Goal: Transaction & Acquisition: Purchase product/service

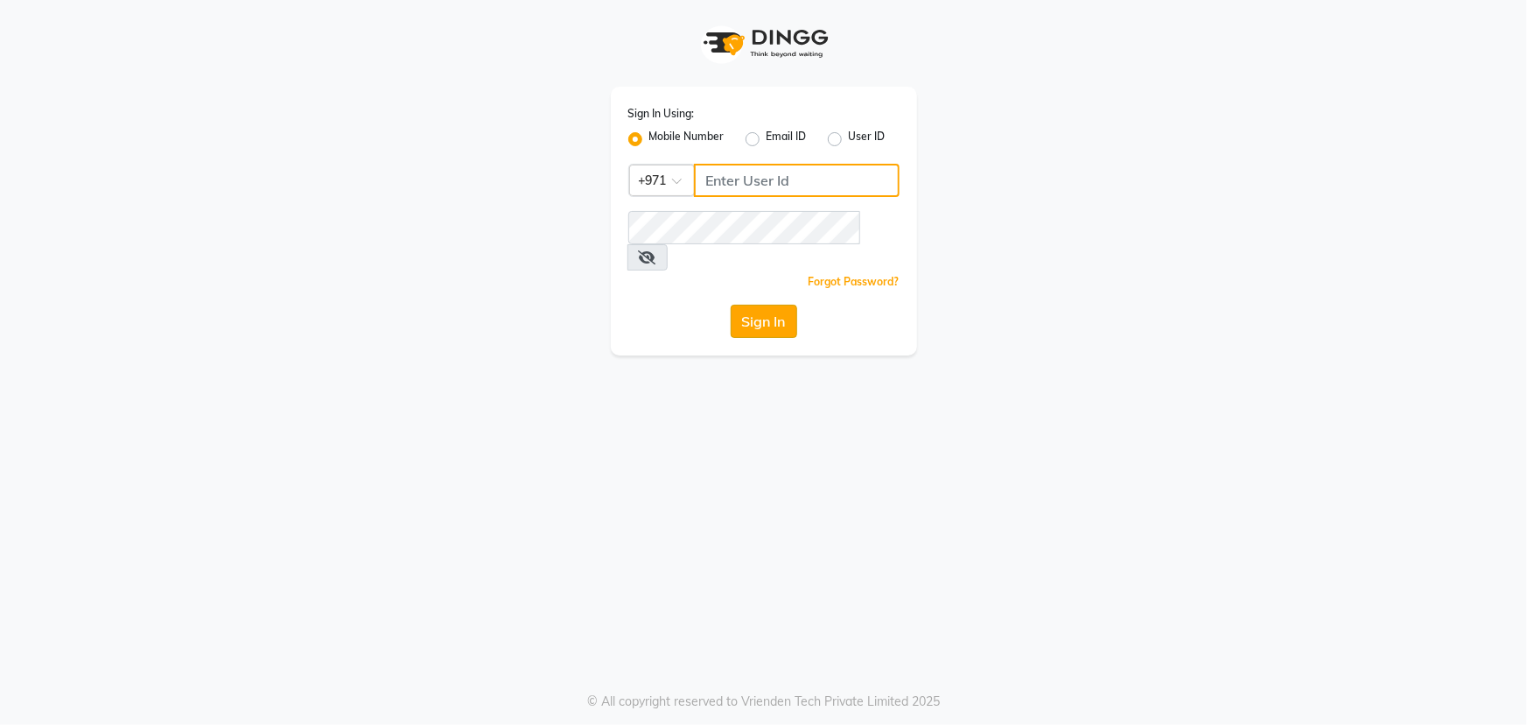
type input "45516698"
click at [757, 305] on button "Sign In" at bounding box center [764, 321] width 67 height 33
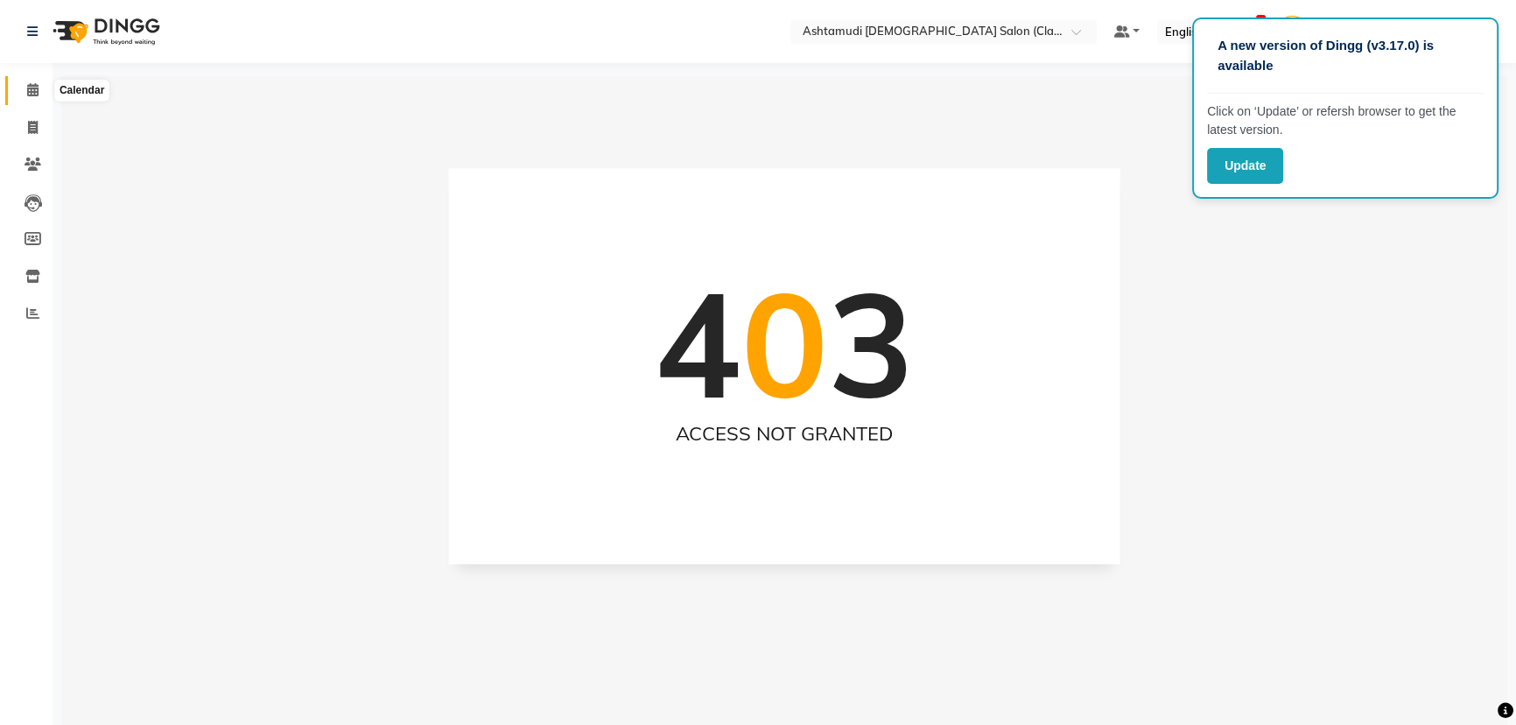
click at [29, 94] on icon at bounding box center [32, 89] width 11 height 13
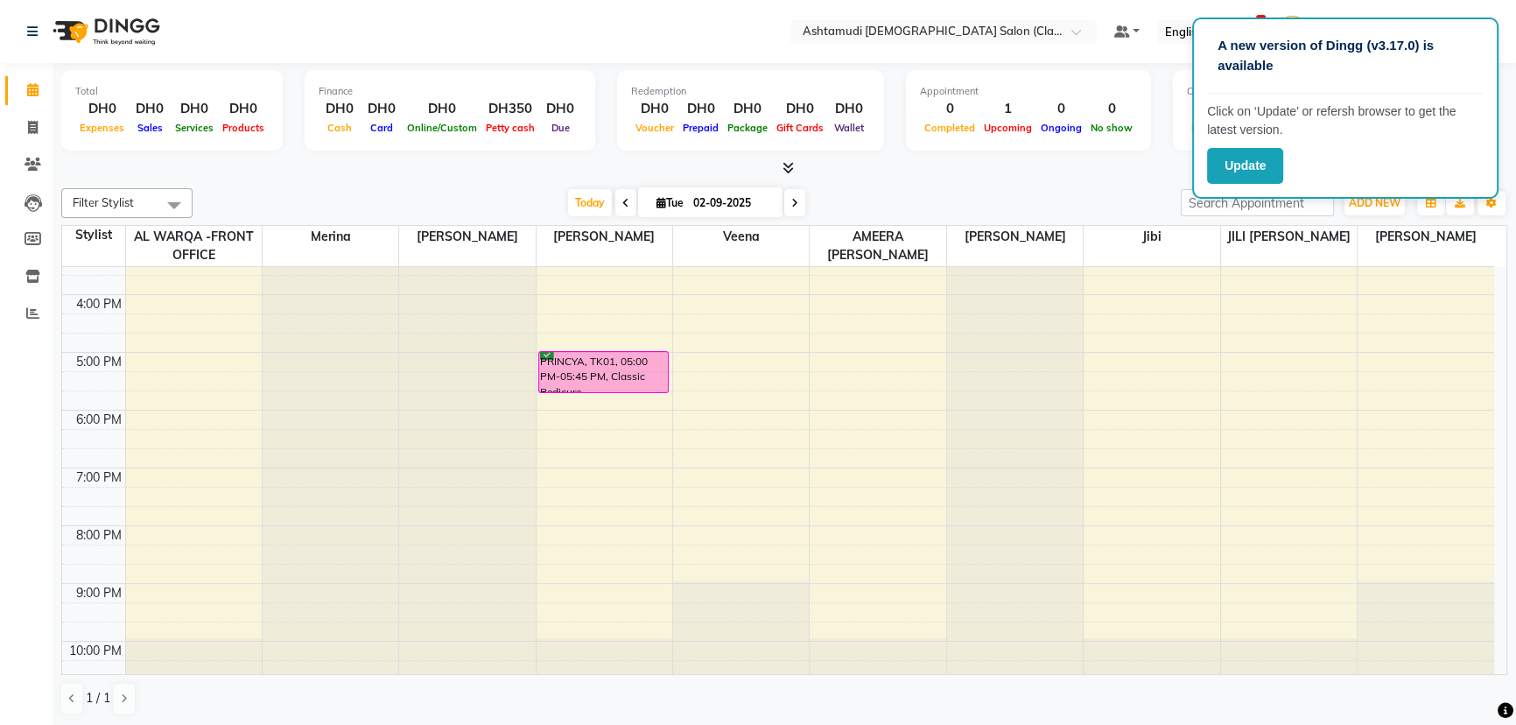
scroll to position [298, 0]
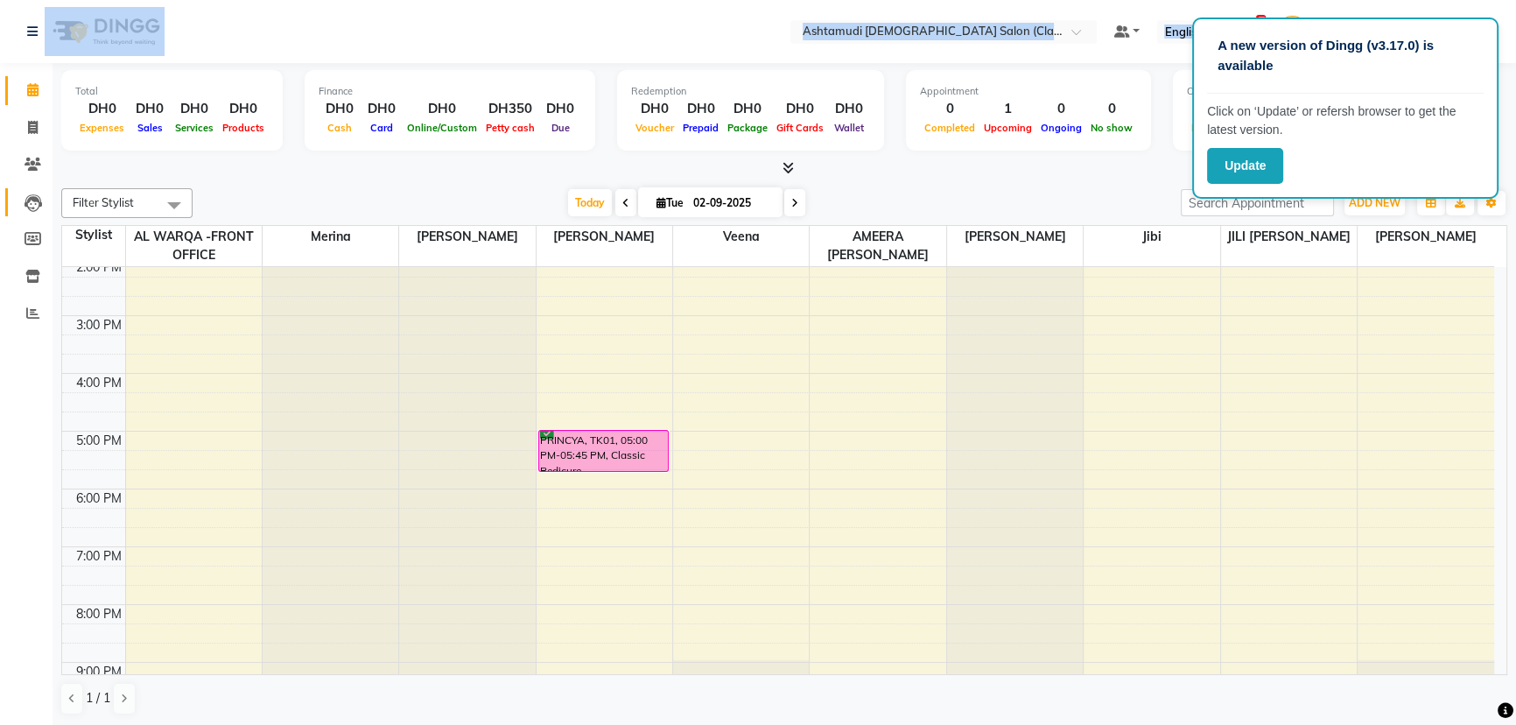
drag, startPoint x: 0, startPoint y: 109, endPoint x: 14, endPoint y: 206, distance: 97.3
click at [12, 214] on app-home "Select Location × Ashtamudi Ladies Salon (Classic Touch ) – Al Warqa, Al Warqa …" at bounding box center [758, 363] width 1516 height 726
click at [839, 560] on div "9:00 AM 10:00 AM 11:00 AM 12:00 PM 1:00 PM 2:00 PM 3:00 PM 4:00 PM 5:00 PM 6:00…" at bounding box center [778, 373] width 1432 height 808
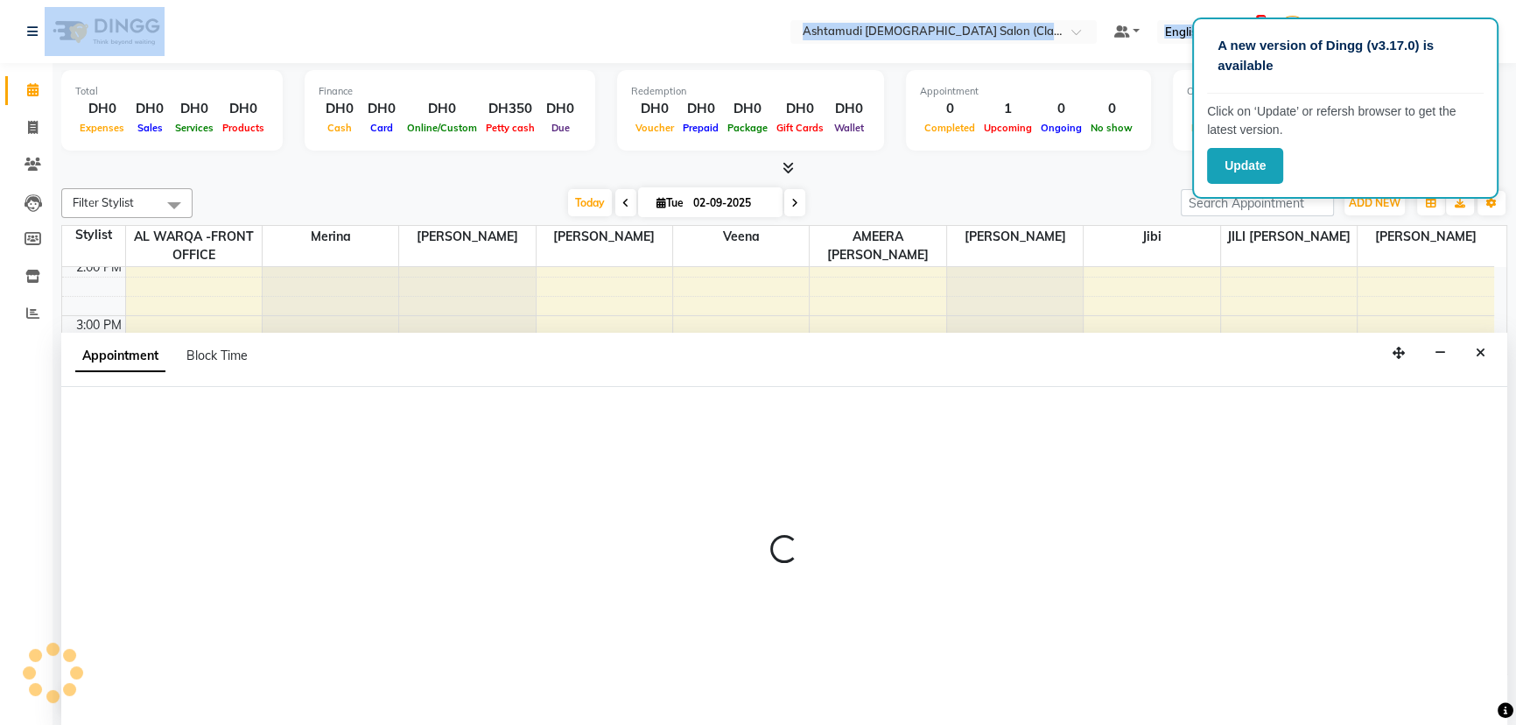
scroll to position [0, 0]
select select "86620"
select select "tentative"
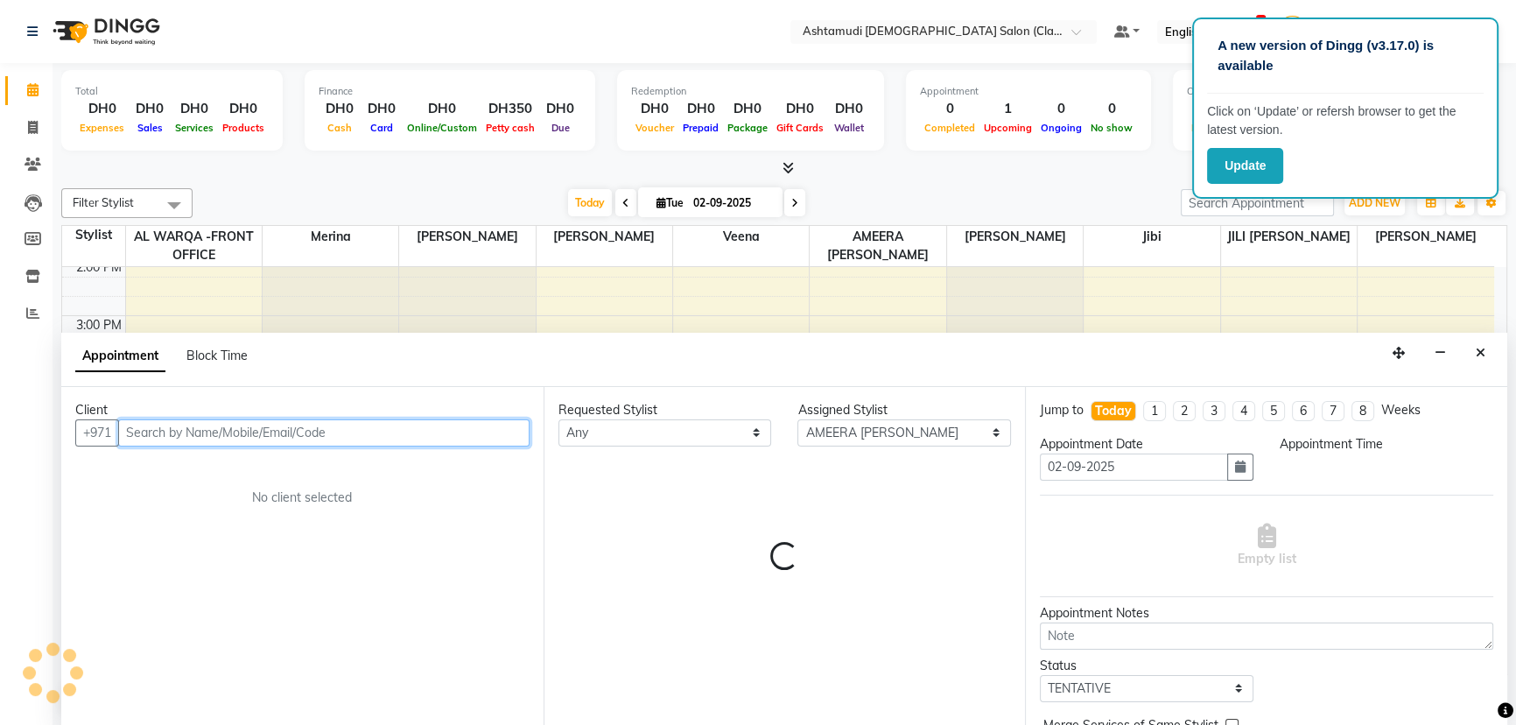
select select "1140"
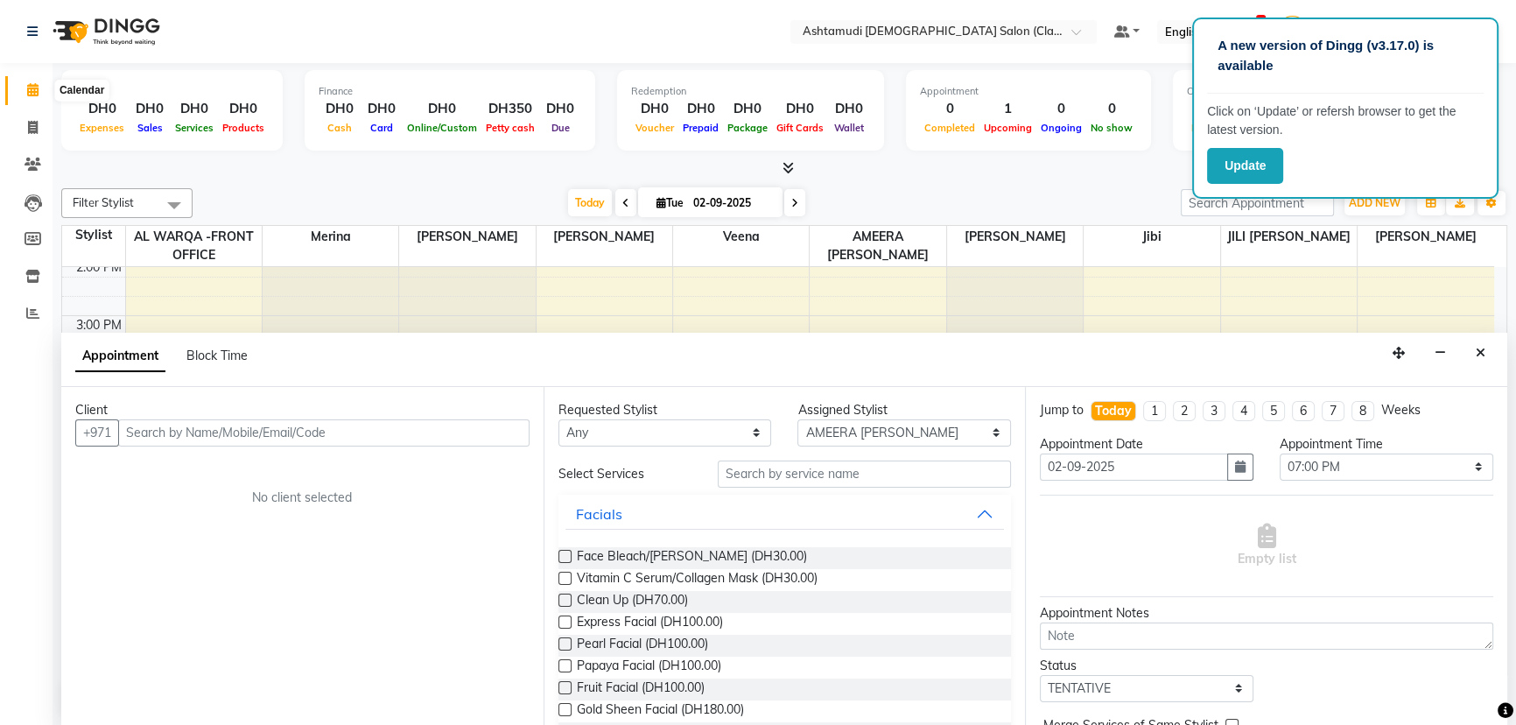
click at [34, 89] on icon at bounding box center [32, 89] width 11 height 13
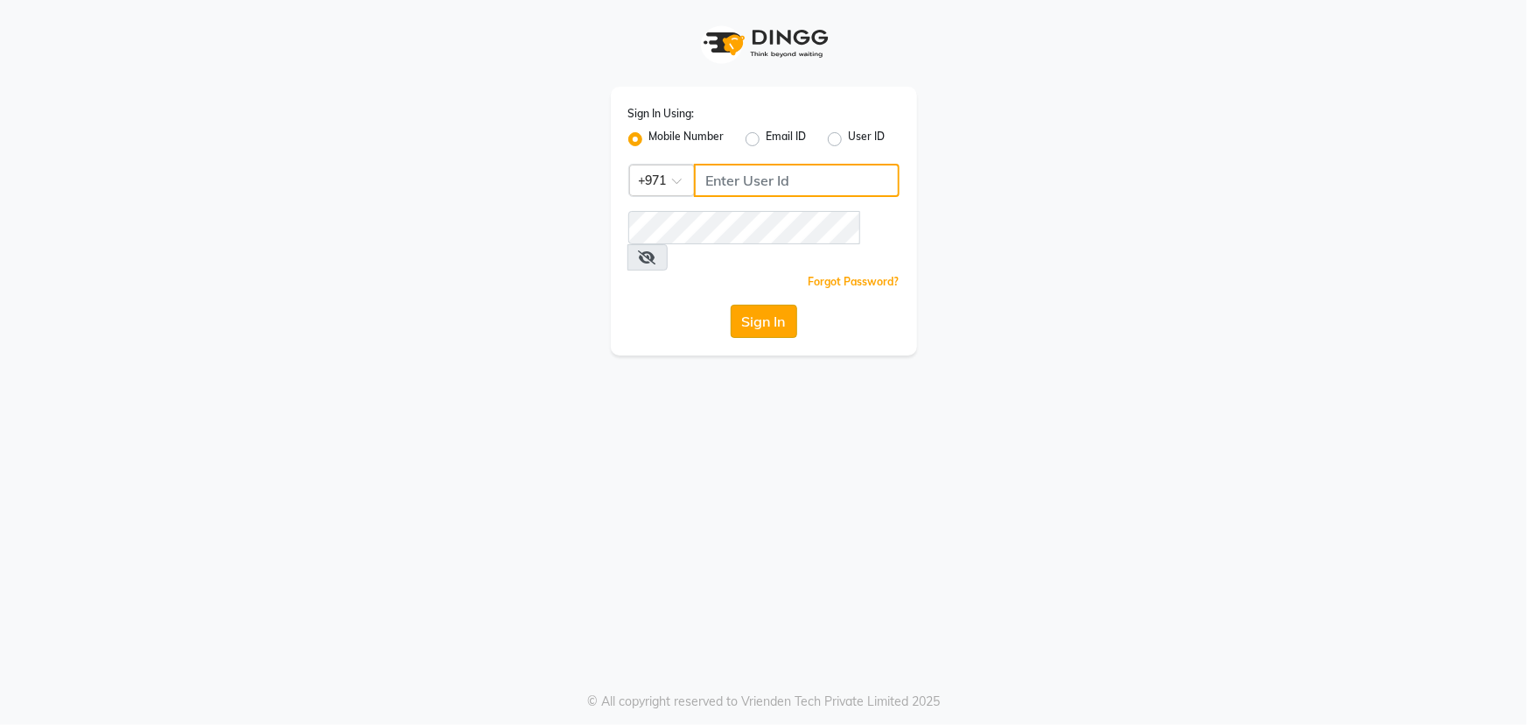
type input "45516698"
click at [779, 305] on button "Sign In" at bounding box center [764, 321] width 67 height 33
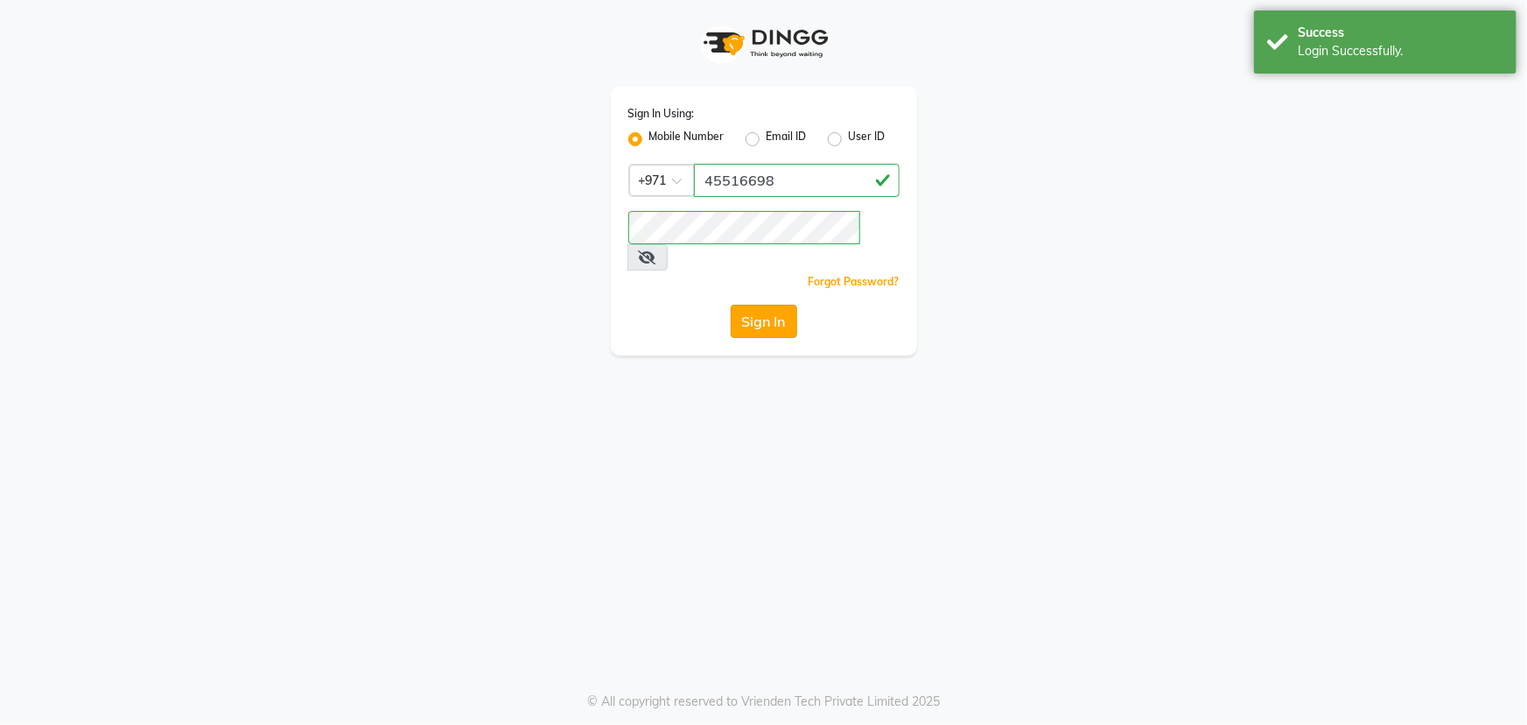
click at [769, 305] on button "Sign In" at bounding box center [764, 321] width 67 height 33
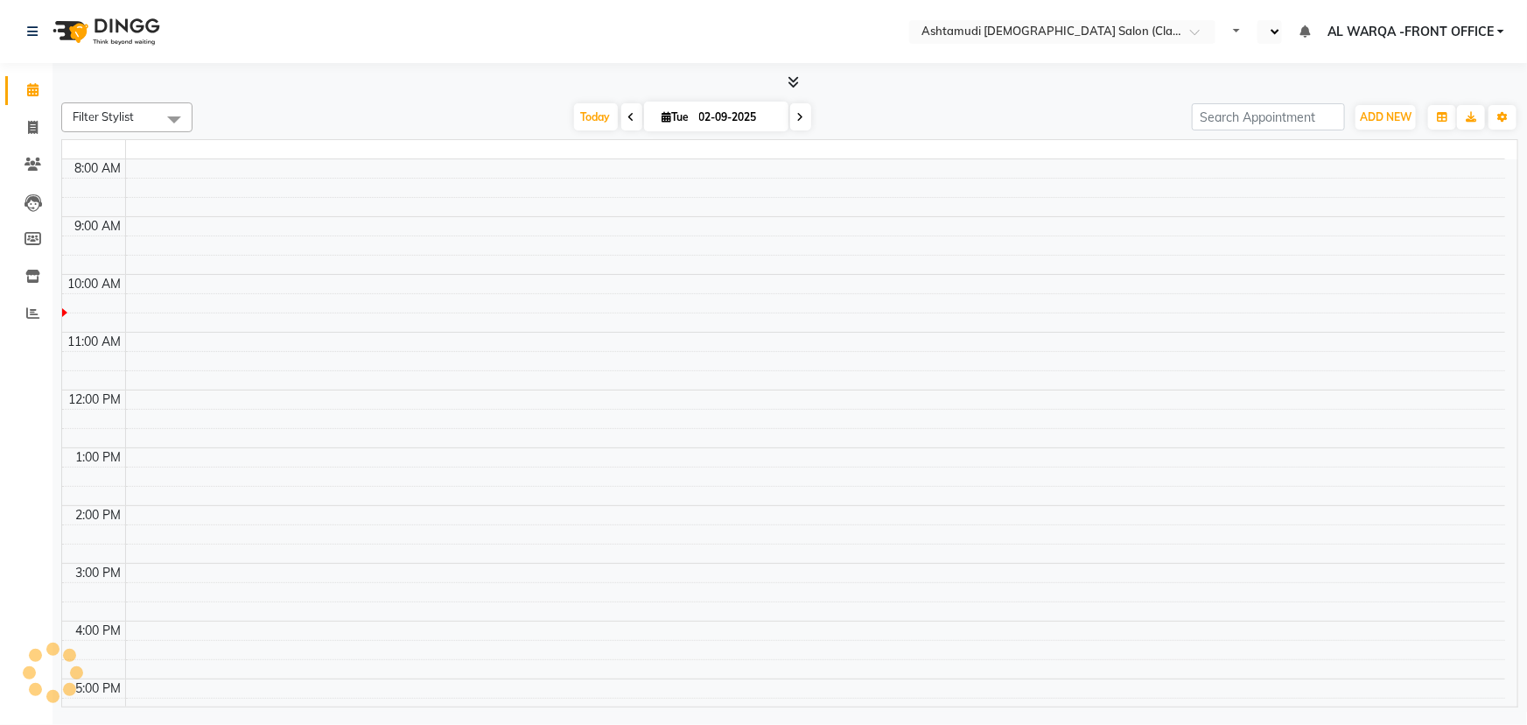
select select "en"
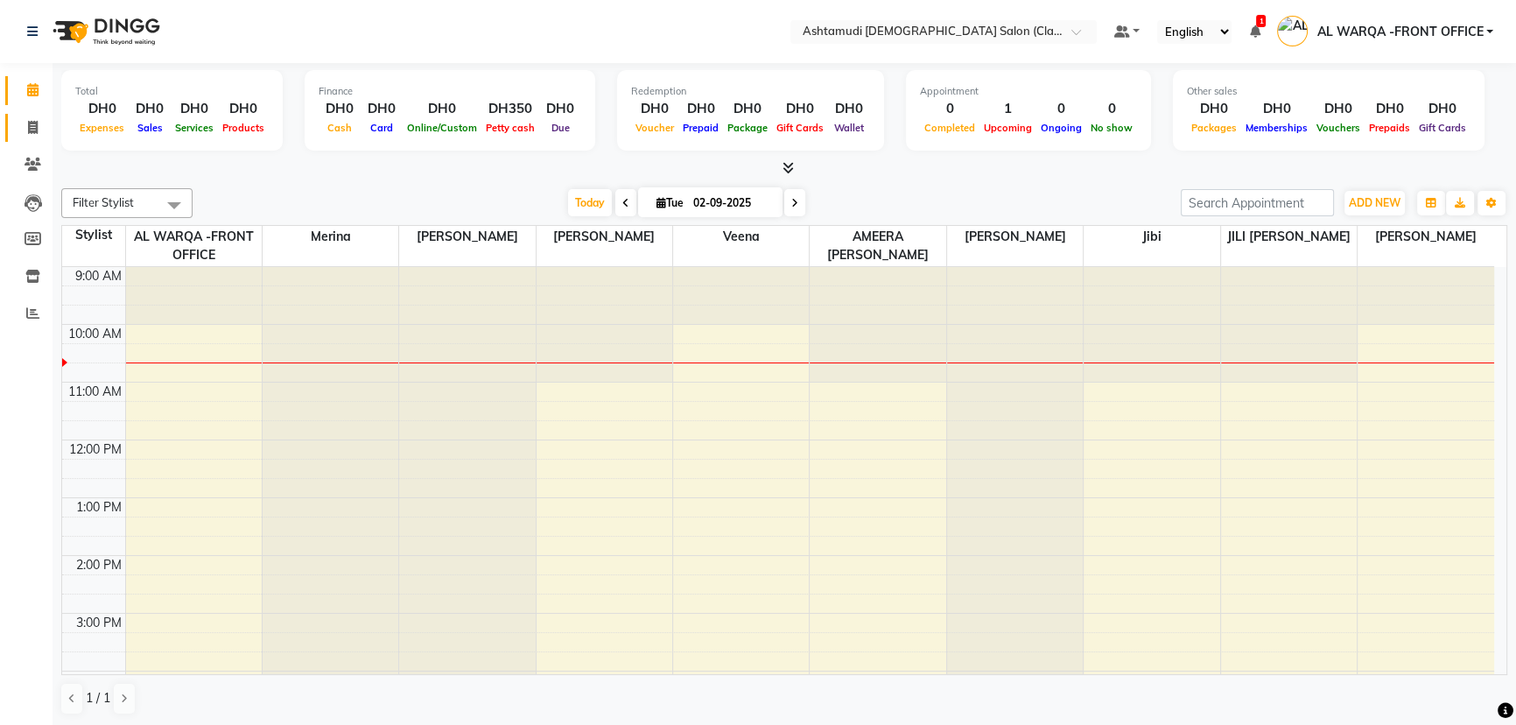
click at [32, 128] on icon at bounding box center [33, 127] width 10 height 13
select select "service"
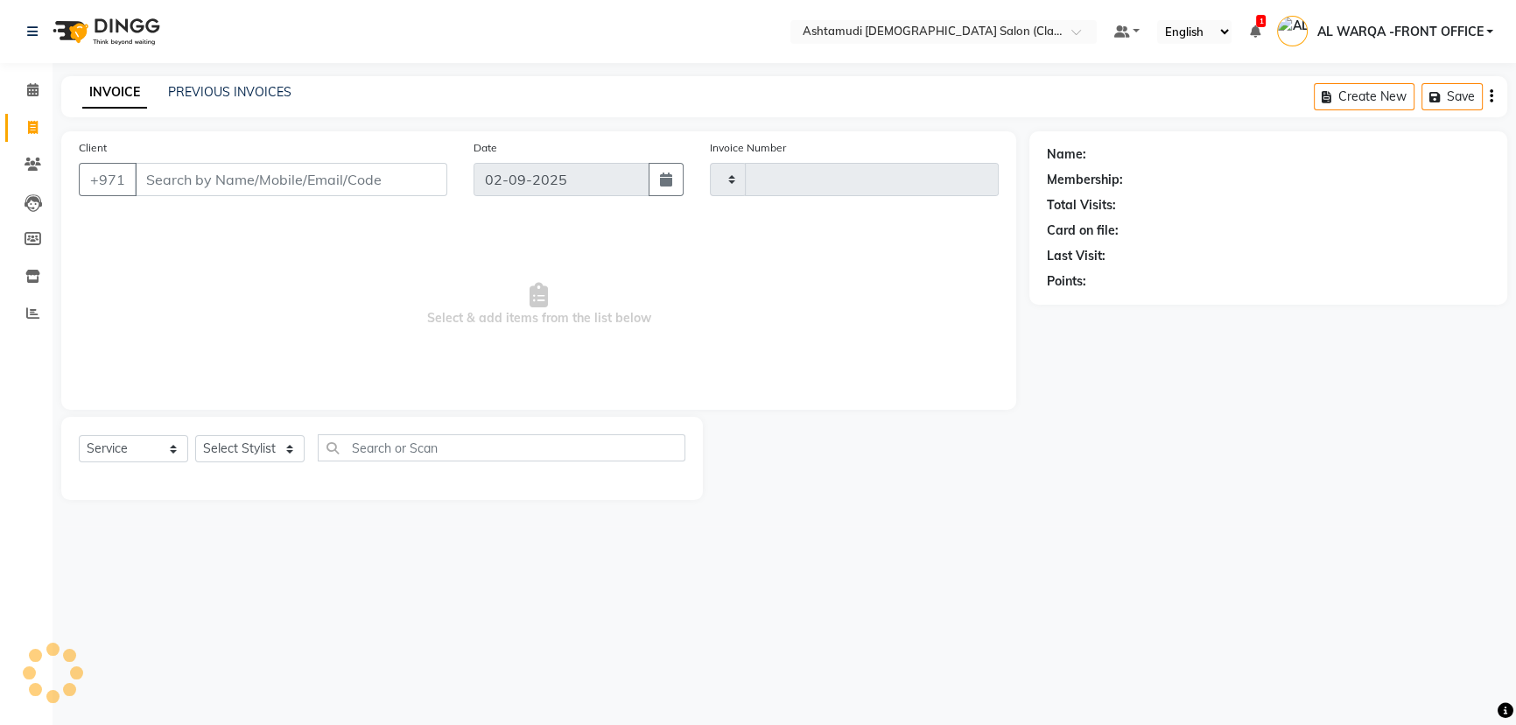
type input "1314"
select select "8201"
click at [175, 182] on input "Client" at bounding box center [292, 179] width 315 height 33
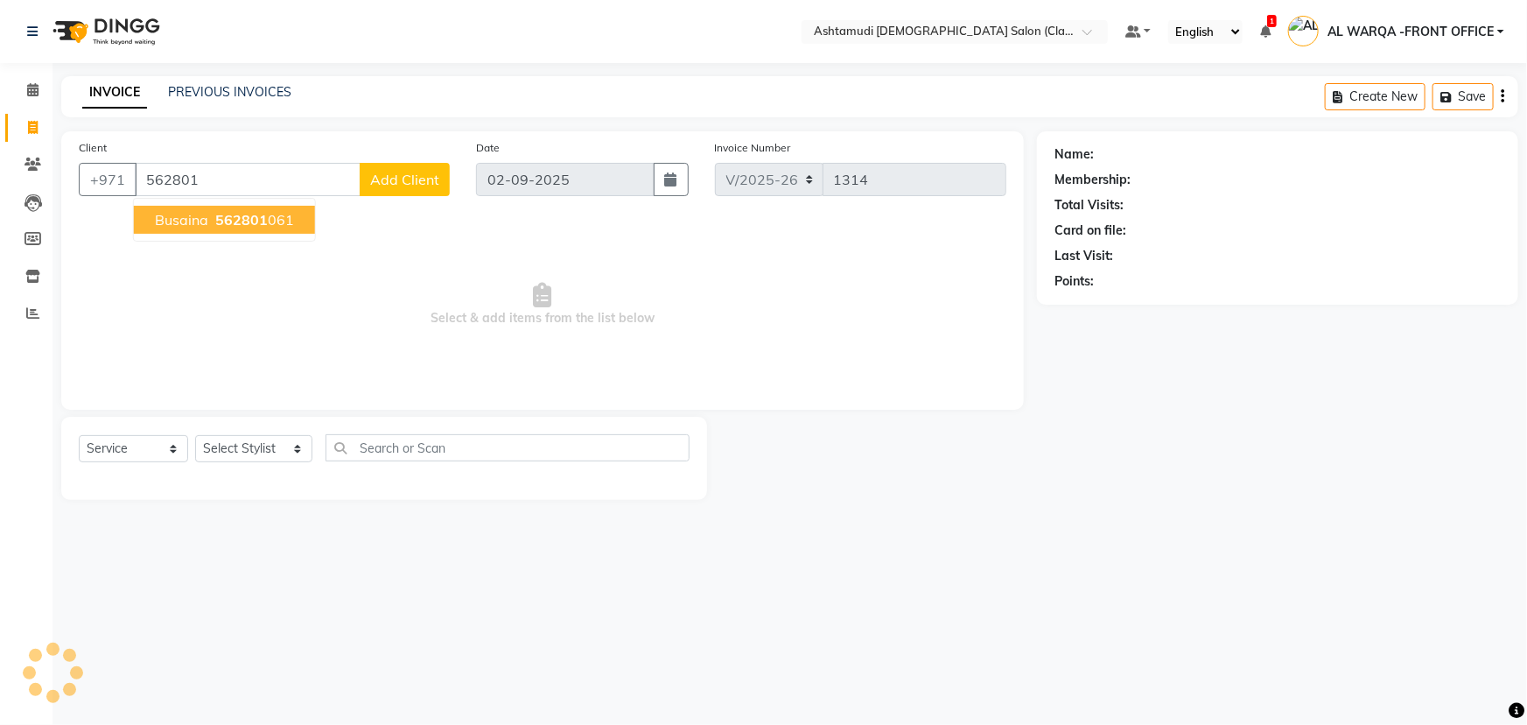
click at [263, 221] on span "562801" at bounding box center [241, 220] width 53 height 18
type input "562801061"
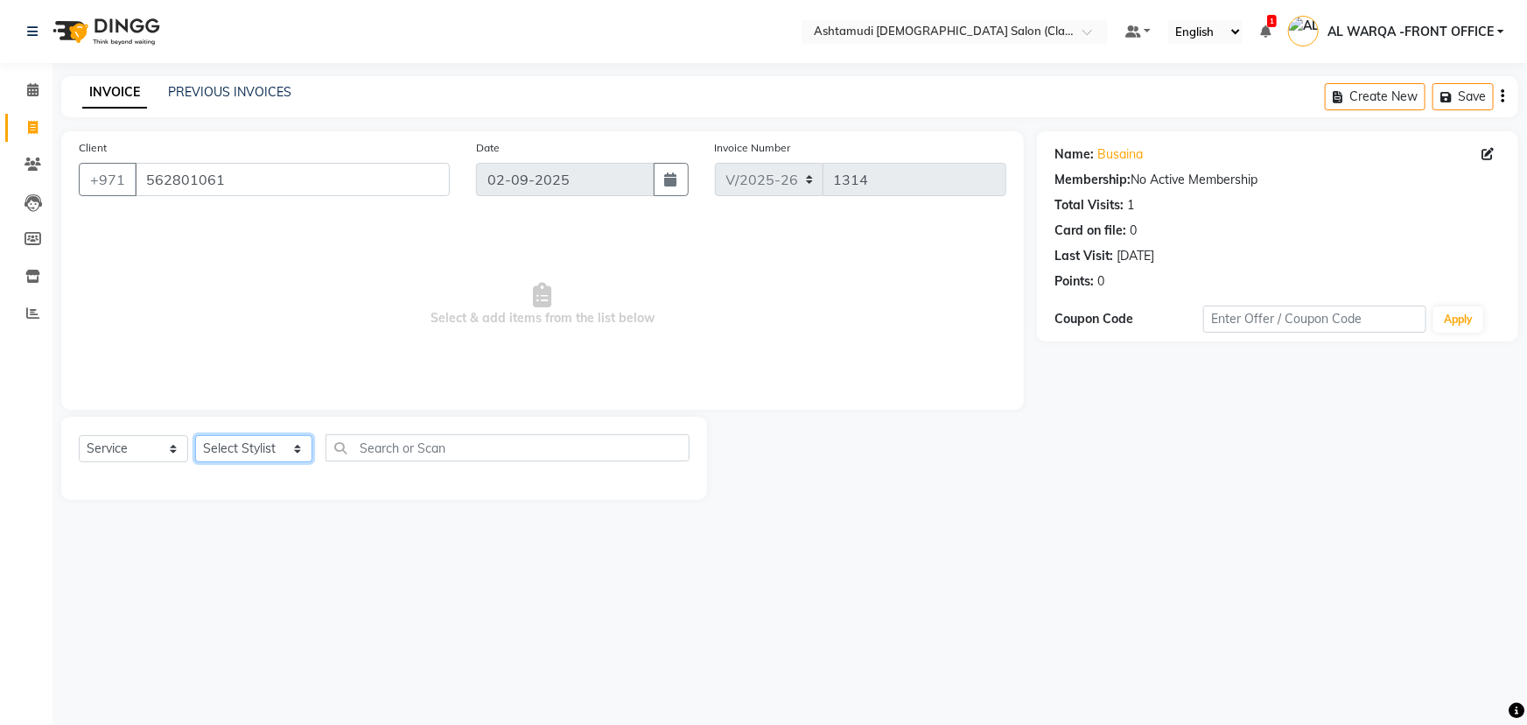
click at [298, 448] on select "Select Stylist AL WARQA -FRONT OFFICE AMEERA [PERSON_NAME] [PERSON_NAME] JILI […" at bounding box center [253, 448] width 117 height 27
select select "82443"
click at [195, 435] on select "Select Stylist AL WARQA -FRONT OFFICE AMEERA [PERSON_NAME] [PERSON_NAME] JILI […" at bounding box center [253, 448] width 117 height 27
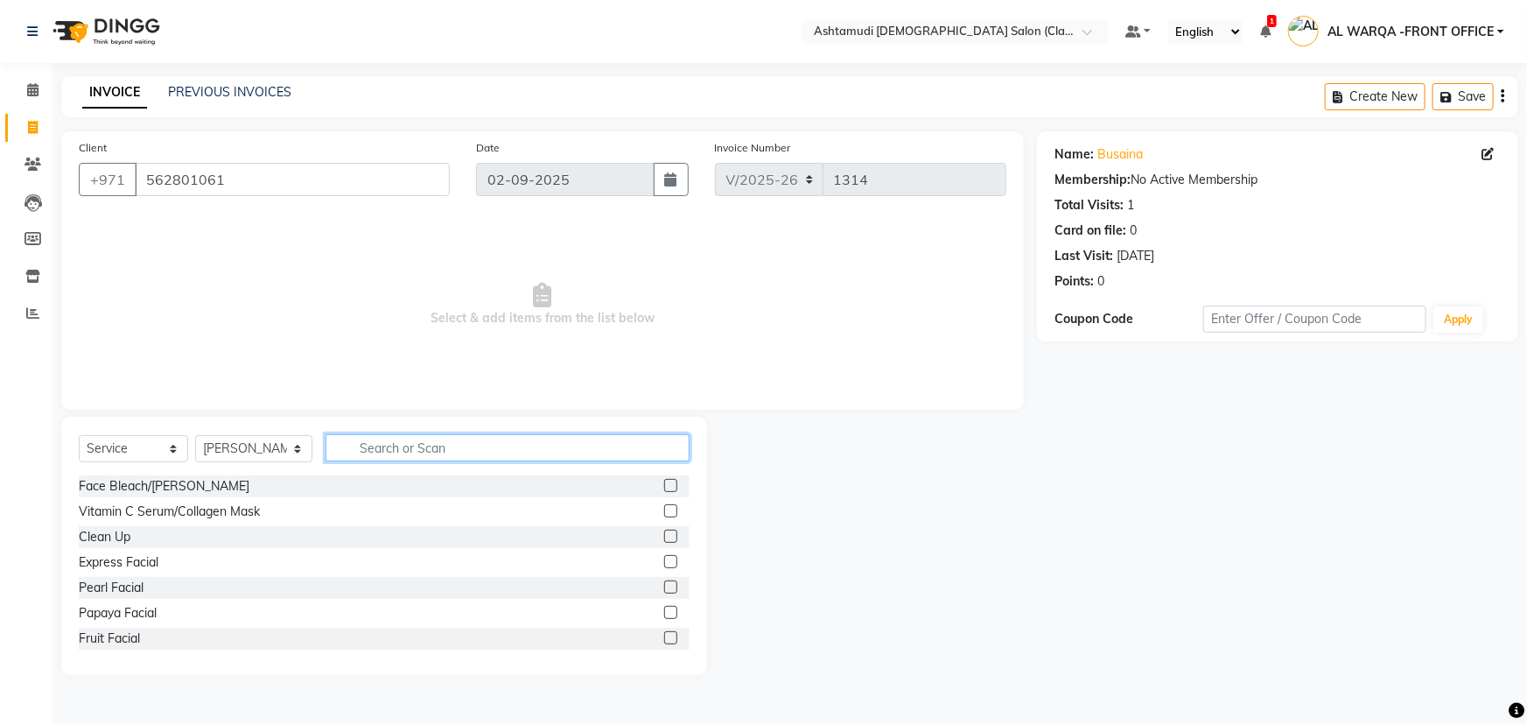
click at [402, 447] on input "text" at bounding box center [508, 447] width 364 height 27
type input "ey"
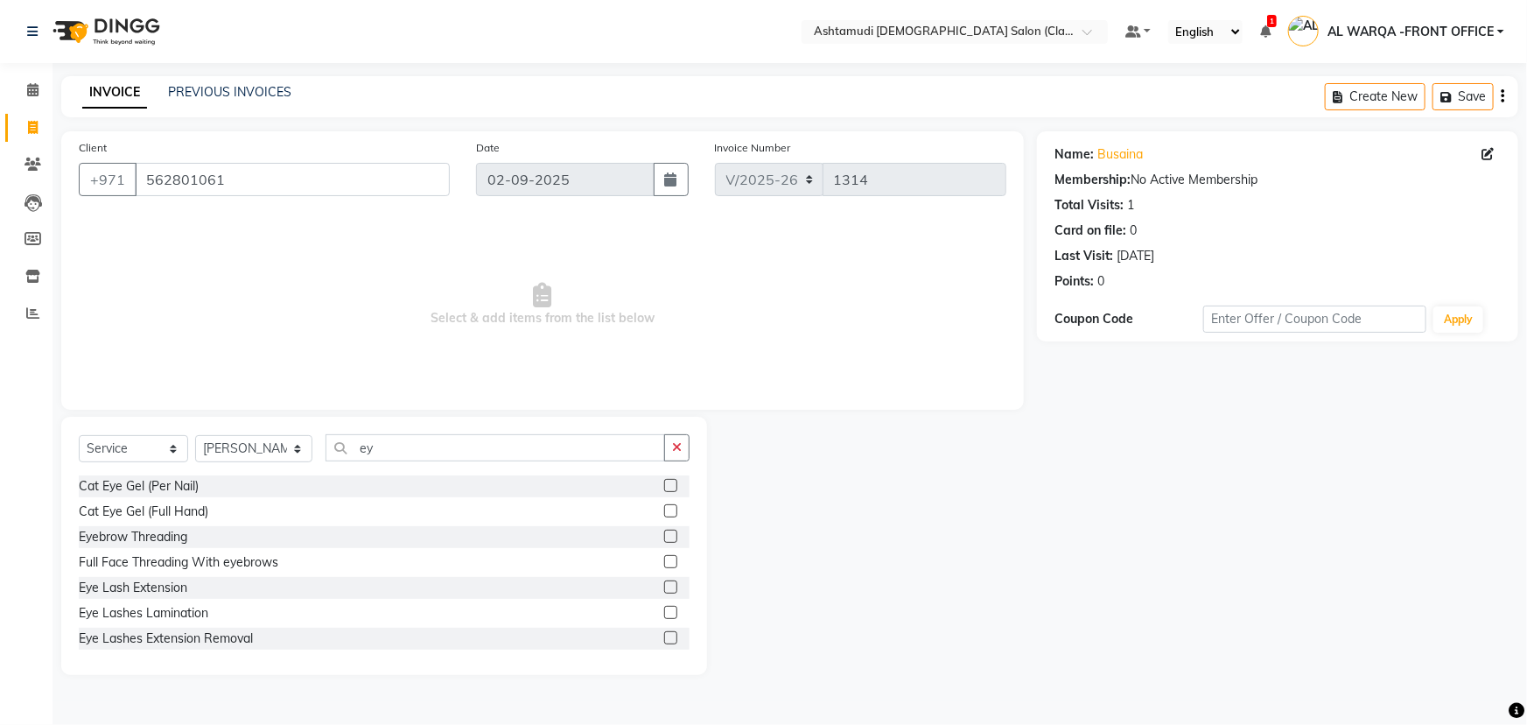
click at [664, 536] on label at bounding box center [670, 536] width 13 height 13
click at [664, 536] on input "checkbox" at bounding box center [669, 536] width 11 height 11
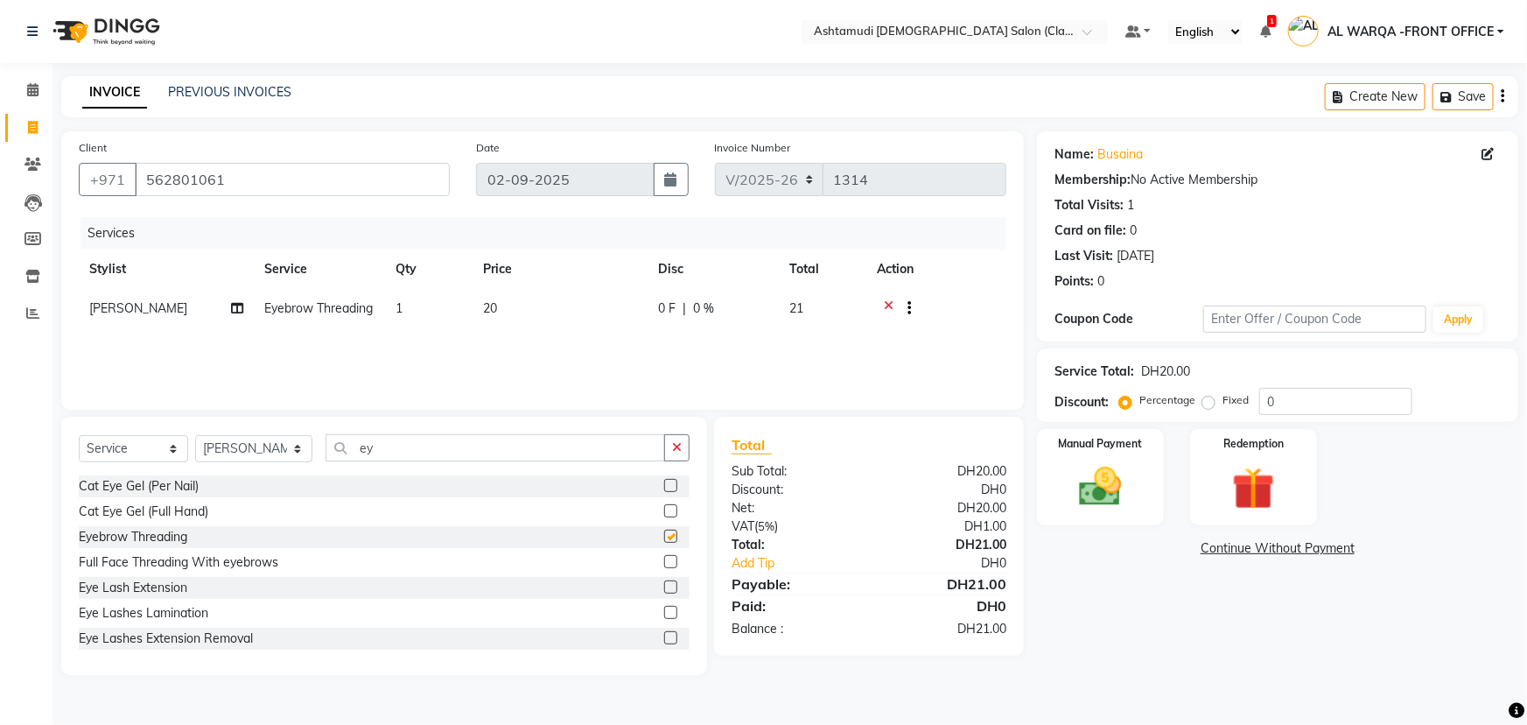
checkbox input "false"
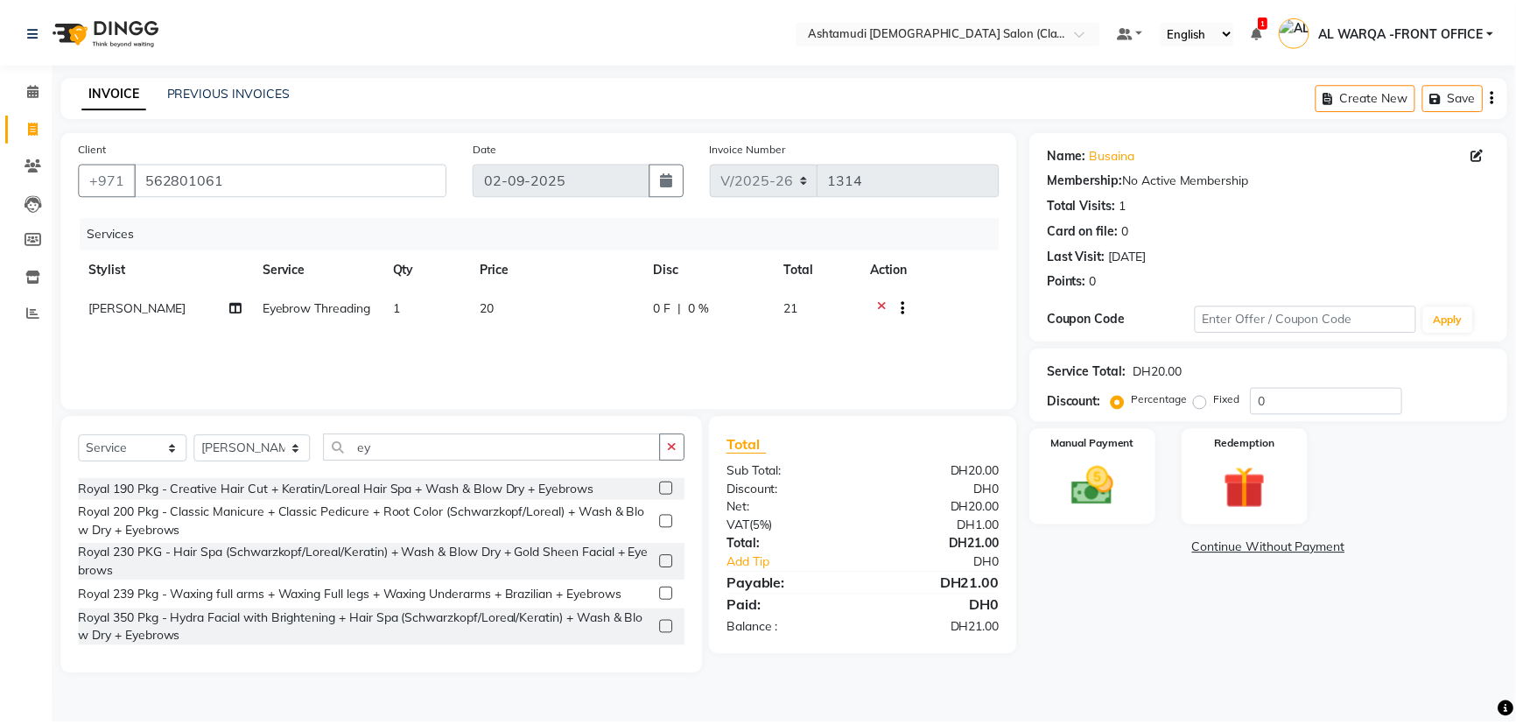
scroll to position [649, 0]
click at [1274, 397] on input "0" at bounding box center [1335, 401] width 153 height 27
click at [1278, 401] on input "0" at bounding box center [1335, 401] width 153 height 27
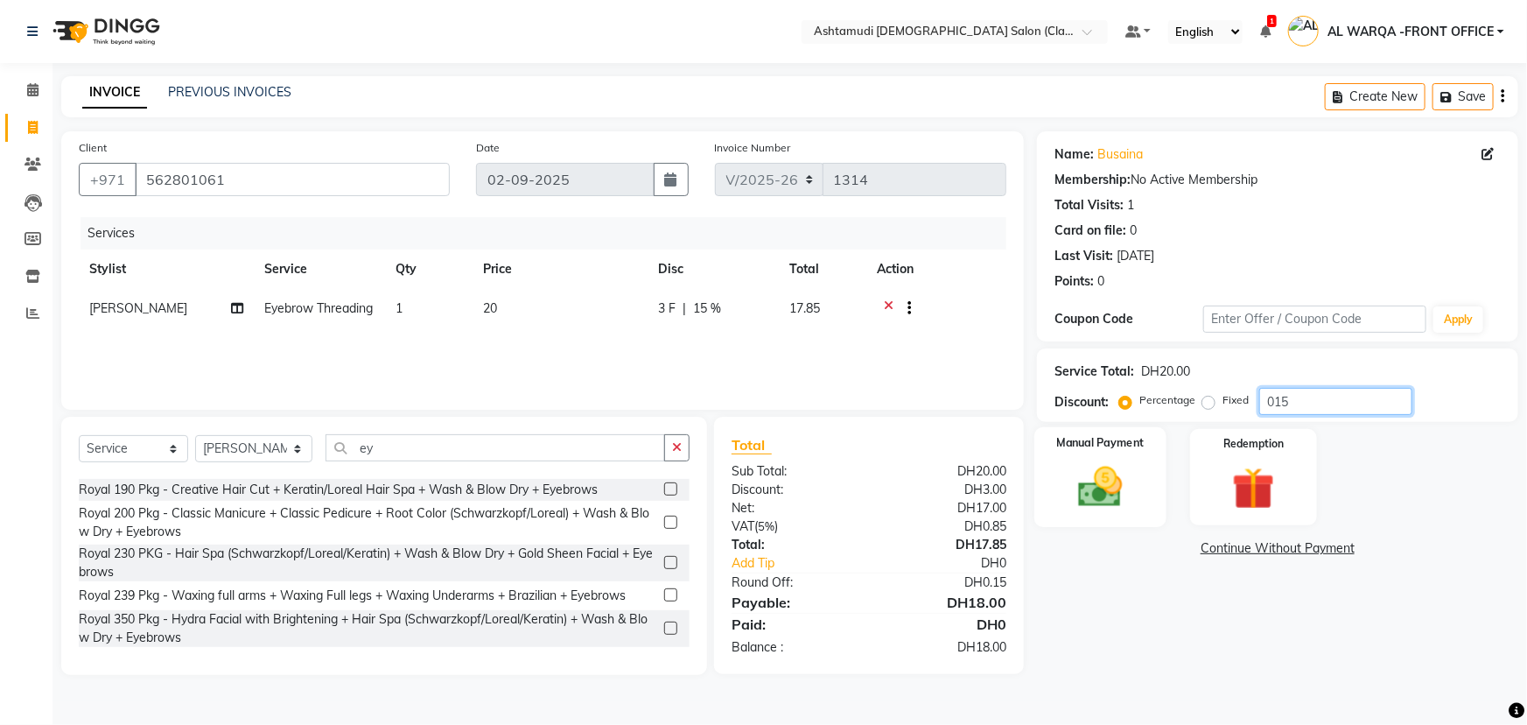
type input "015"
drag, startPoint x: 1097, startPoint y: 479, endPoint x: 1087, endPoint y: 477, distance: 9.8
click at [1098, 479] on img at bounding box center [1101, 486] width 72 height 51
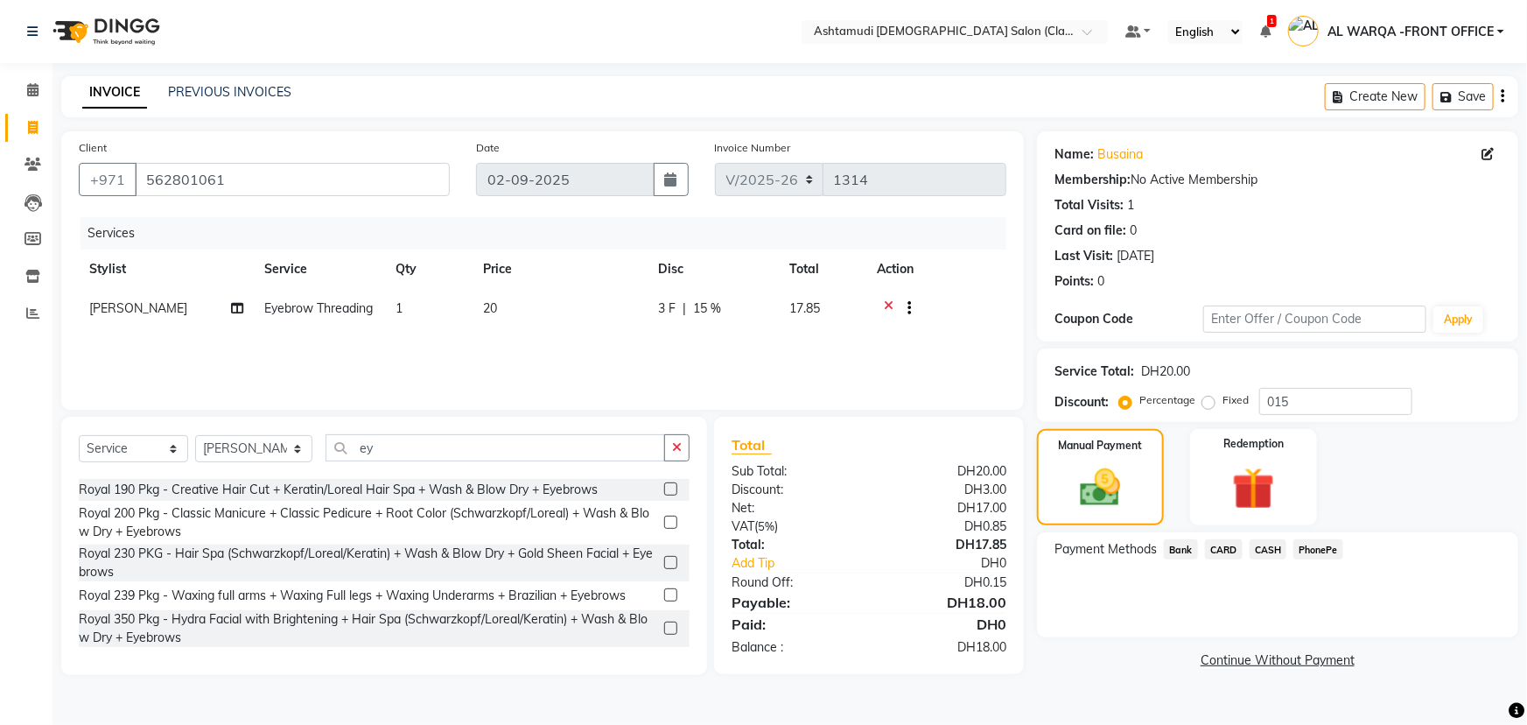
click at [1227, 550] on span "CARD" at bounding box center [1224, 549] width 38 height 20
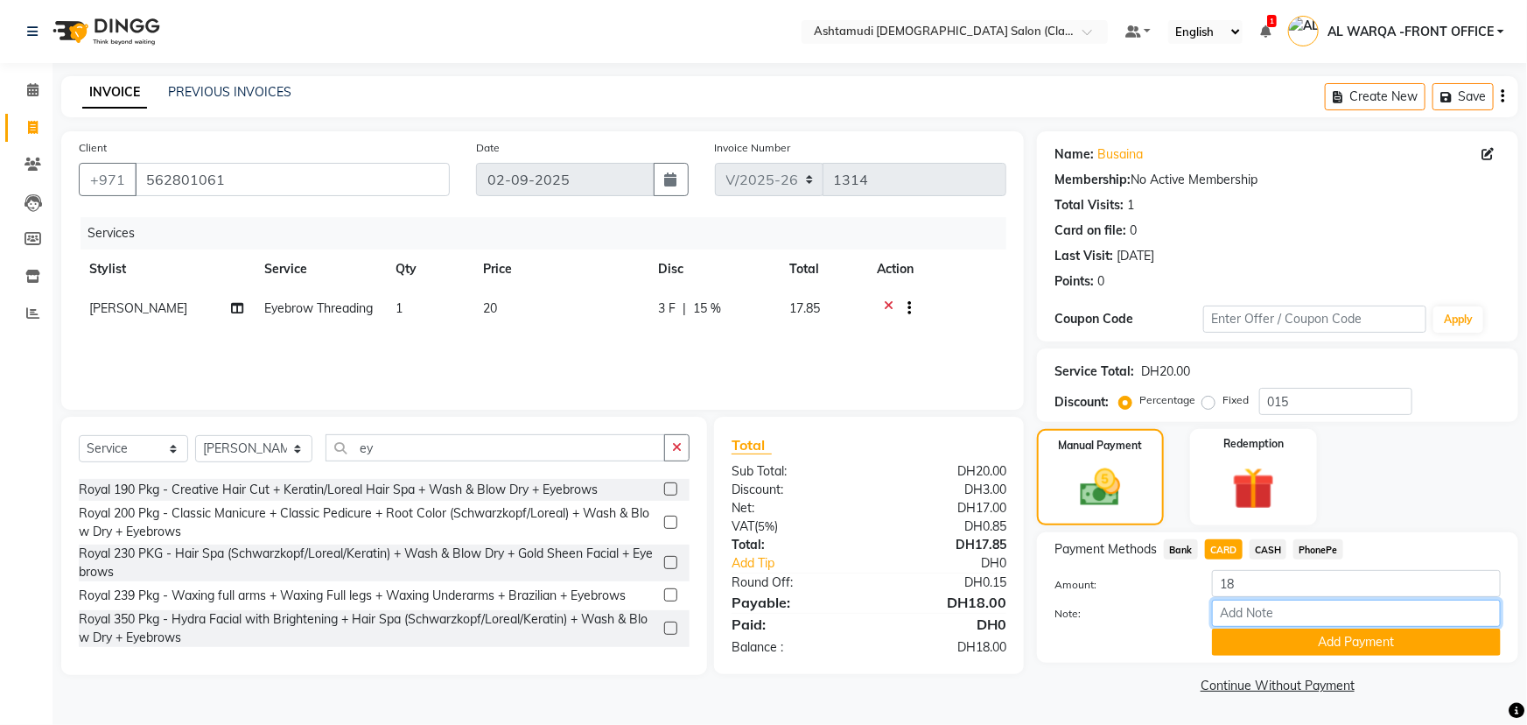
click at [1264, 614] on input "Note:" at bounding box center [1356, 613] width 289 height 27
type input "veena"
click at [1313, 646] on button "Add Payment" at bounding box center [1356, 641] width 289 height 27
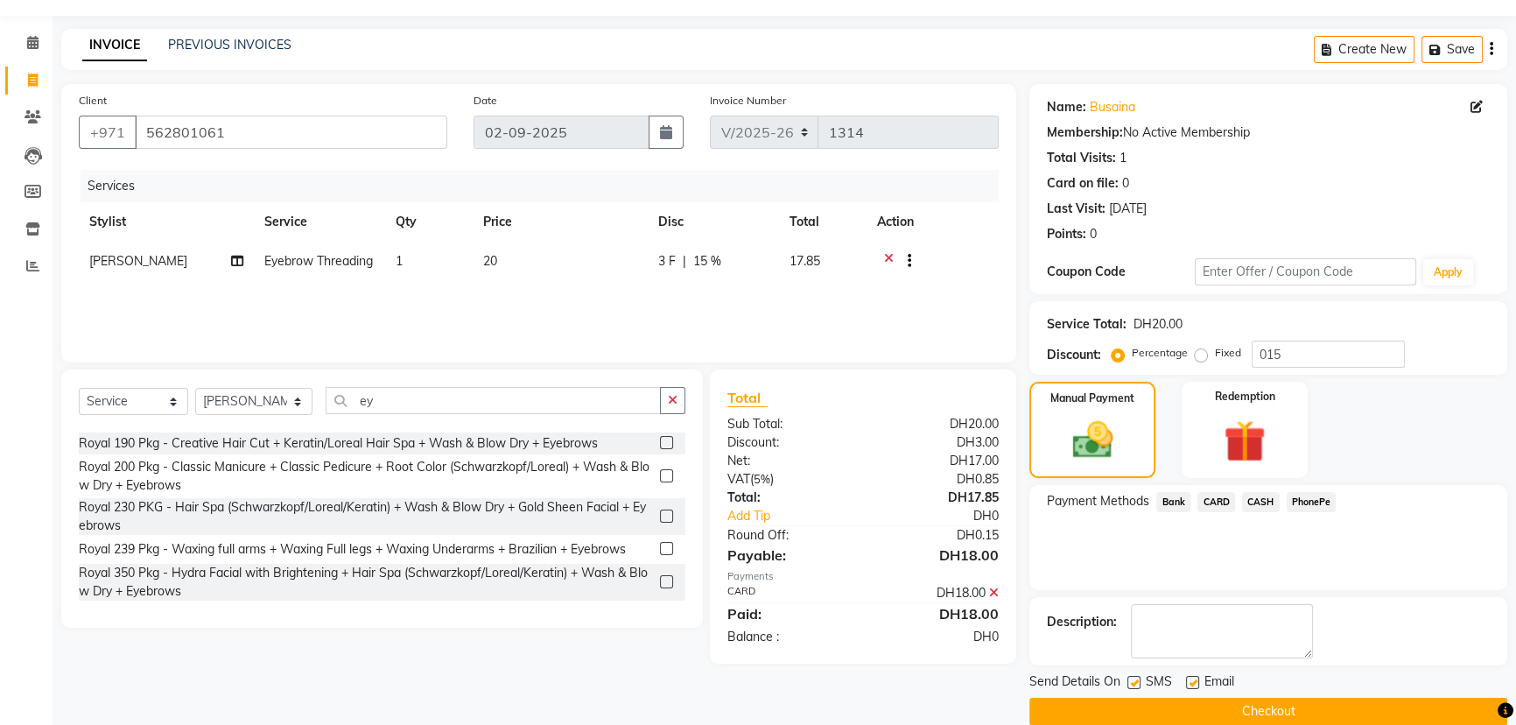
scroll to position [72, 0]
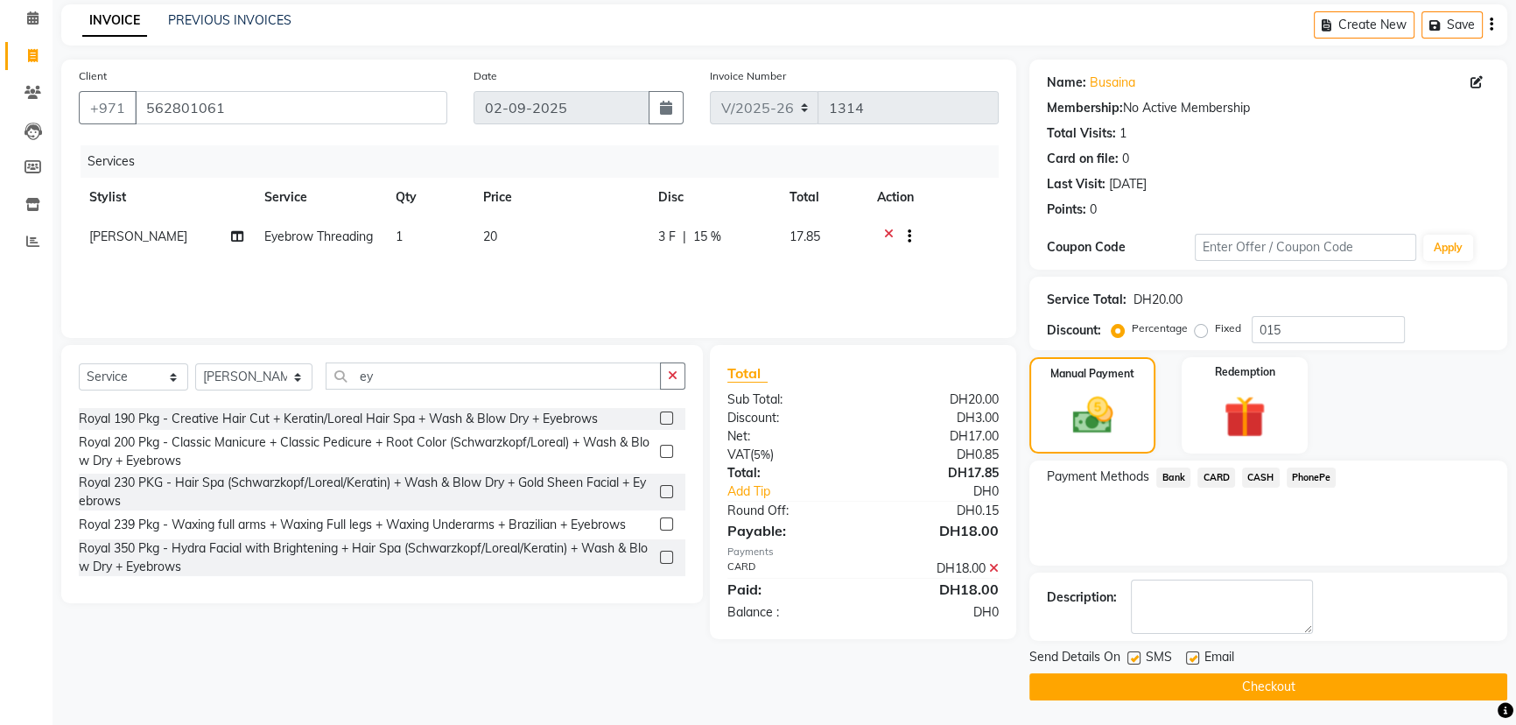
click at [1276, 684] on button "Checkout" at bounding box center [1268, 686] width 478 height 27
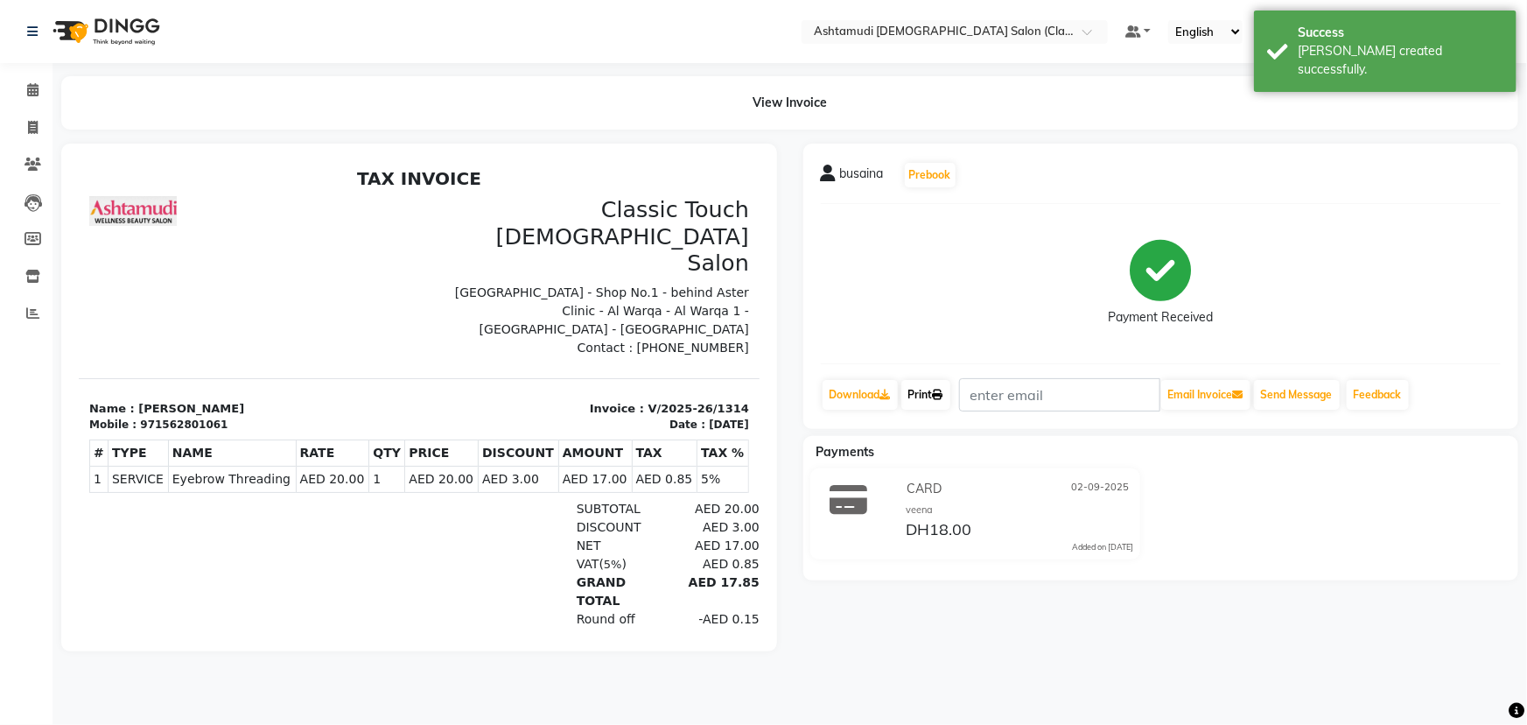
click at [932, 394] on link "Print" at bounding box center [925, 395] width 49 height 30
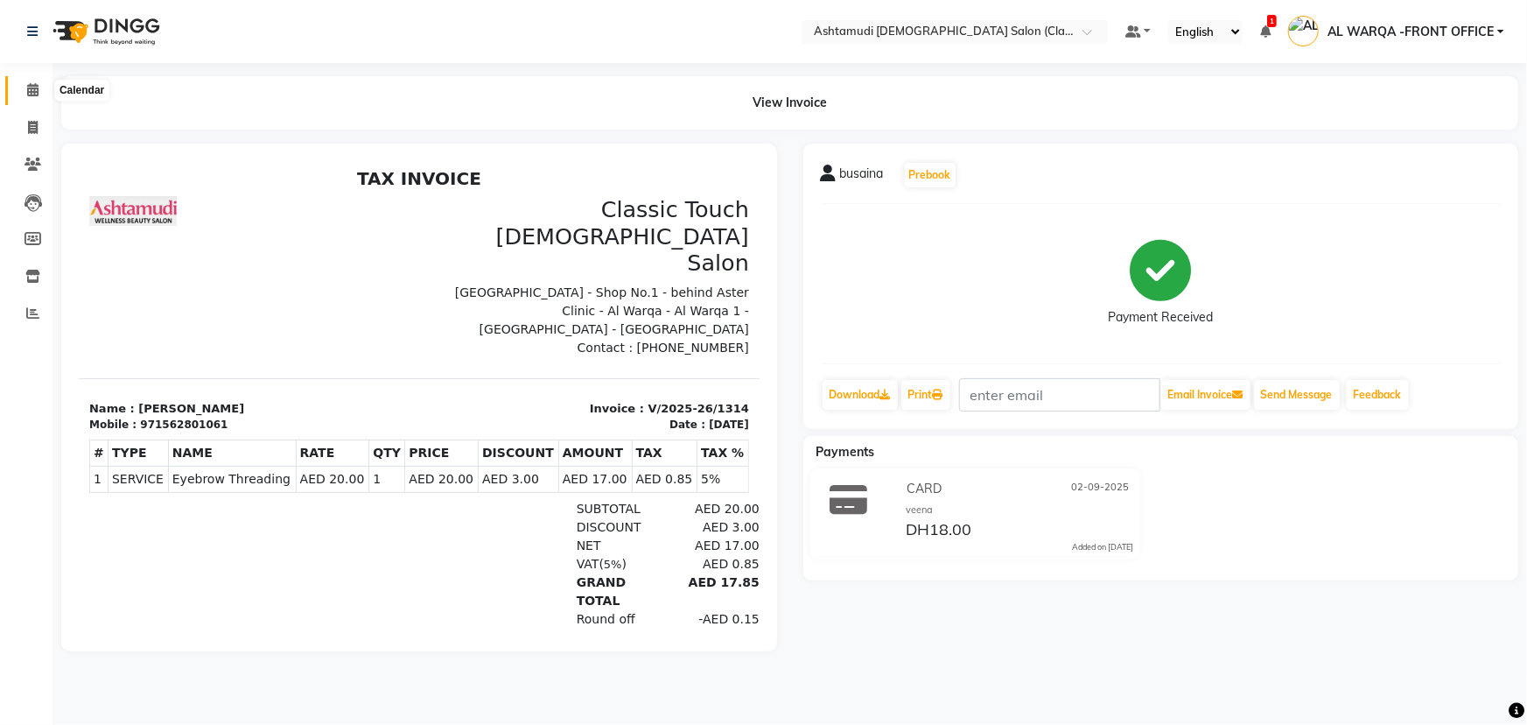
click at [33, 88] on icon at bounding box center [32, 89] width 11 height 13
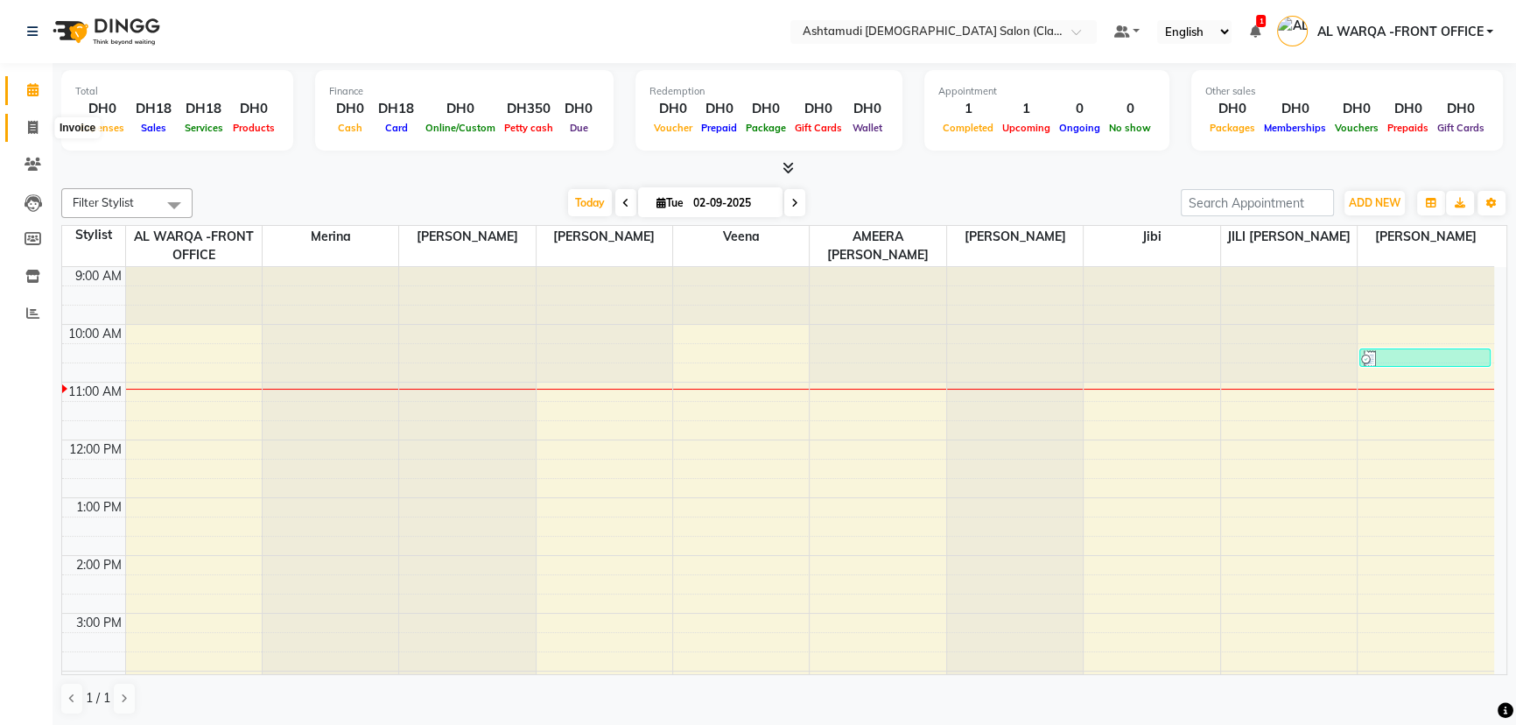
click at [32, 125] on icon at bounding box center [33, 127] width 10 height 13
select select "service"
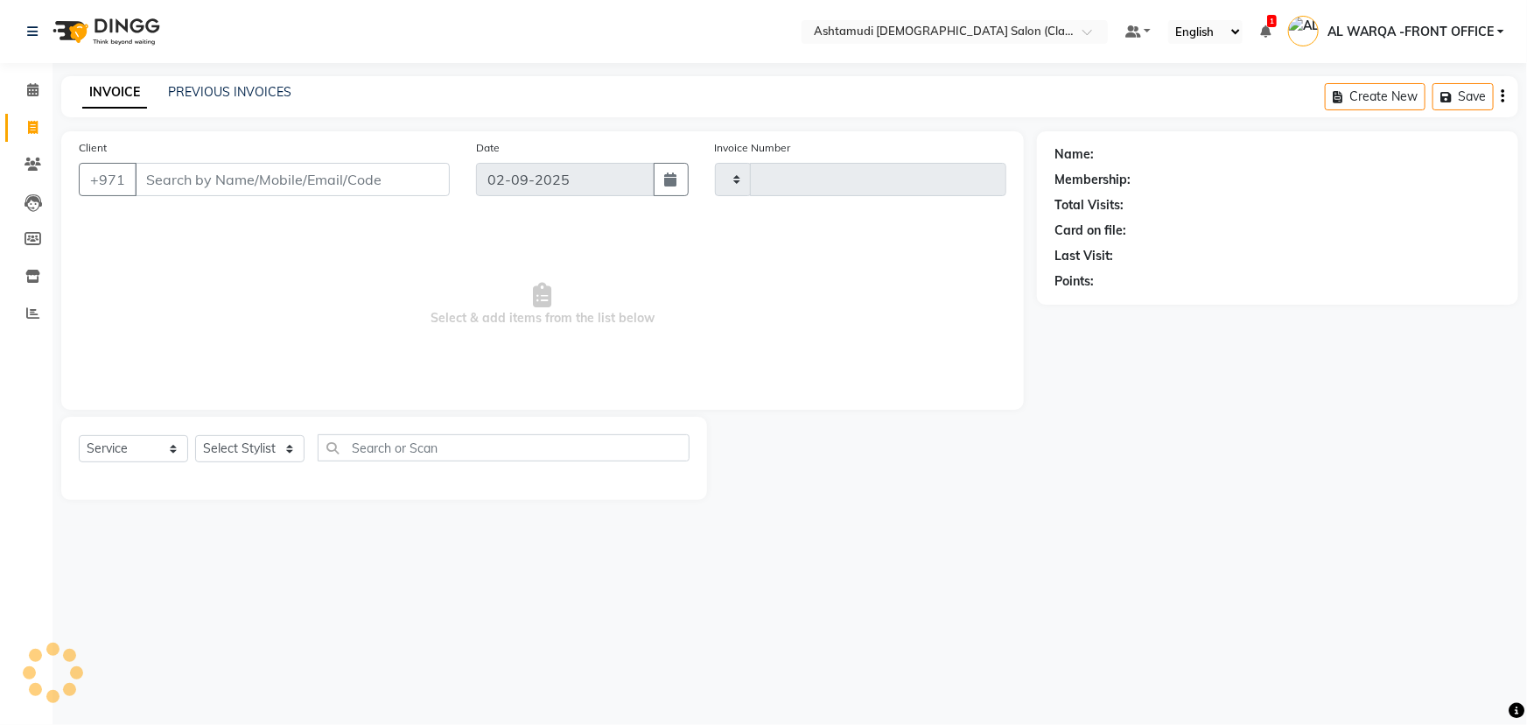
type input "1315"
select select "8201"
click at [165, 182] on input "Client" at bounding box center [292, 179] width 315 height 33
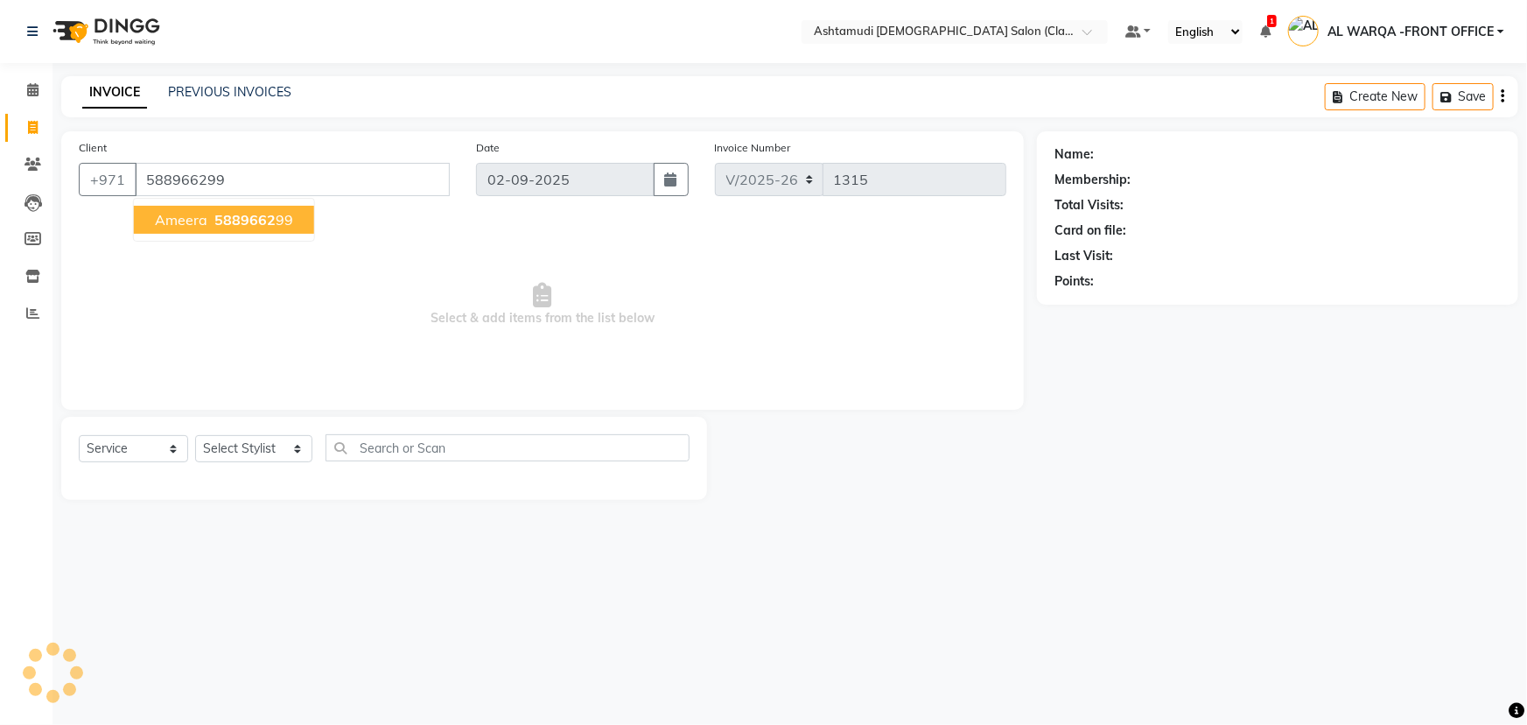
type input "588966299"
click at [273, 221] on ngb-highlight "5889662 99" at bounding box center [252, 220] width 82 height 18
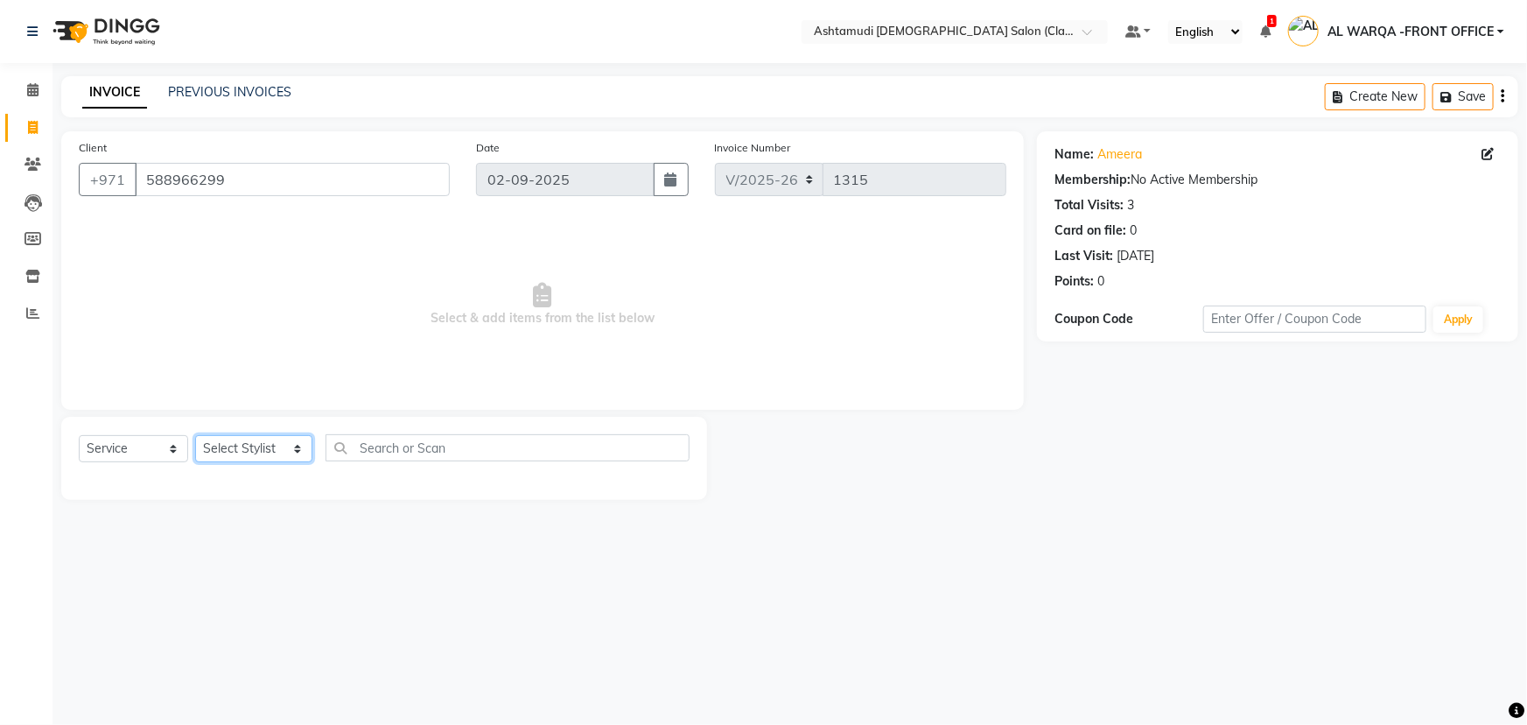
click at [296, 452] on select "Select Stylist AL WARQA -FRONT OFFICE AMEERA [PERSON_NAME] [PERSON_NAME] JILI […" at bounding box center [253, 448] width 117 height 27
select select "77691"
click at [195, 435] on select "Select Stylist AL WARQA -FRONT OFFICE AMEERA [PERSON_NAME] [PERSON_NAME] JILI […" at bounding box center [253, 448] width 117 height 27
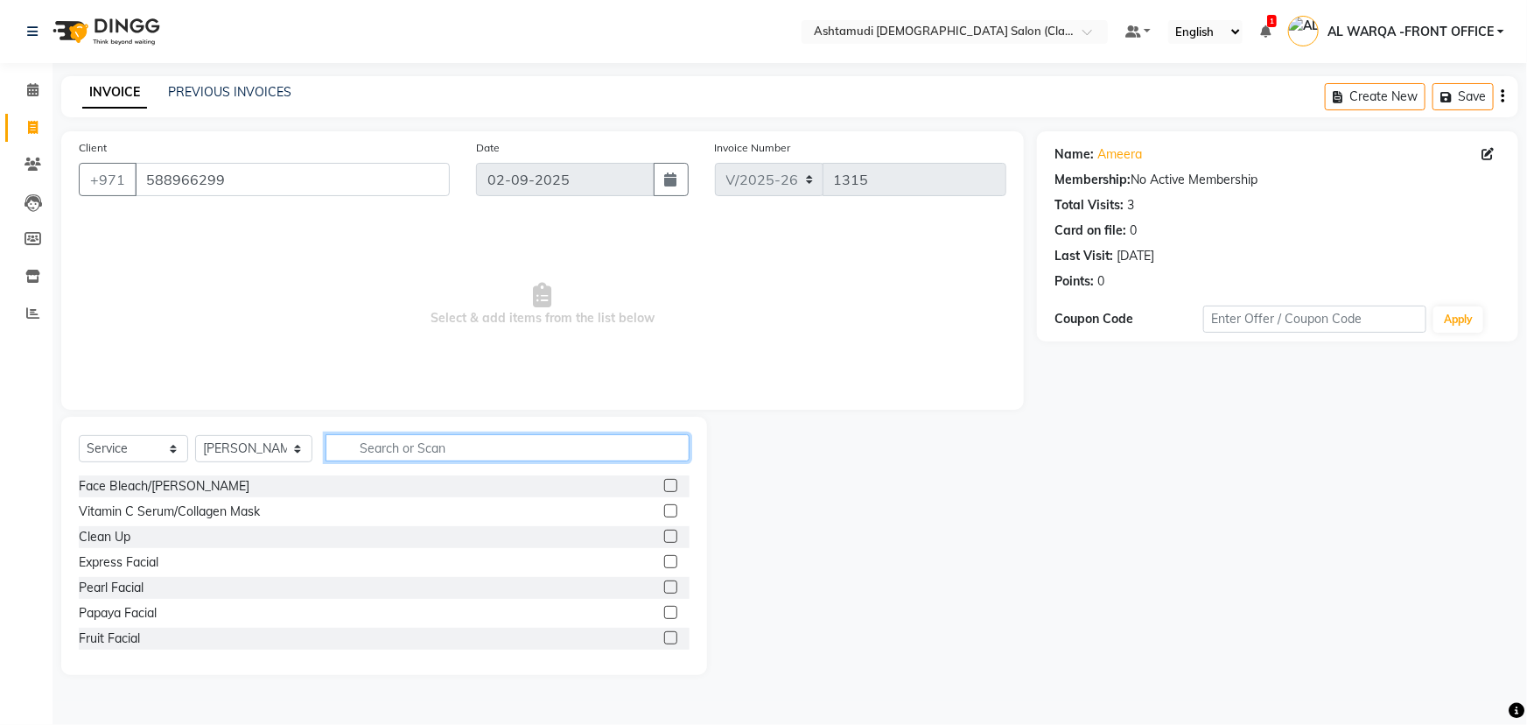
click at [375, 448] on input "text" at bounding box center [508, 447] width 364 height 27
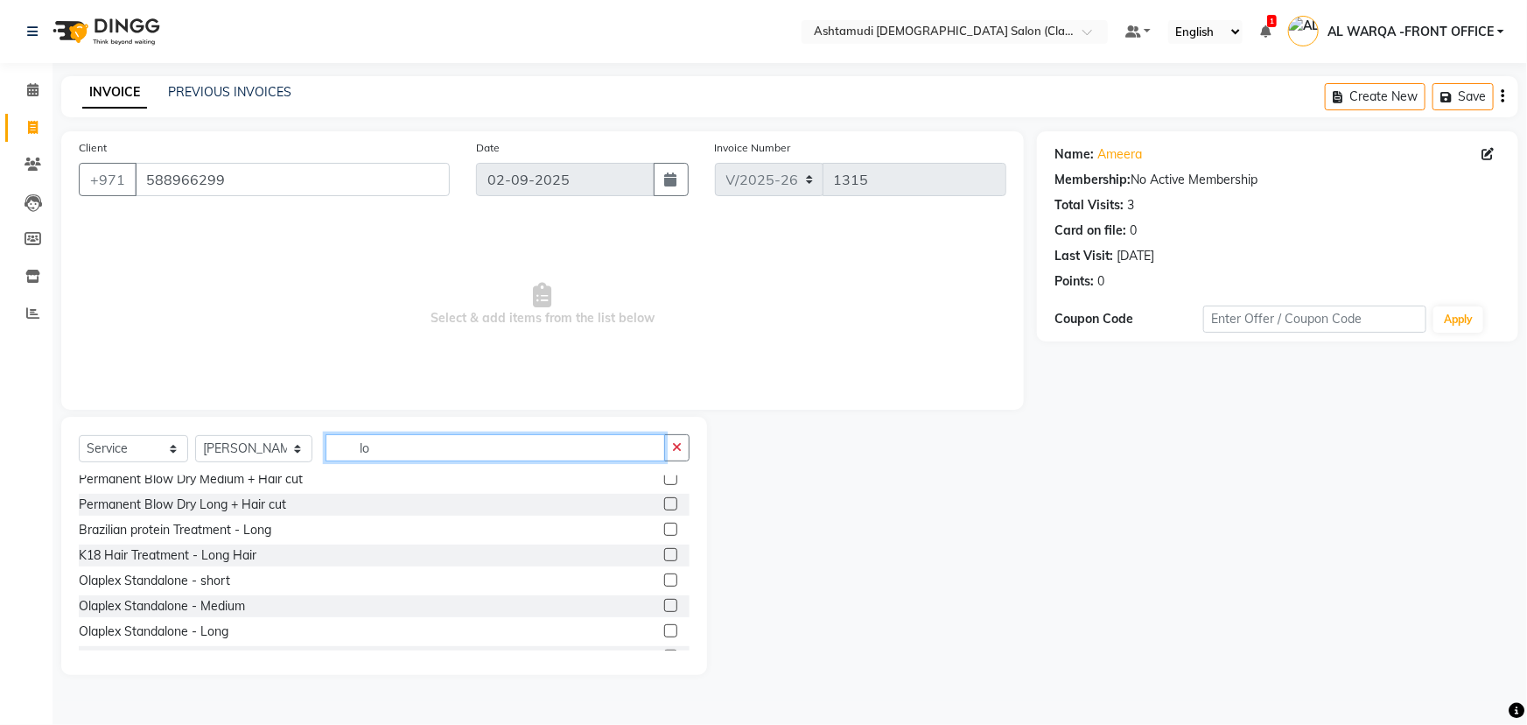
scroll to position [477, 0]
type input "l"
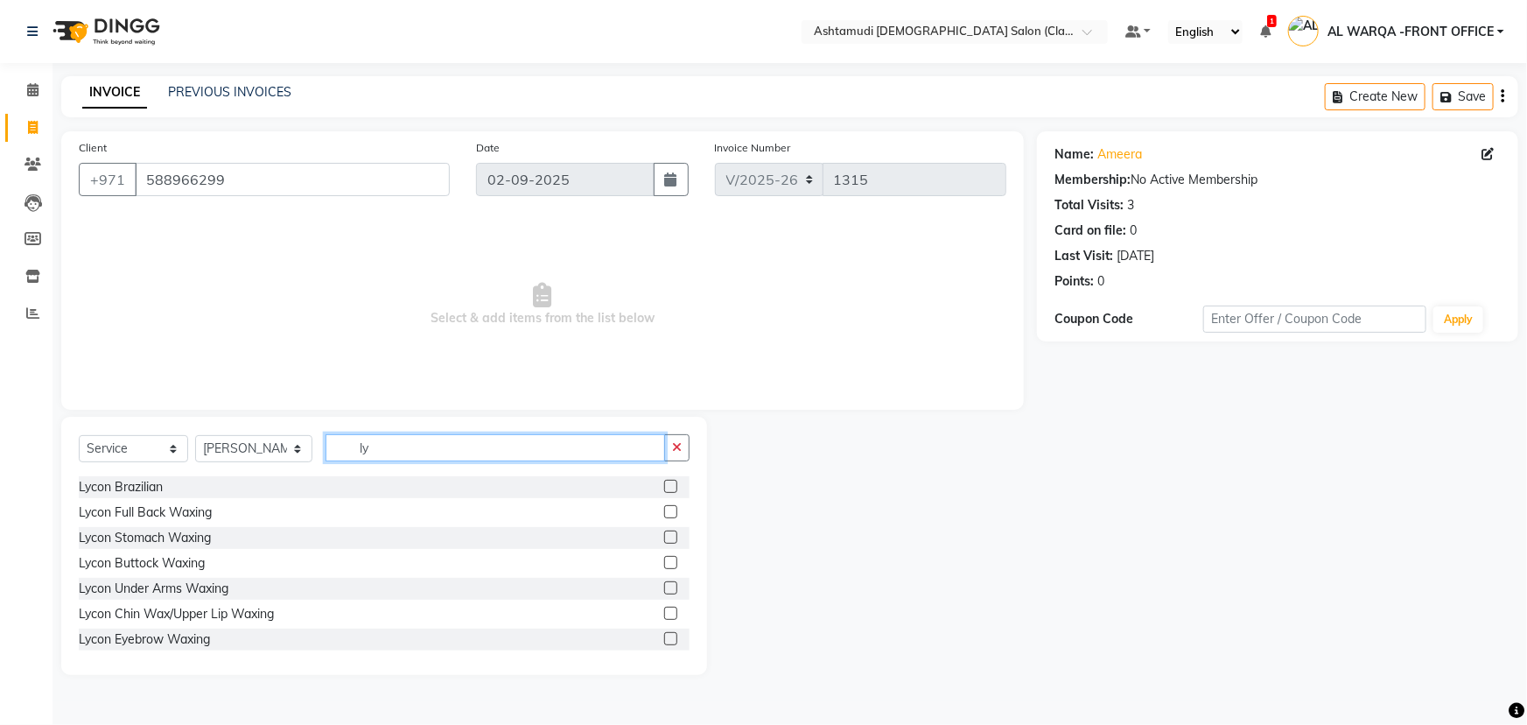
type input "ly"
click at [664, 490] on label at bounding box center [670, 486] width 13 height 13
click at [664, 490] on input "checkbox" at bounding box center [669, 486] width 11 height 11
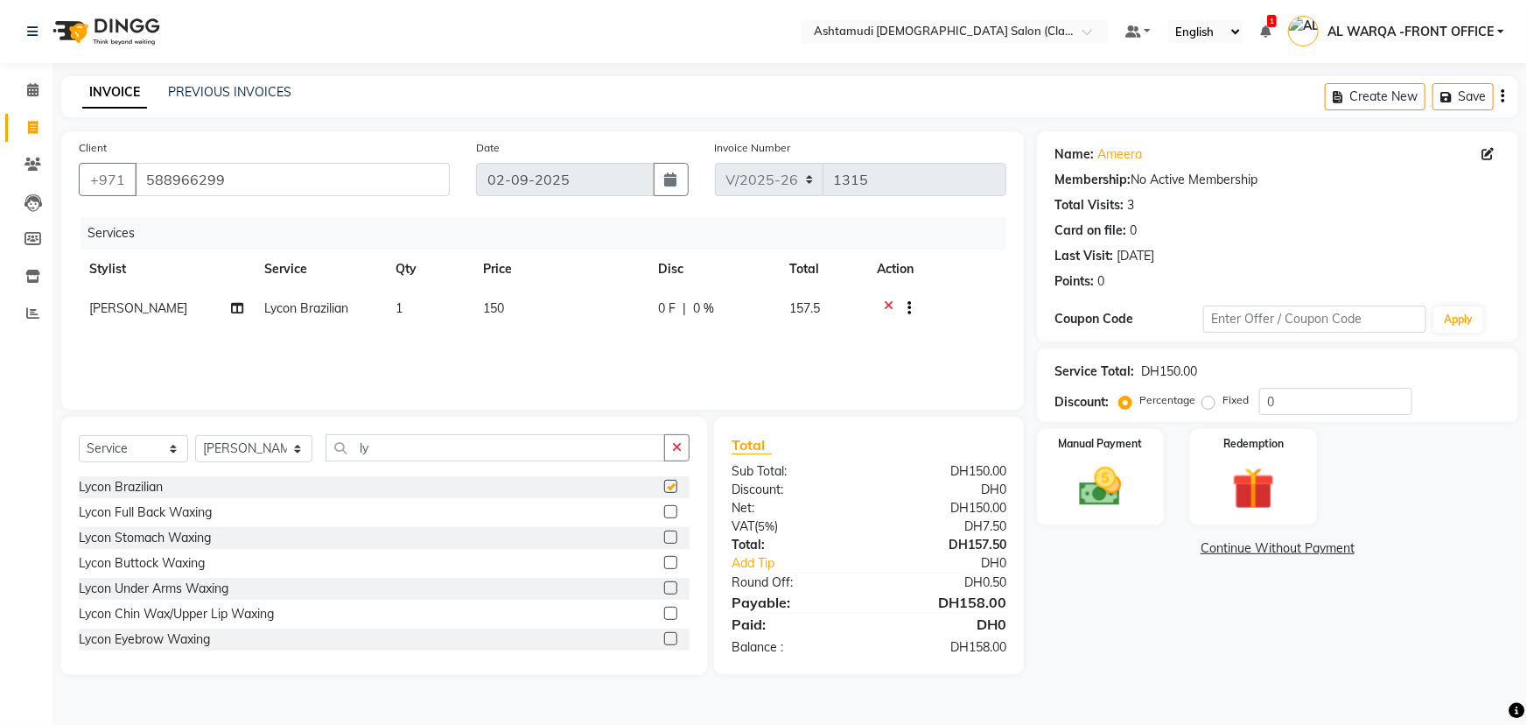
checkbox input "false"
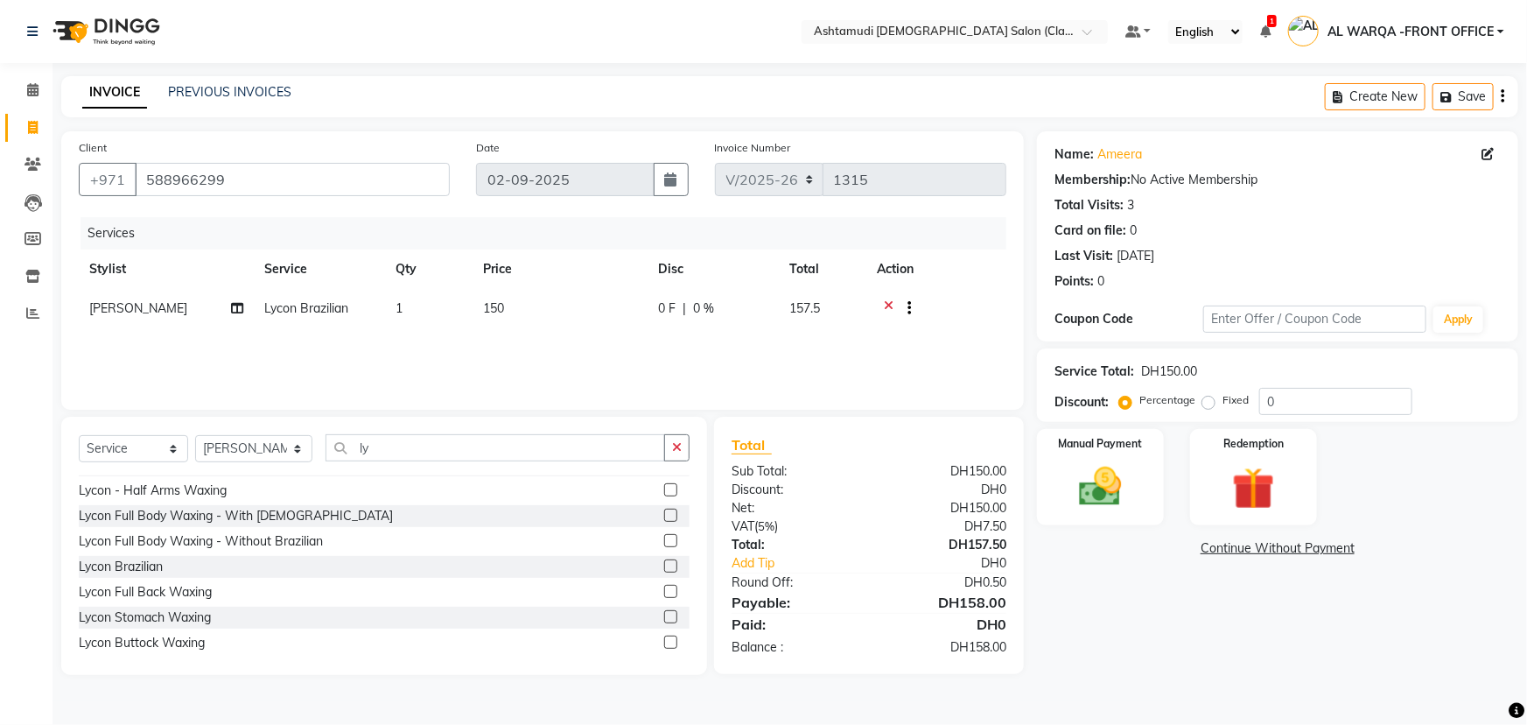
scroll to position [94, 0]
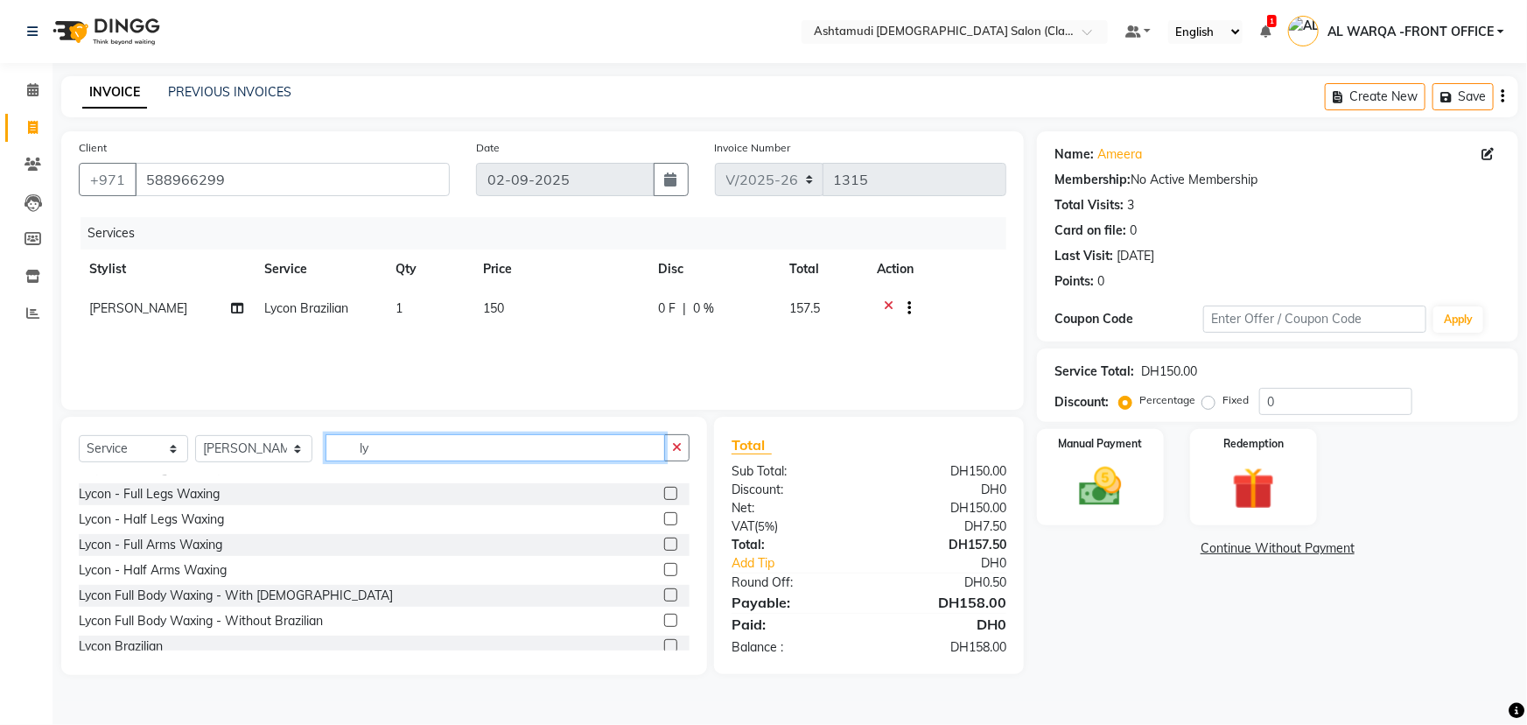
click at [368, 445] on input "ly" at bounding box center [496, 447] width 340 height 27
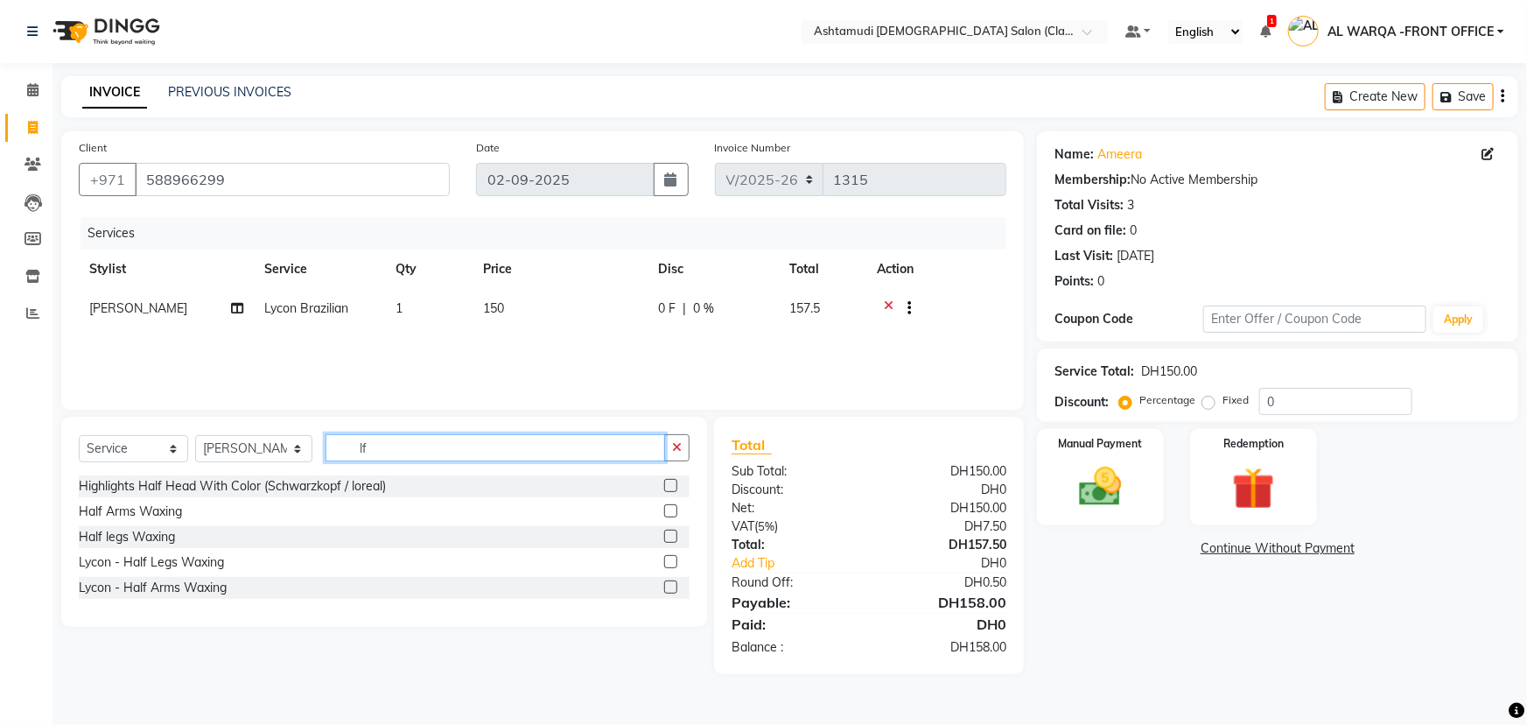
scroll to position [0, 0]
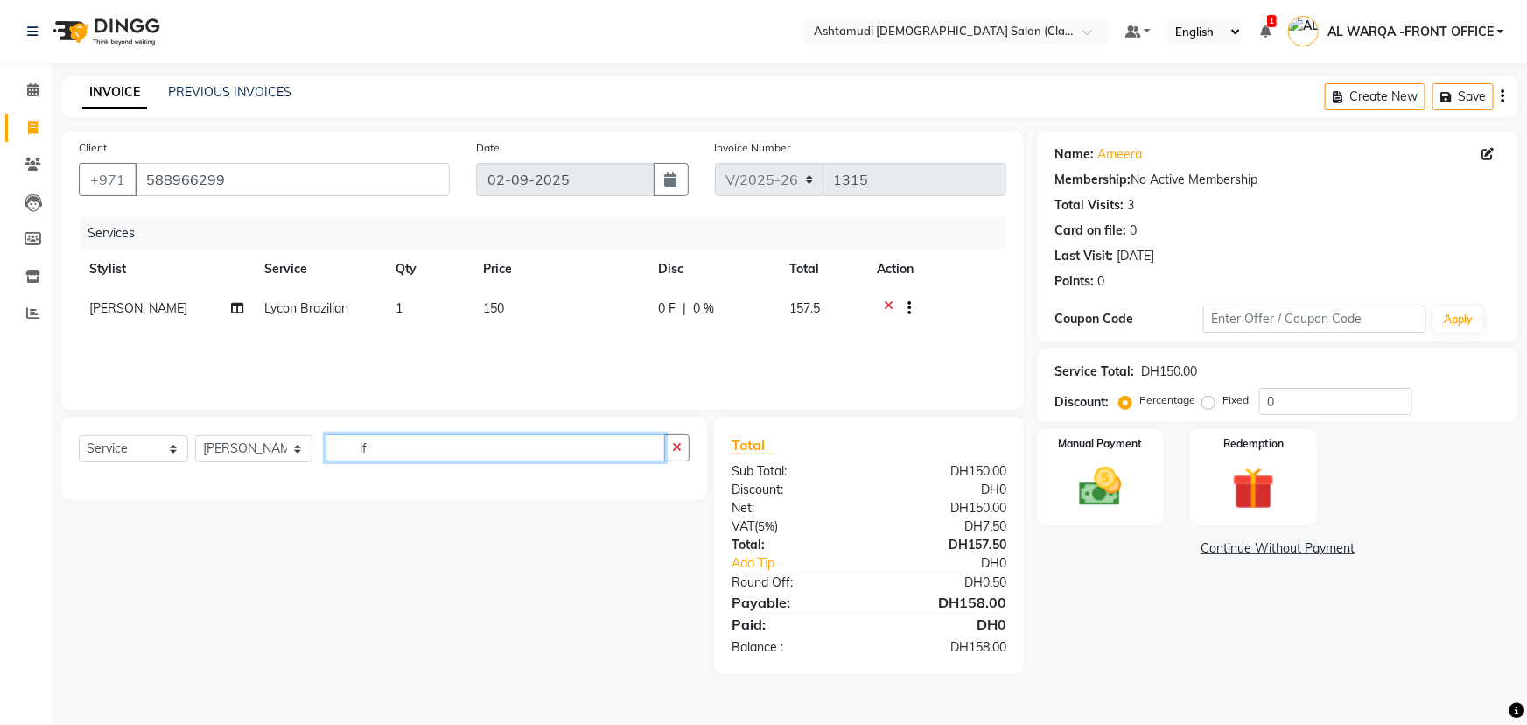
type input "l"
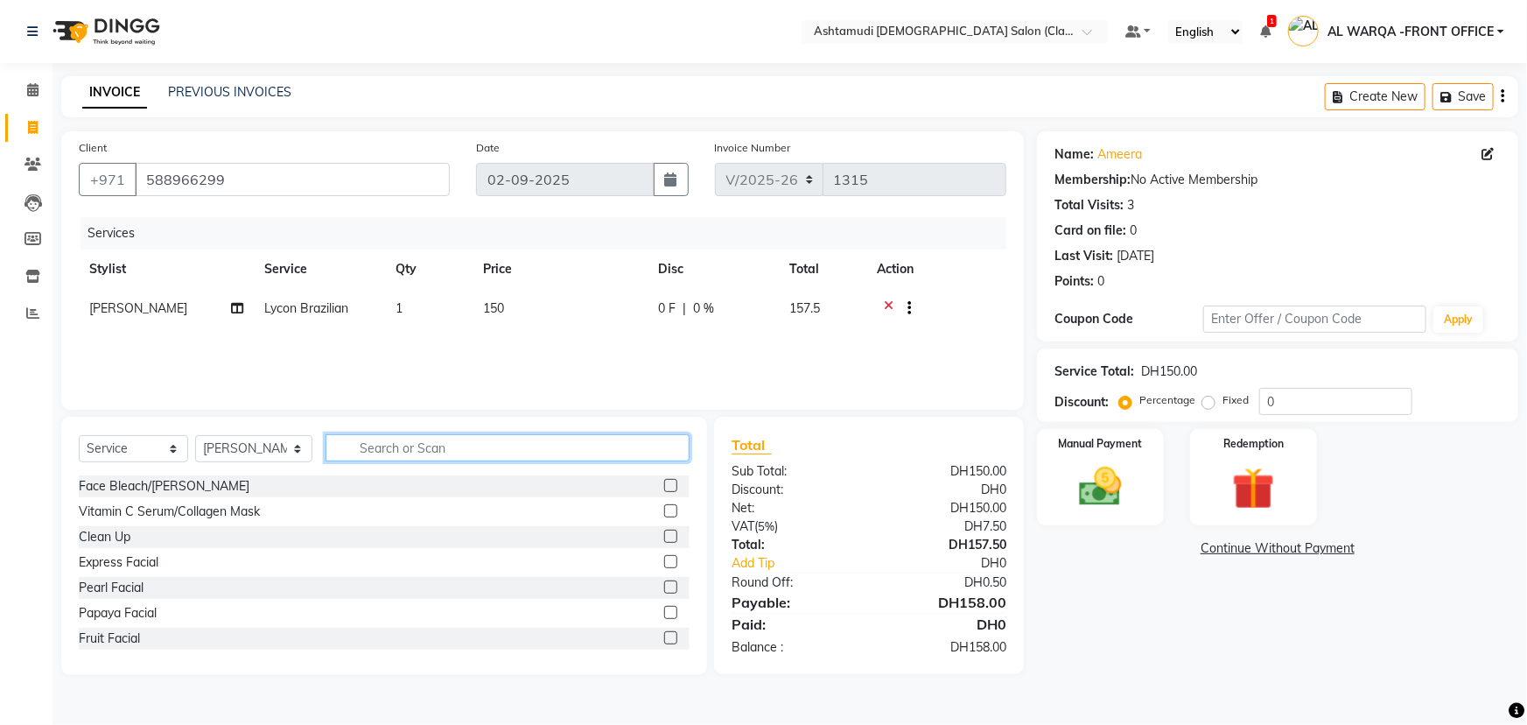
type input "f"
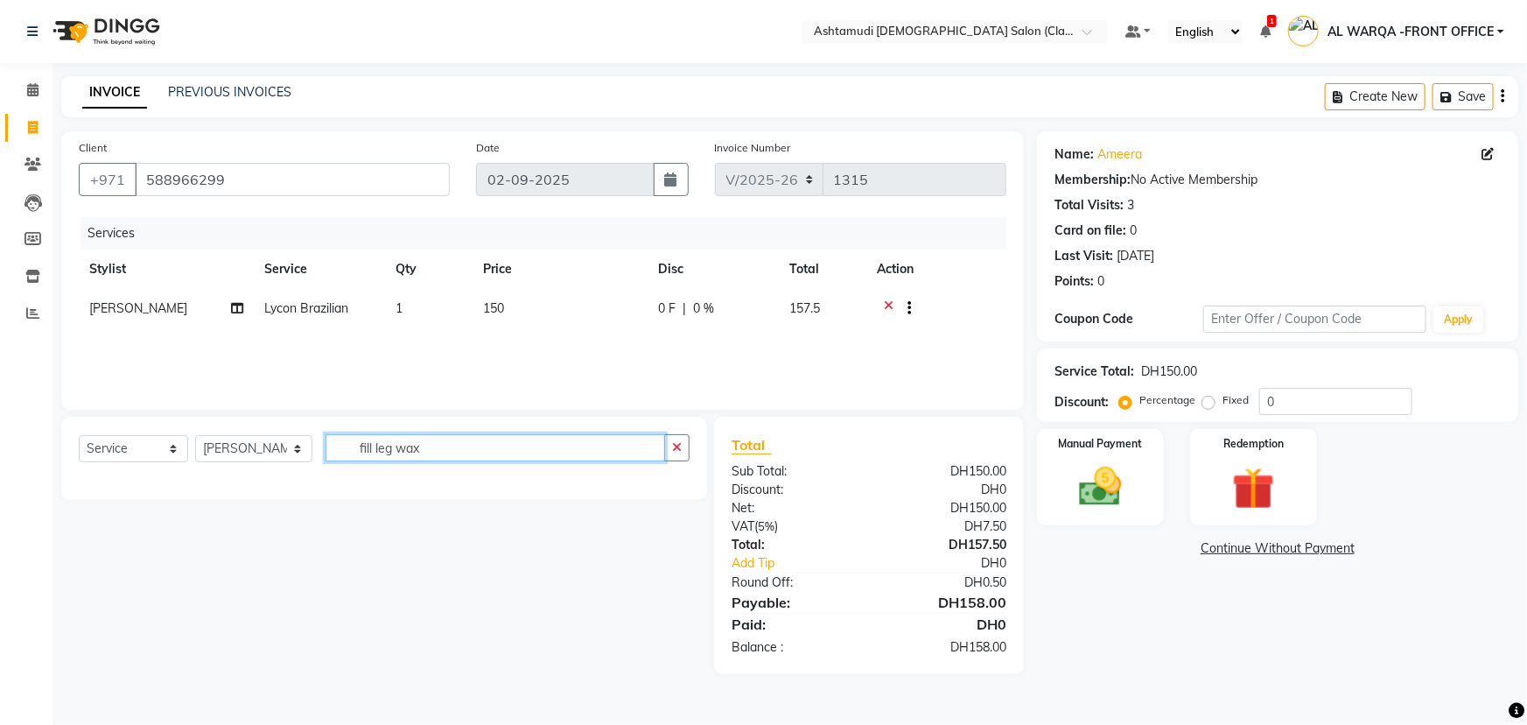
click at [371, 450] on input "fill leg wax" at bounding box center [496, 447] width 340 height 27
click at [429, 448] on input "full leg wax" at bounding box center [496, 447] width 340 height 27
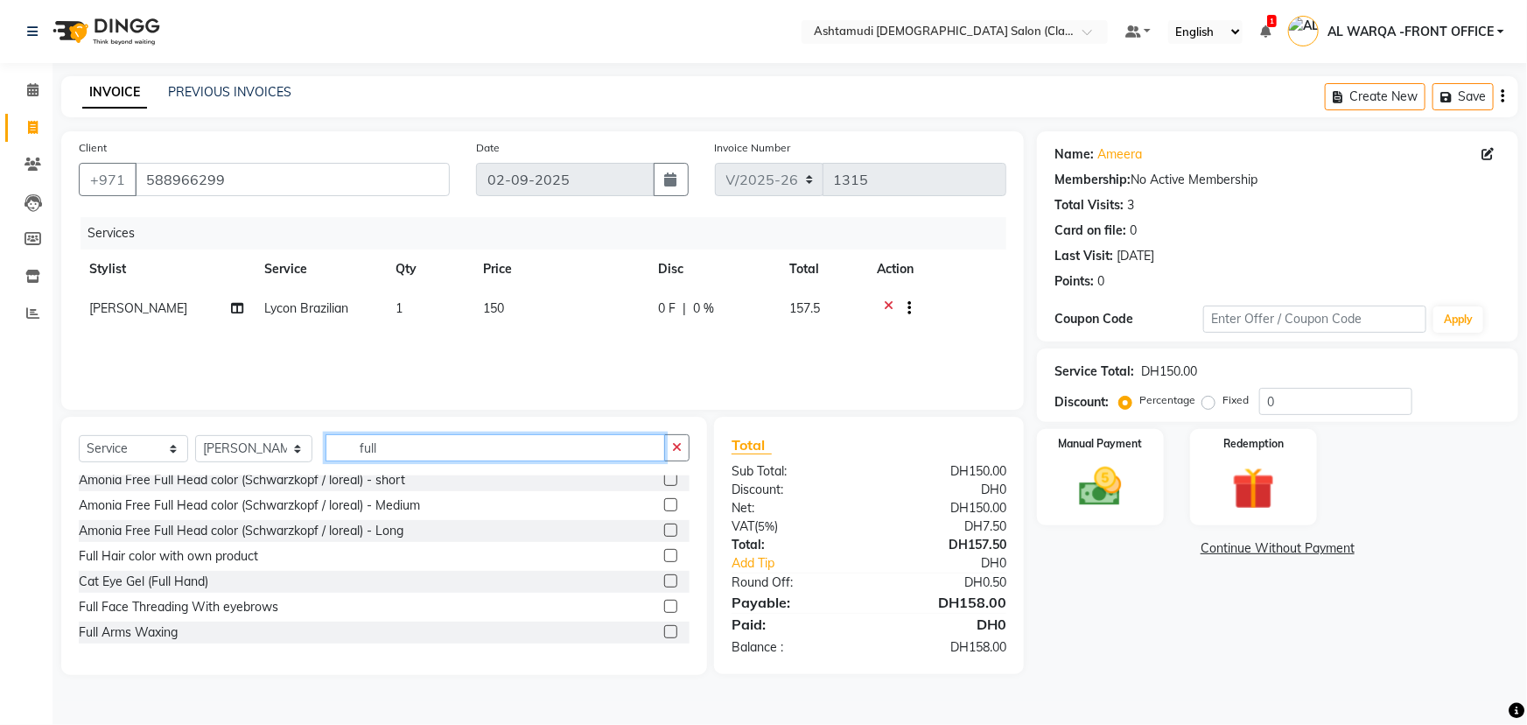
scroll to position [238, 0]
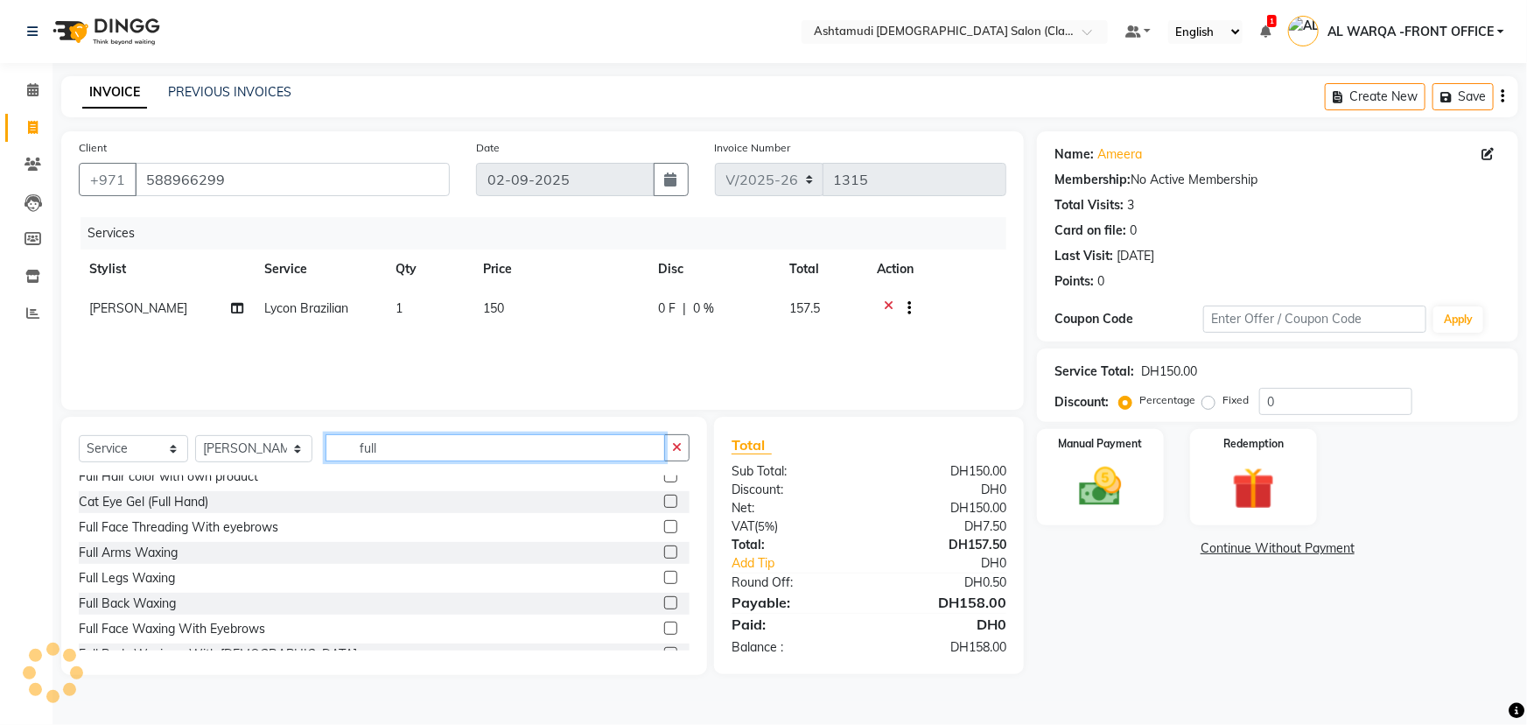
type input "full"
click at [664, 576] on label at bounding box center [670, 577] width 13 height 13
click at [664, 576] on input "checkbox" at bounding box center [669, 577] width 11 height 11
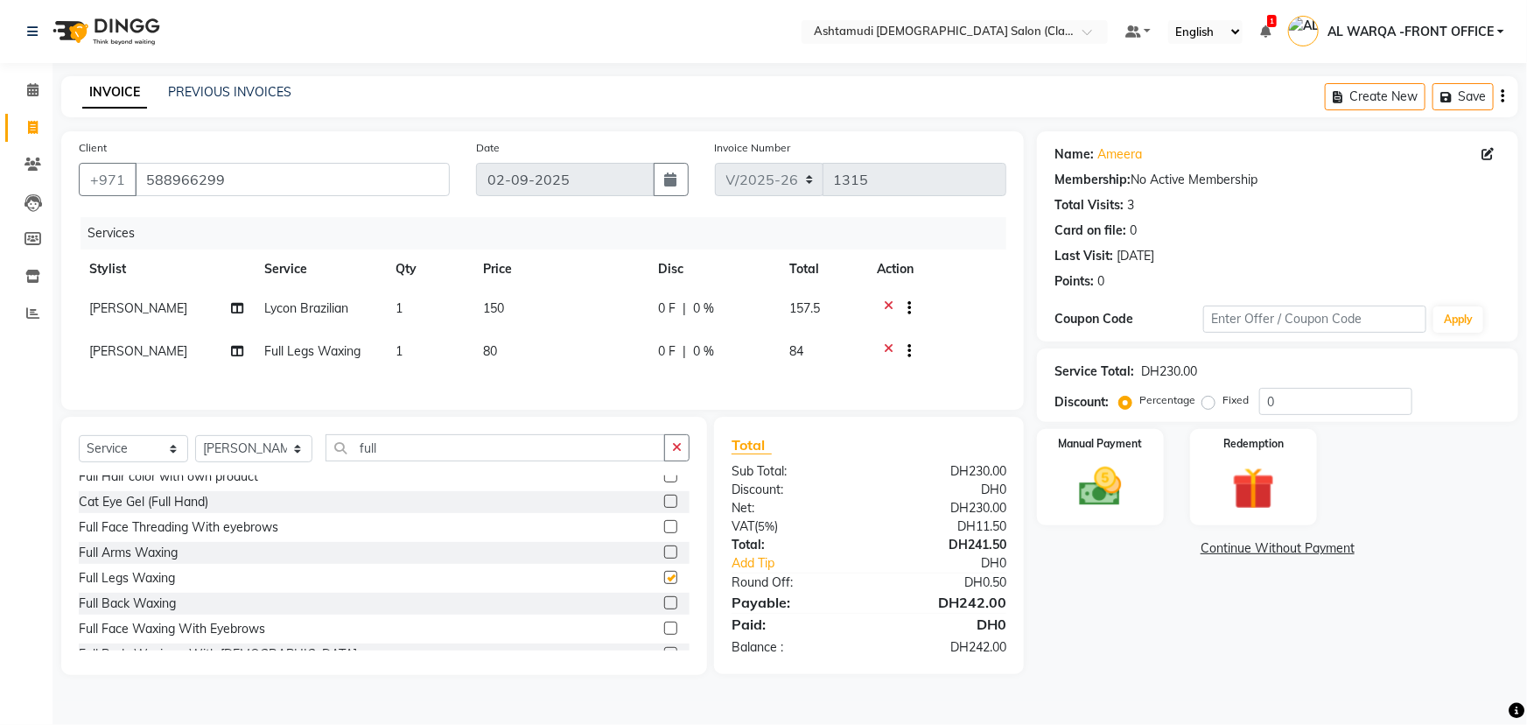
checkbox input "false"
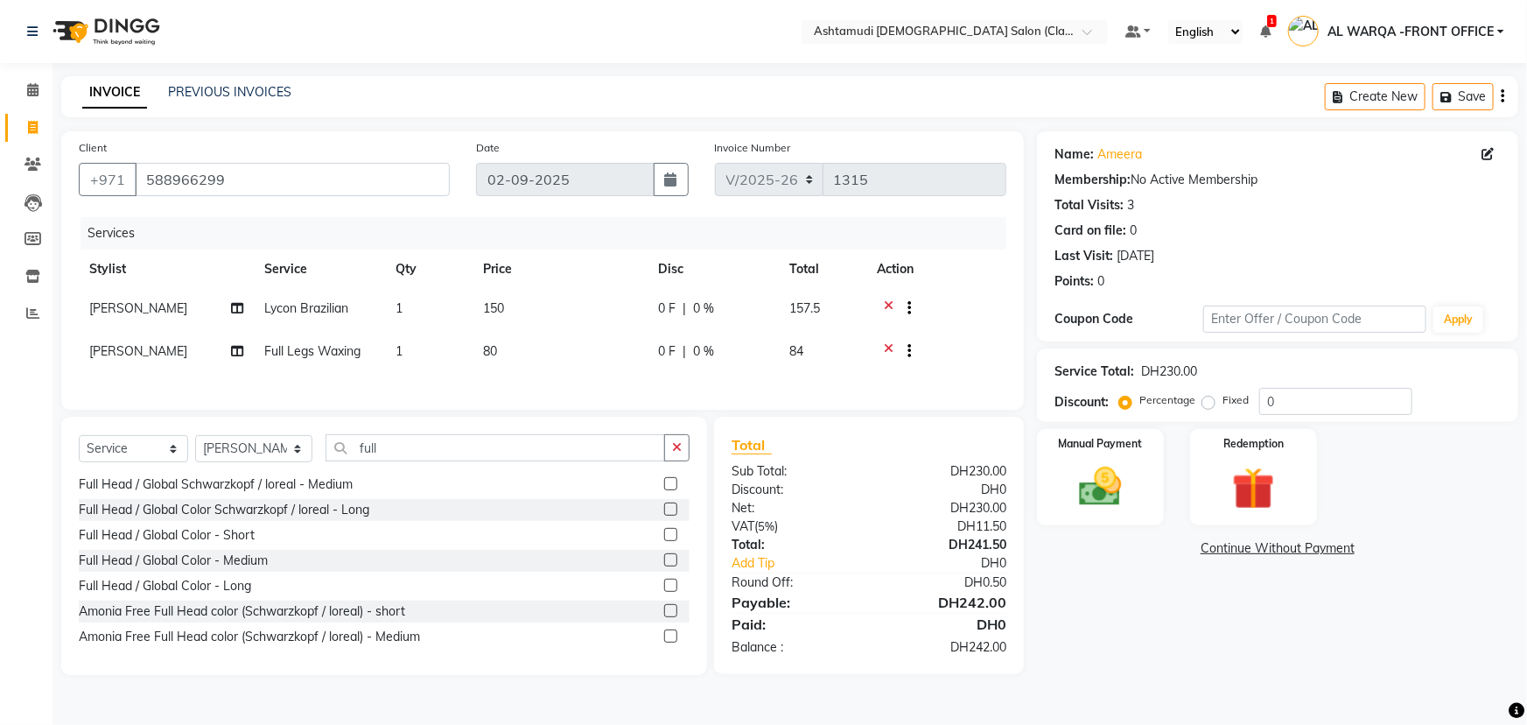
scroll to position [0, 0]
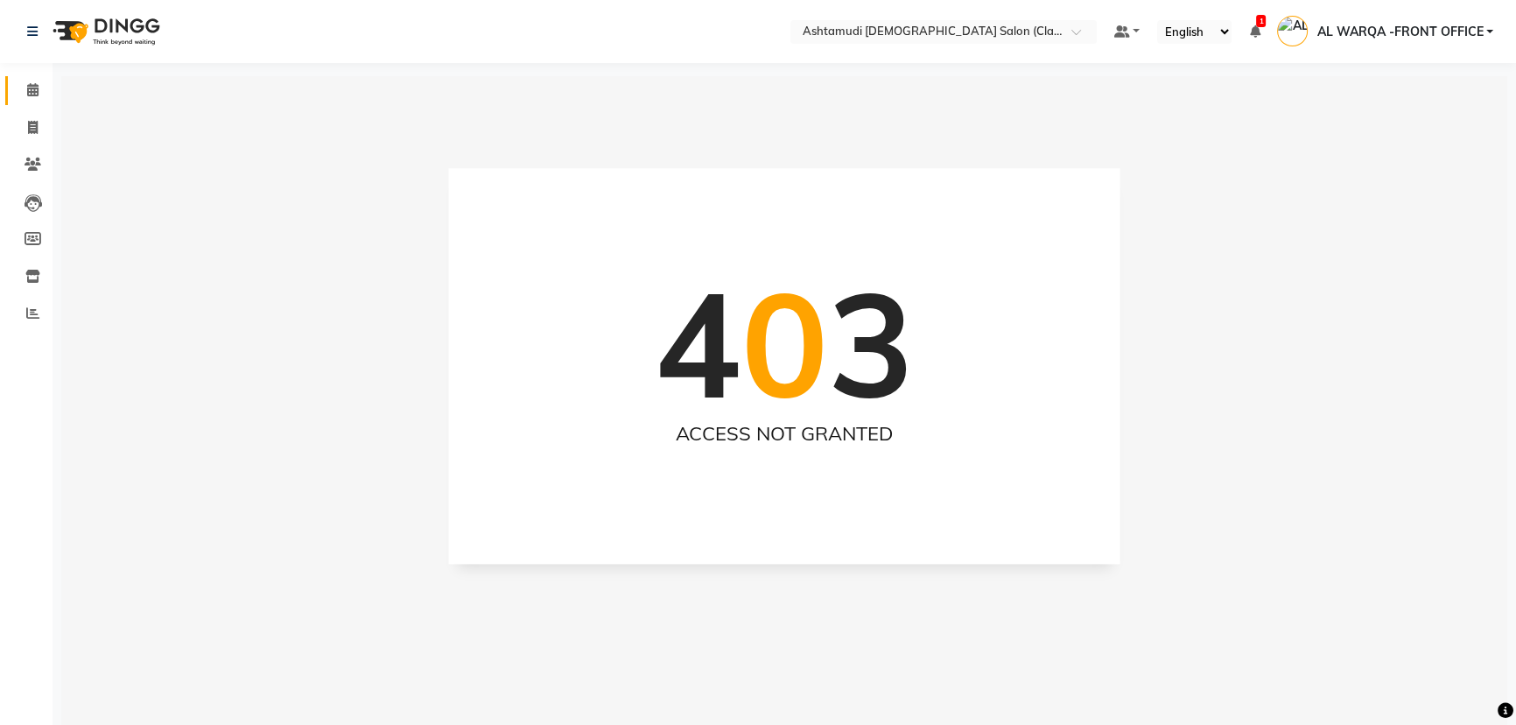
click at [32, 88] on icon at bounding box center [32, 89] width 11 height 13
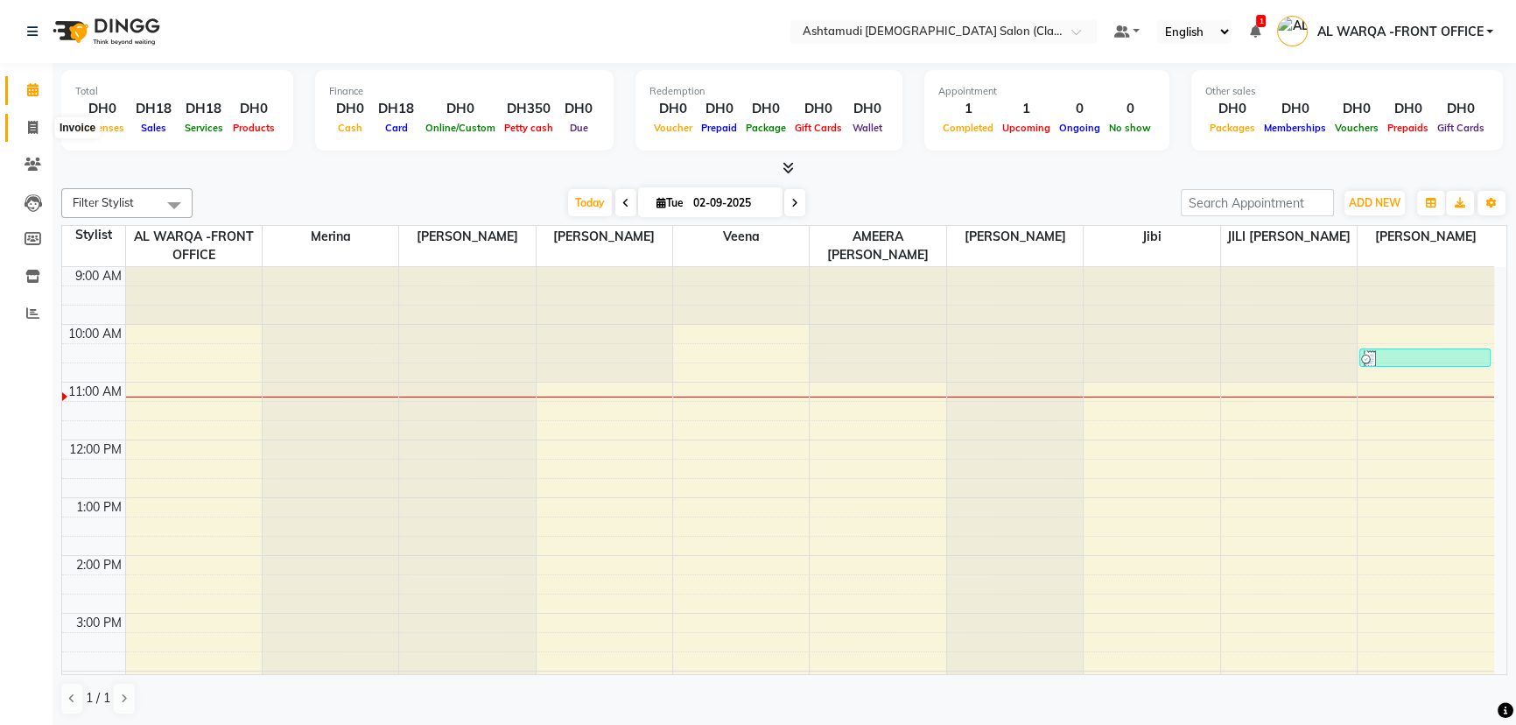
click at [32, 126] on icon at bounding box center [33, 127] width 10 height 13
select select "service"
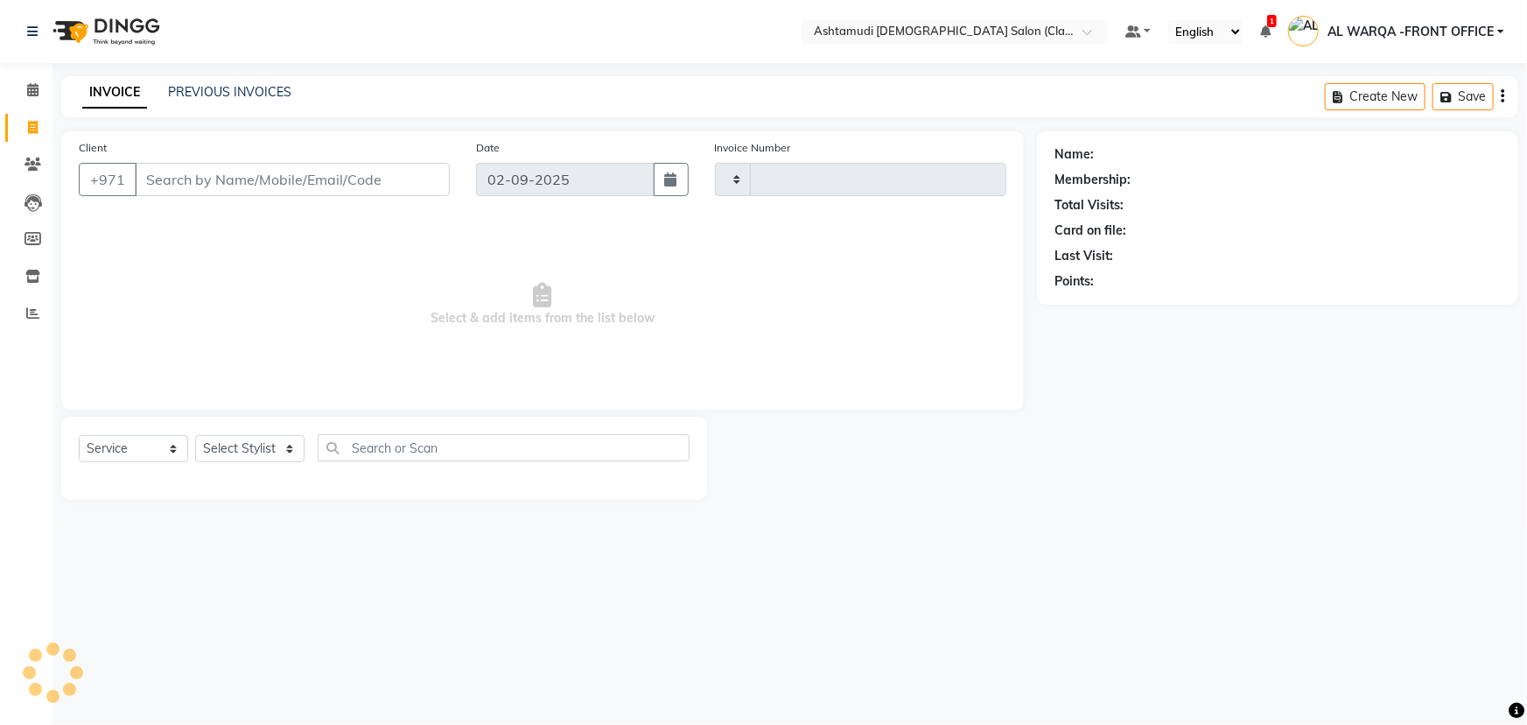
type input "1315"
select select "8201"
click at [160, 177] on input "Client" at bounding box center [292, 179] width 315 height 33
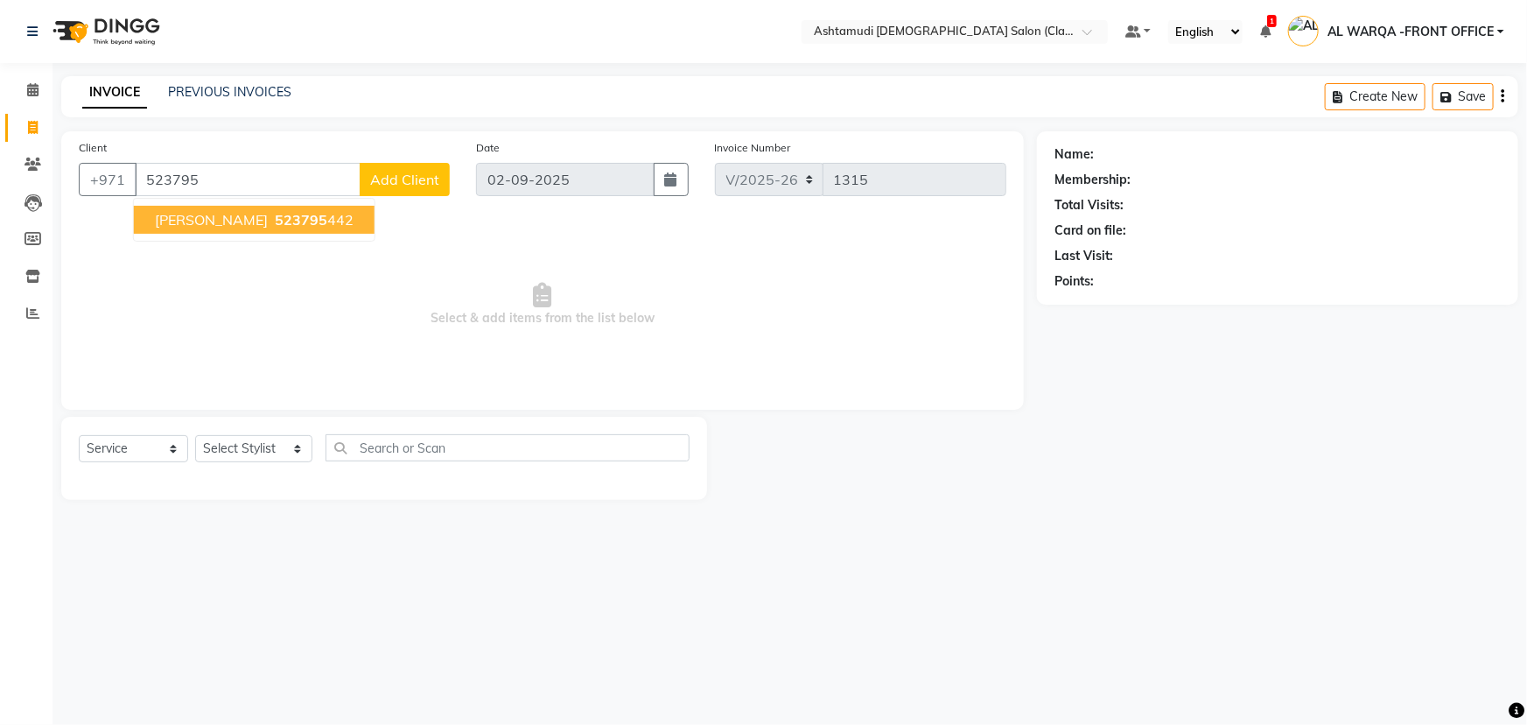
click at [208, 218] on span "Preeni Bineesh" at bounding box center [211, 220] width 113 height 18
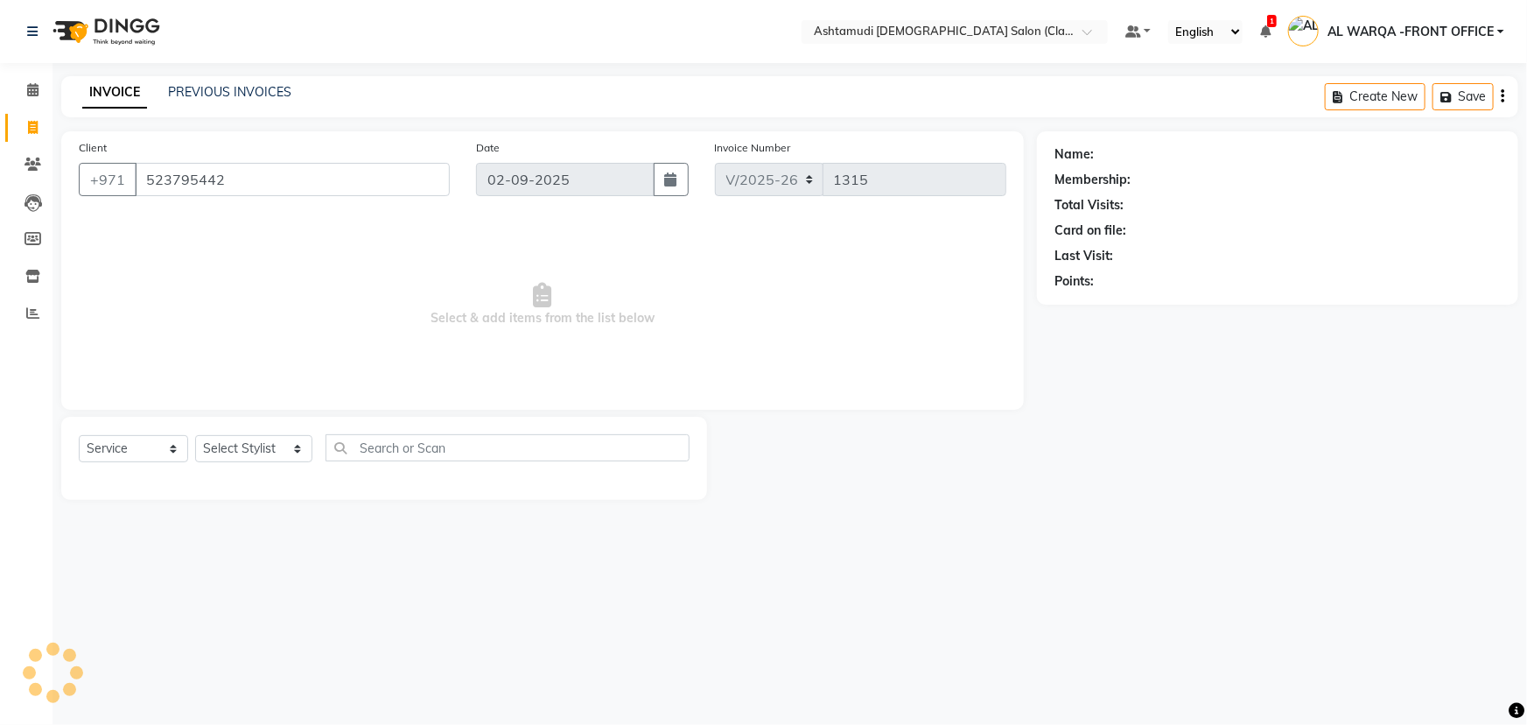
type input "523795442"
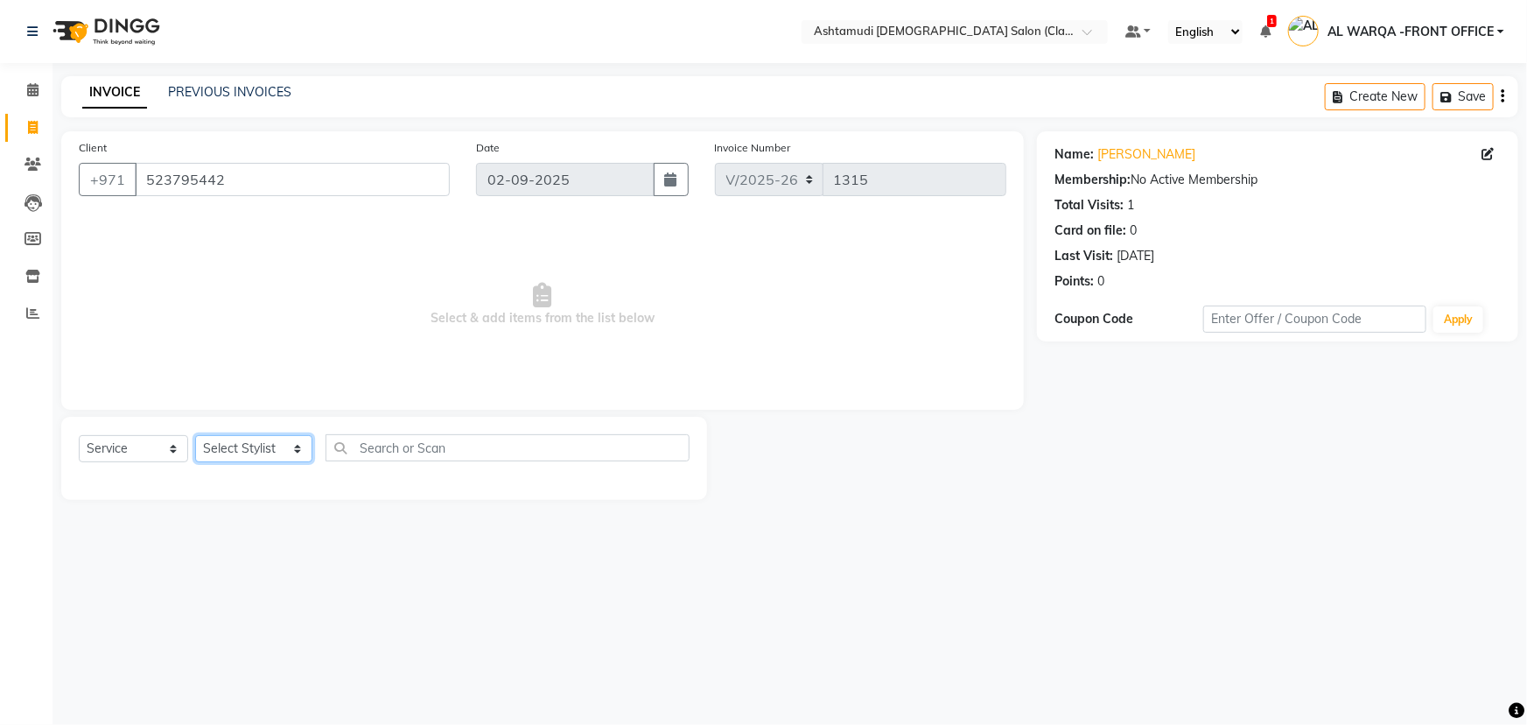
click at [295, 449] on select "Select Stylist AL WARQA -FRONT OFFICE AMEERA [PERSON_NAME] [PERSON_NAME] JILI […" at bounding box center [253, 448] width 117 height 27
select select "88890"
click at [195, 435] on select "Select Stylist AL WARQA -FRONT OFFICE AMEERA [PERSON_NAME] [PERSON_NAME] JILI […" at bounding box center [253, 448] width 117 height 27
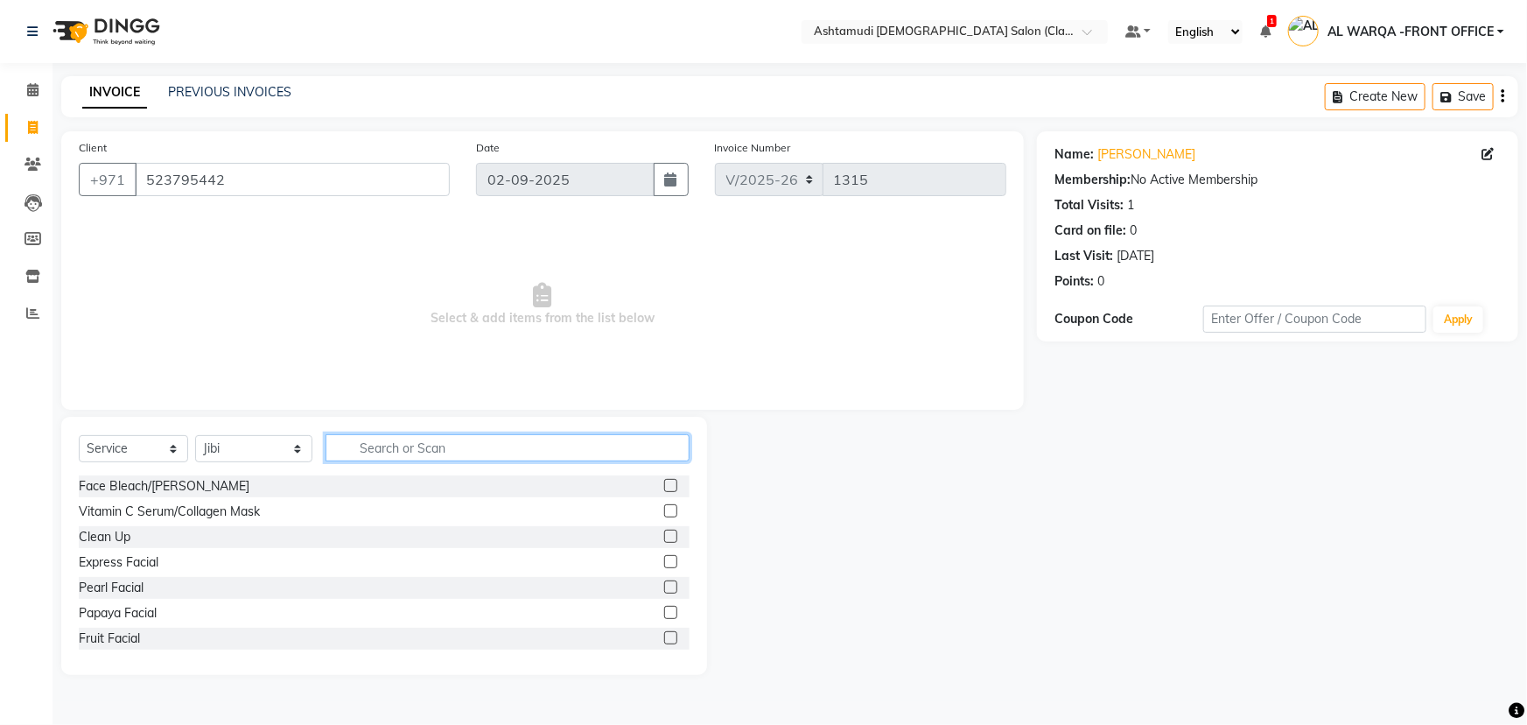
click at [402, 449] on input "text" at bounding box center [508, 447] width 364 height 27
type input "hair"
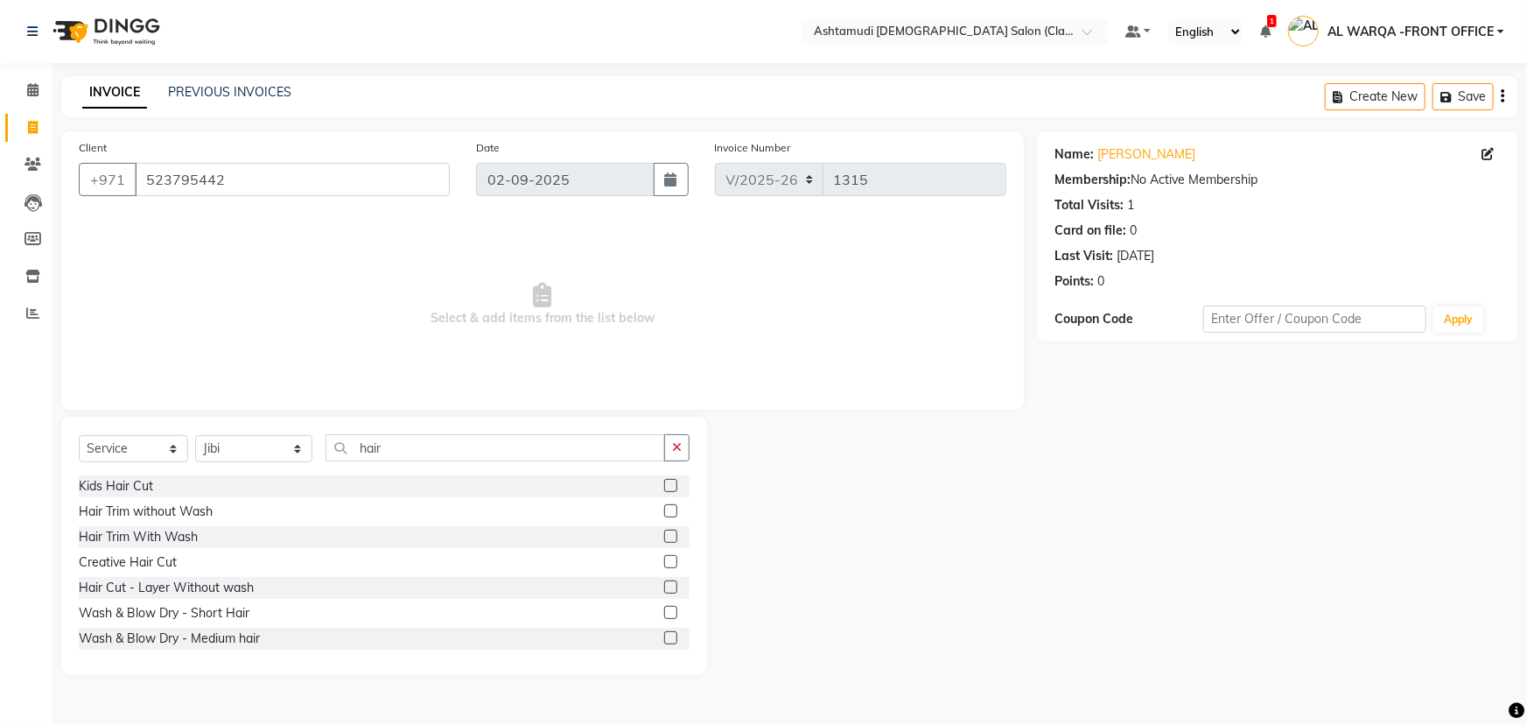
click at [664, 509] on label at bounding box center [670, 510] width 13 height 13
click at [664, 509] on input "checkbox" at bounding box center [669, 511] width 11 height 11
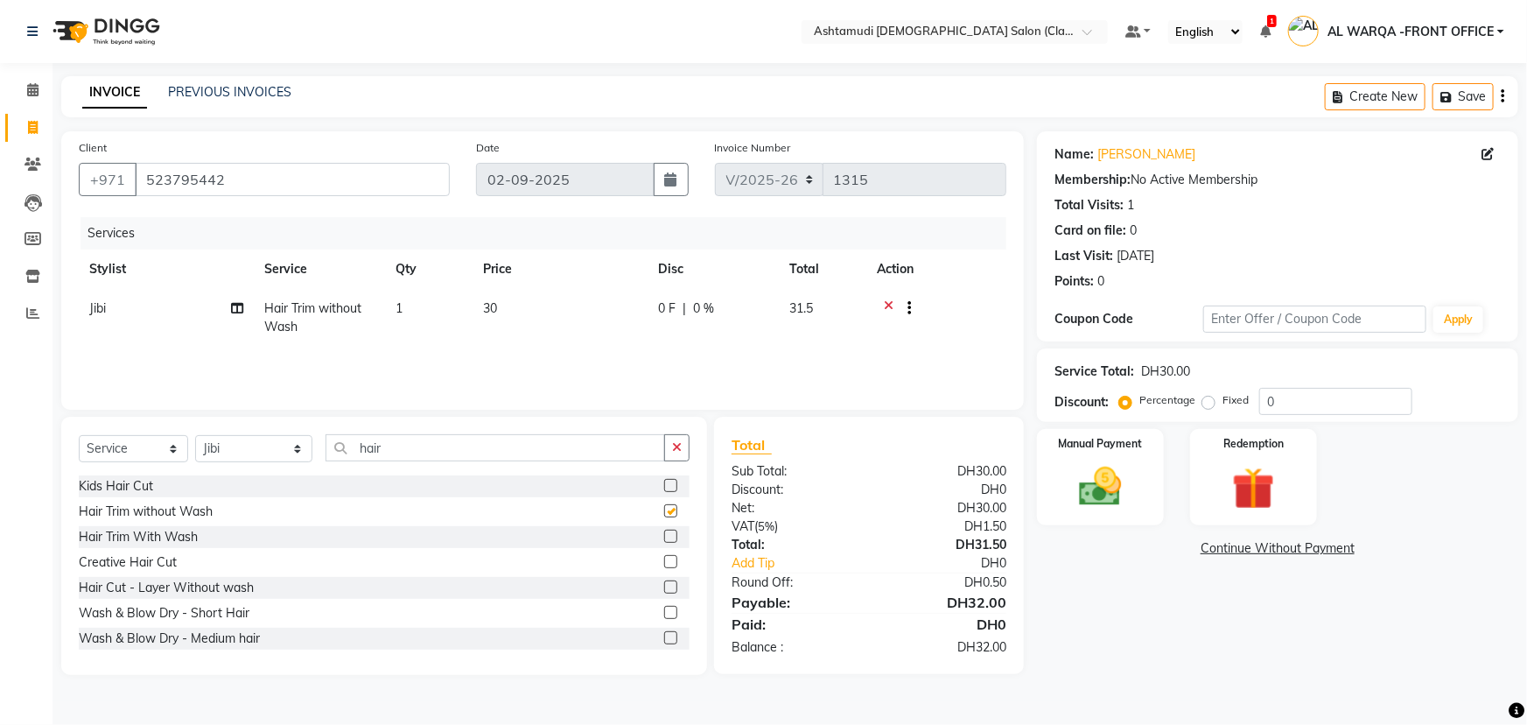
checkbox input "false"
click at [888, 302] on icon at bounding box center [889, 310] width 10 height 22
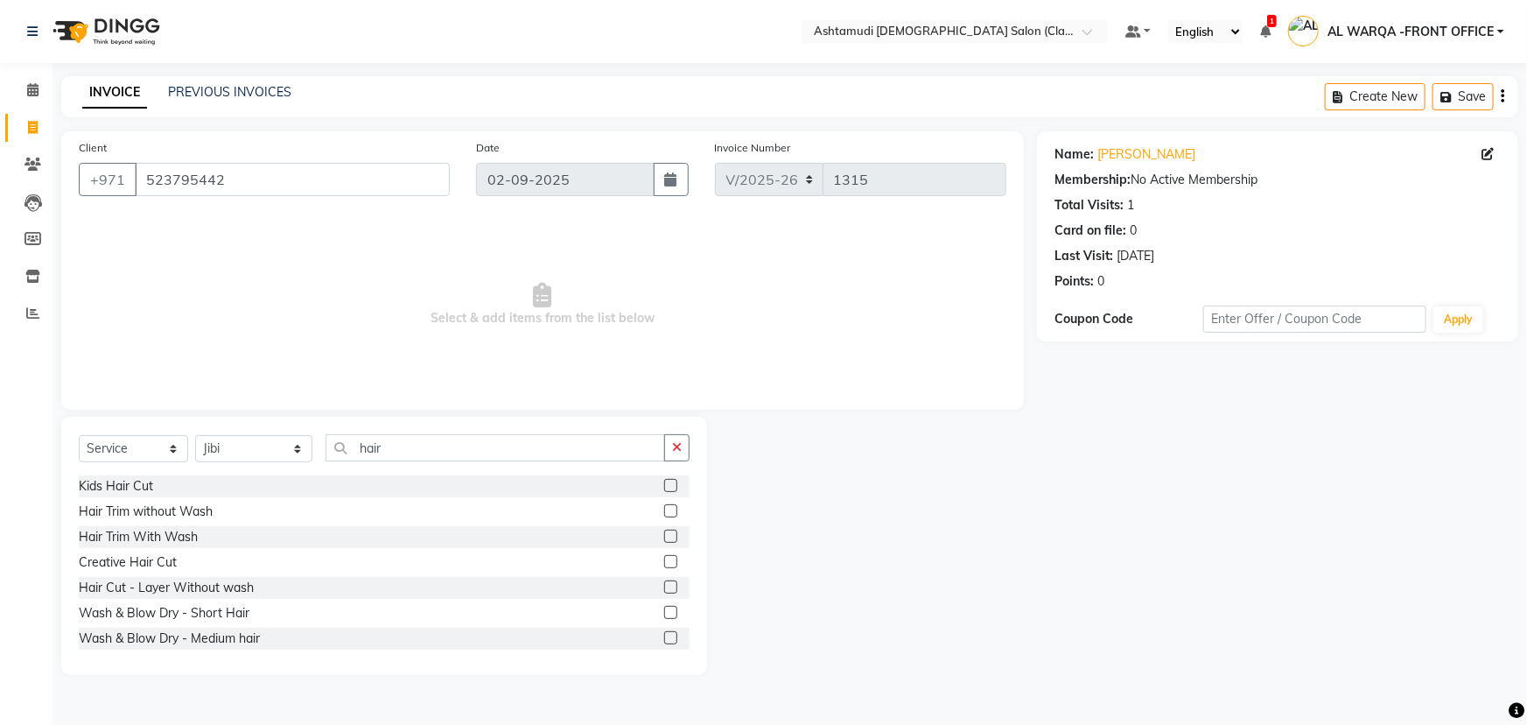
click at [664, 536] on label at bounding box center [670, 536] width 13 height 13
click at [664, 536] on input "checkbox" at bounding box center [669, 536] width 11 height 11
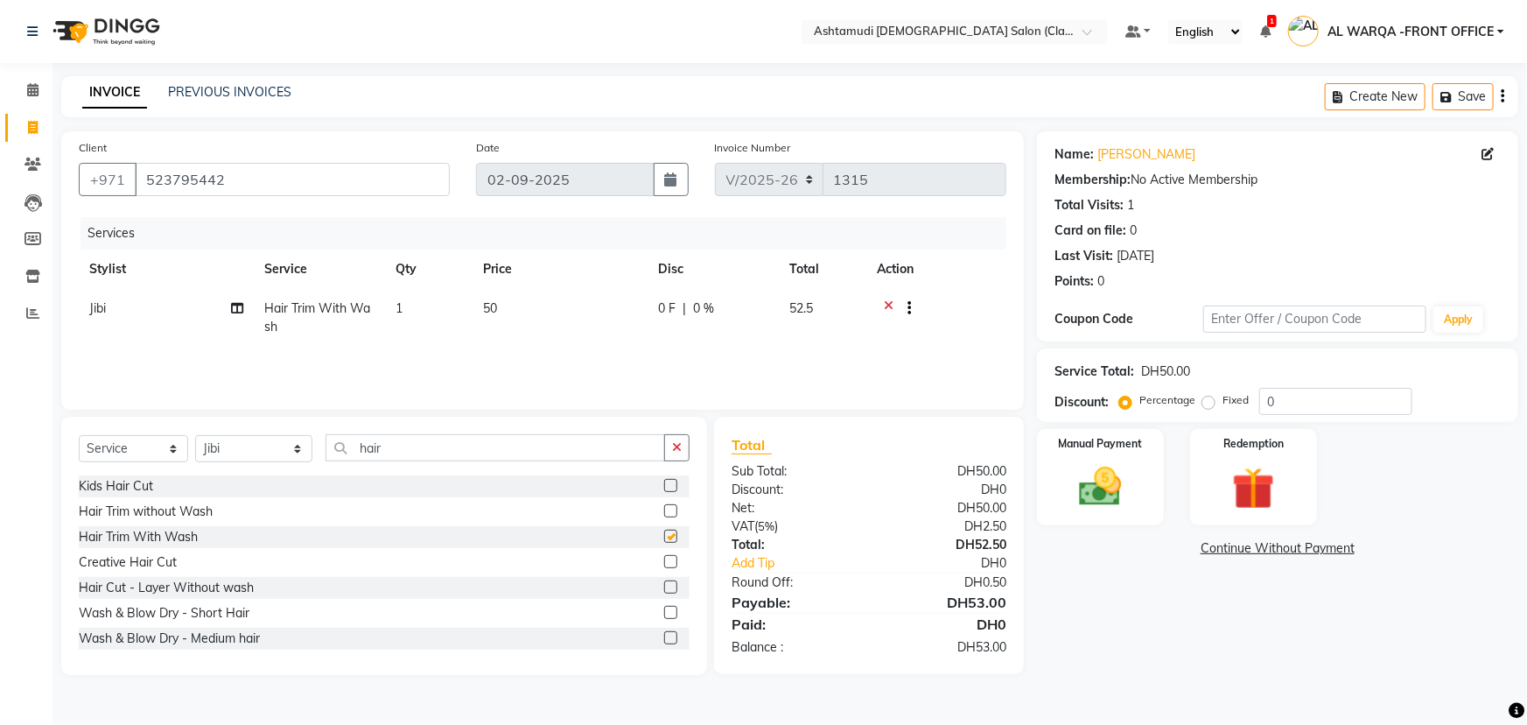
checkbox input "false"
click at [1275, 398] on input "0" at bounding box center [1335, 401] width 153 height 27
type input "025"
click at [1105, 471] on img at bounding box center [1101, 486] width 72 height 51
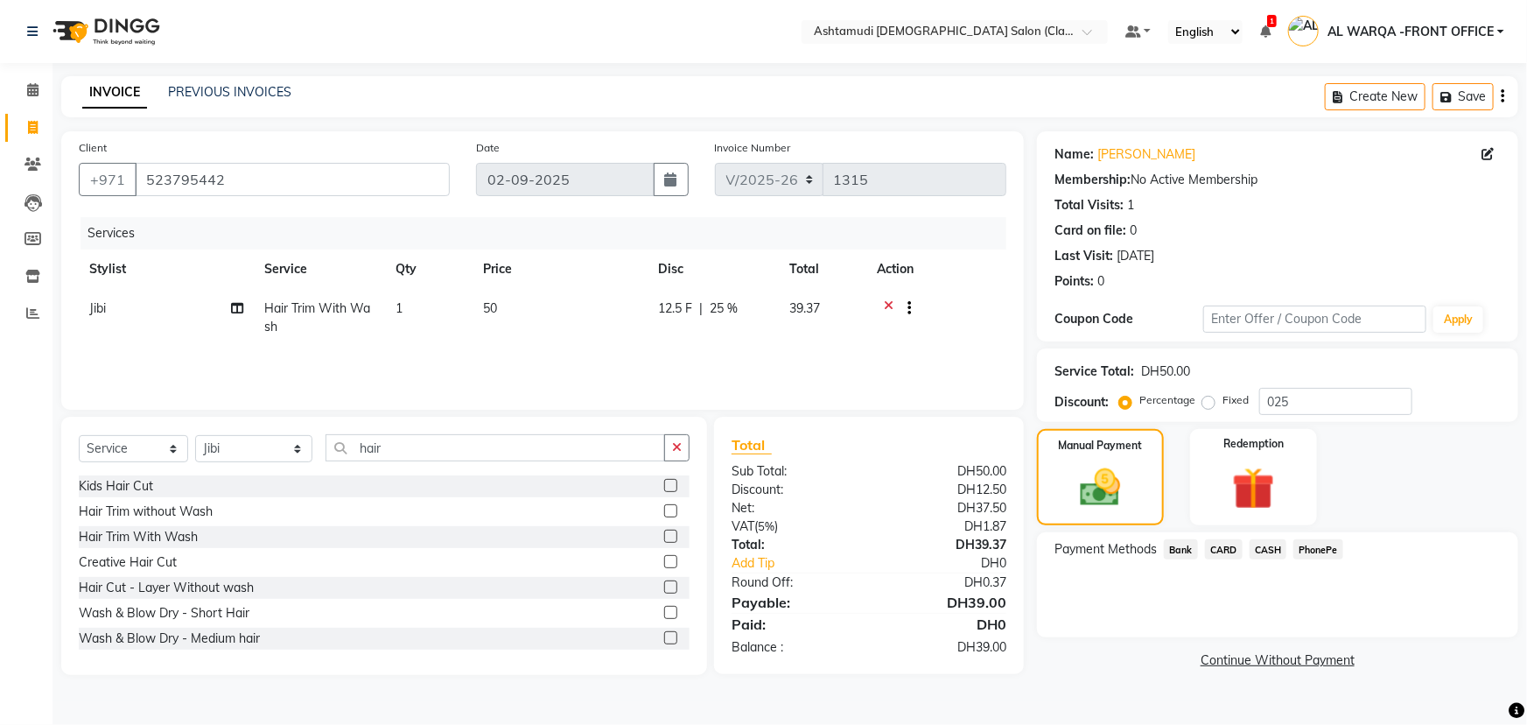
click at [1225, 549] on span "CARD" at bounding box center [1224, 549] width 38 height 20
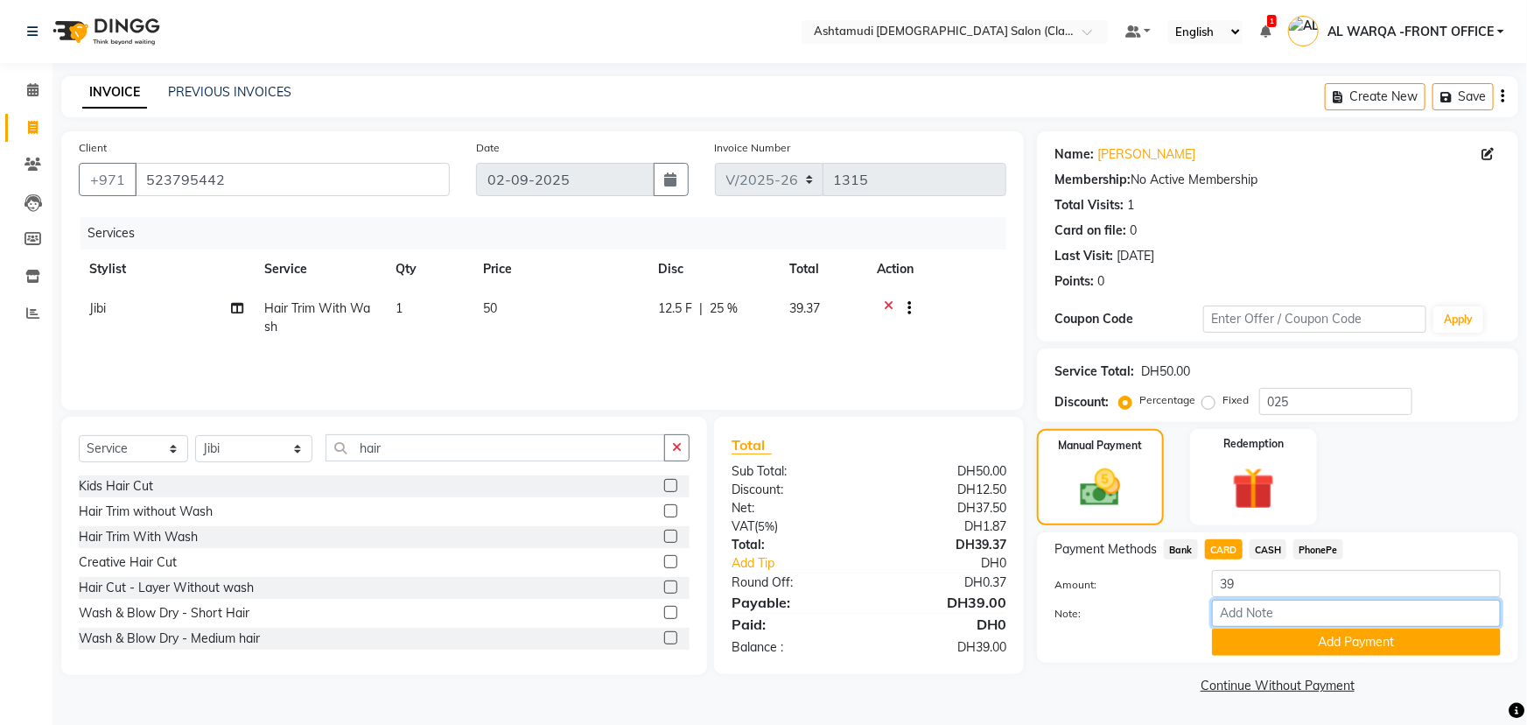
click at [1250, 613] on input "Note:" at bounding box center [1356, 613] width 289 height 27
type input "veena"
click at [1343, 639] on button "Add Payment" at bounding box center [1356, 641] width 289 height 27
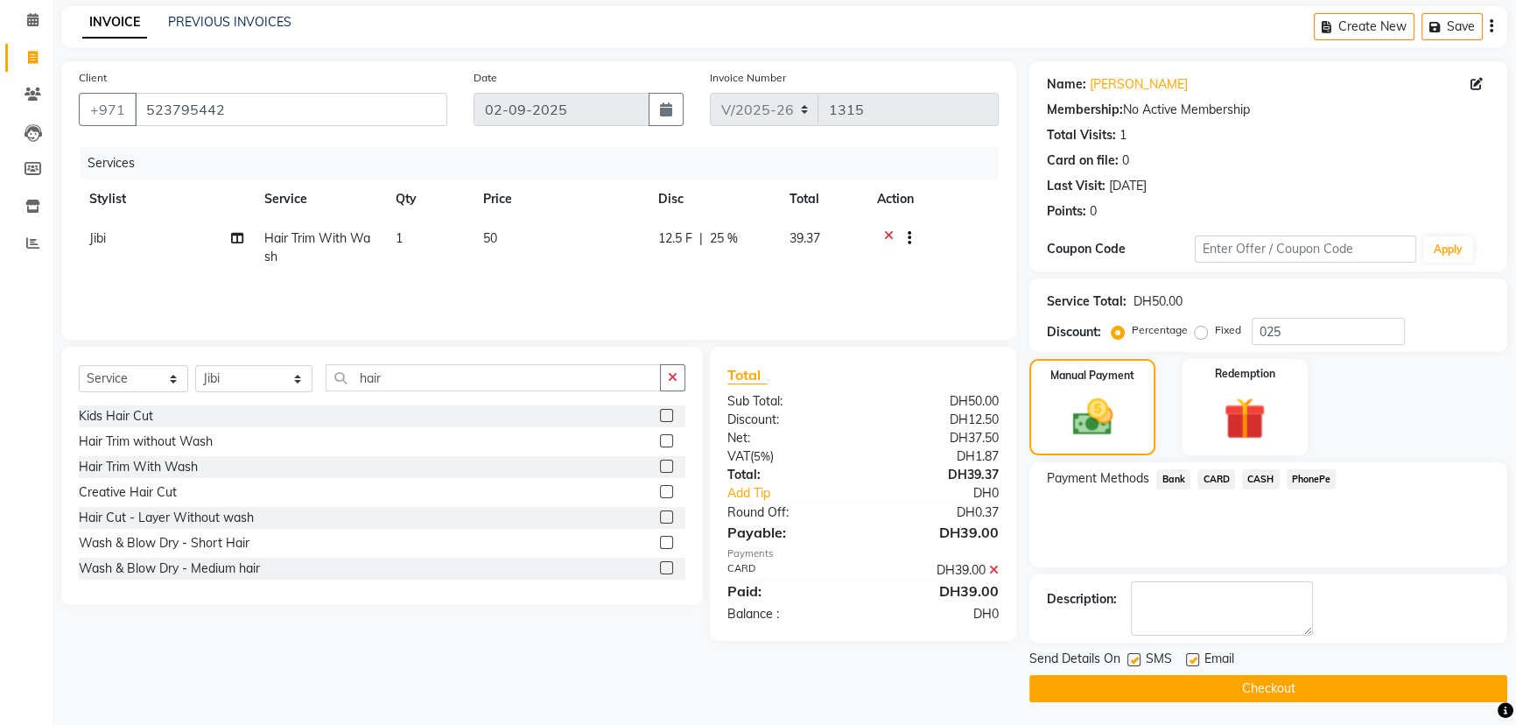
scroll to position [72, 0]
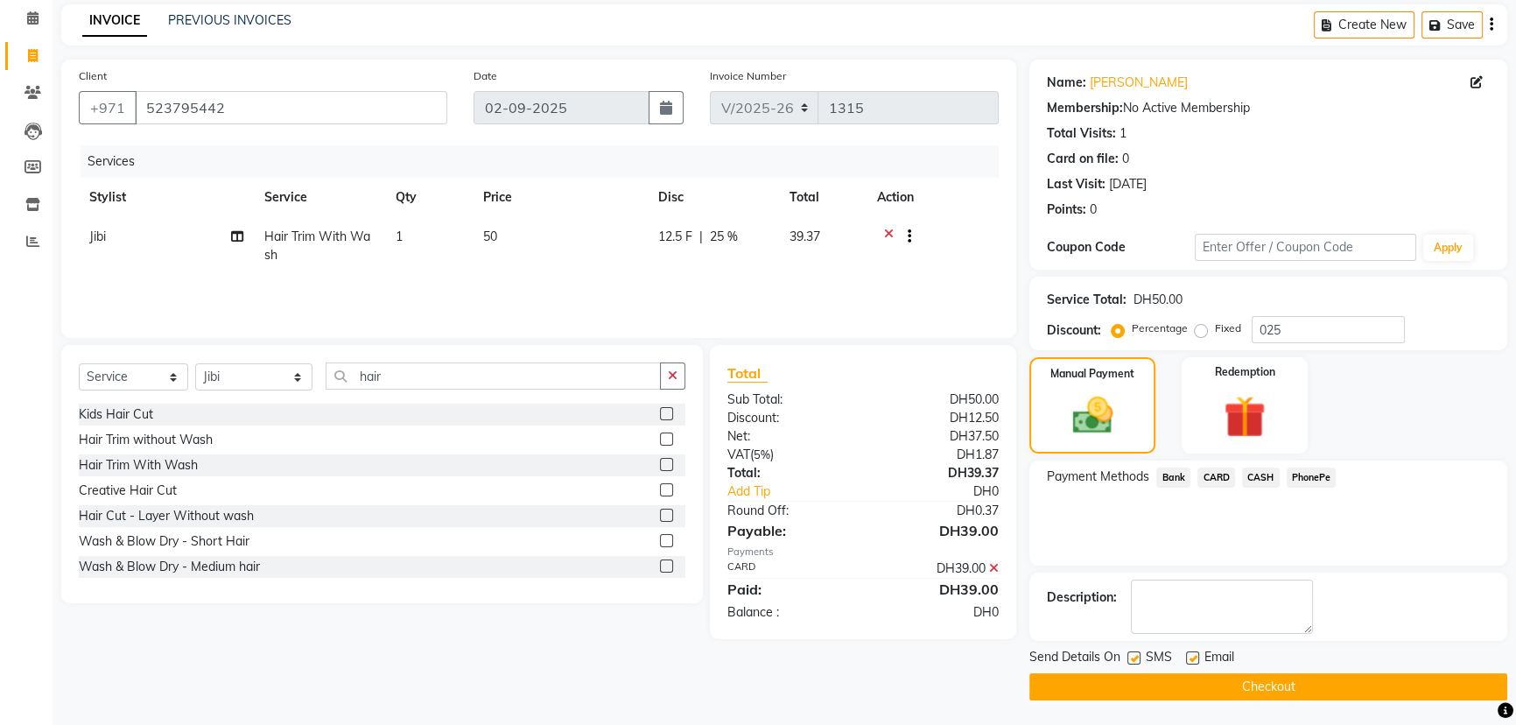
click at [1294, 679] on button "Checkout" at bounding box center [1268, 686] width 478 height 27
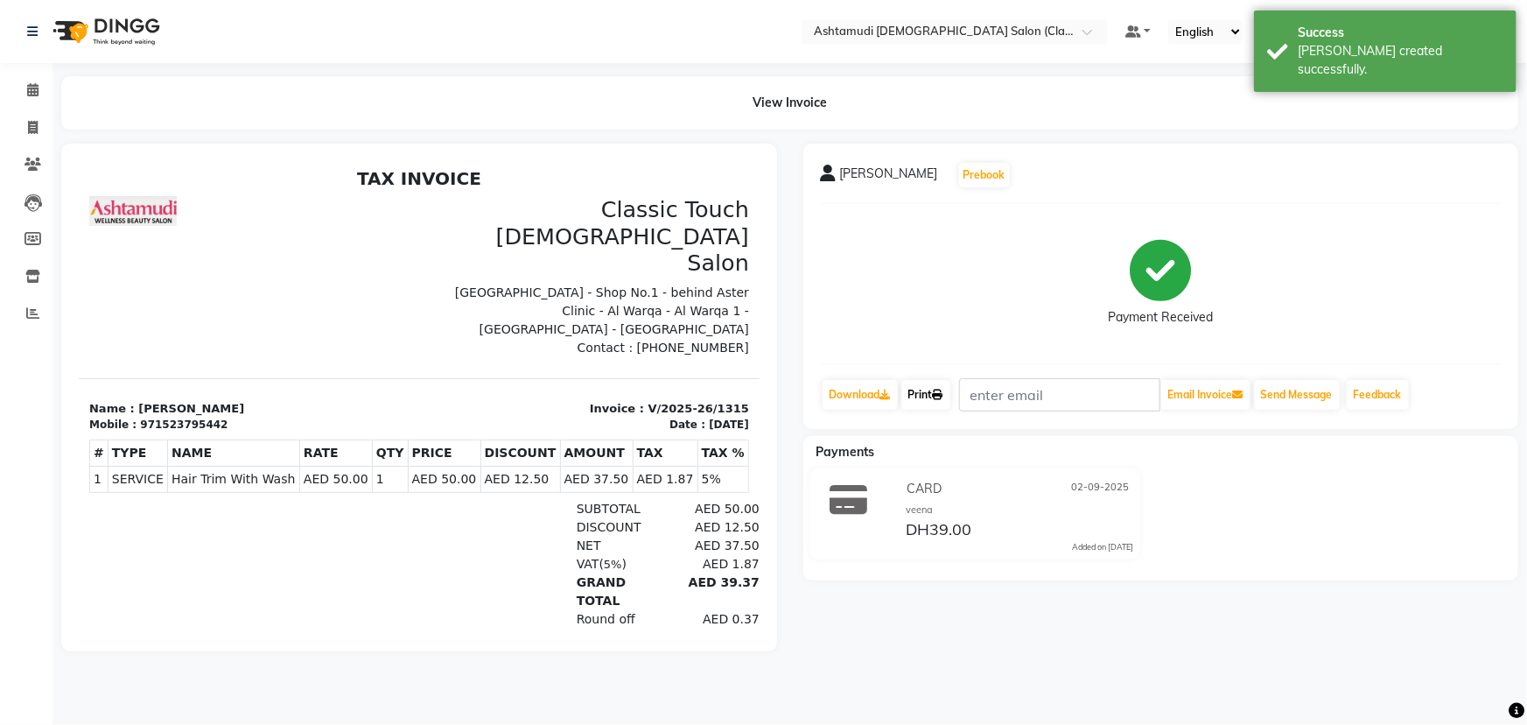
click at [932, 394] on link "Print" at bounding box center [925, 395] width 49 height 30
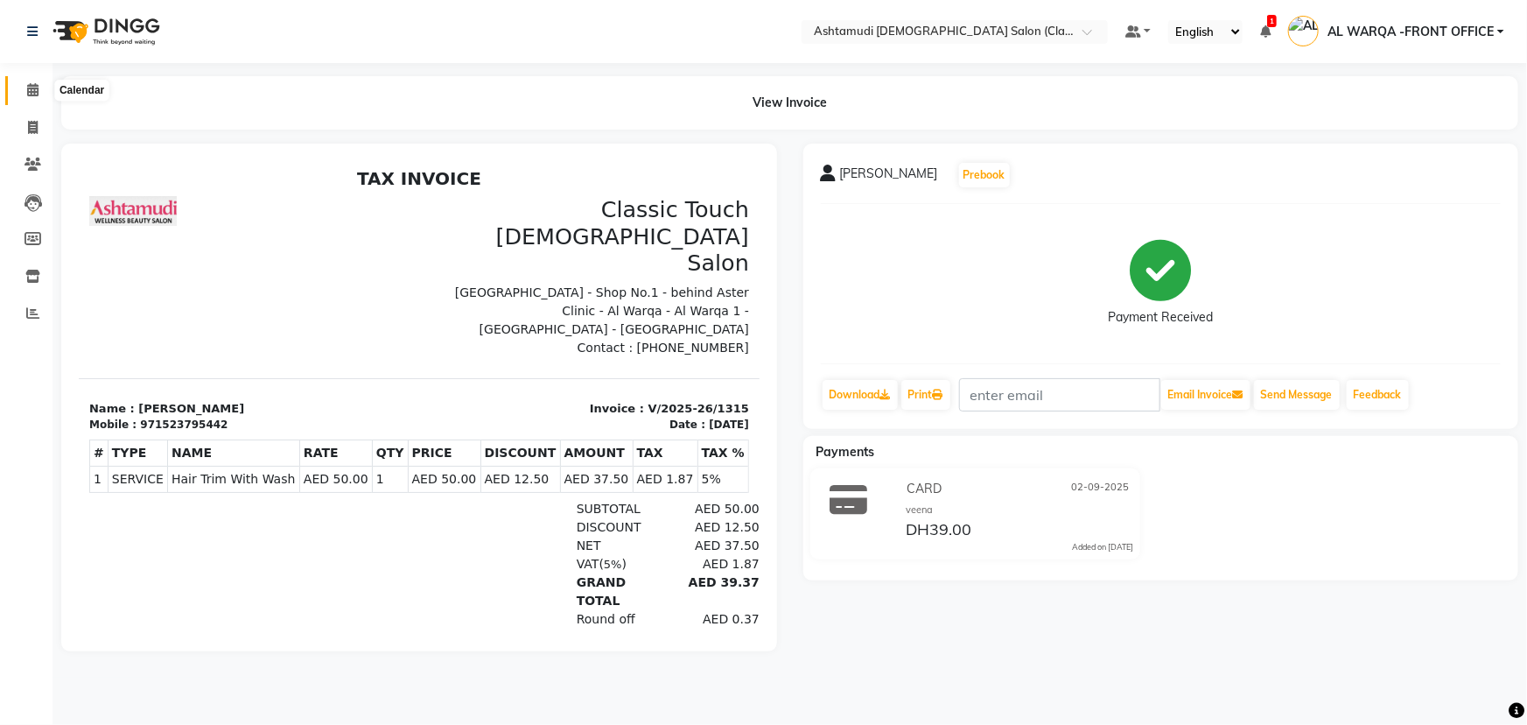
click at [33, 91] on icon at bounding box center [32, 89] width 11 height 13
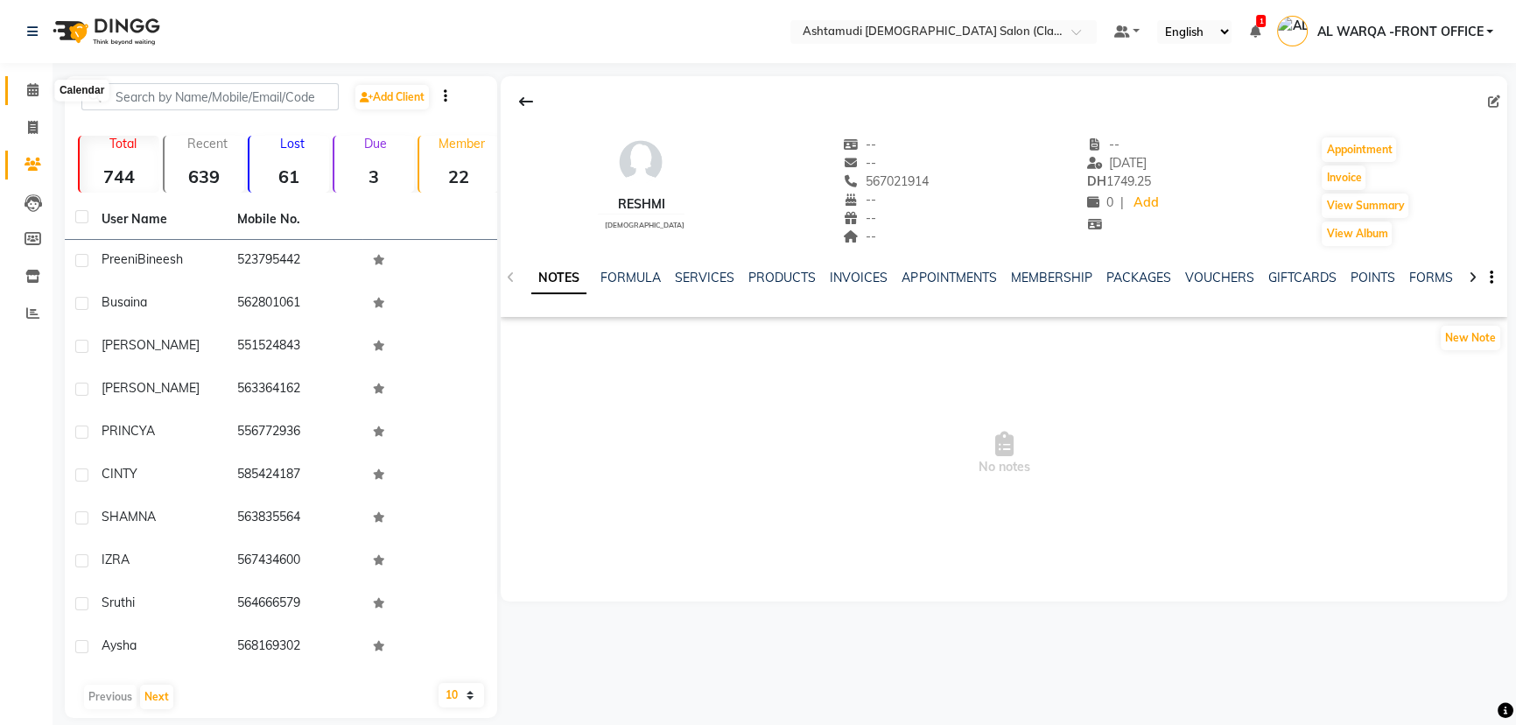
click at [27, 92] on icon at bounding box center [32, 89] width 11 height 13
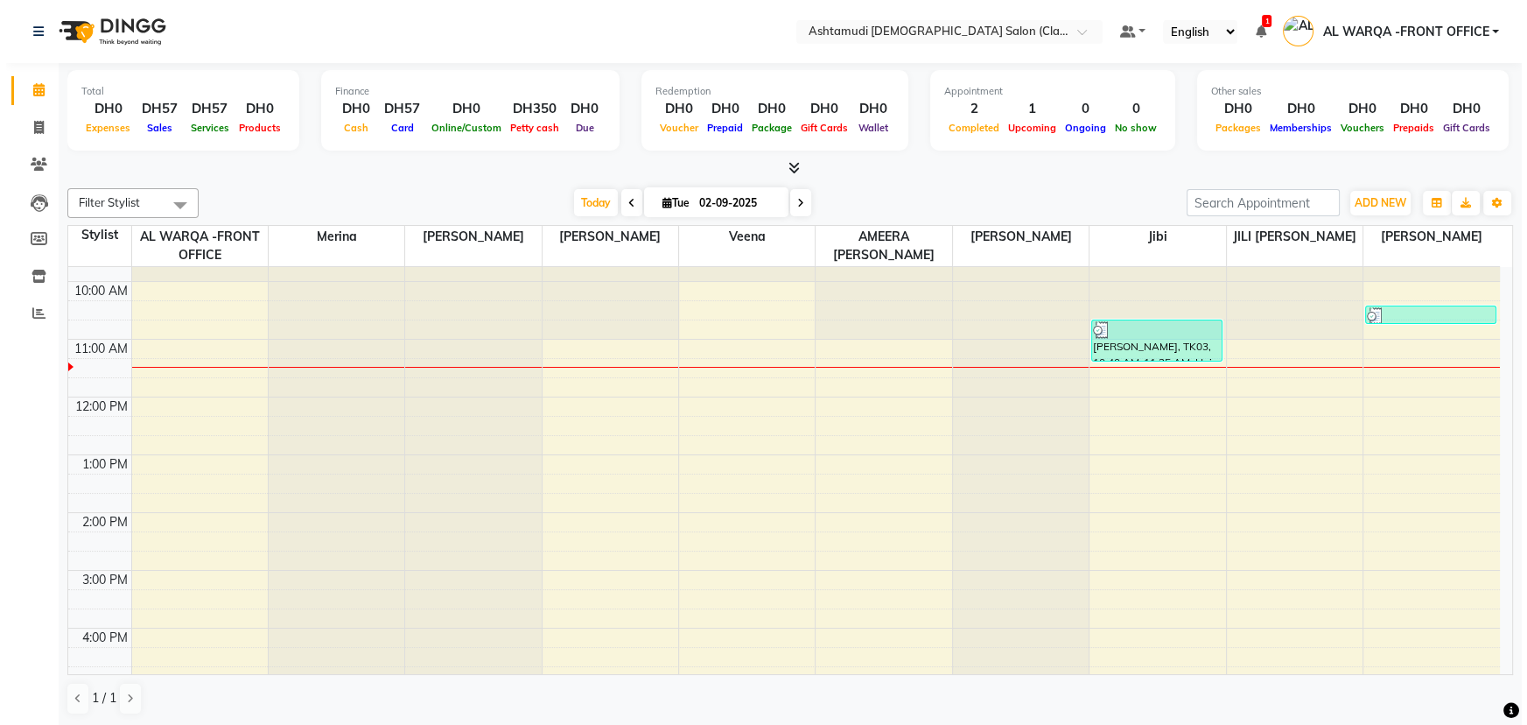
scroll to position [36, 0]
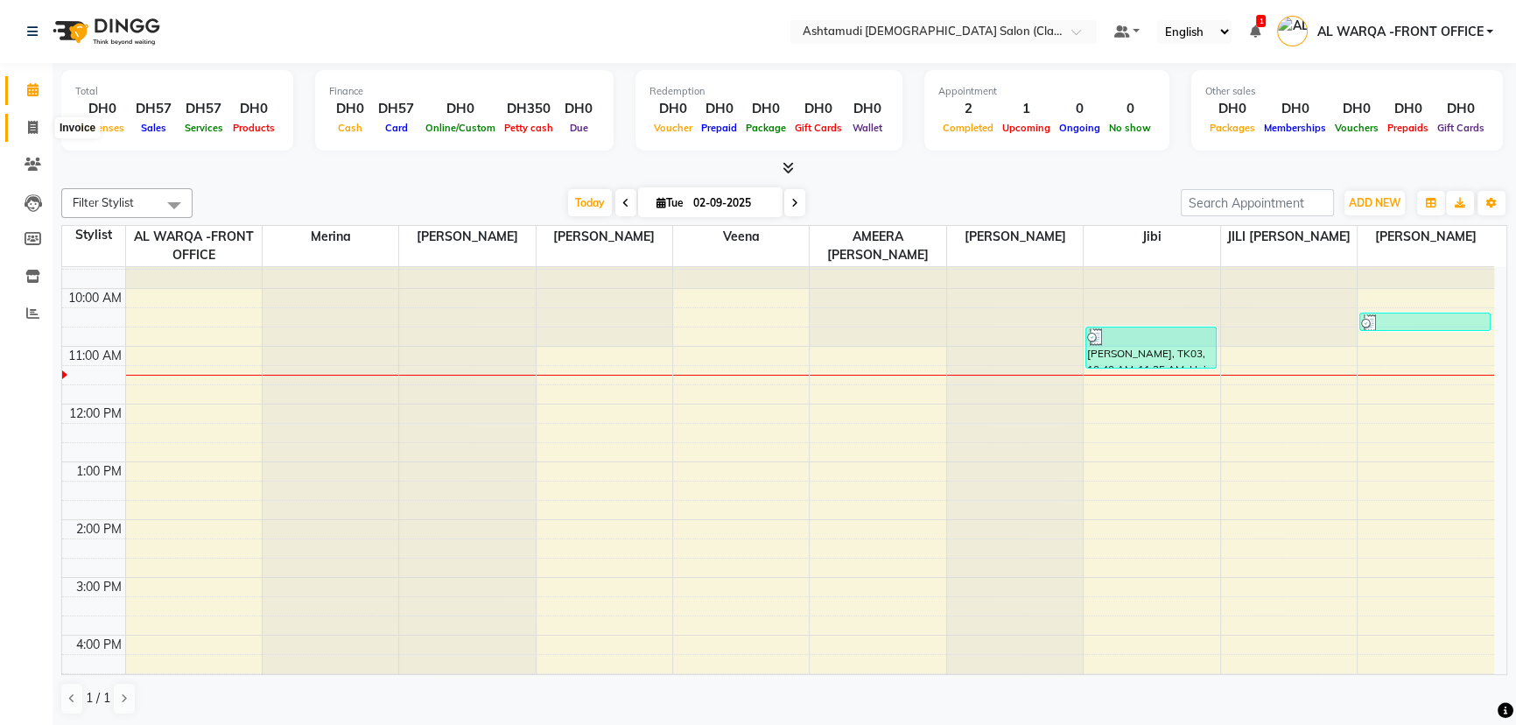
click at [32, 131] on icon at bounding box center [33, 127] width 10 height 13
select select "service"
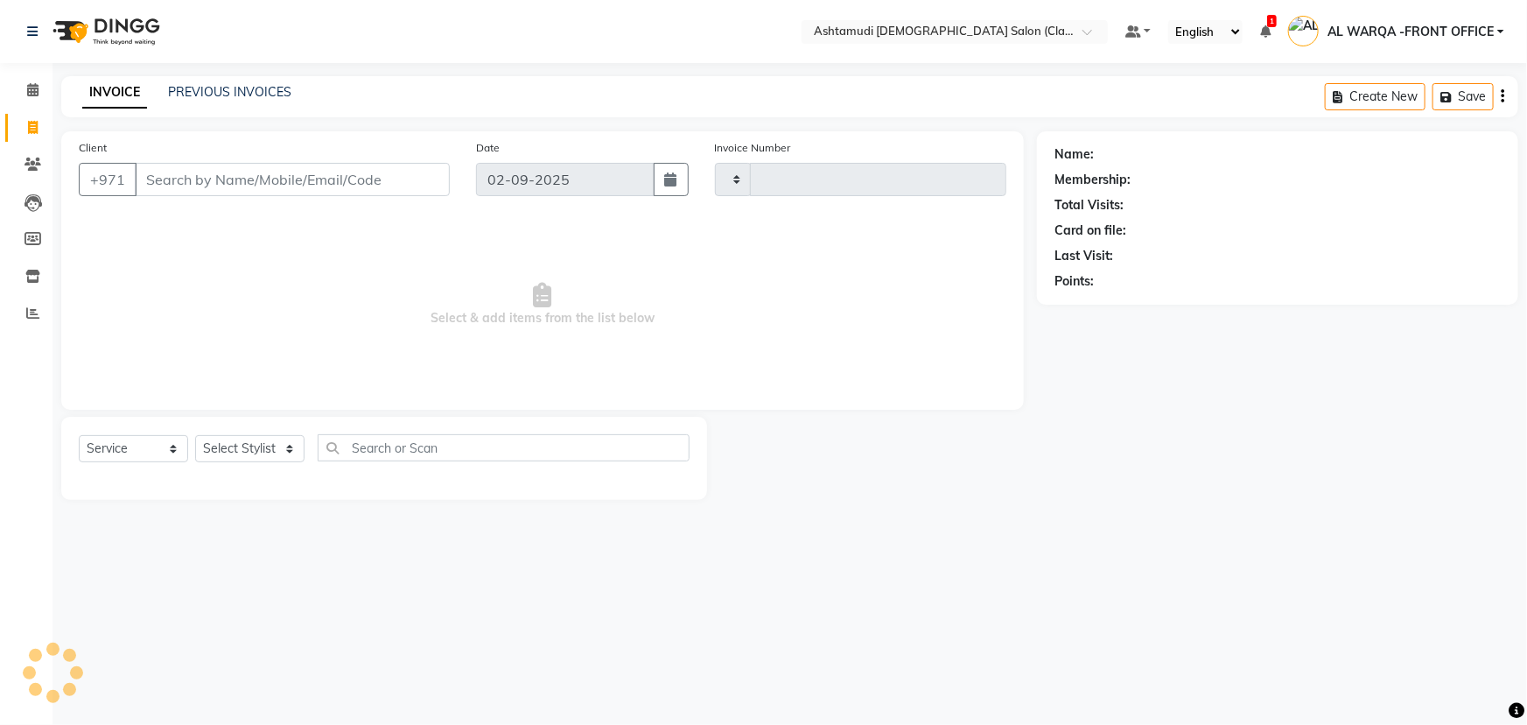
type input "1316"
select select "8201"
click at [184, 179] on input "Client" at bounding box center [292, 179] width 315 height 33
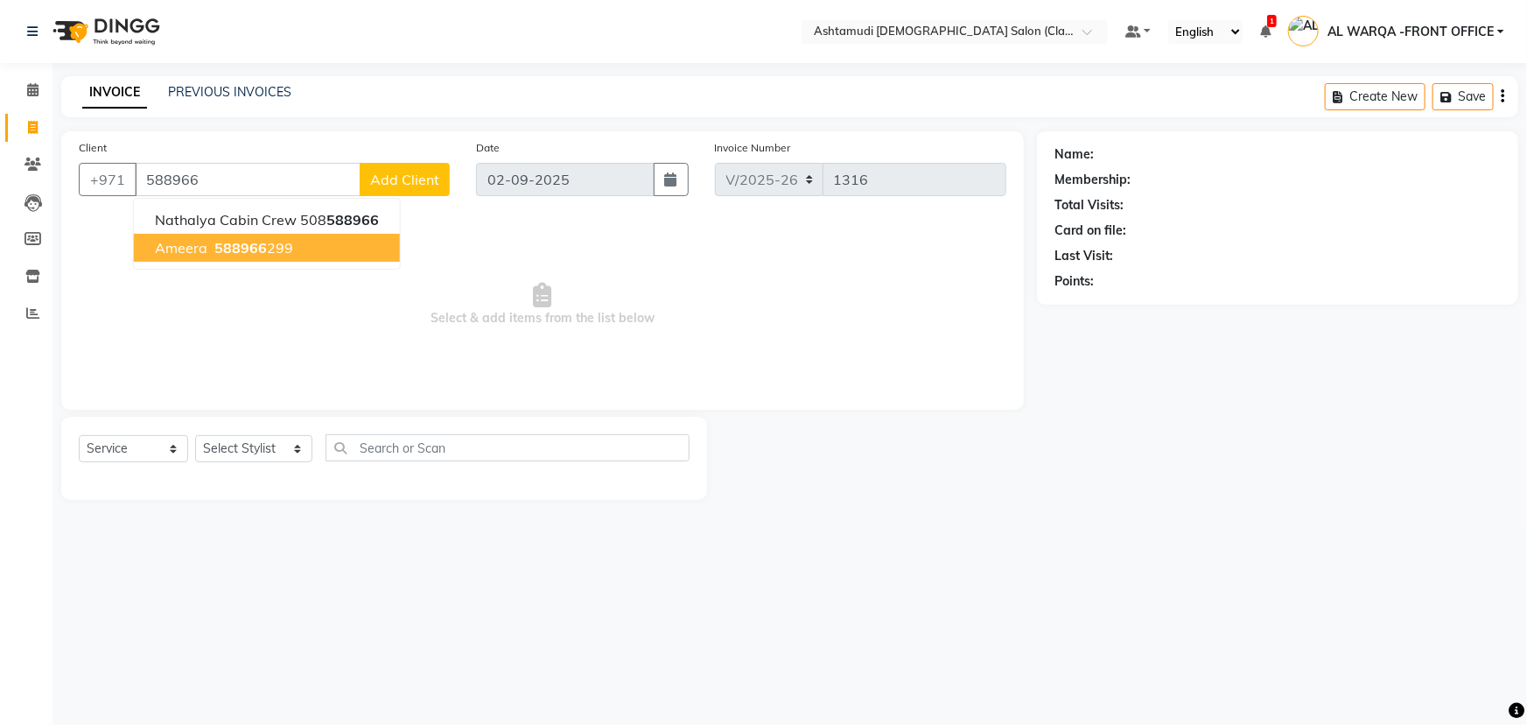
click at [207, 246] on button "ameera 588966 299" at bounding box center [267, 248] width 266 height 28
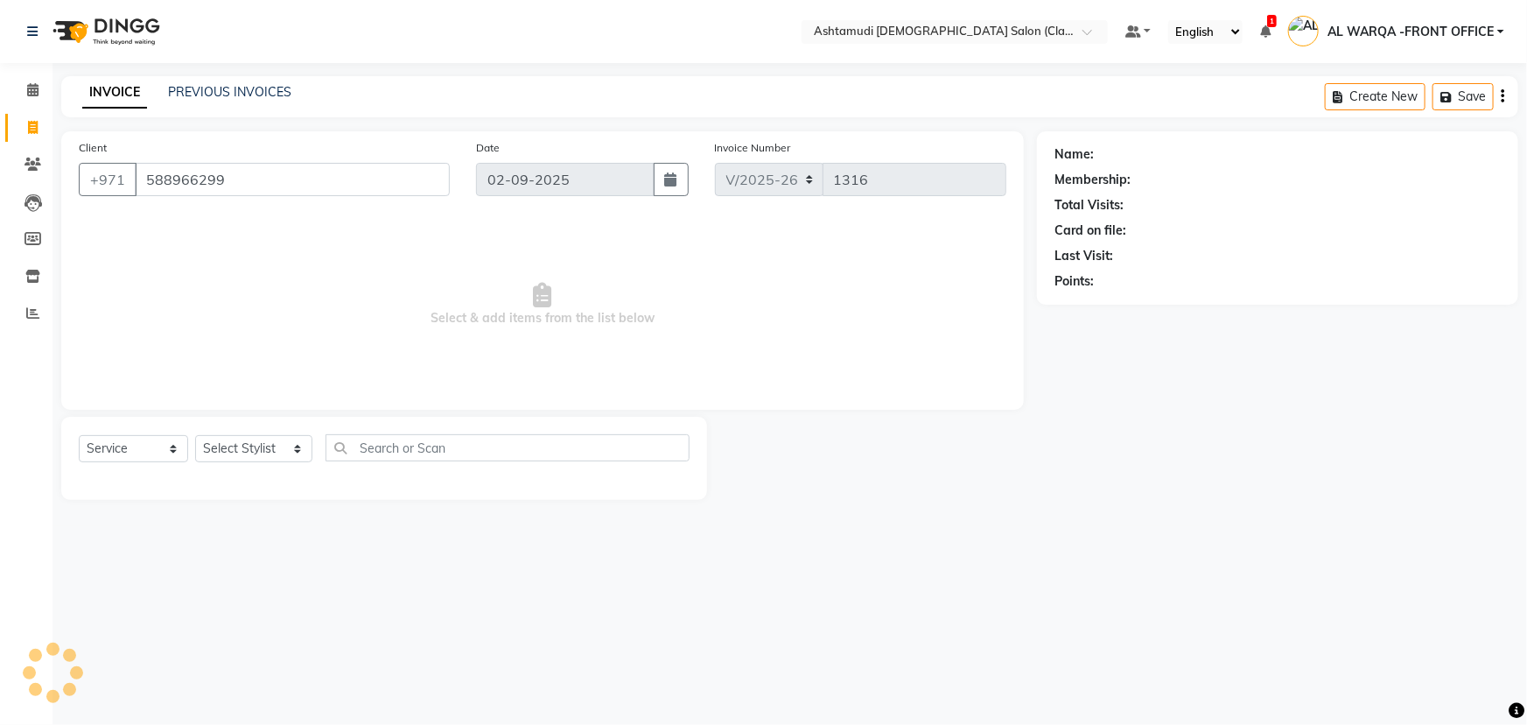
type input "588966299"
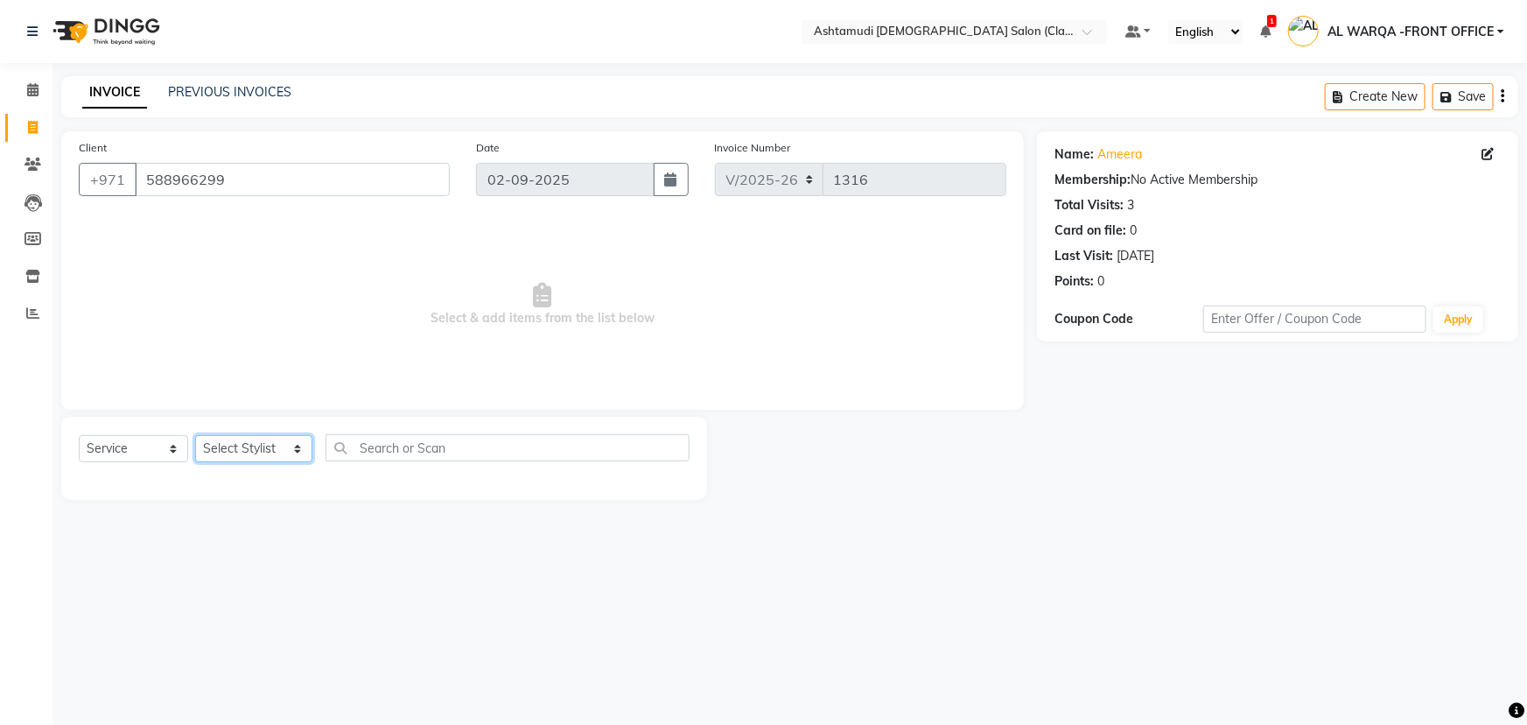
click at [296, 448] on select "Select Stylist AL WARQA -FRONT OFFICE AMEERA [PERSON_NAME] [PERSON_NAME] JILI […" at bounding box center [253, 448] width 117 height 27
select select "77691"
click at [195, 435] on select "Select Stylist AL WARQA -FRONT OFFICE AMEERA [PERSON_NAME] [PERSON_NAME] JILI […" at bounding box center [253, 448] width 117 height 27
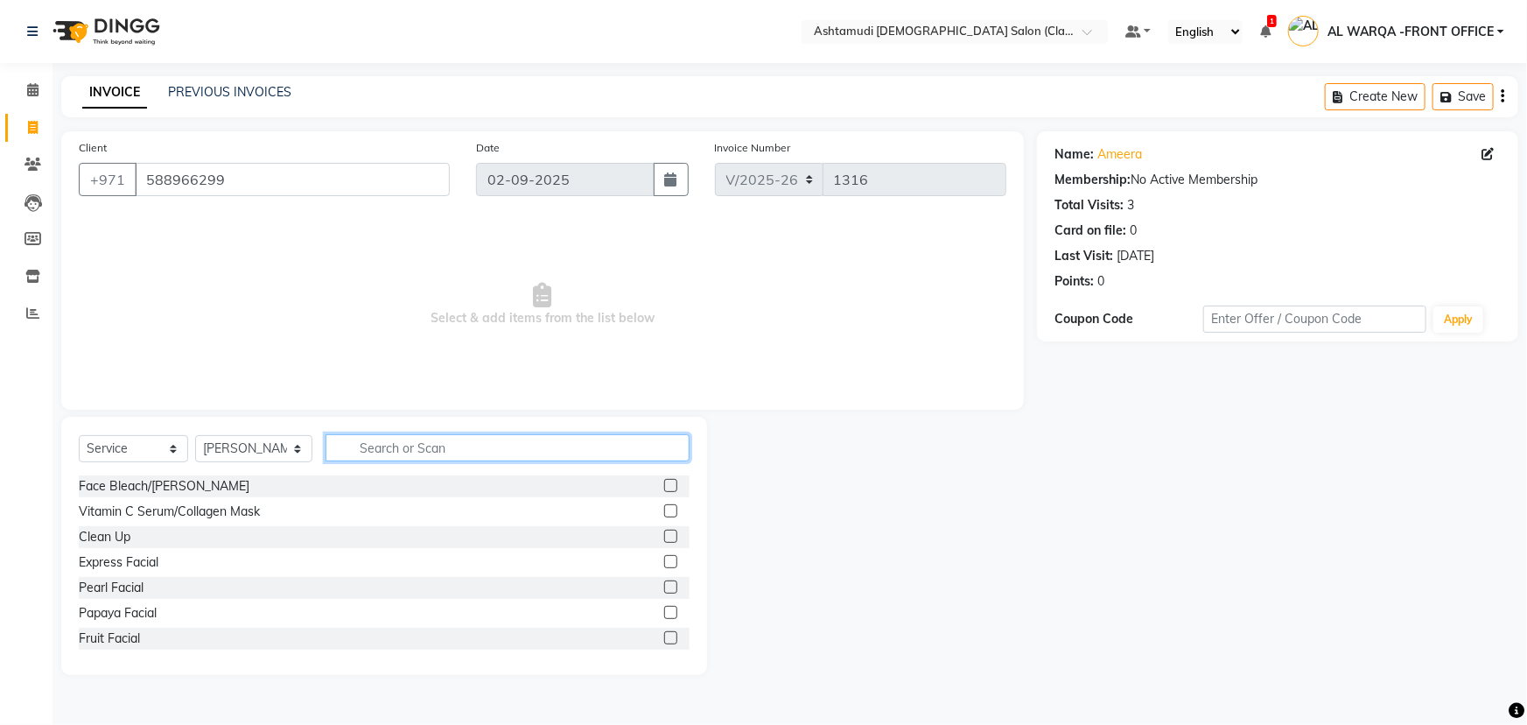
click at [419, 450] on input "text" at bounding box center [508, 447] width 364 height 27
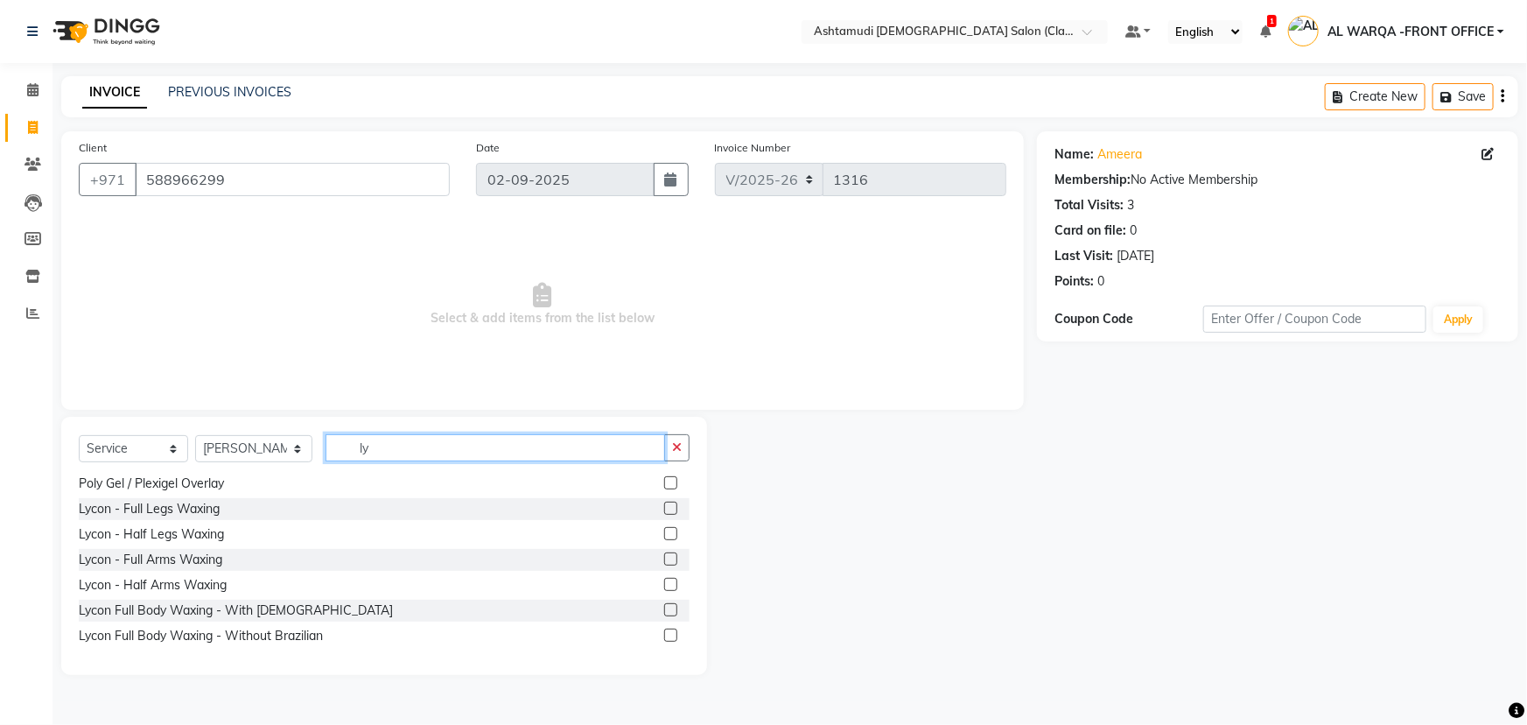
scroll to position [158, 0]
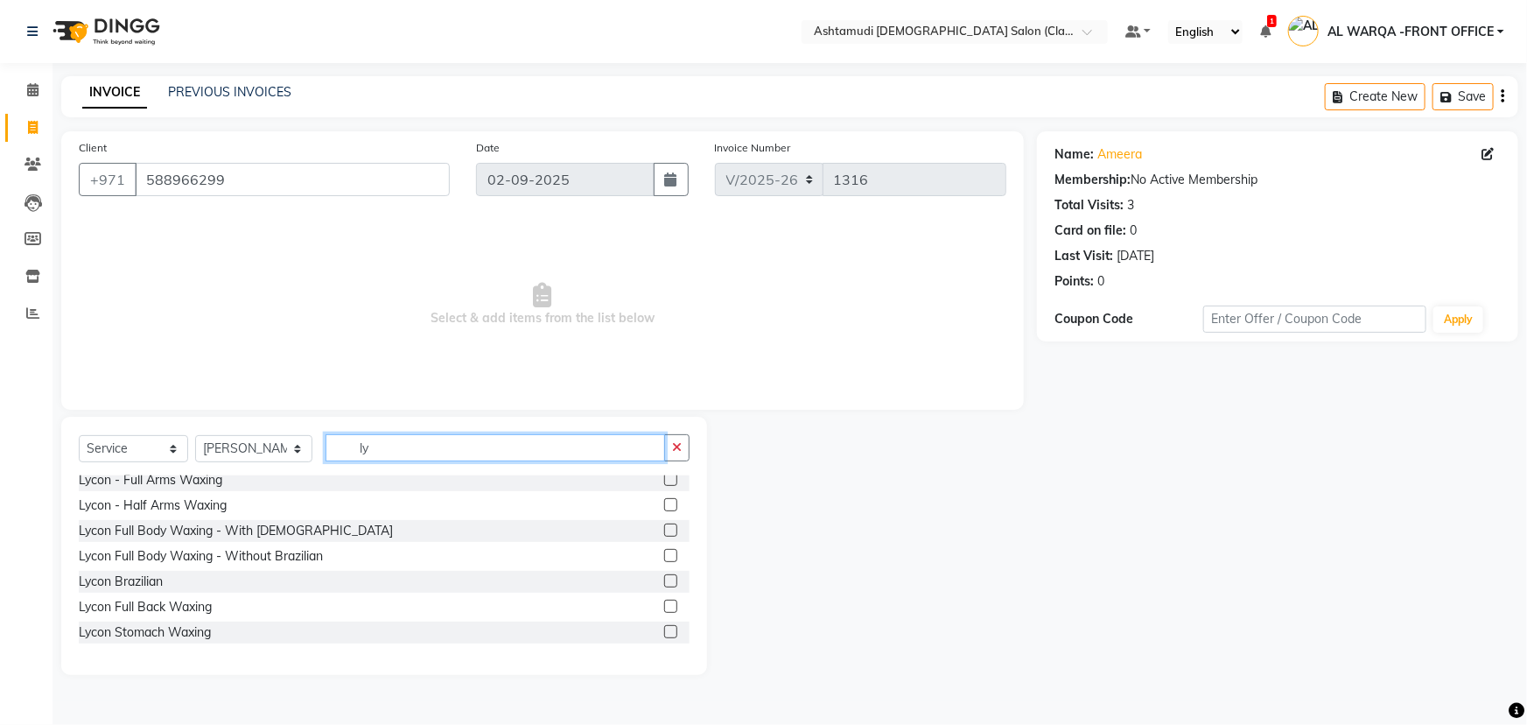
type input "ly"
click at [664, 581] on label at bounding box center [670, 580] width 13 height 13
click at [664, 581] on input "checkbox" at bounding box center [669, 581] width 11 height 11
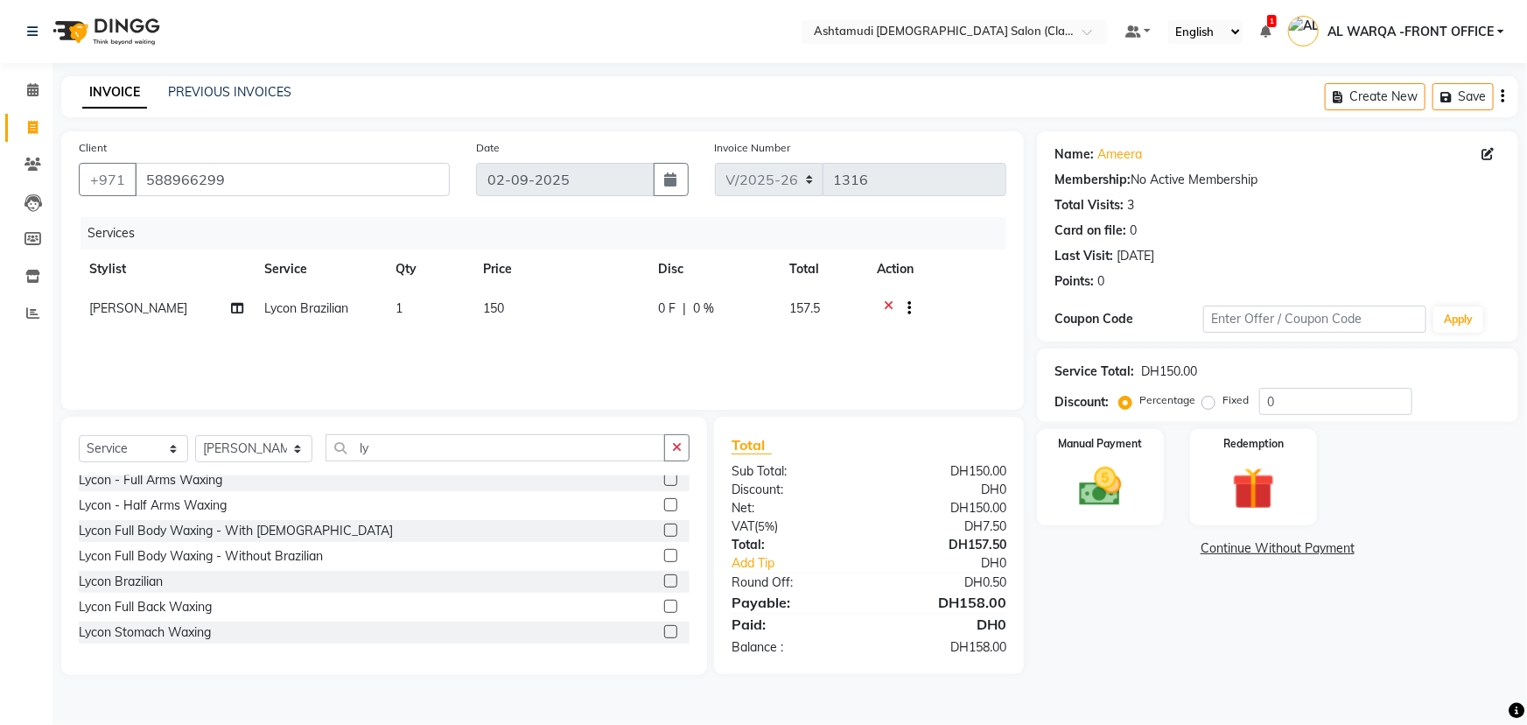
click at [891, 305] on icon at bounding box center [889, 310] width 10 height 22
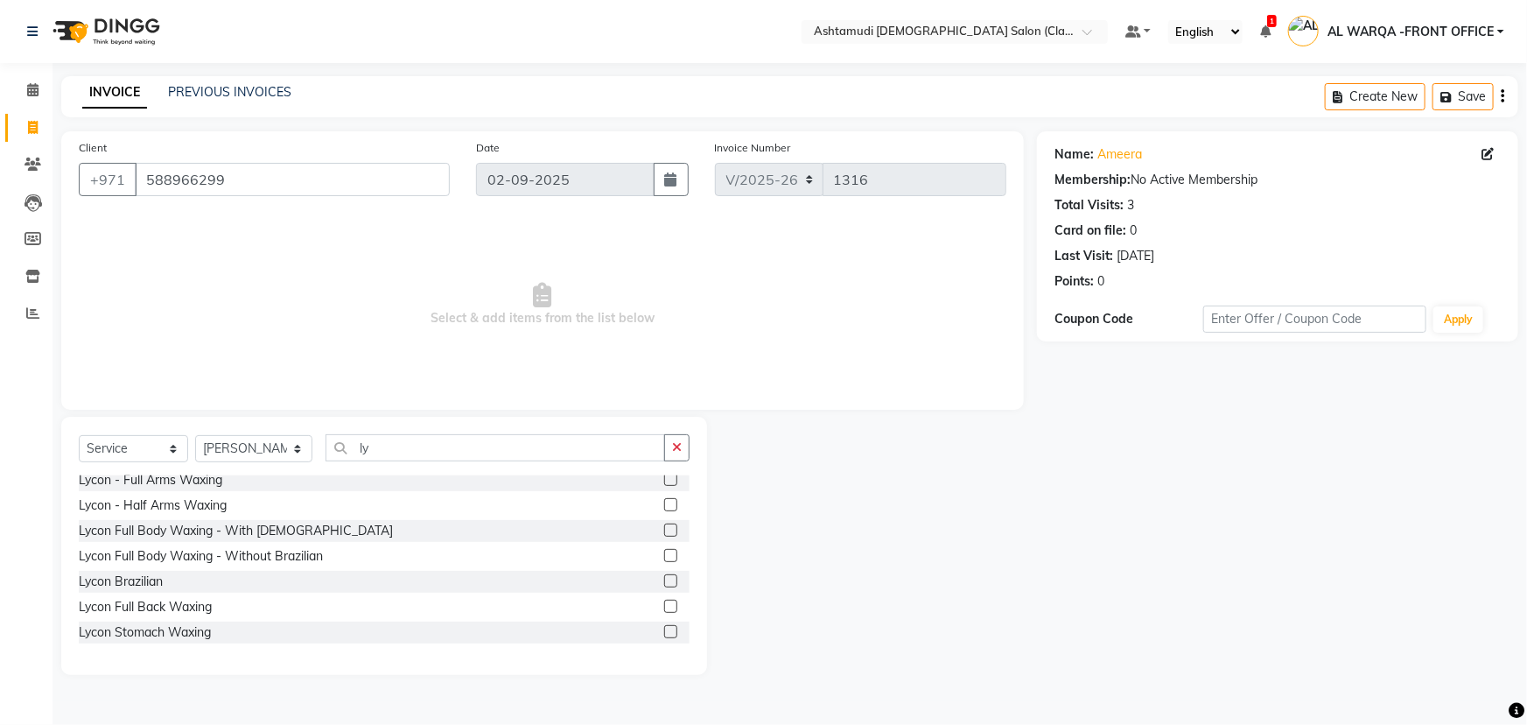
click at [664, 582] on label at bounding box center [670, 580] width 13 height 13
click at [664, 582] on input "checkbox" at bounding box center [669, 581] width 11 height 11
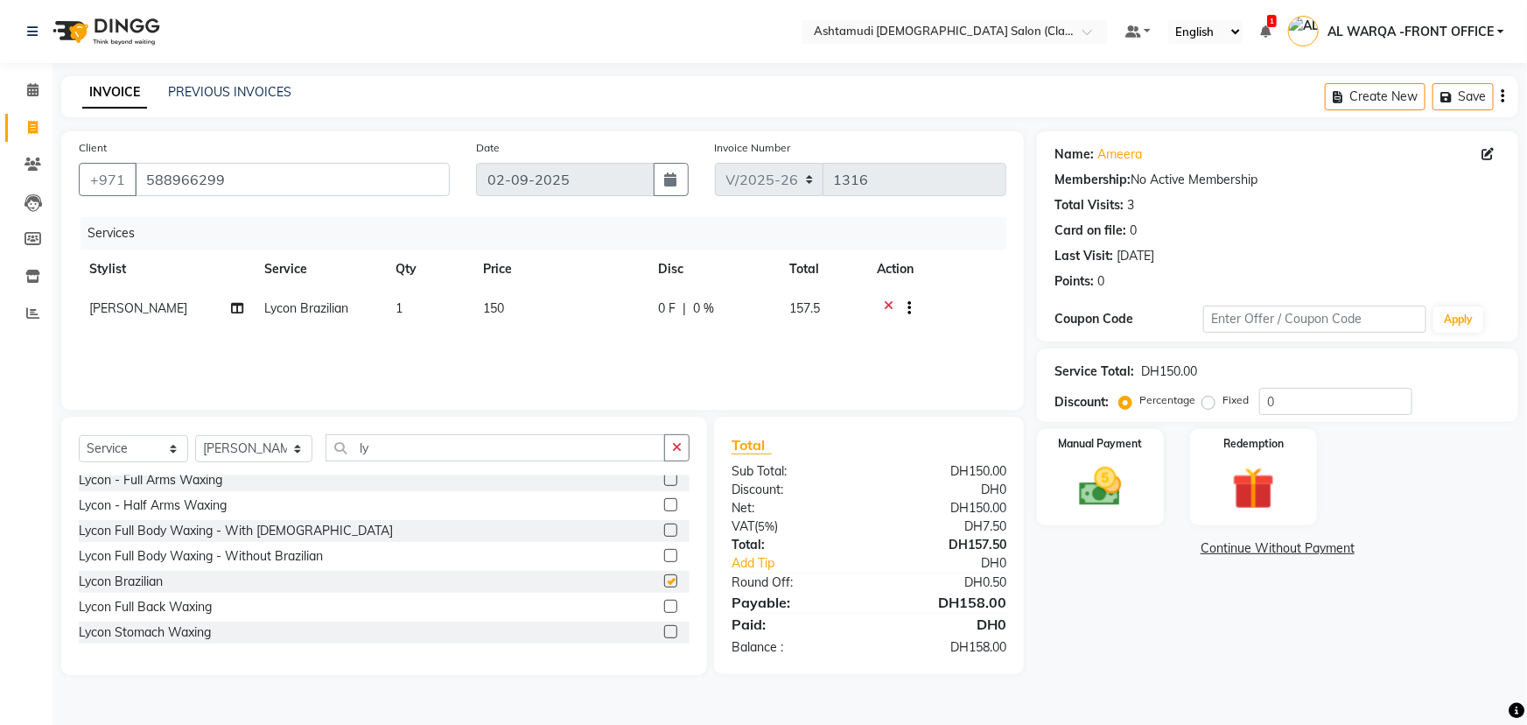
checkbox input "false"
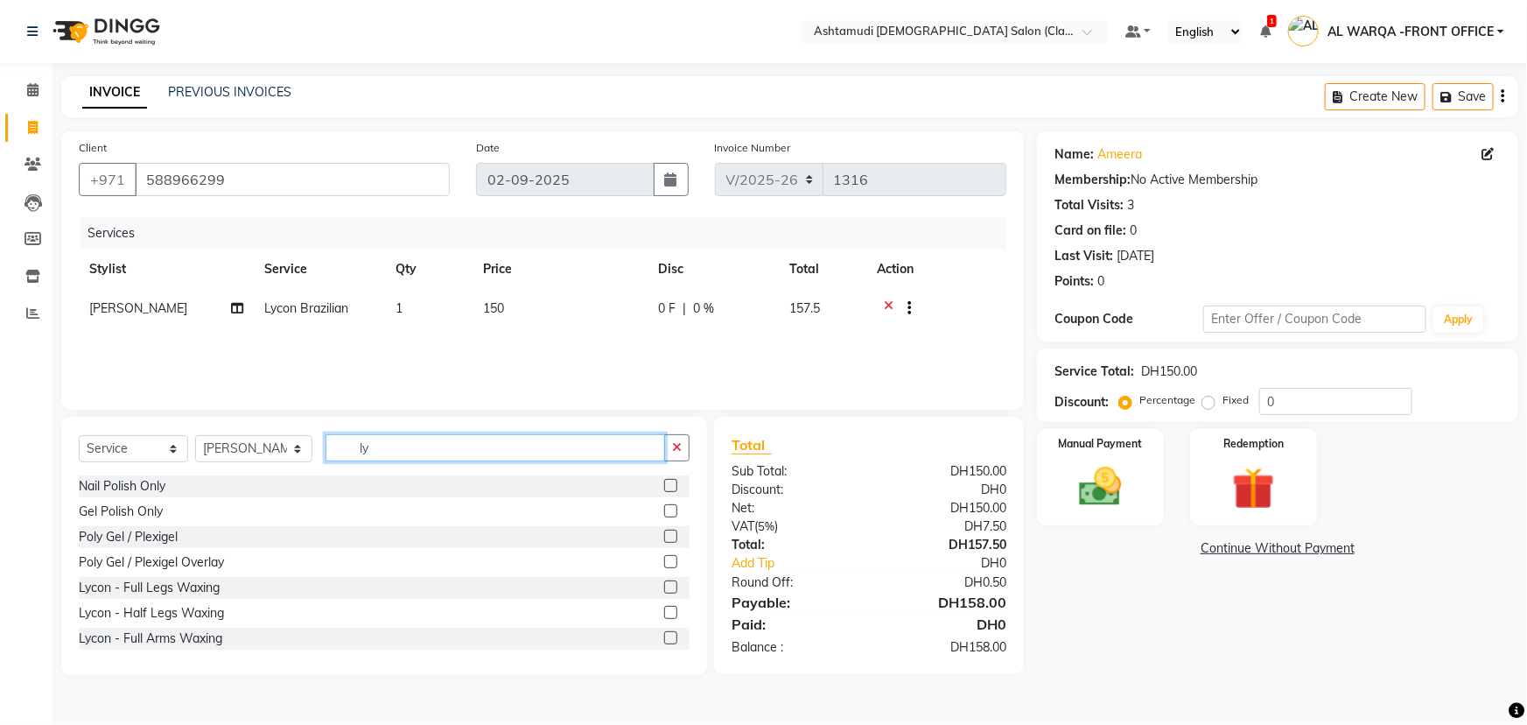
click at [373, 447] on input "ly" at bounding box center [496, 447] width 340 height 27
type input "l"
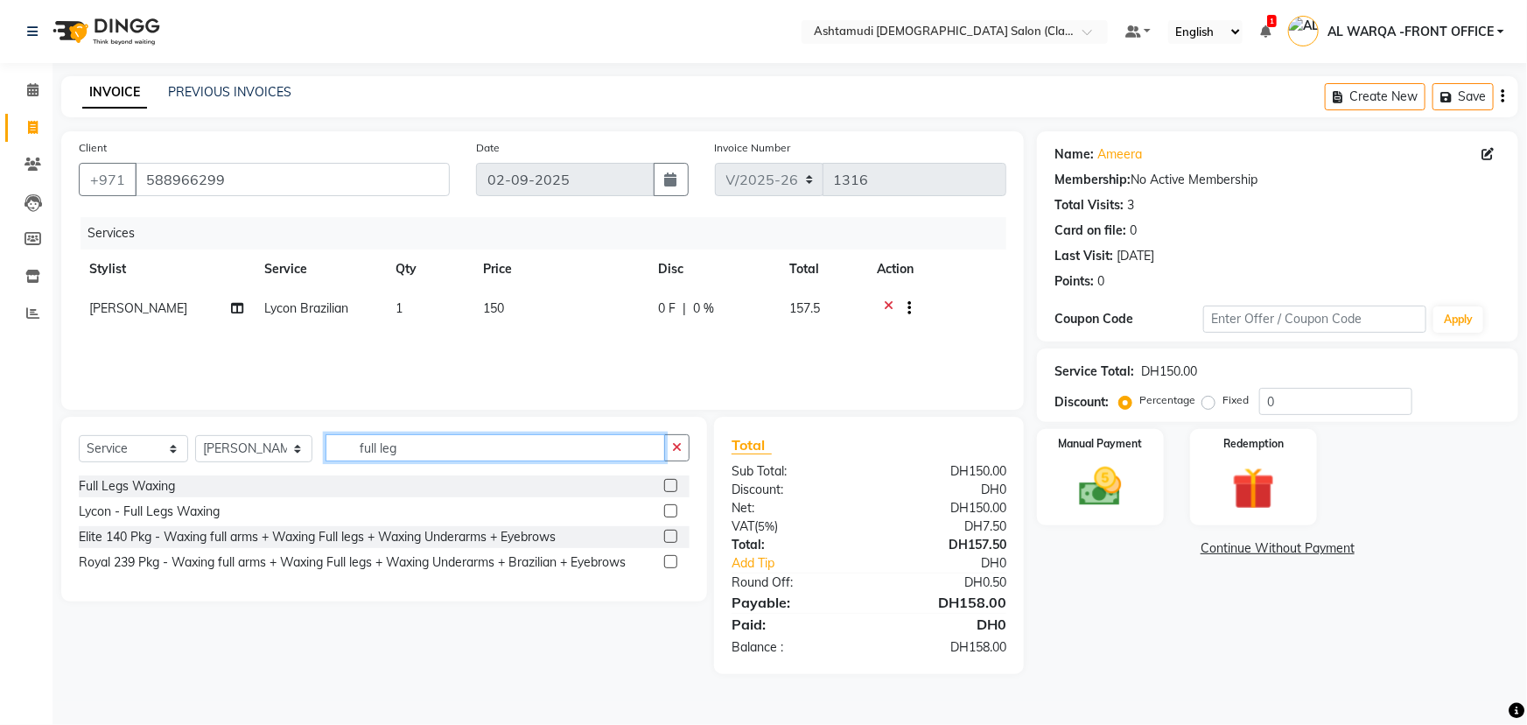
type input "full leg"
click at [675, 482] on label at bounding box center [670, 485] width 13 height 13
click at [675, 482] on input "checkbox" at bounding box center [669, 486] width 11 height 11
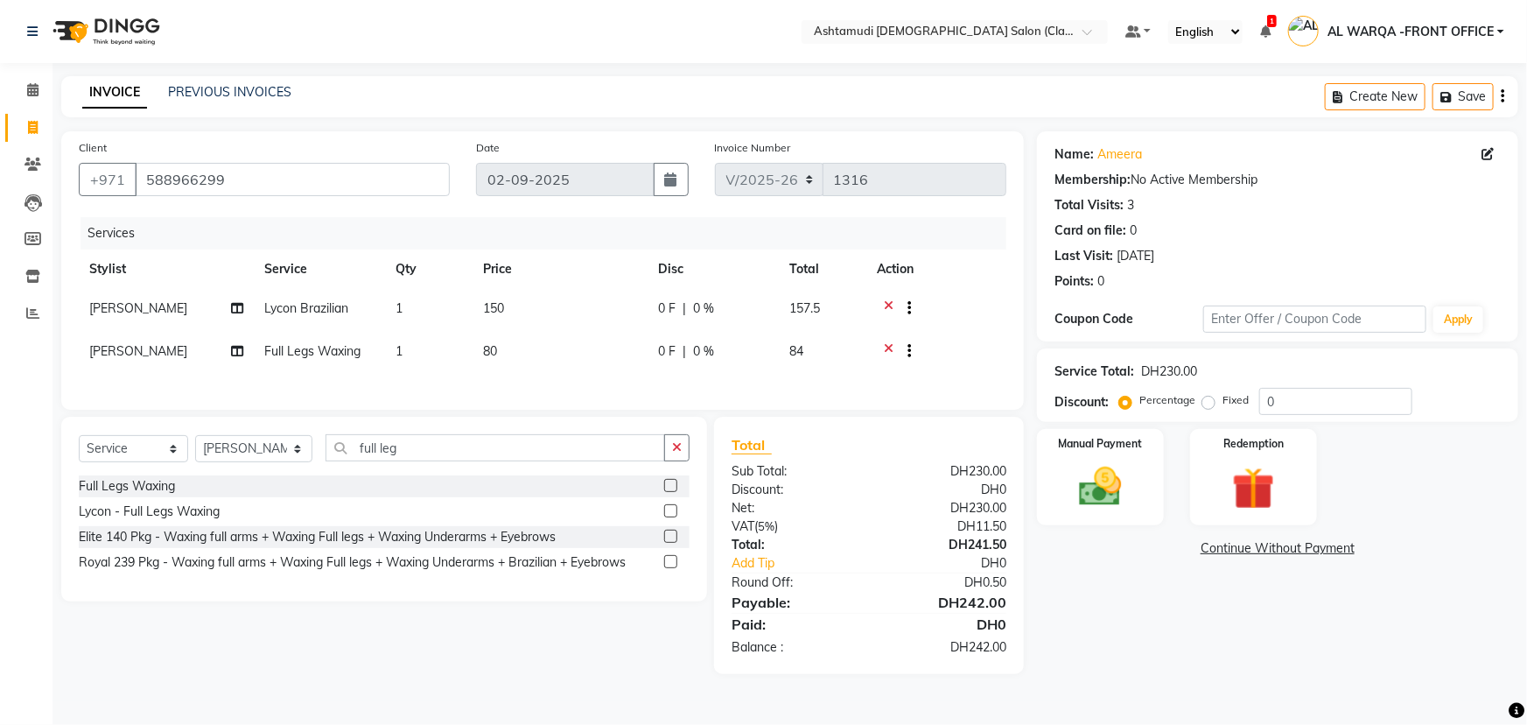
click at [890, 349] on icon at bounding box center [889, 353] width 10 height 22
click at [670, 488] on label at bounding box center [670, 485] width 13 height 13
click at [670, 488] on input "checkbox" at bounding box center [669, 486] width 11 height 11
checkbox input "false"
click at [1280, 402] on input "0" at bounding box center [1335, 401] width 153 height 27
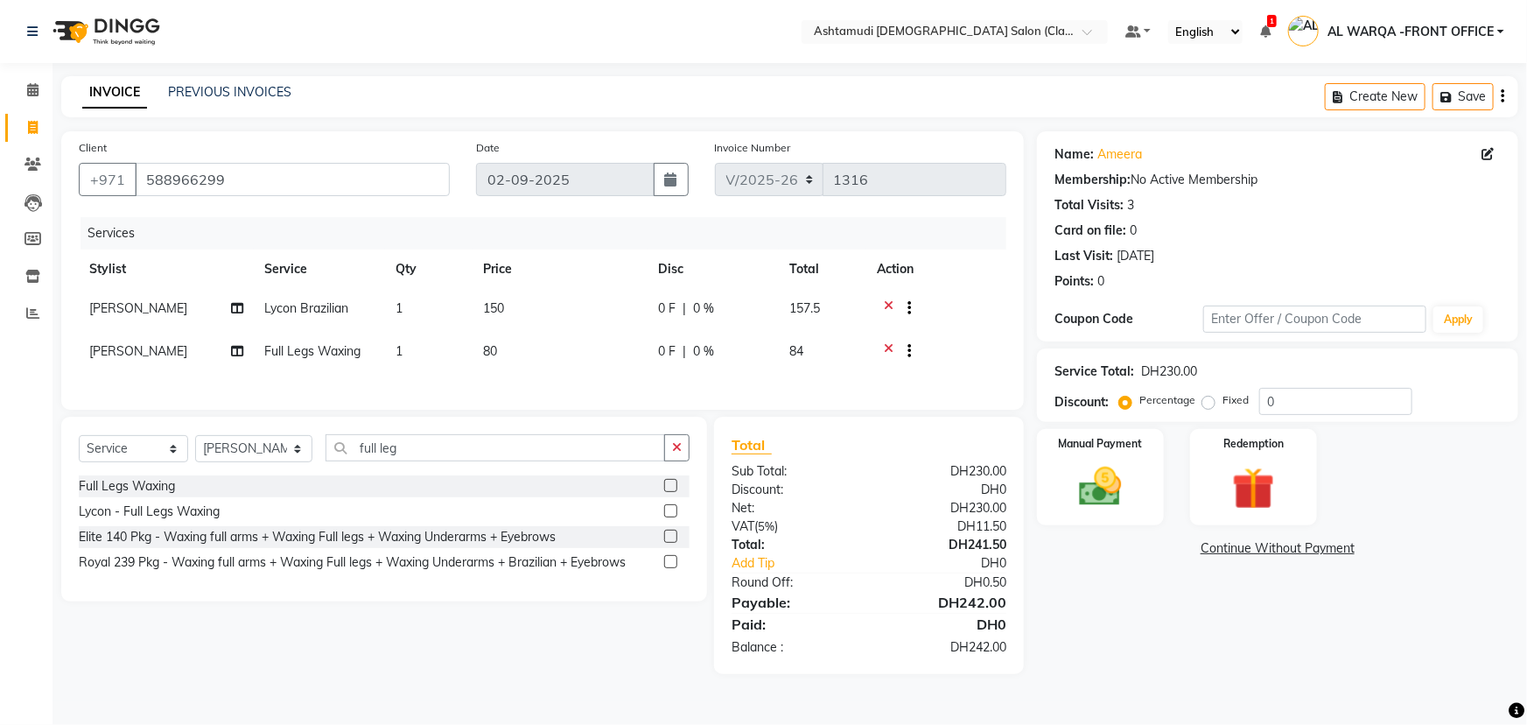
click at [888, 305] on icon at bounding box center [889, 310] width 10 height 22
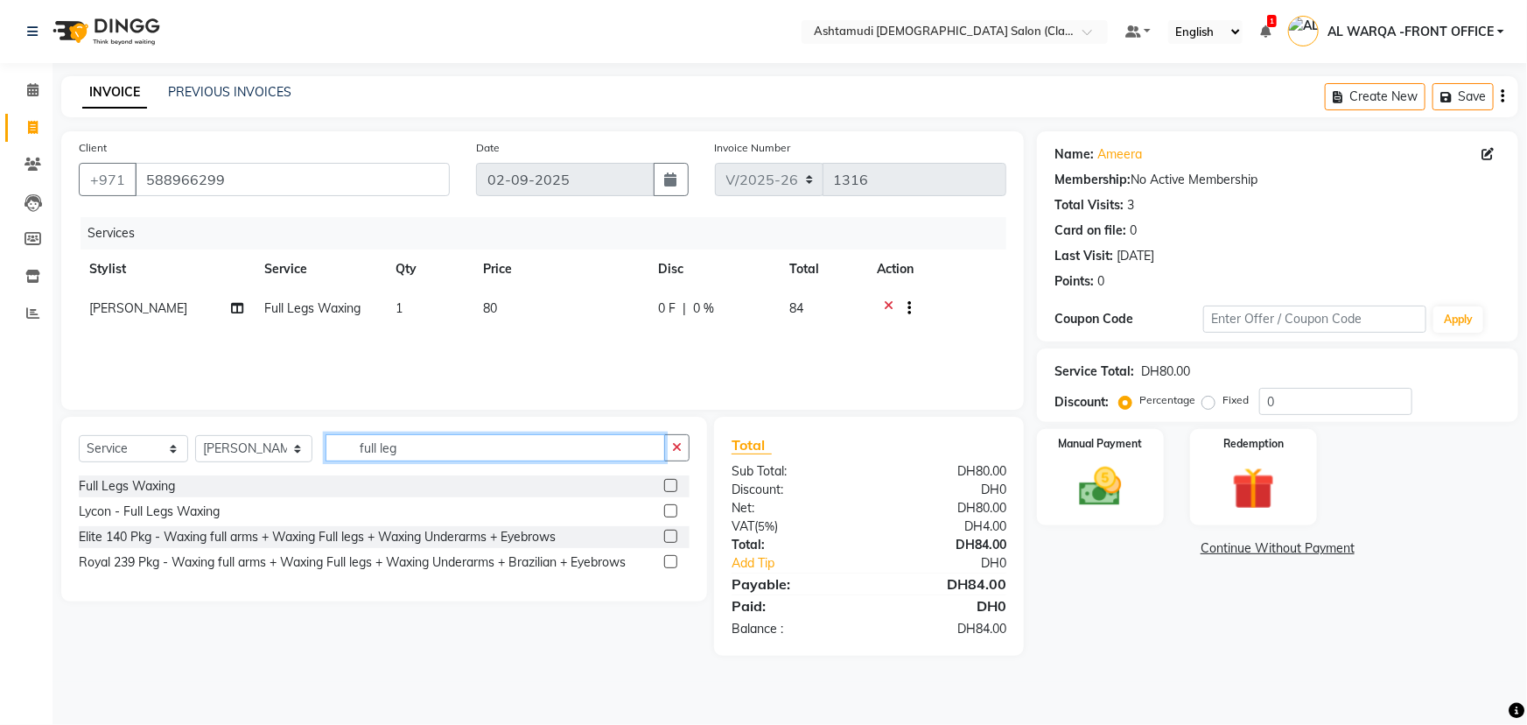
click at [406, 445] on input "full leg" at bounding box center [496, 447] width 340 height 27
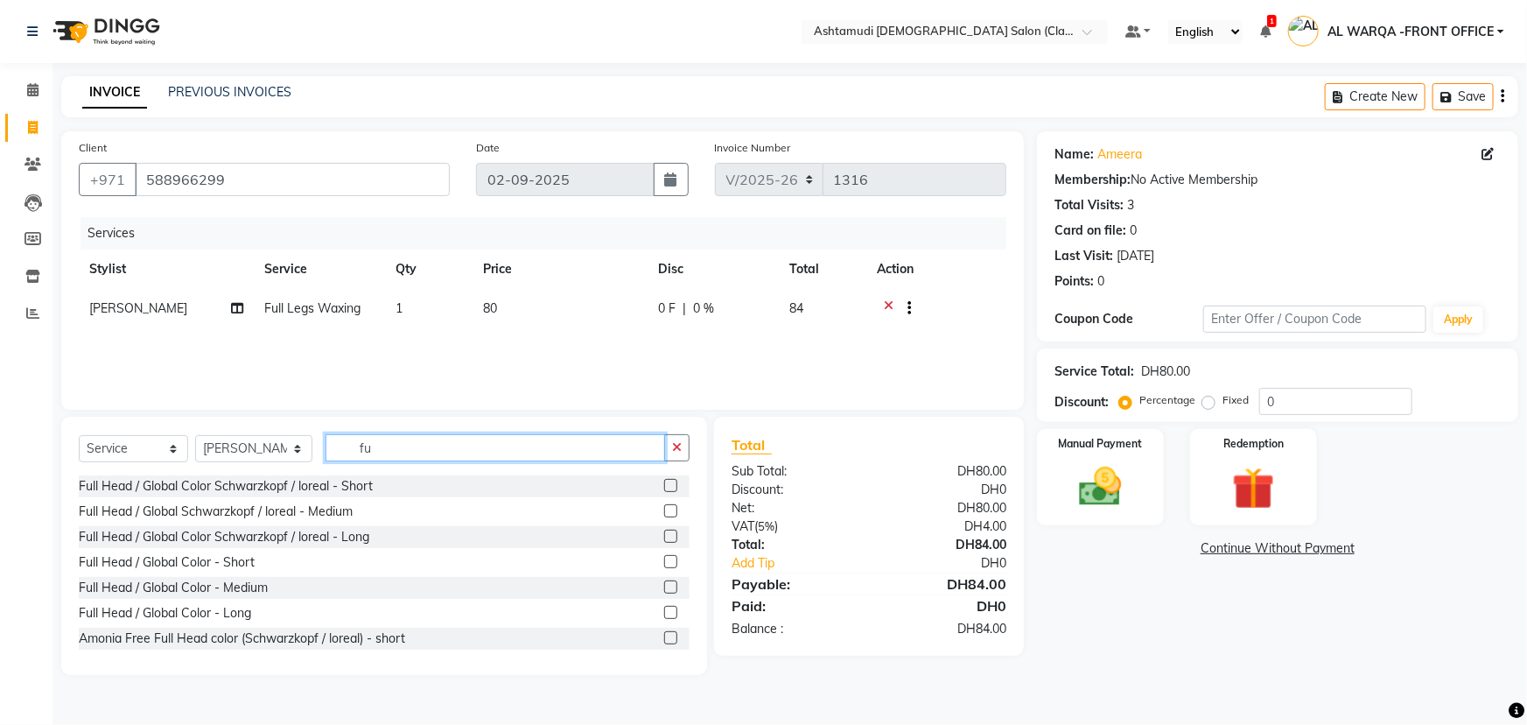
type input "f"
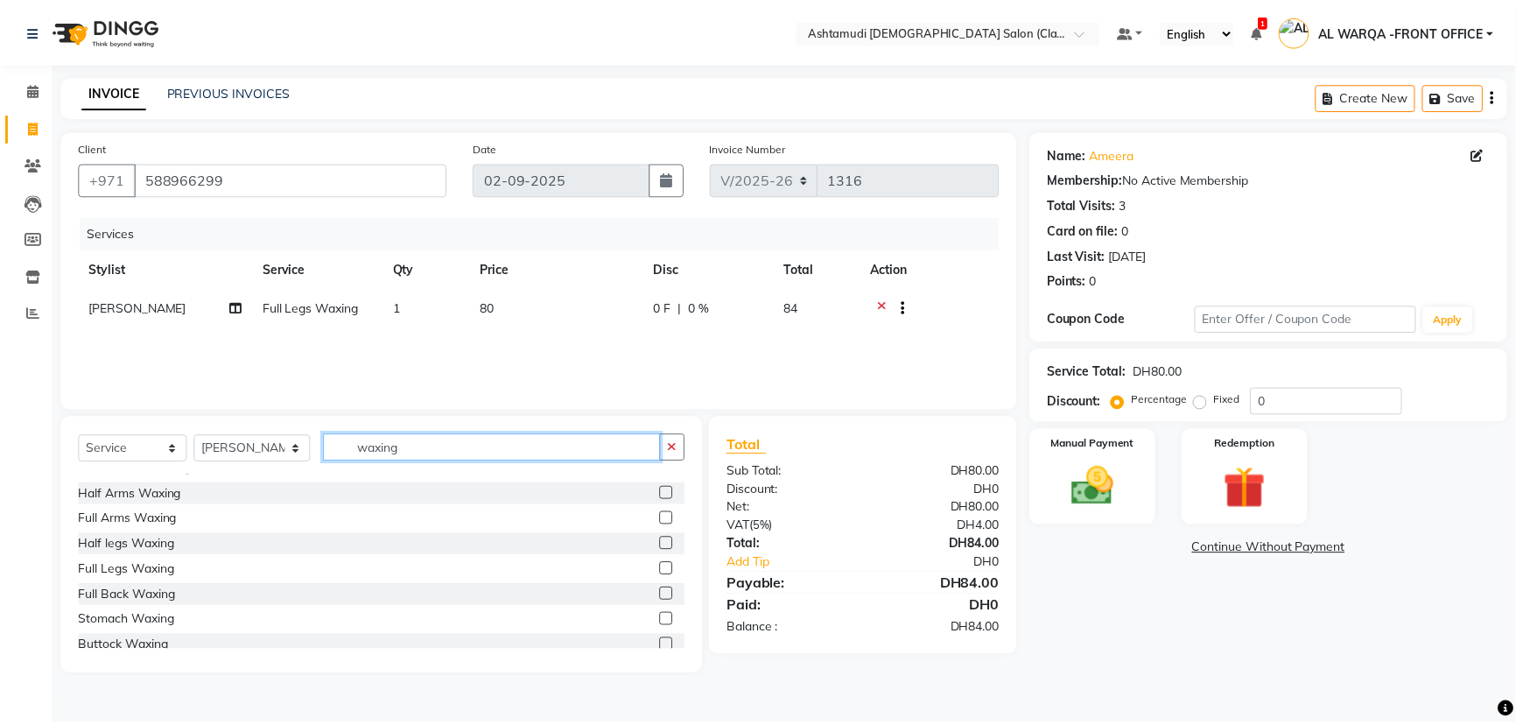
scroll to position [79, 0]
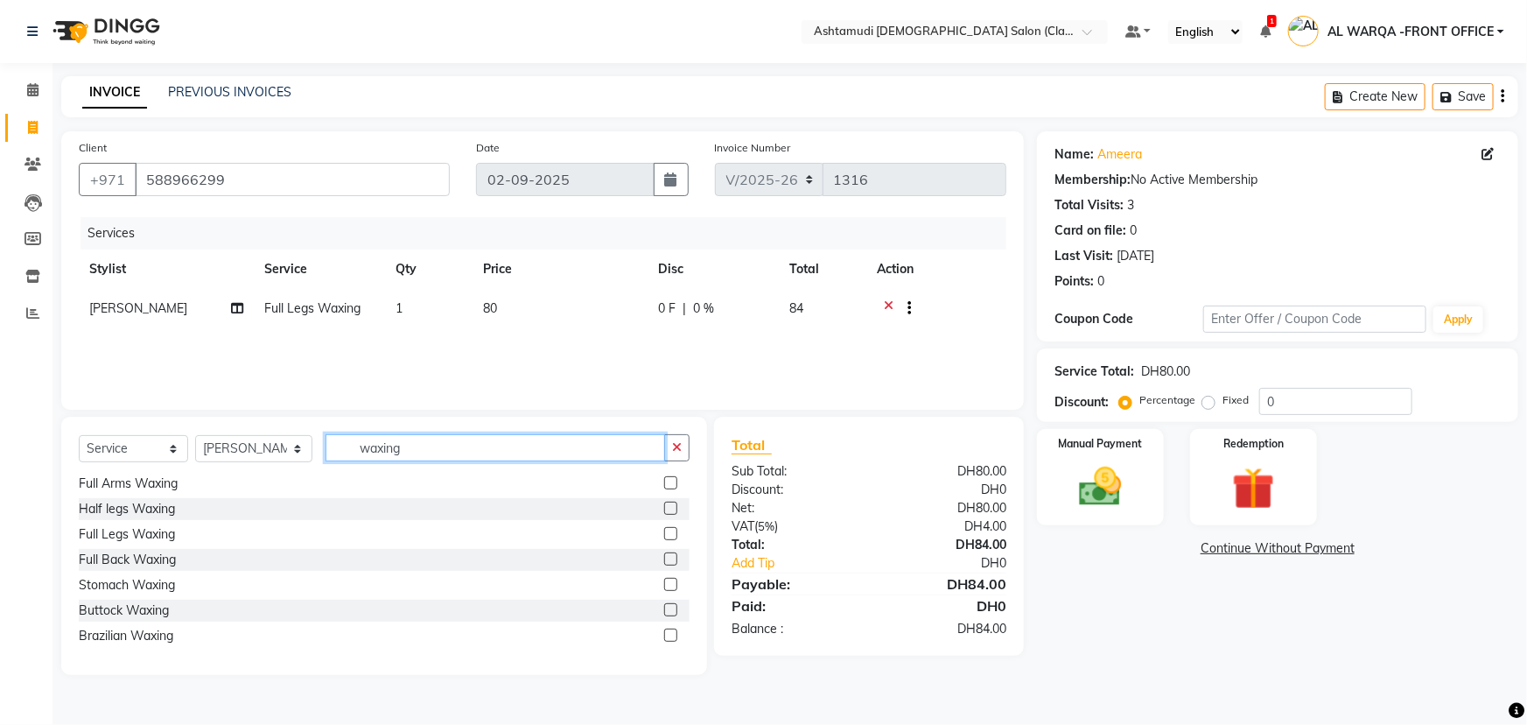
type input "waxing"
click at [664, 627] on div at bounding box center [676, 636] width 25 height 22
click at [664, 630] on label at bounding box center [670, 634] width 13 height 13
click at [664, 630] on input "checkbox" at bounding box center [669, 635] width 11 height 11
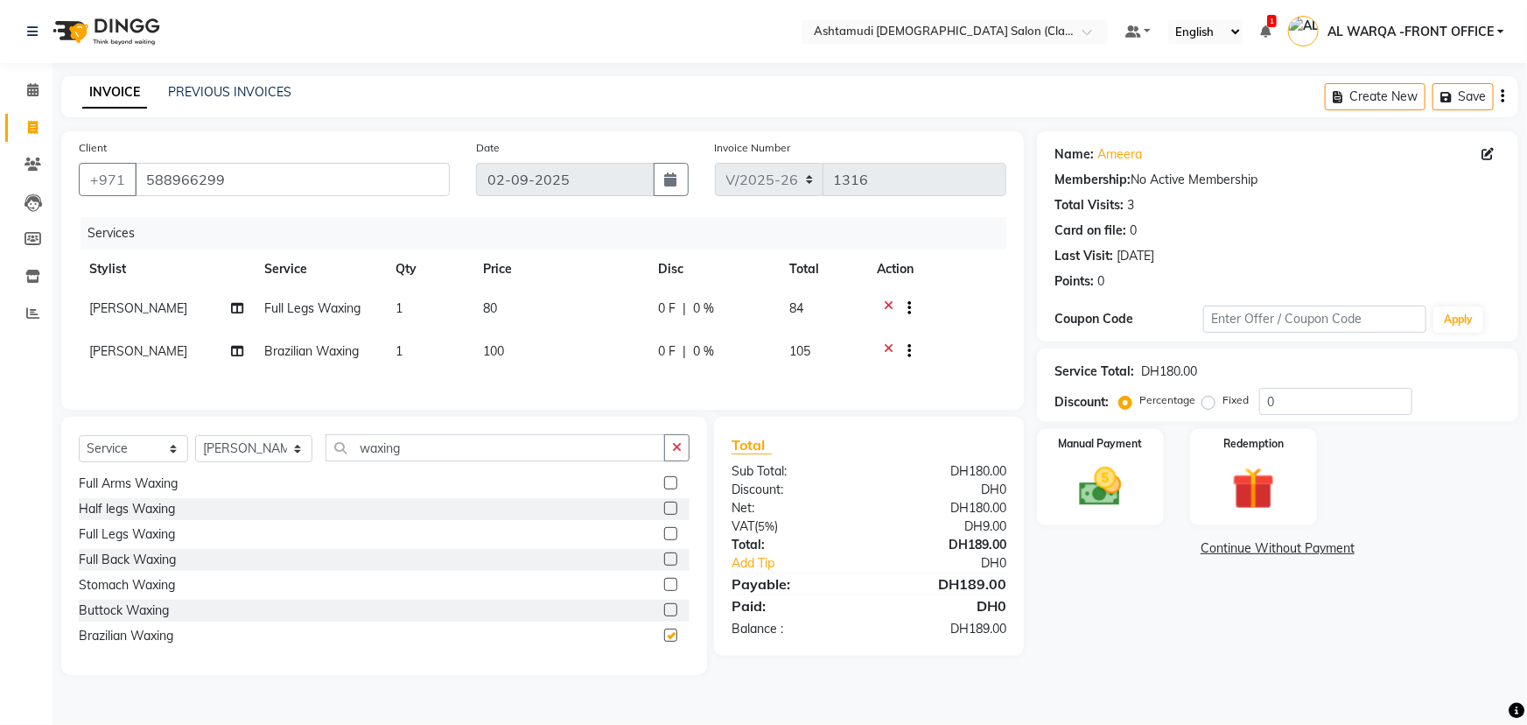
checkbox input "false"
click at [1277, 400] on input "0" at bounding box center [1335, 401] width 153 height 27
type input "025"
click at [1098, 488] on img at bounding box center [1101, 486] width 72 height 51
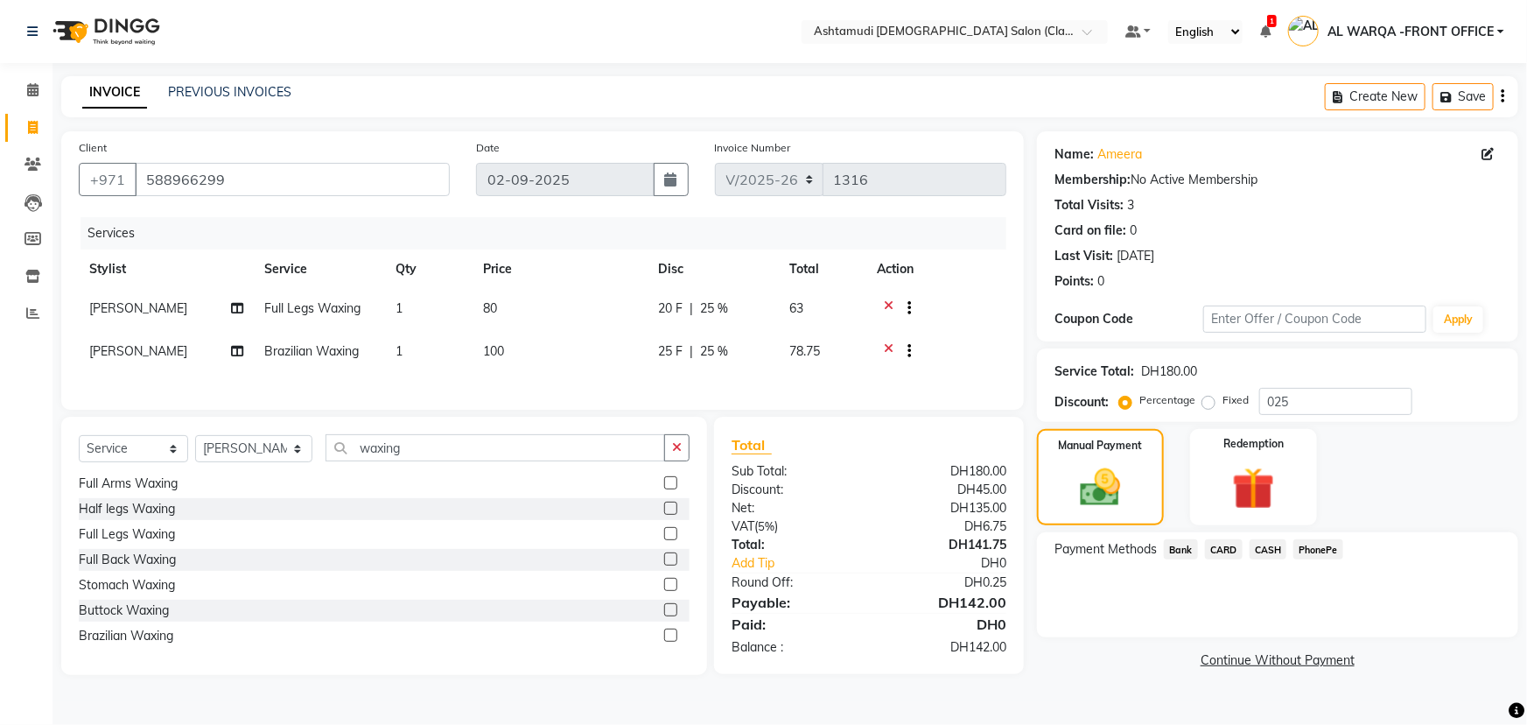
click at [1224, 548] on span "CARD" at bounding box center [1224, 549] width 38 height 20
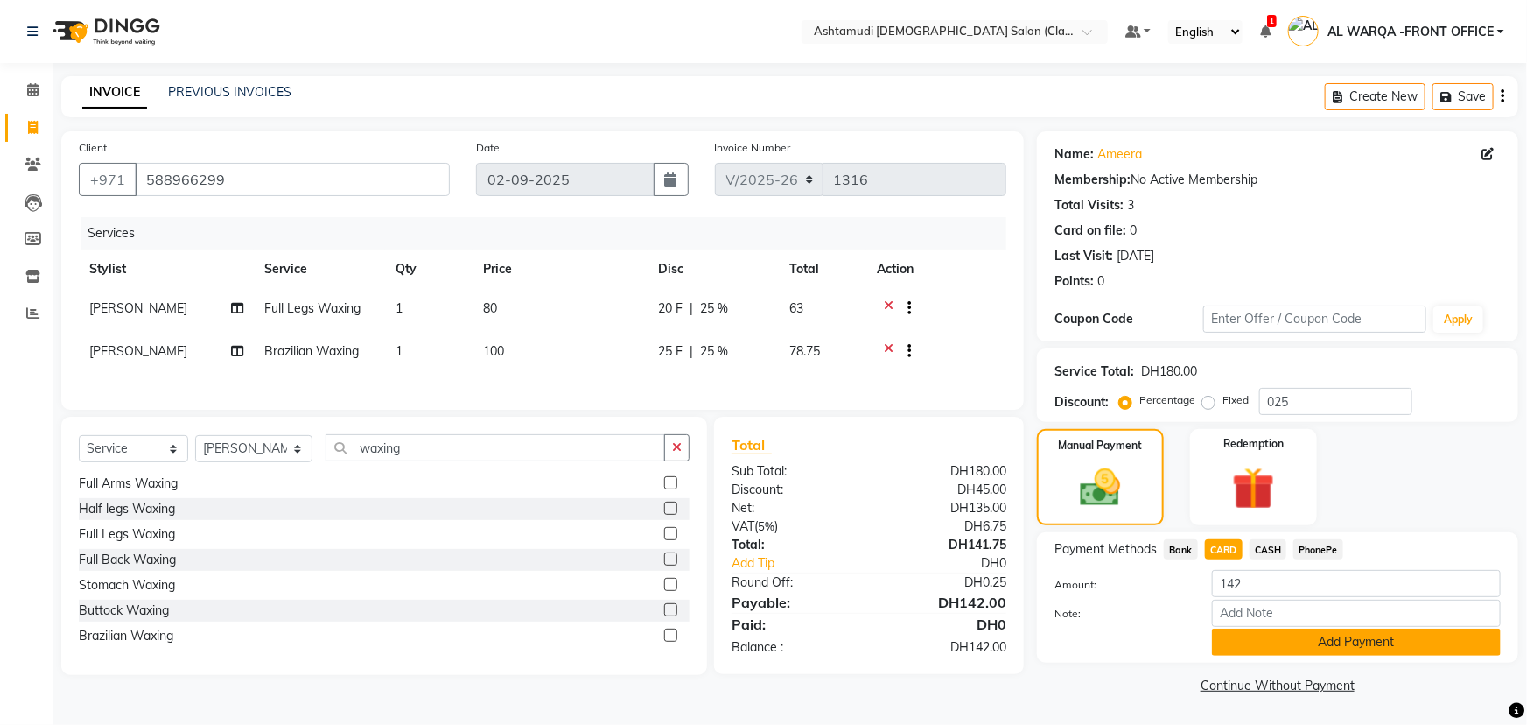
click at [1356, 642] on button "Add Payment" at bounding box center [1356, 641] width 289 height 27
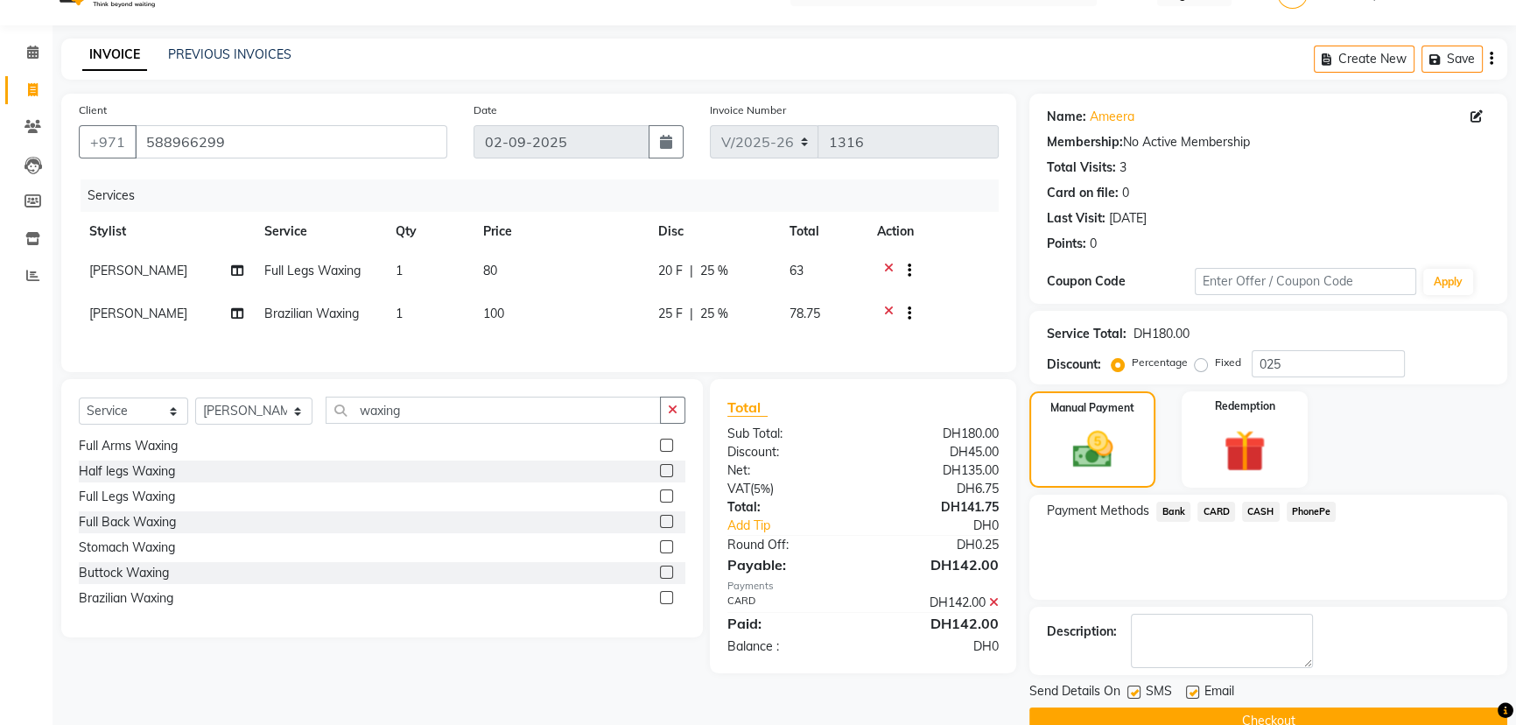
scroll to position [72, 0]
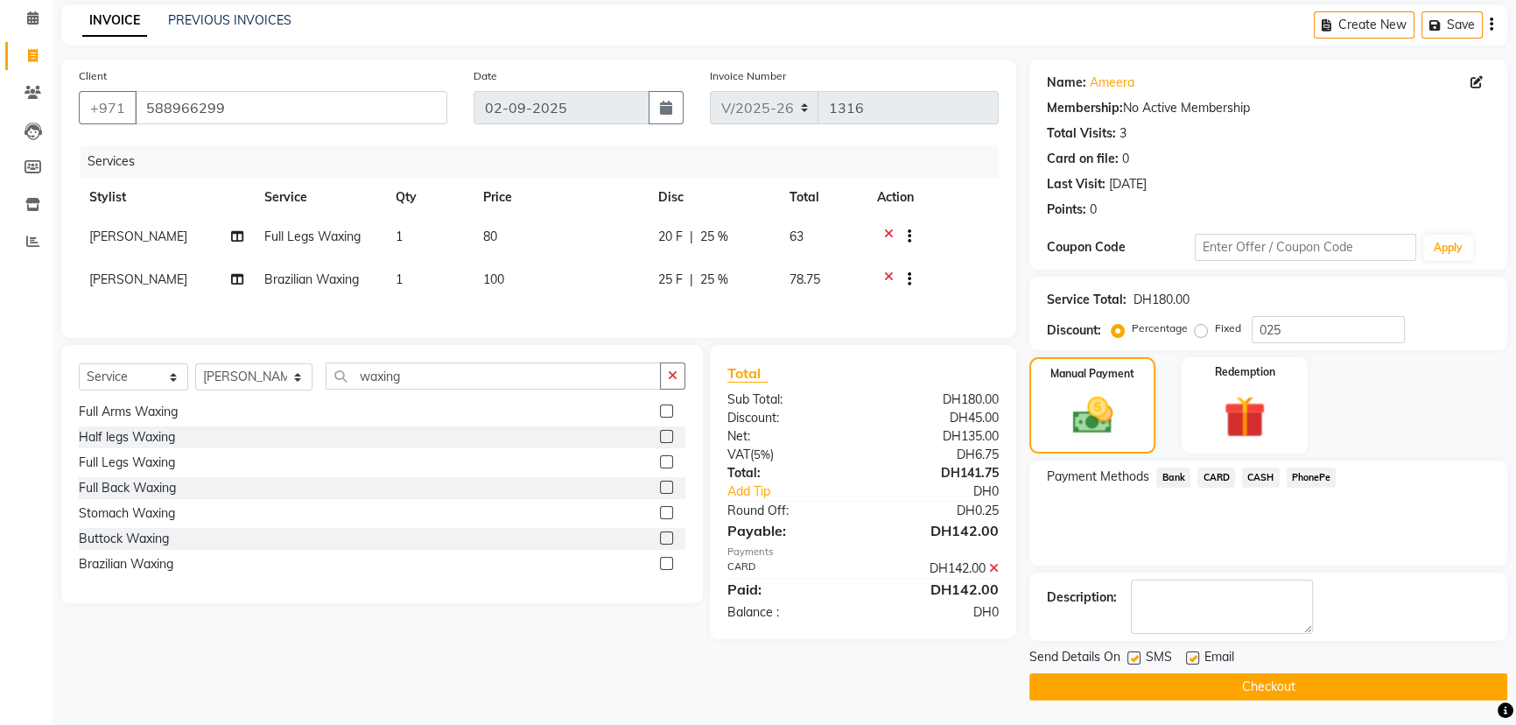
click at [1315, 678] on button "Checkout" at bounding box center [1268, 686] width 478 height 27
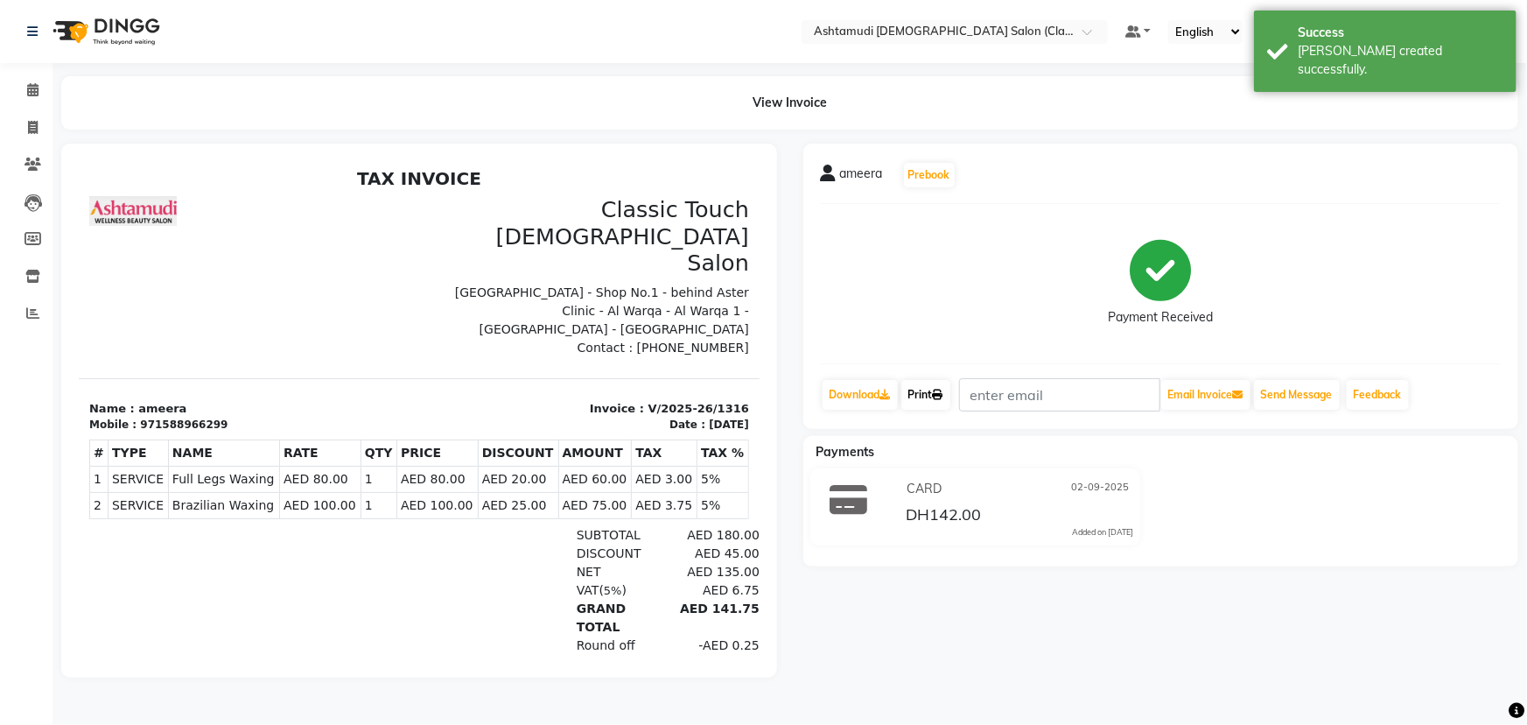
click at [933, 396] on link "Print" at bounding box center [925, 395] width 49 height 30
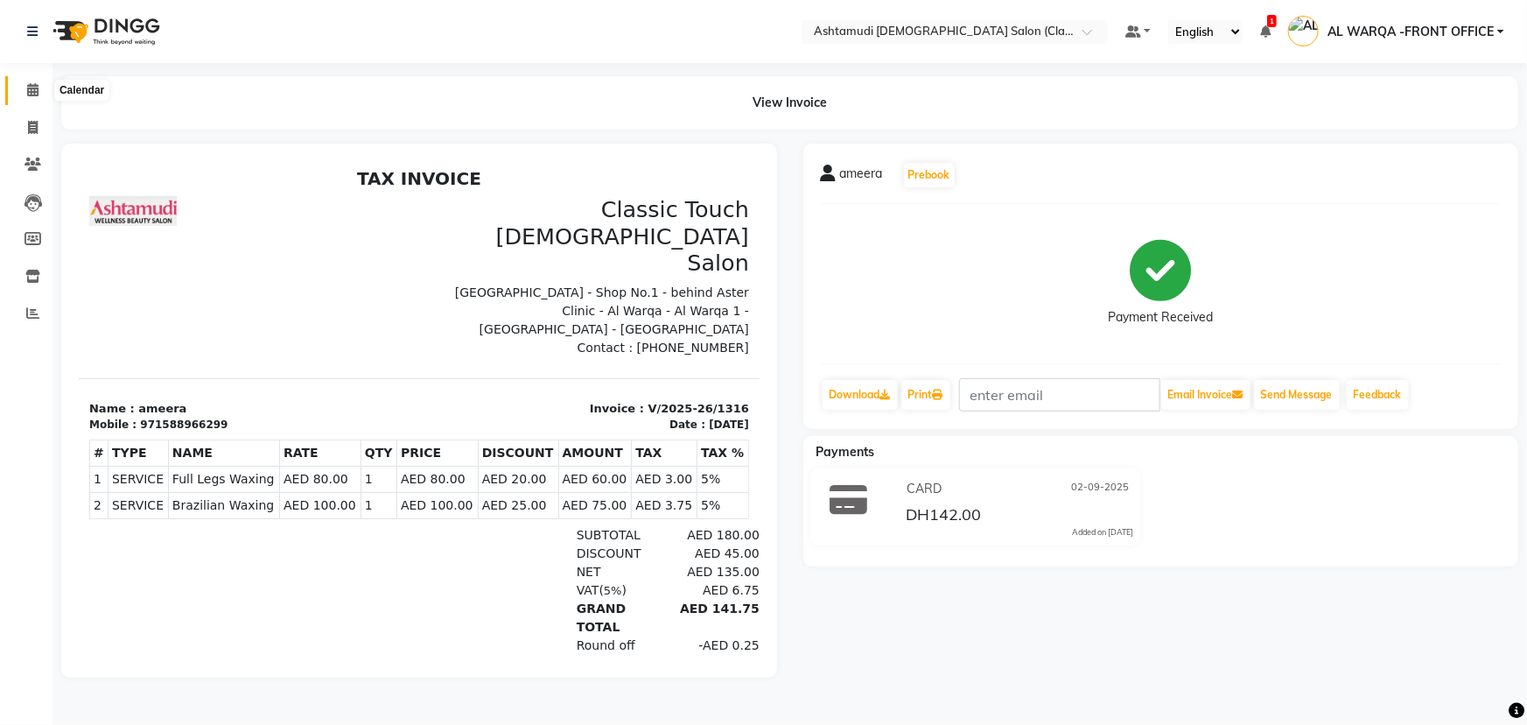
click at [31, 90] on icon at bounding box center [32, 89] width 11 height 13
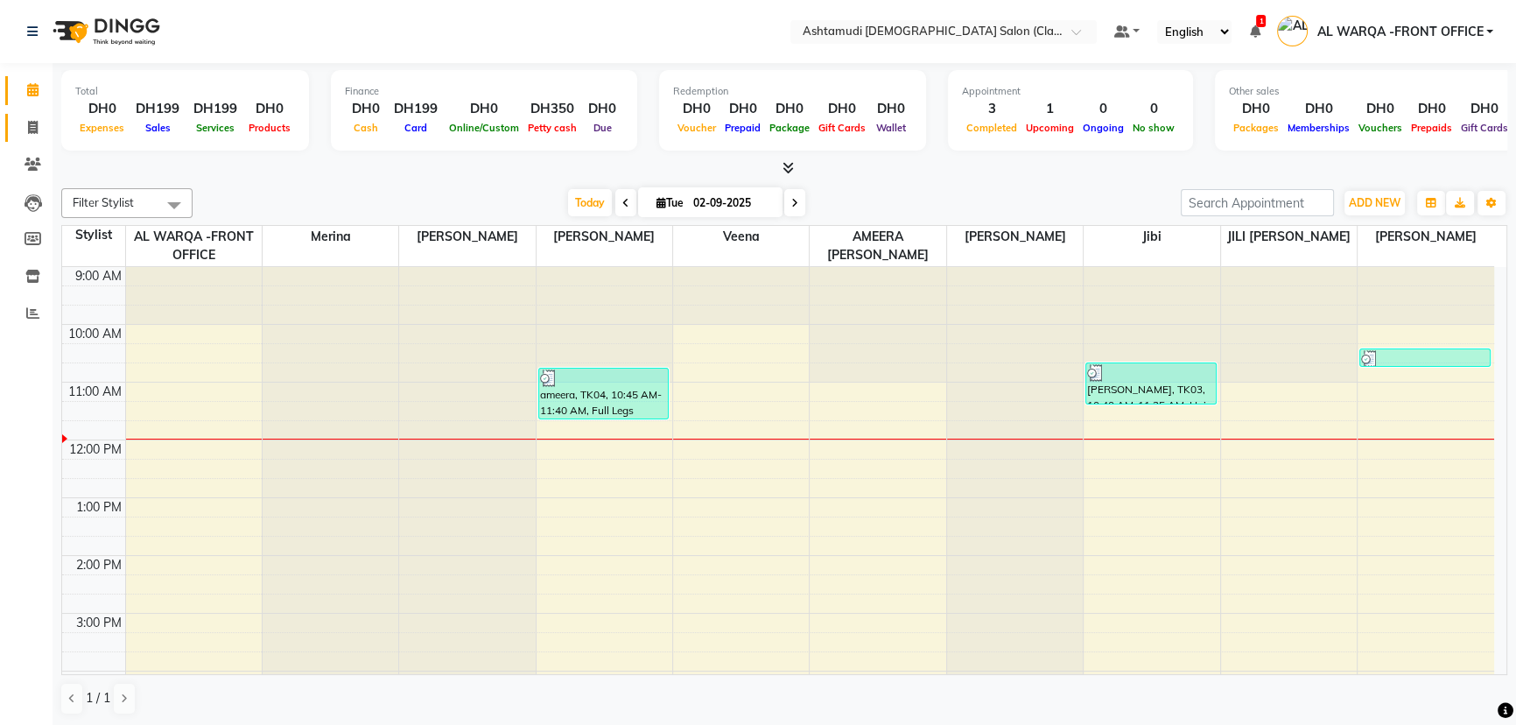
click at [32, 124] on icon at bounding box center [33, 127] width 10 height 13
select select "service"
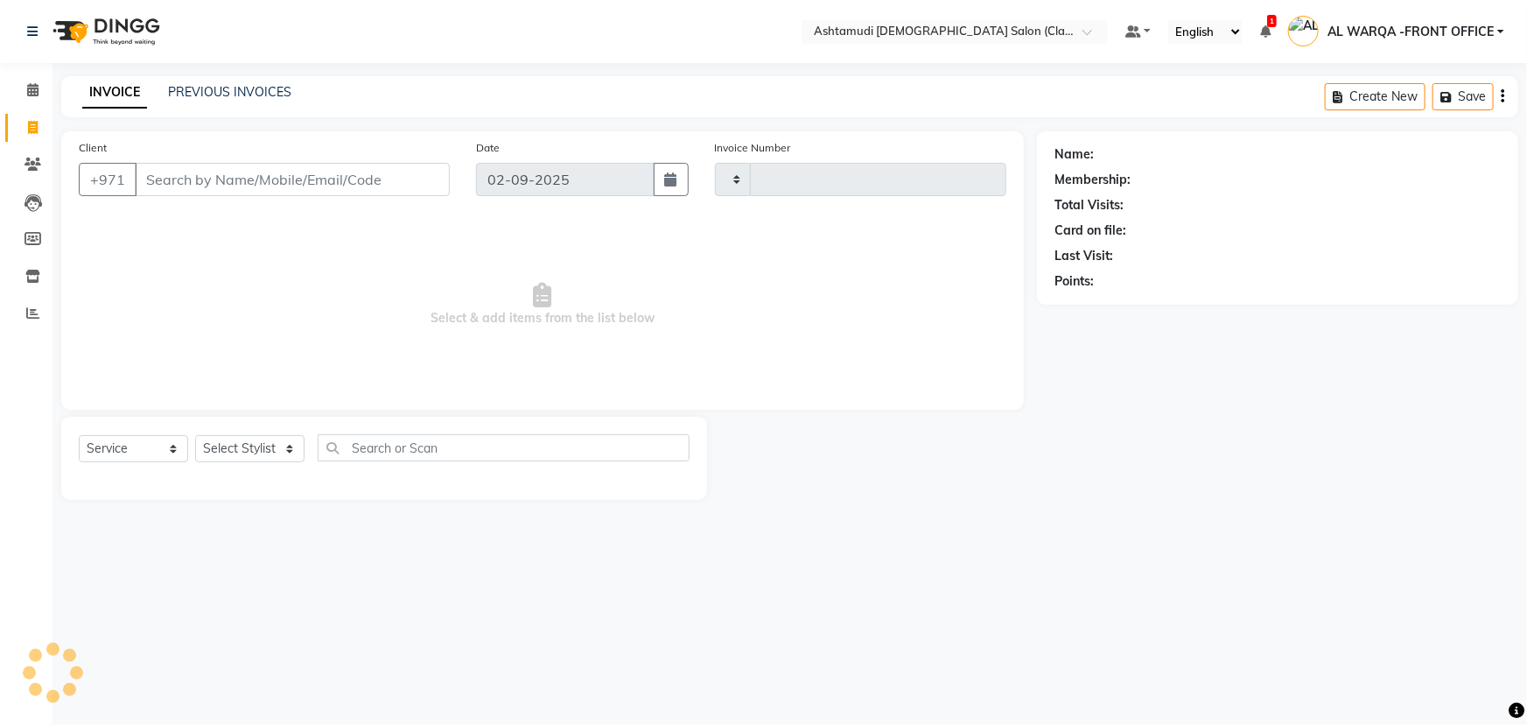
type input "1317"
select select "8201"
click at [212, 177] on input "Client" at bounding box center [292, 179] width 315 height 33
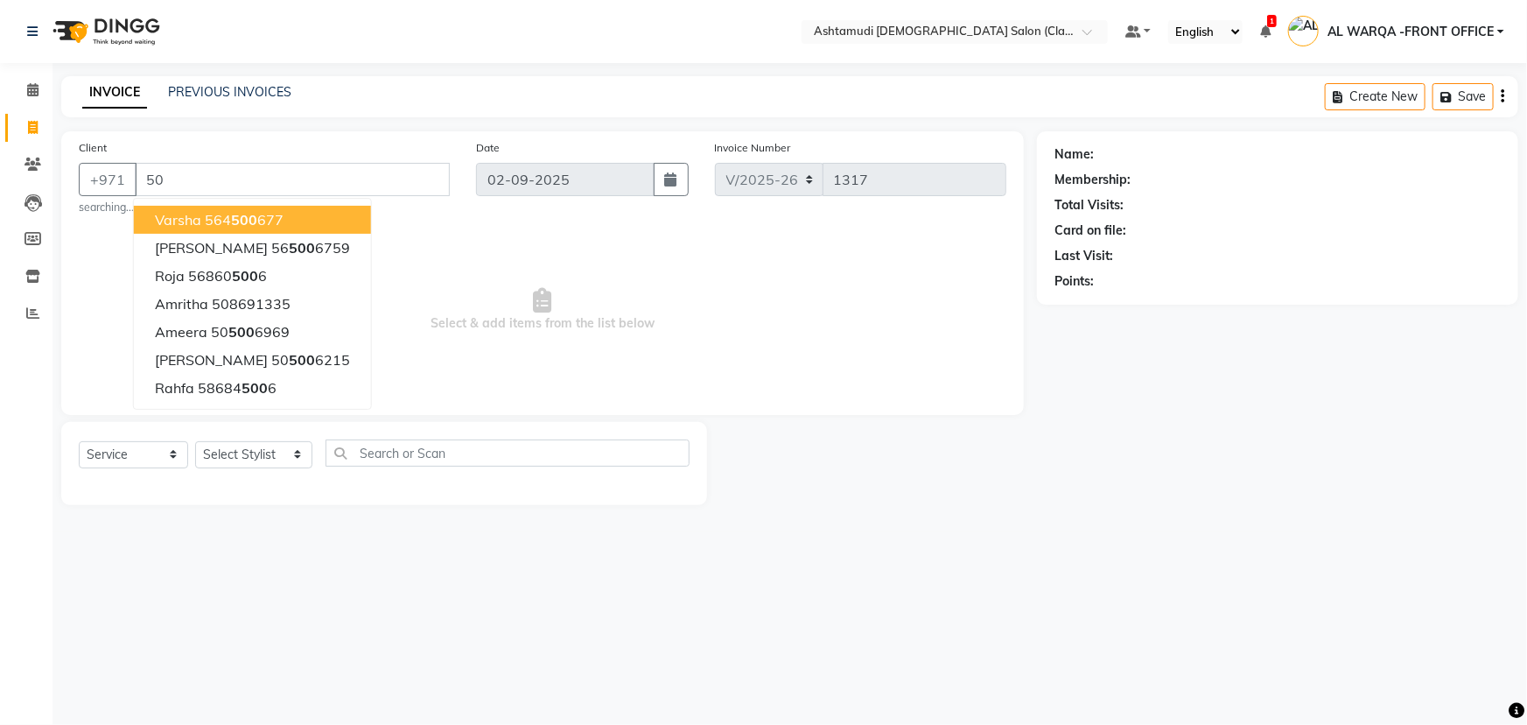
type input "5"
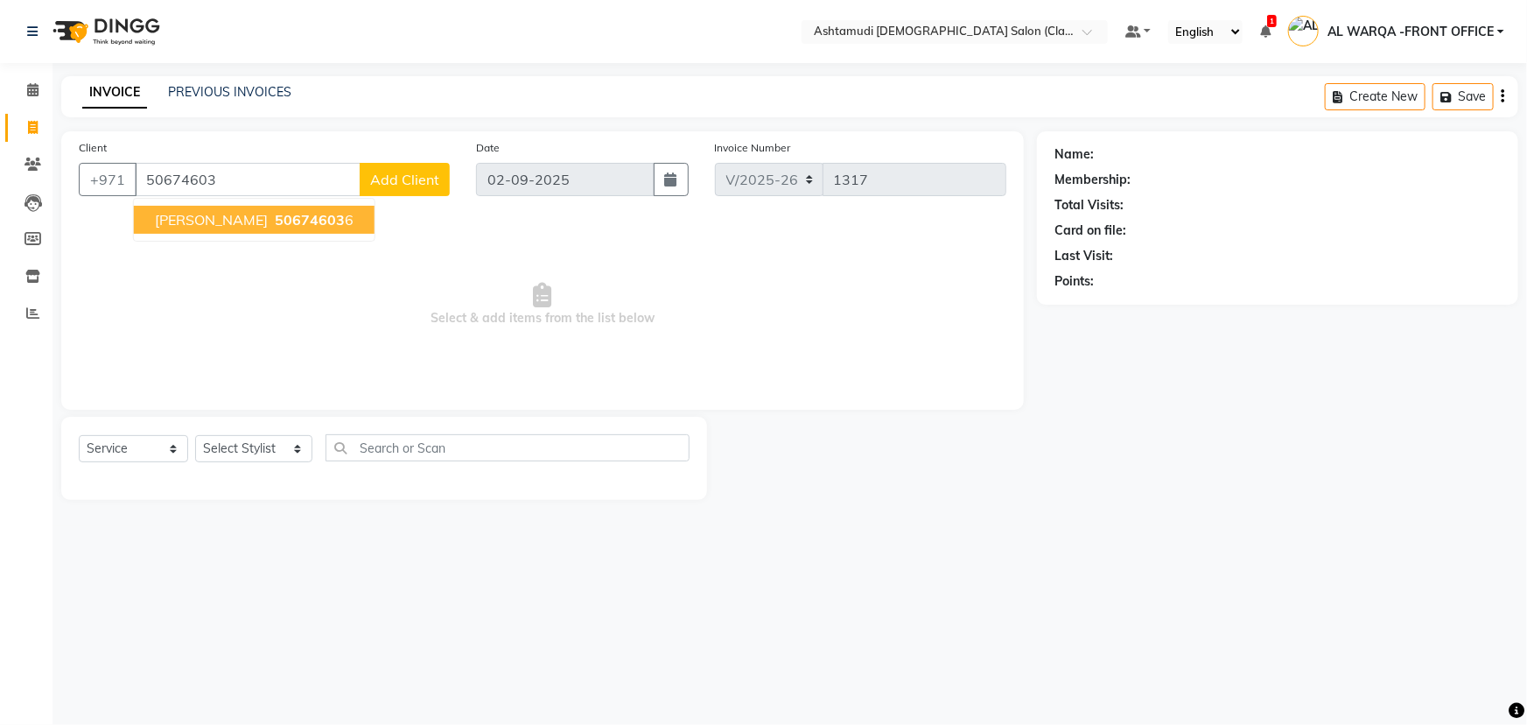
click at [275, 214] on span "50674603" at bounding box center [310, 220] width 70 height 18
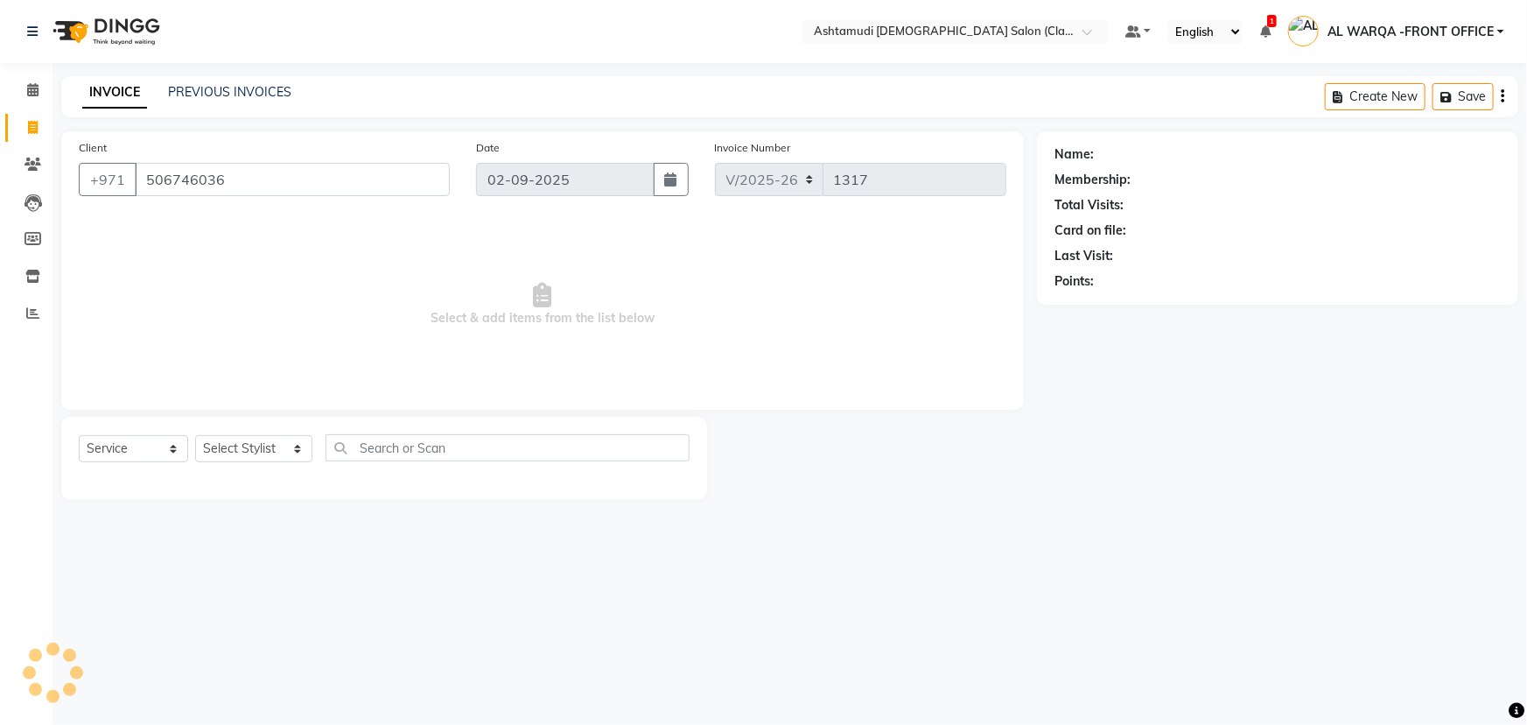
type input "506746036"
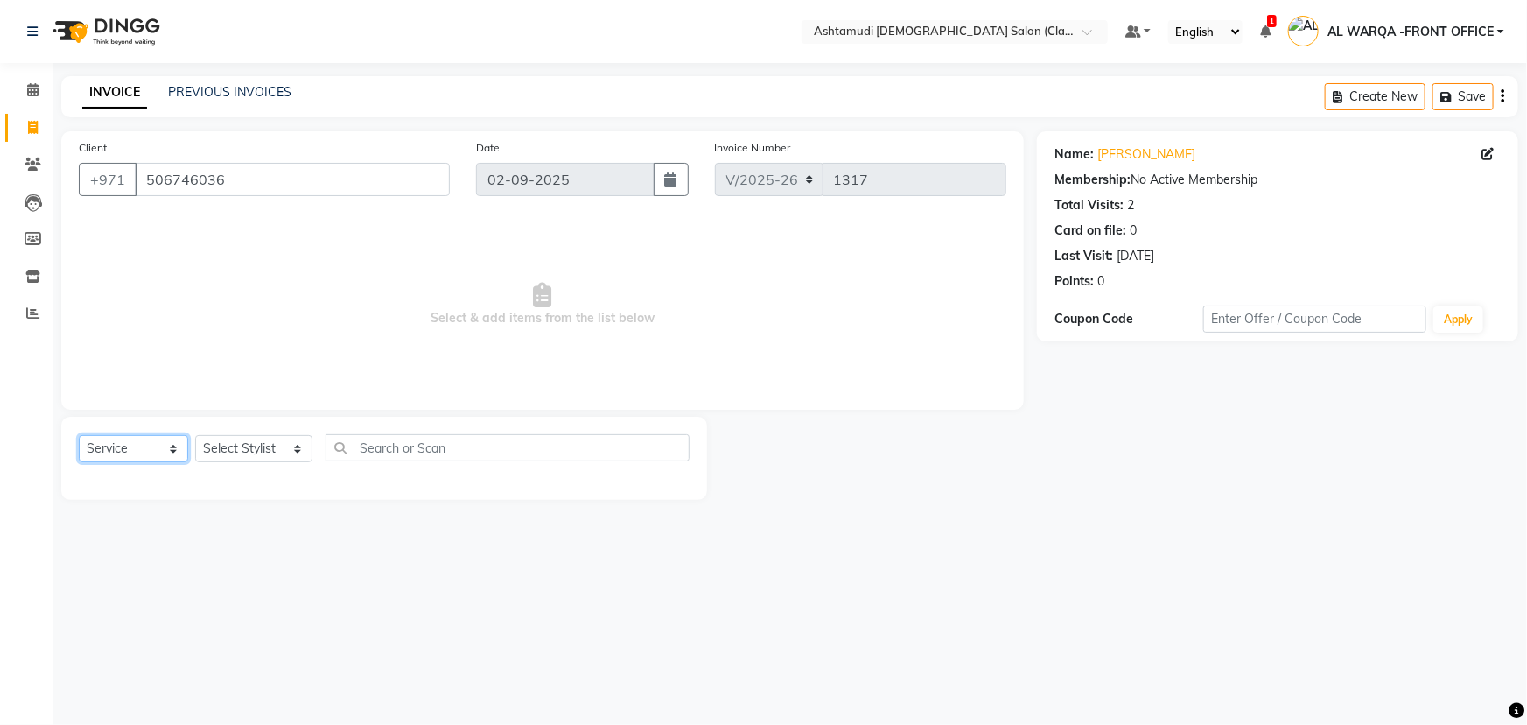
click at [172, 452] on select "Select Service Product Membership Package Voucher Prepaid Gift Card" at bounding box center [133, 448] width 109 height 27
click at [275, 595] on div "Select Location × Ashtamudi [DEMOGRAPHIC_DATA] Salon (Classic Touch ) – Al Warq…" at bounding box center [763, 362] width 1527 height 725
click at [297, 449] on select "Select Stylist AL WARQA -FRONT OFFICE AMEERA [PERSON_NAME] [PERSON_NAME] JILI […" at bounding box center [253, 448] width 117 height 27
select select "80345"
click at [195, 435] on select "Select Stylist AL WARQA -FRONT OFFICE AMEERA [PERSON_NAME] [PERSON_NAME] JILI […" at bounding box center [253, 448] width 117 height 27
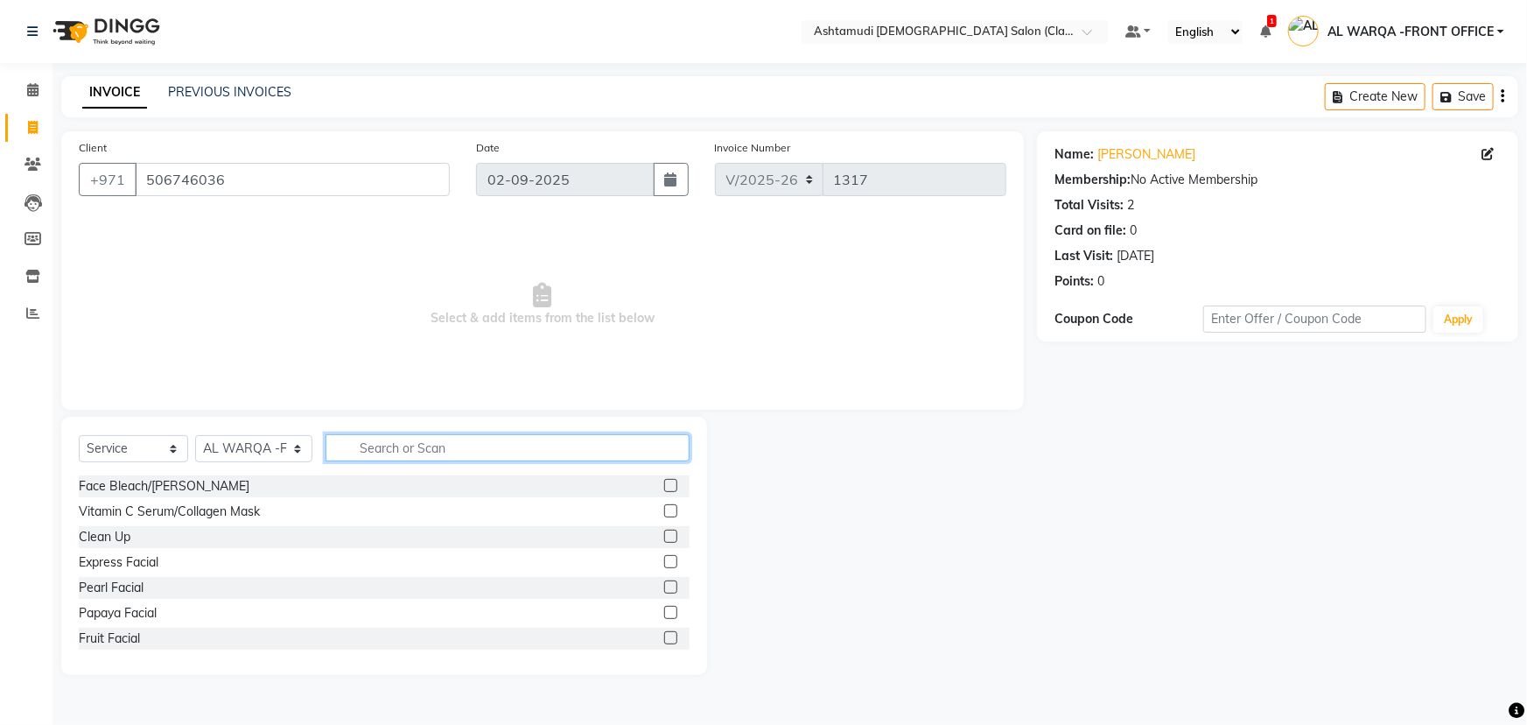
click at [405, 449] on input "text" at bounding box center [508, 447] width 364 height 27
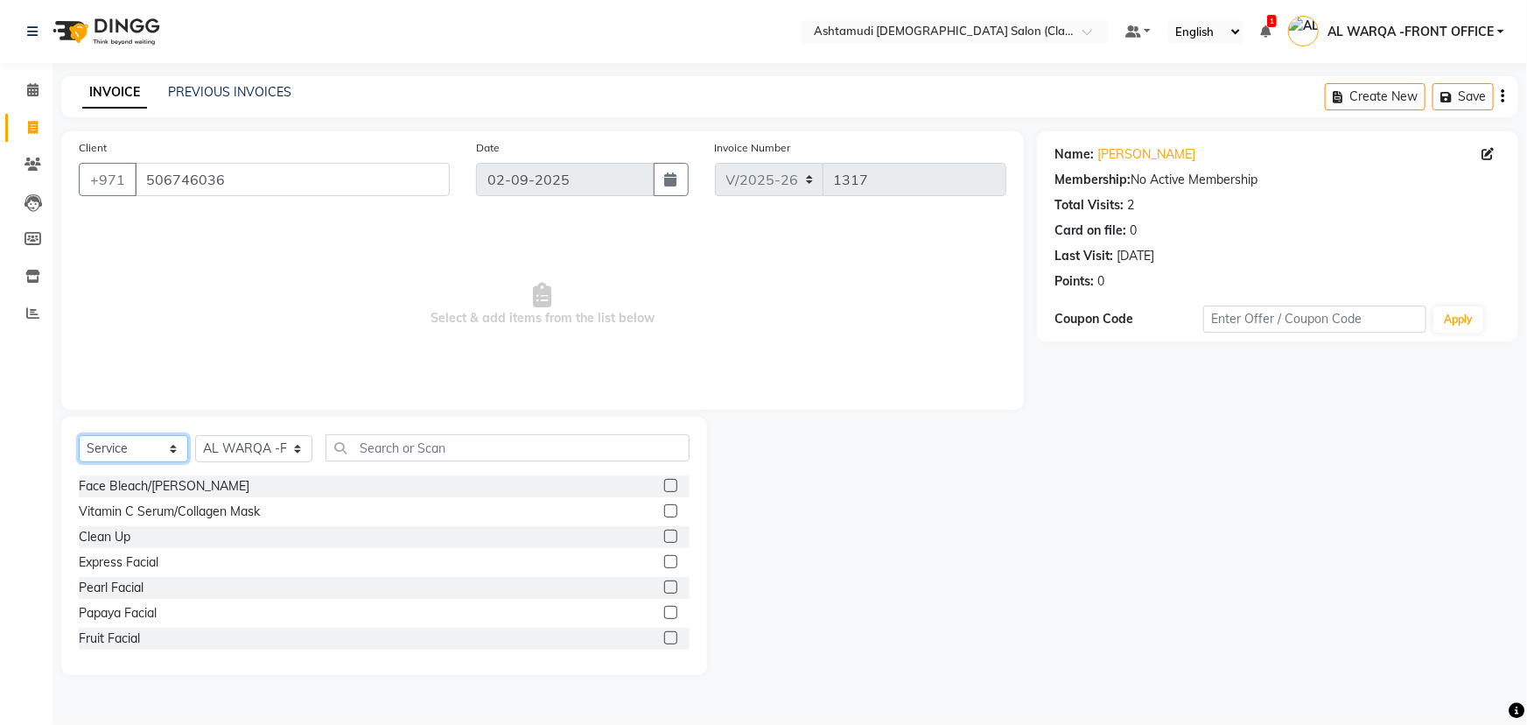
click at [172, 449] on select "Select Service Product Membership Package Voucher Prepaid Gift Card" at bounding box center [133, 448] width 109 height 27
select select "package"
click at [79, 435] on select "Select Service Product Membership Package Voucher Prepaid Gift Card" at bounding box center [133, 448] width 109 height 27
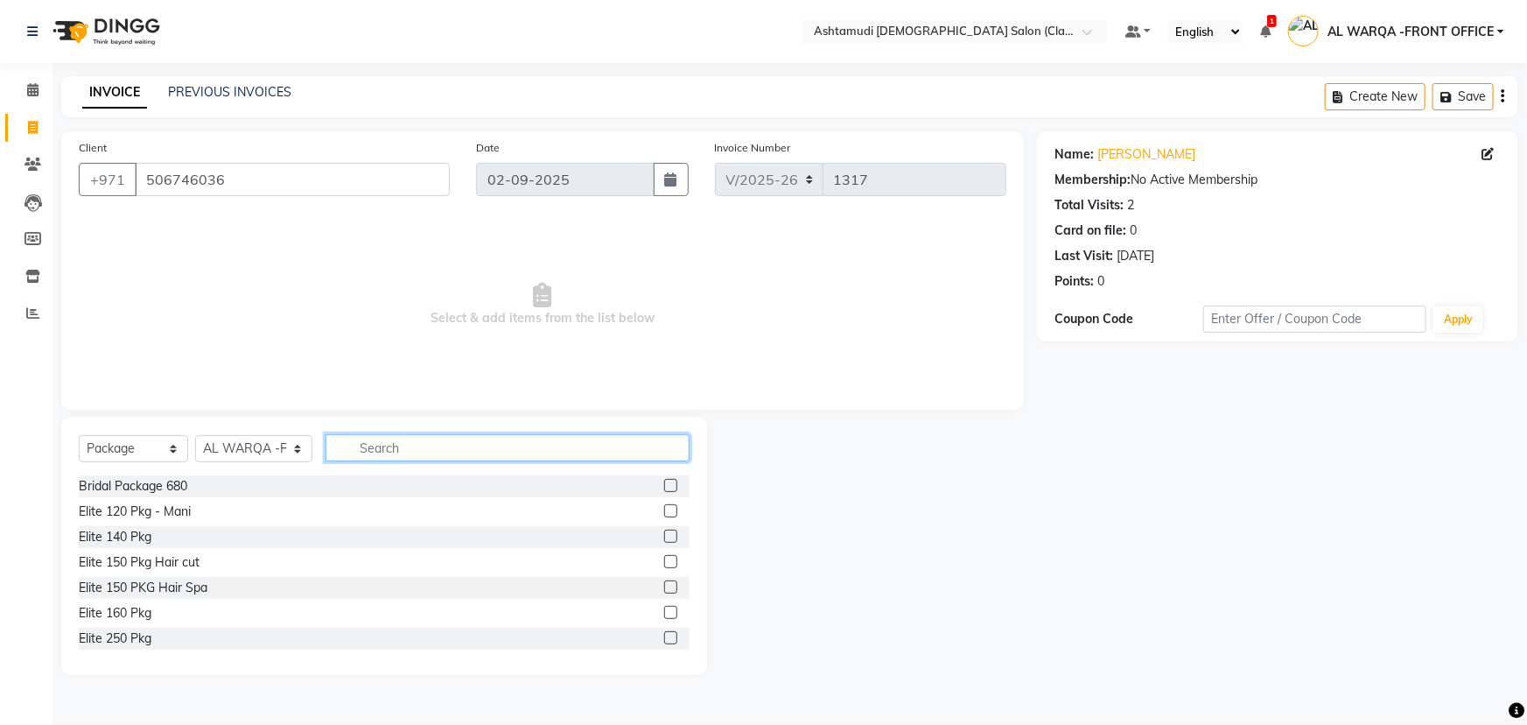
click at [403, 448] on input "text" at bounding box center [508, 447] width 364 height 27
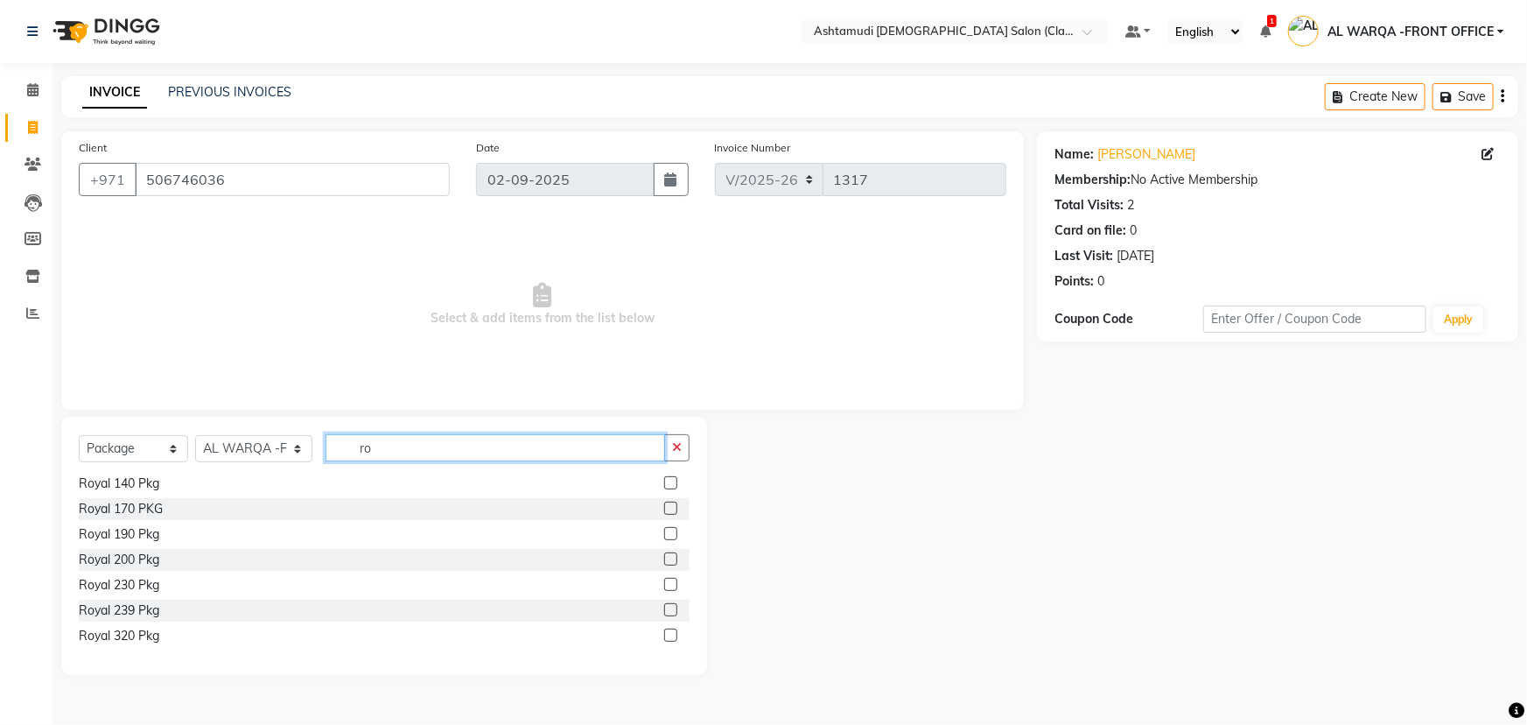
type input "ro"
click at [664, 558] on label at bounding box center [670, 558] width 13 height 13
click at [664, 558] on input "checkbox" at bounding box center [669, 559] width 11 height 11
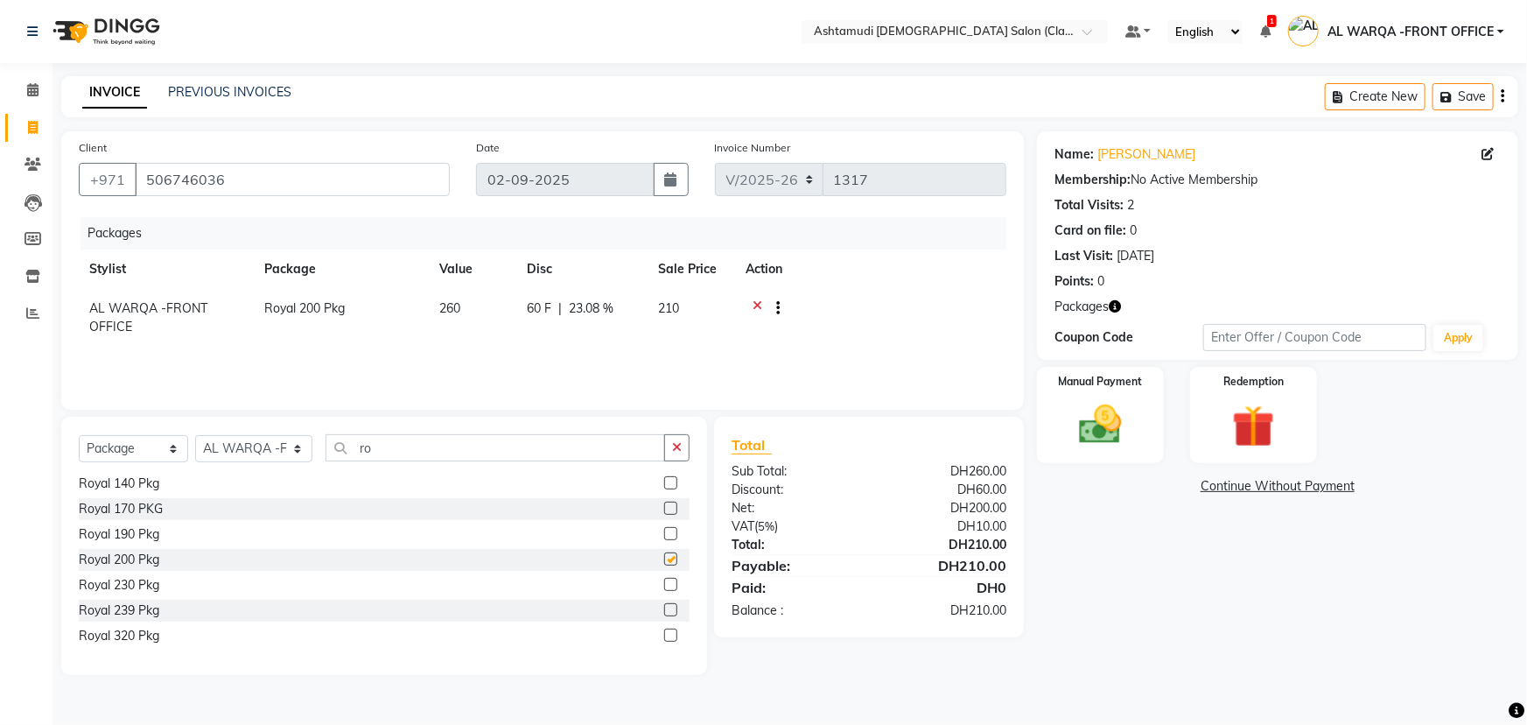
checkbox input "false"
click at [35, 88] on icon at bounding box center [32, 89] width 11 height 13
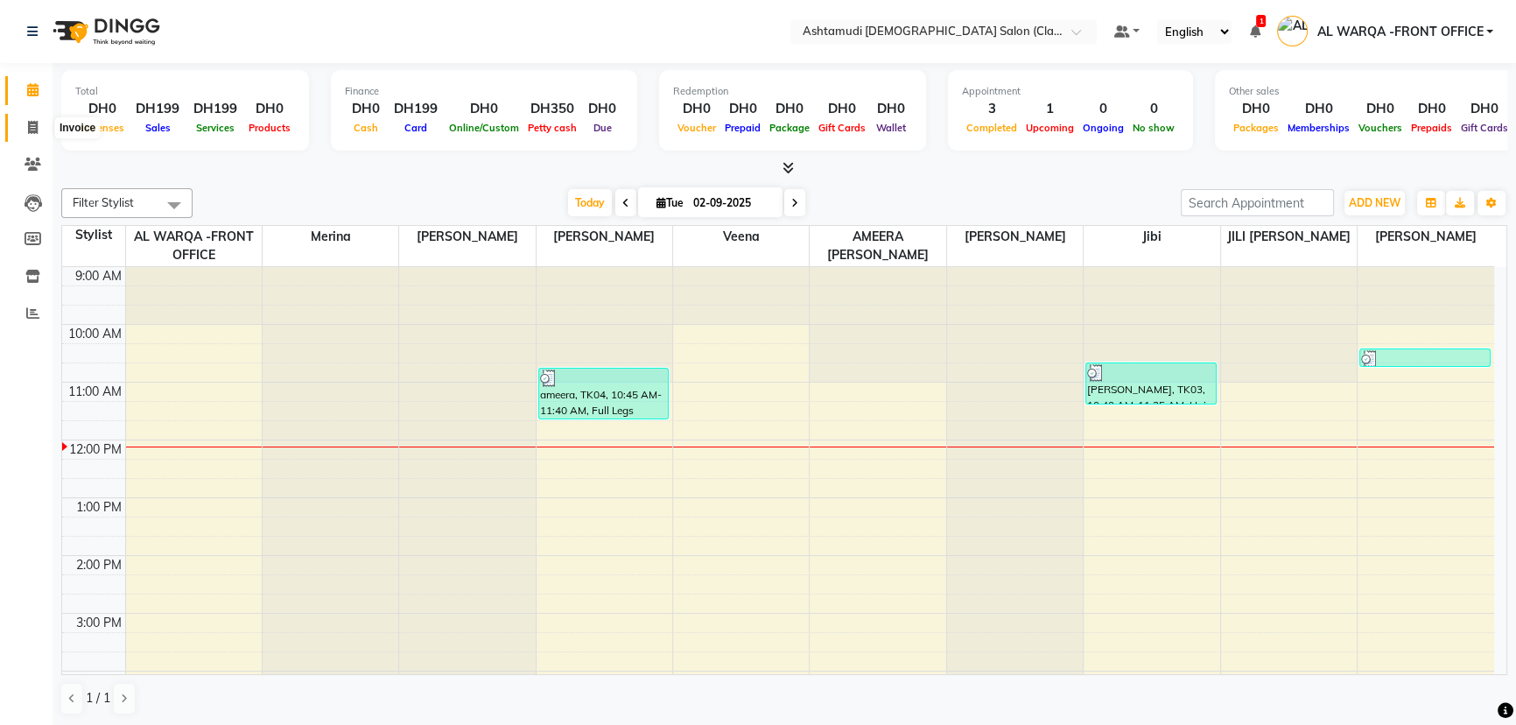
click at [41, 124] on span at bounding box center [33, 128] width 31 height 20
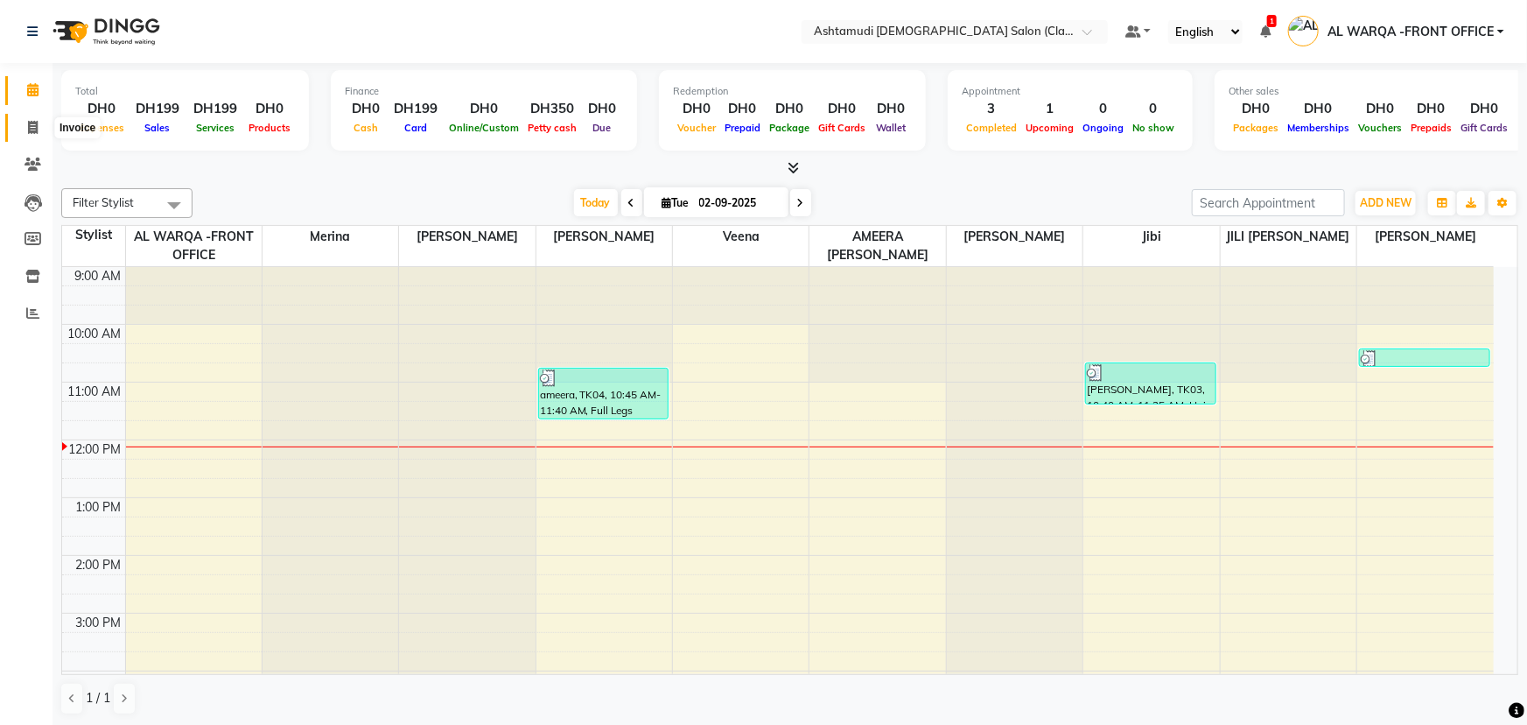
select select "8201"
select select "service"
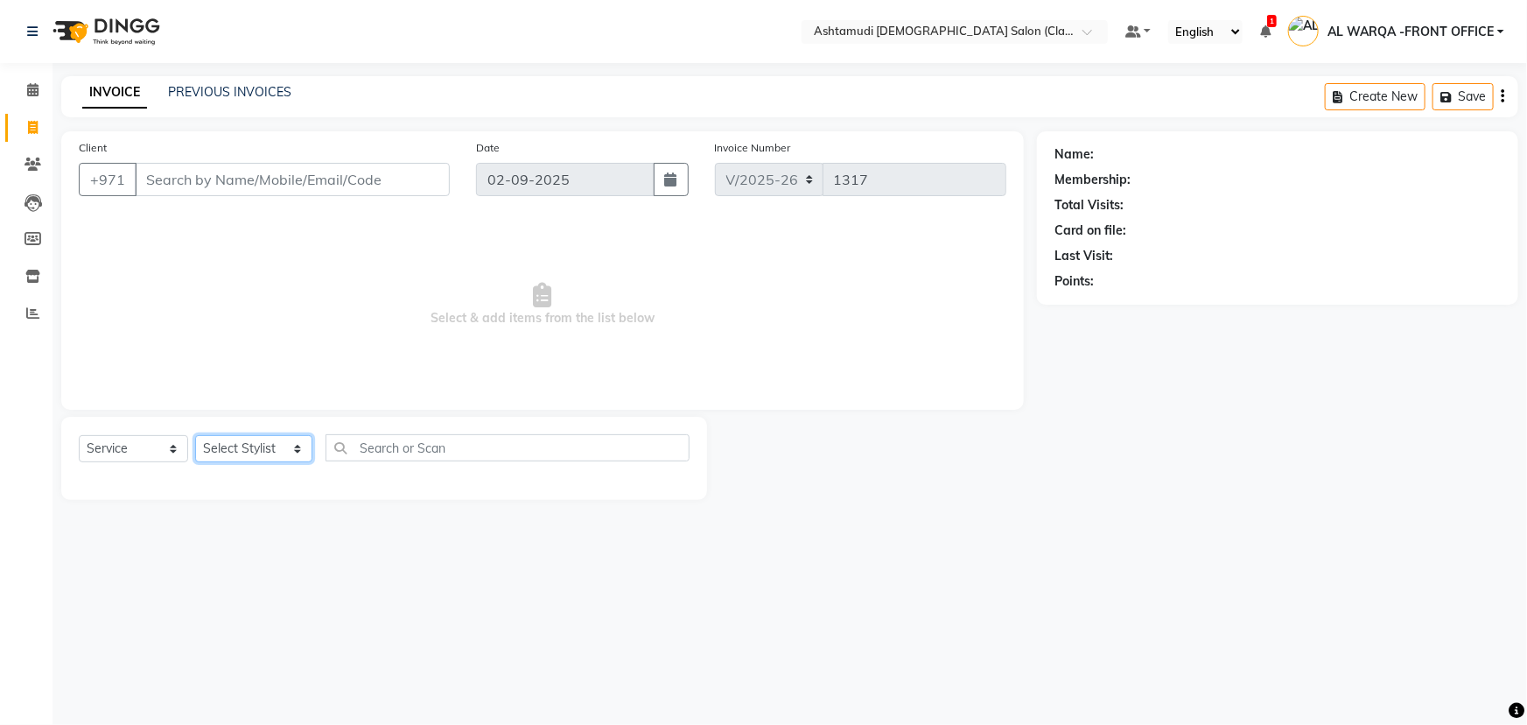
click at [298, 449] on select "Select Stylist AL WARQA -FRONT OFFICE AMEERA [PERSON_NAME] [PERSON_NAME] JILI […" at bounding box center [253, 448] width 117 height 27
select select "80375"
click at [195, 435] on select "Select Stylist AL WARQA -FRONT OFFICE AMEERA [PERSON_NAME] [PERSON_NAME] JILI […" at bounding box center [253, 448] width 117 height 27
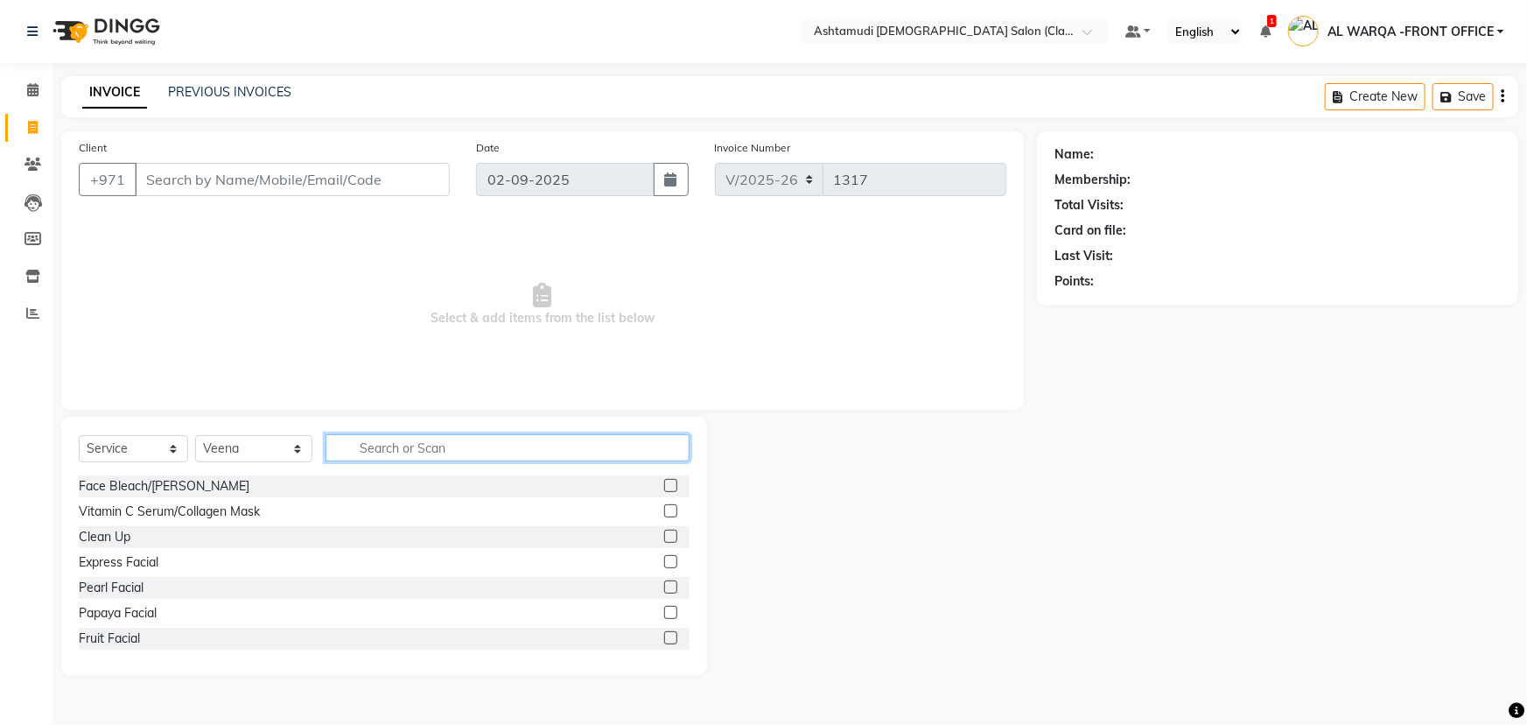
click at [368, 449] on input "text" at bounding box center [508, 447] width 364 height 27
click at [815, 610] on div at bounding box center [872, 546] width 330 height 258
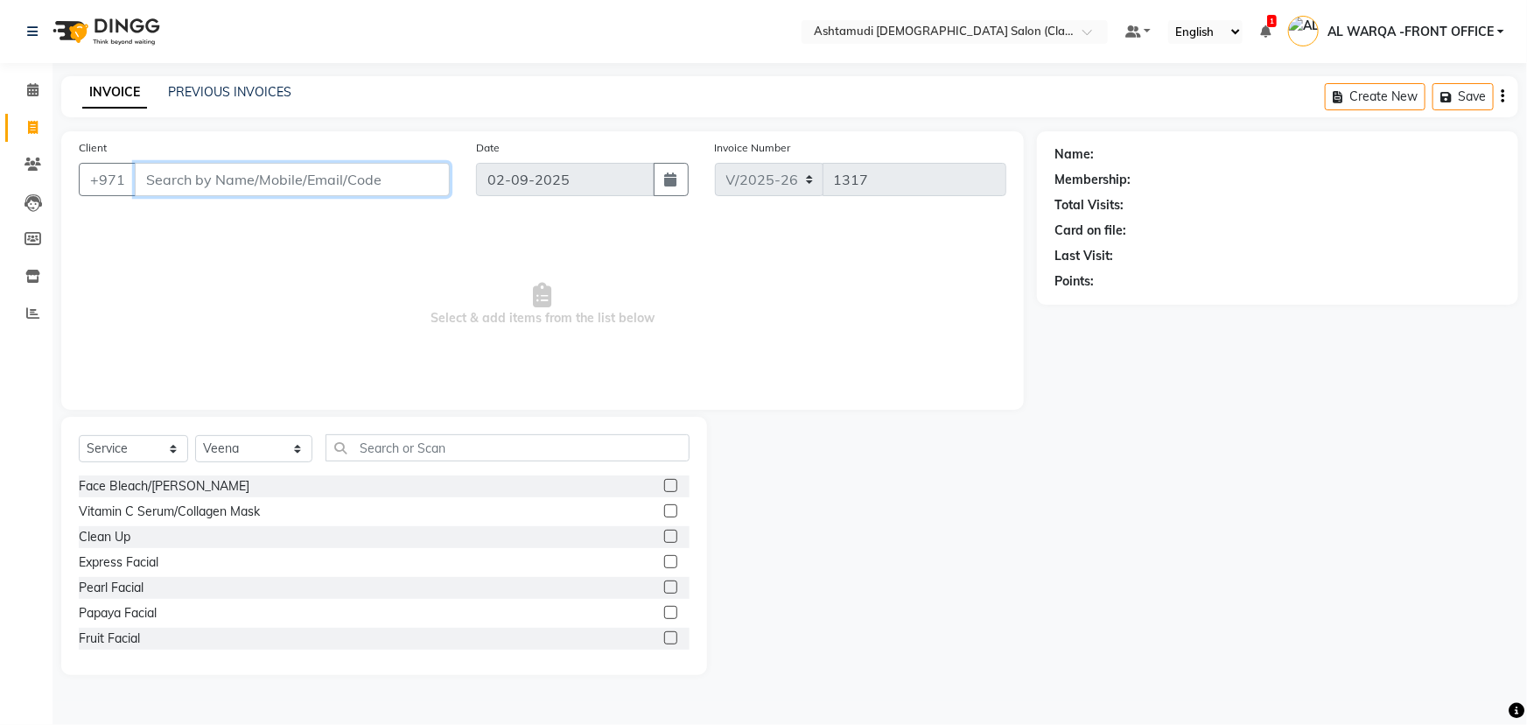
click at [183, 179] on input "Client" at bounding box center [292, 179] width 315 height 33
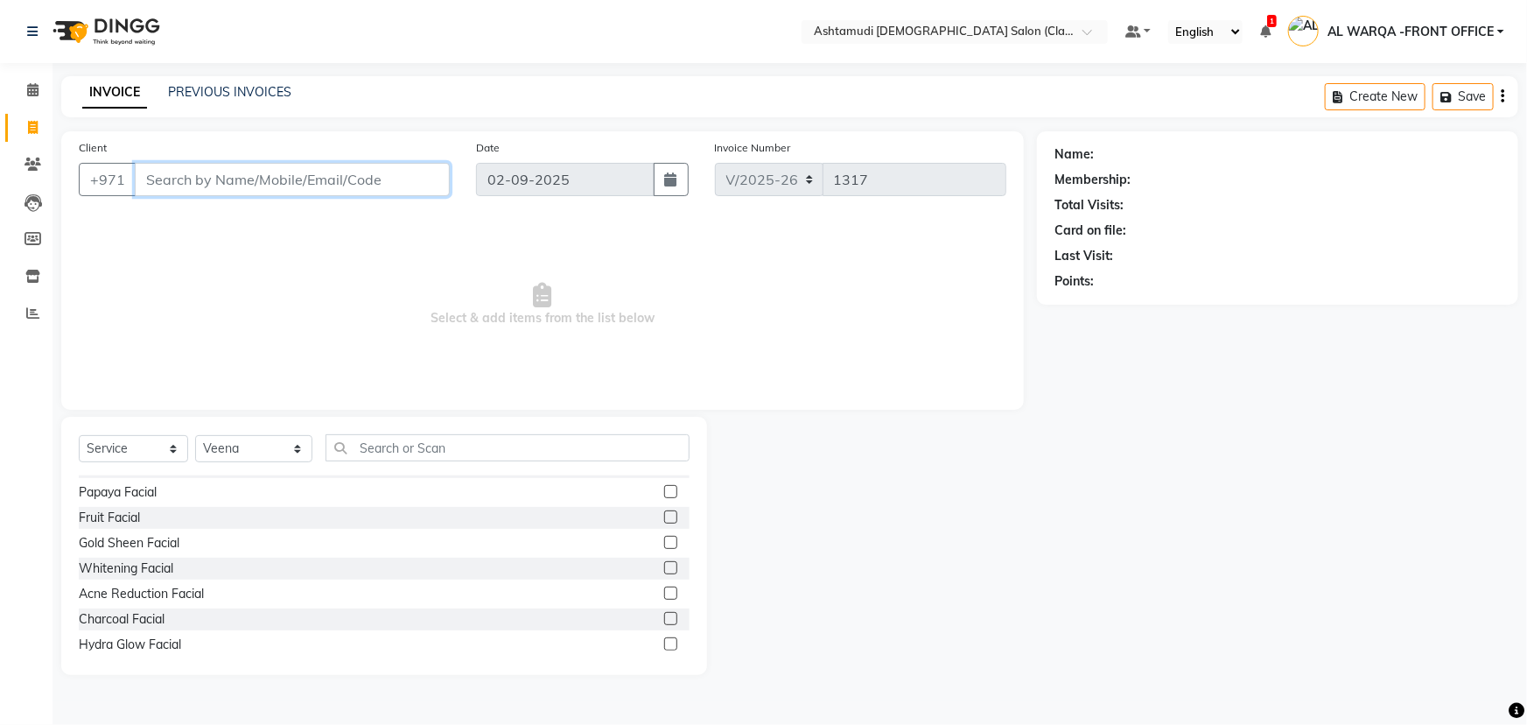
scroll to position [158, 0]
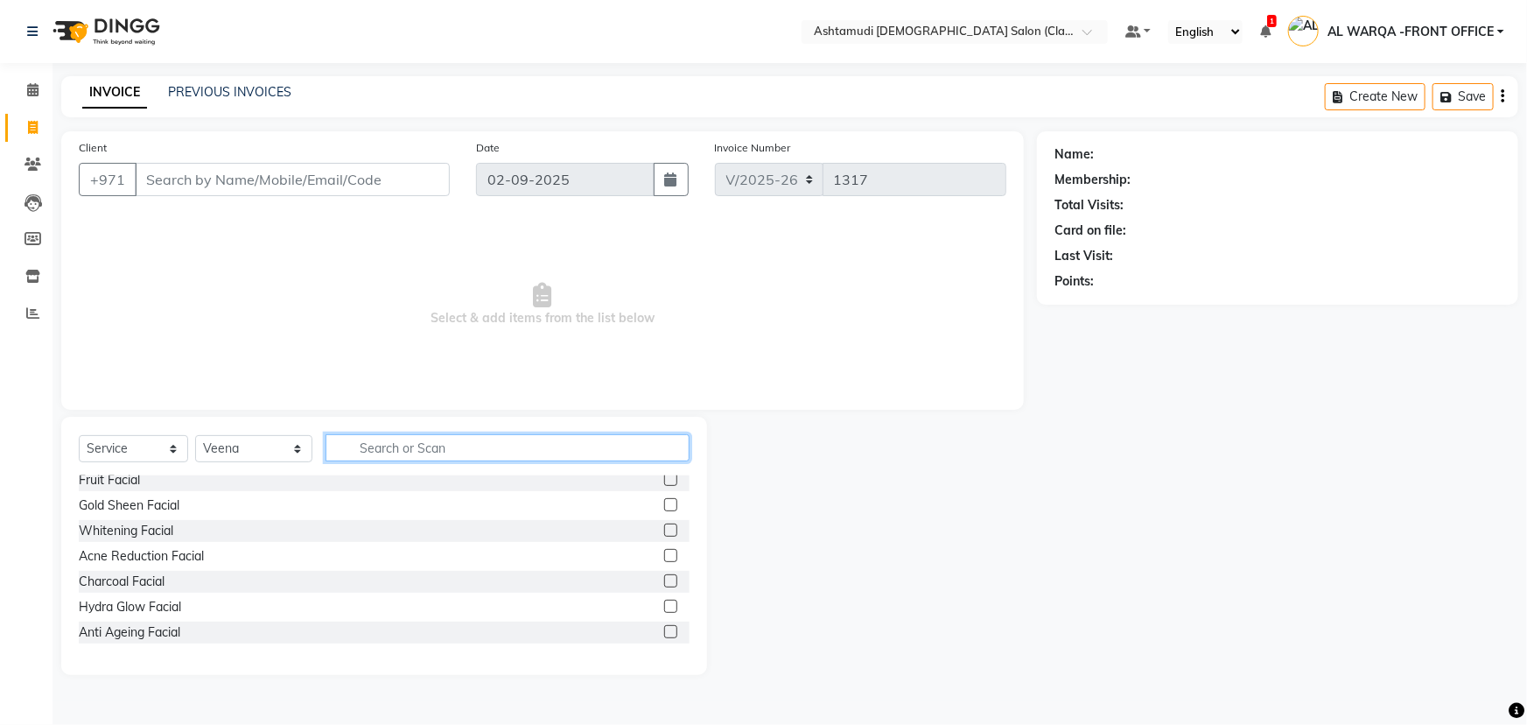
click at [379, 452] on input "text" at bounding box center [508, 447] width 364 height 27
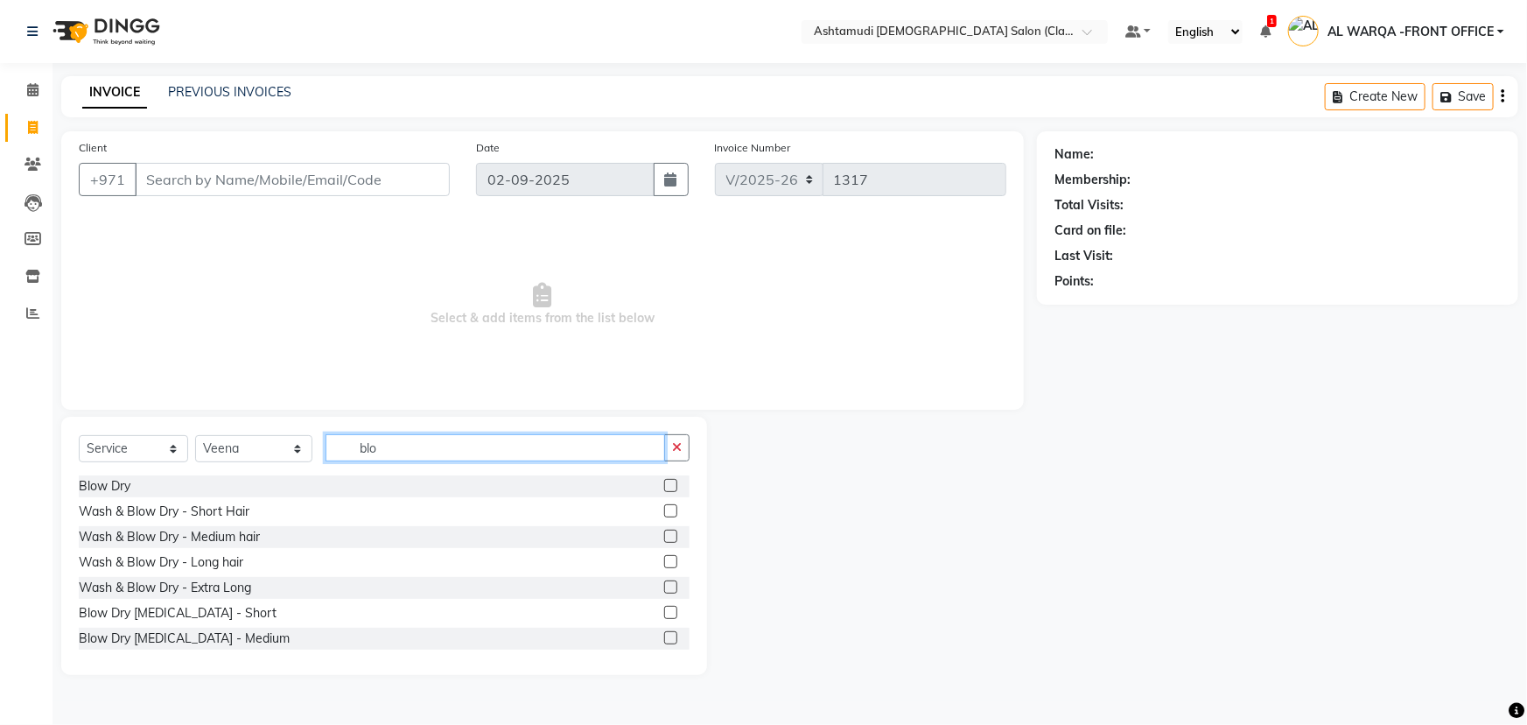
type input "blo"
click at [664, 537] on label at bounding box center [670, 536] width 13 height 13
click at [664, 537] on input "checkbox" at bounding box center [669, 536] width 11 height 11
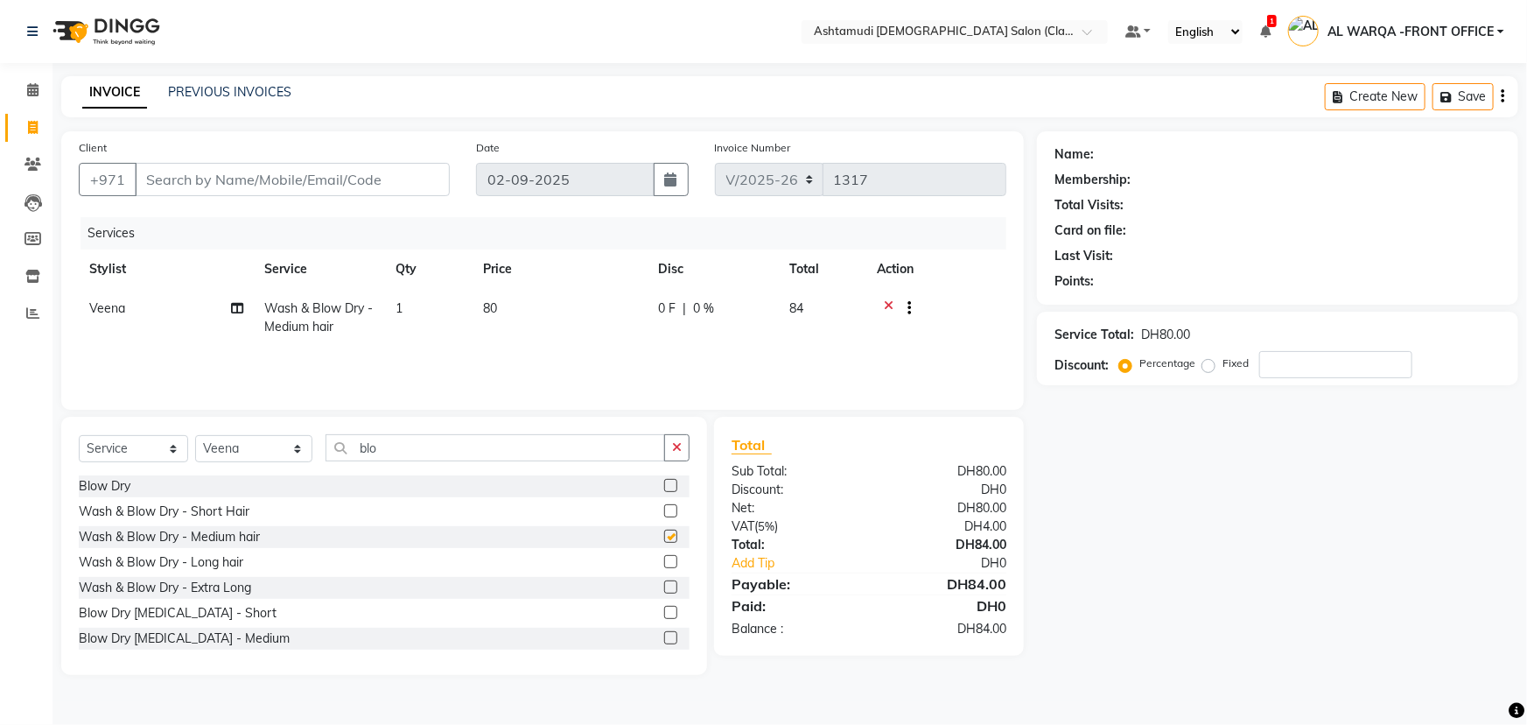
checkbox input "false"
click at [389, 450] on input "blo" at bounding box center [496, 447] width 340 height 27
type input "b"
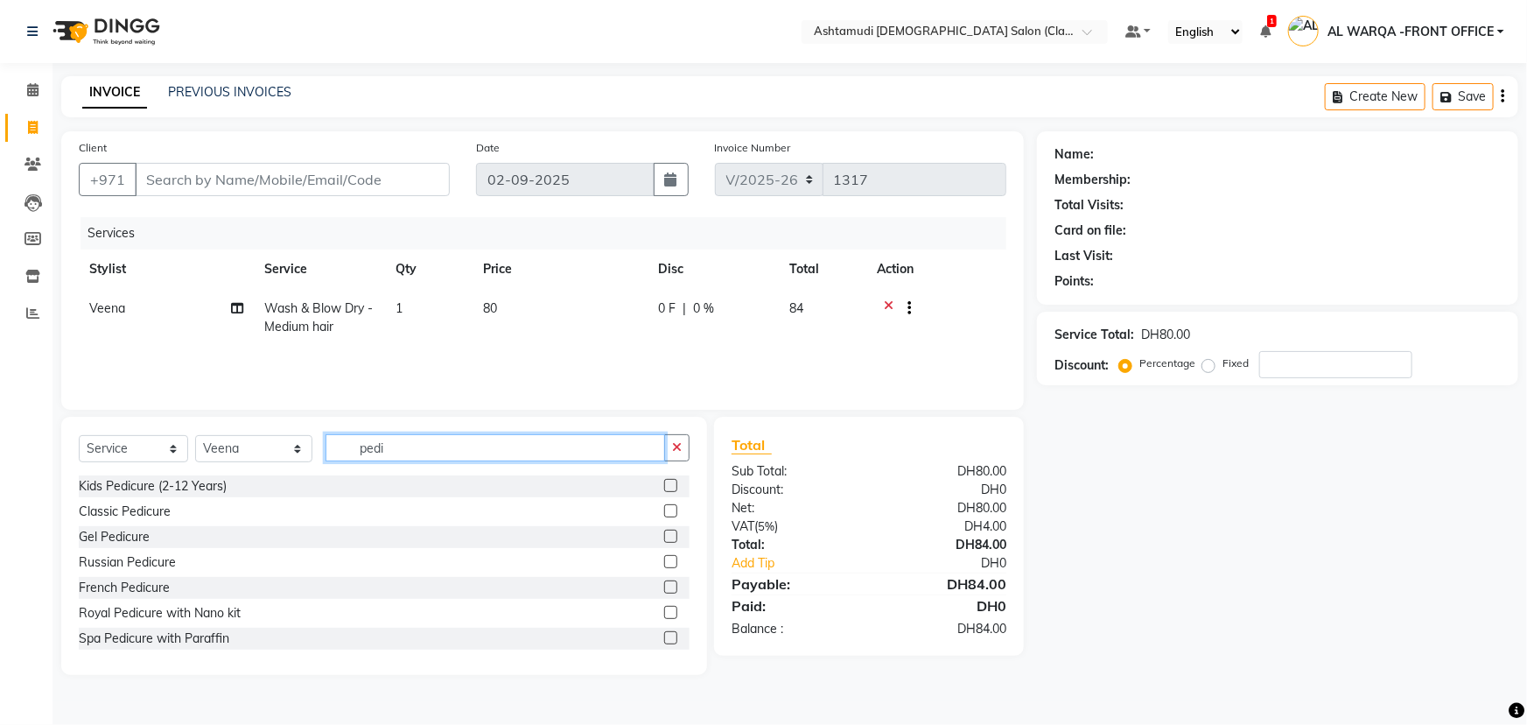
type input "pedi"
click at [664, 512] on label at bounding box center [670, 510] width 13 height 13
click at [664, 512] on input "checkbox" at bounding box center [669, 511] width 11 height 11
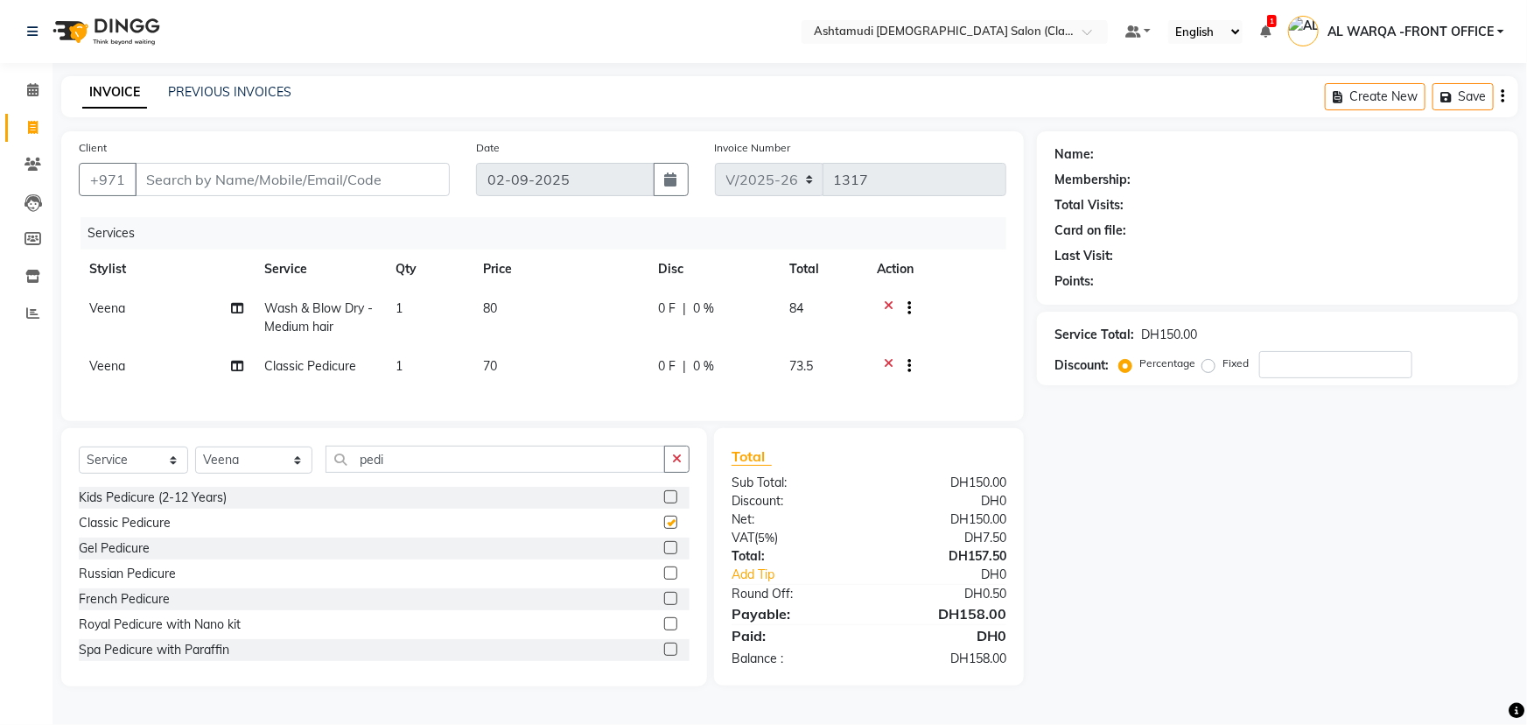
checkbox input "false"
click at [394, 473] on input "pedi" at bounding box center [496, 458] width 340 height 27
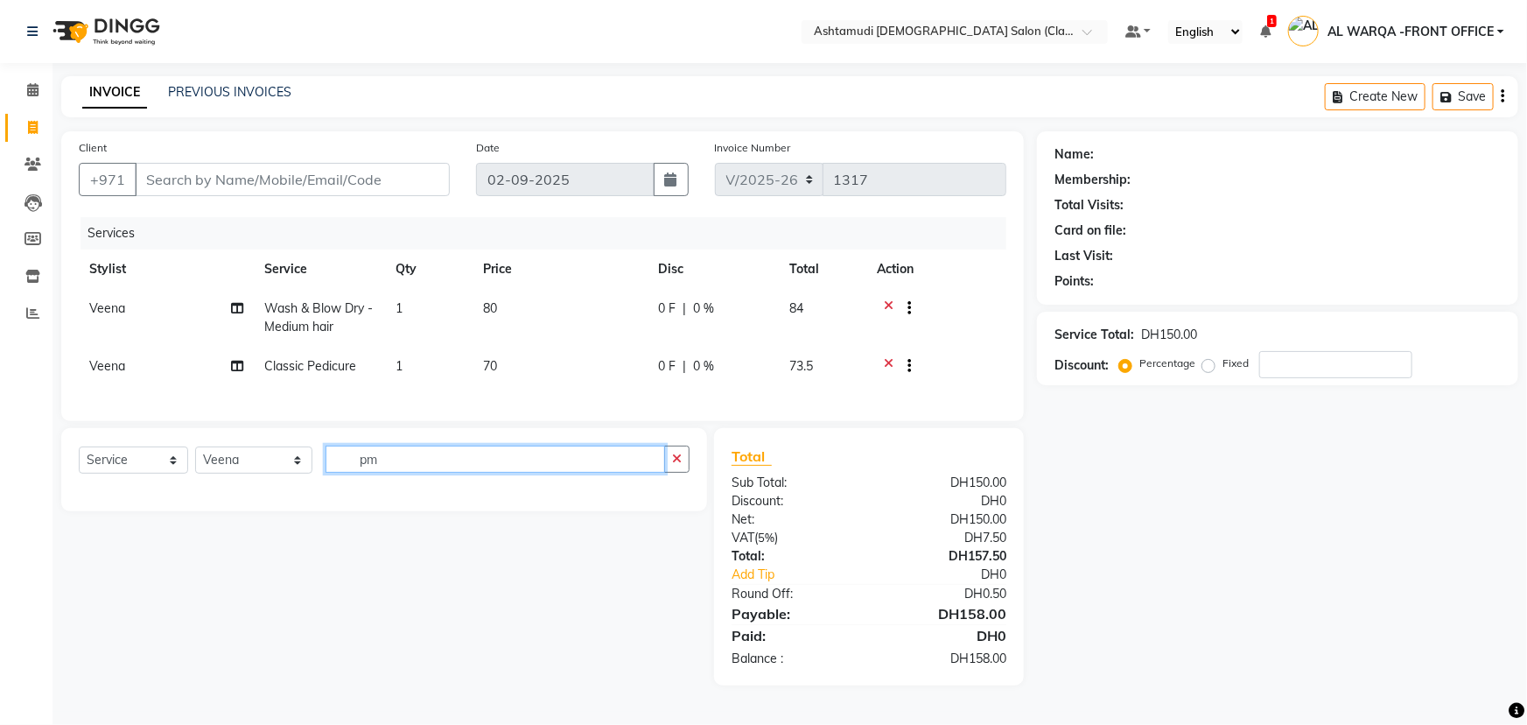
type input "p"
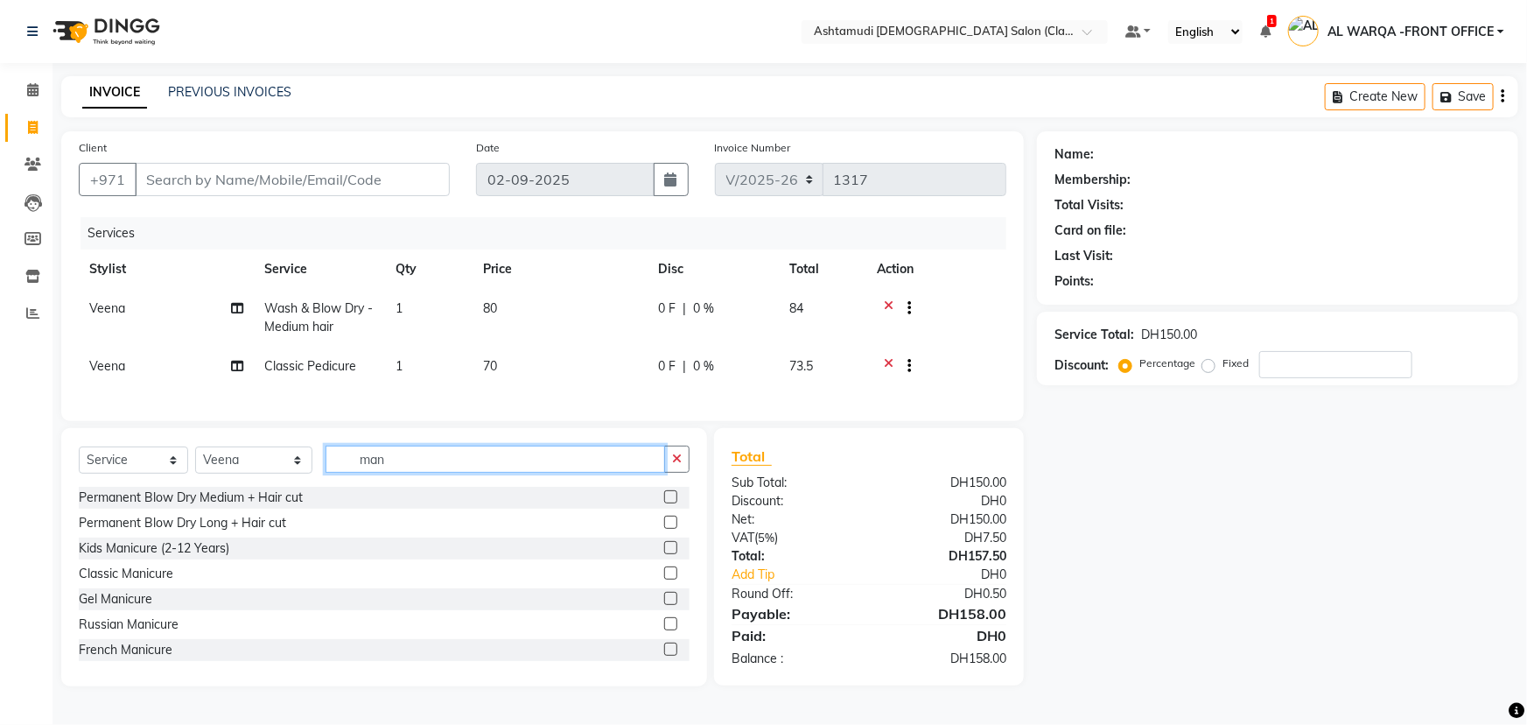
type input "man"
click at [664, 579] on label at bounding box center [670, 572] width 13 height 13
click at [664, 579] on input "checkbox" at bounding box center [669, 573] width 11 height 11
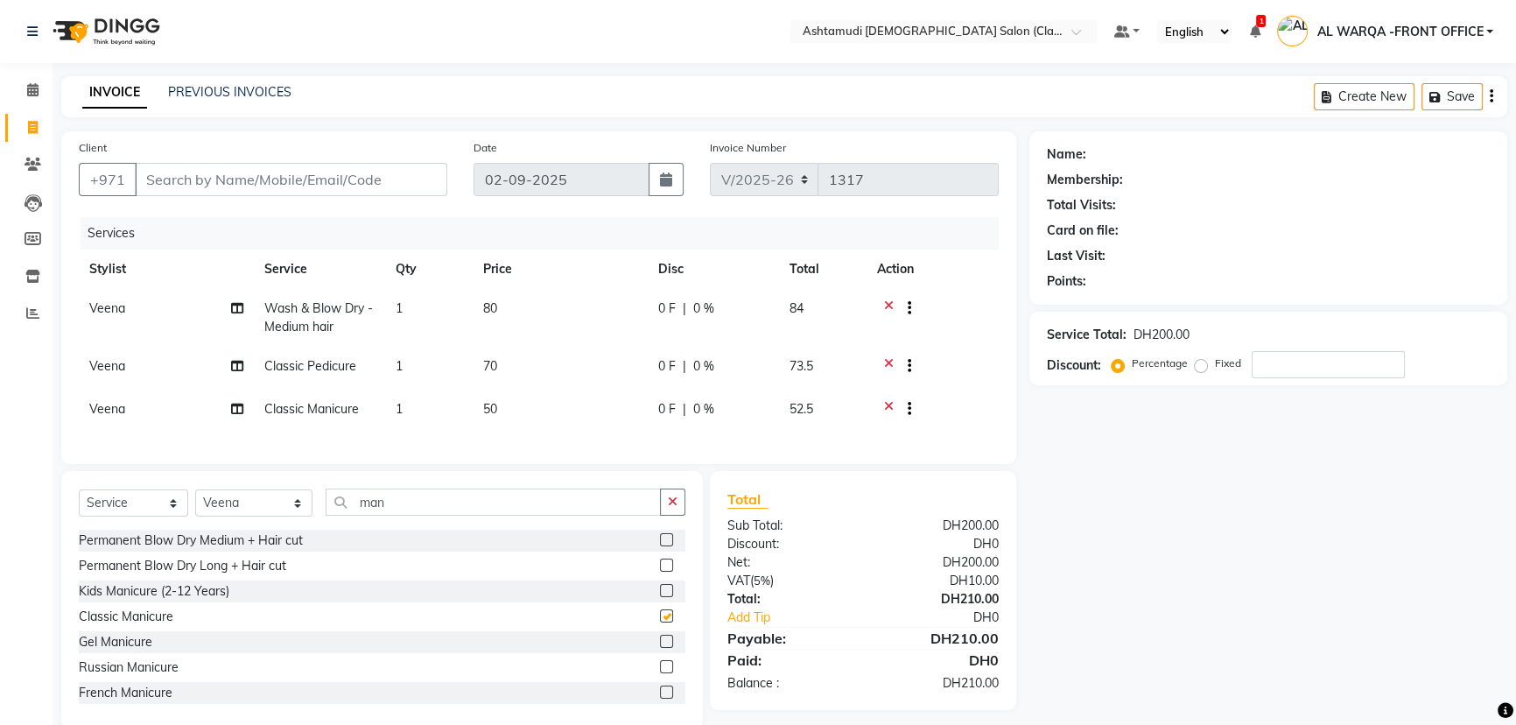
checkbox input "false"
click at [1278, 365] on input "number" at bounding box center [1328, 364] width 153 height 27
click at [182, 183] on input "Client" at bounding box center [291, 179] width 312 height 33
type input "5"
type input "0"
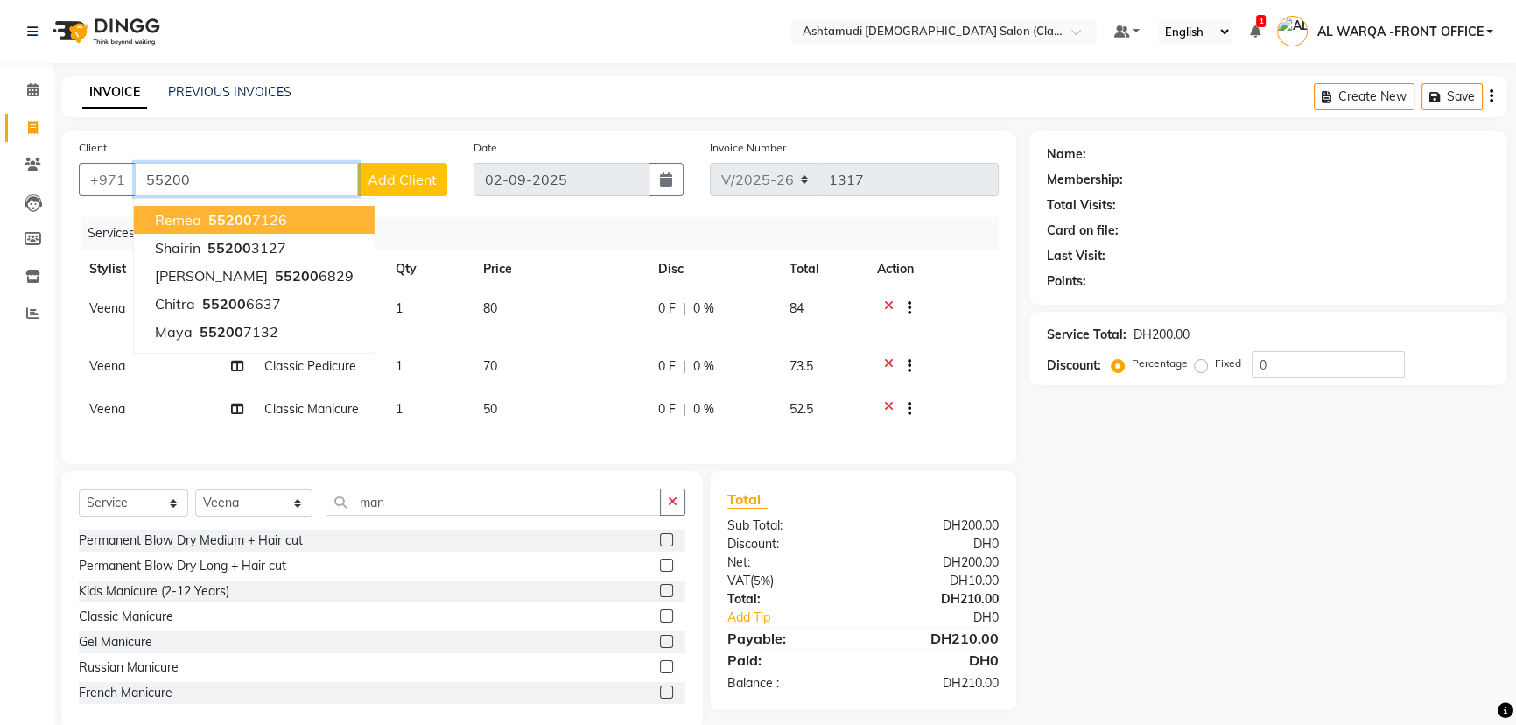
click at [233, 216] on span "55200" at bounding box center [230, 220] width 44 height 18
type input "552007126"
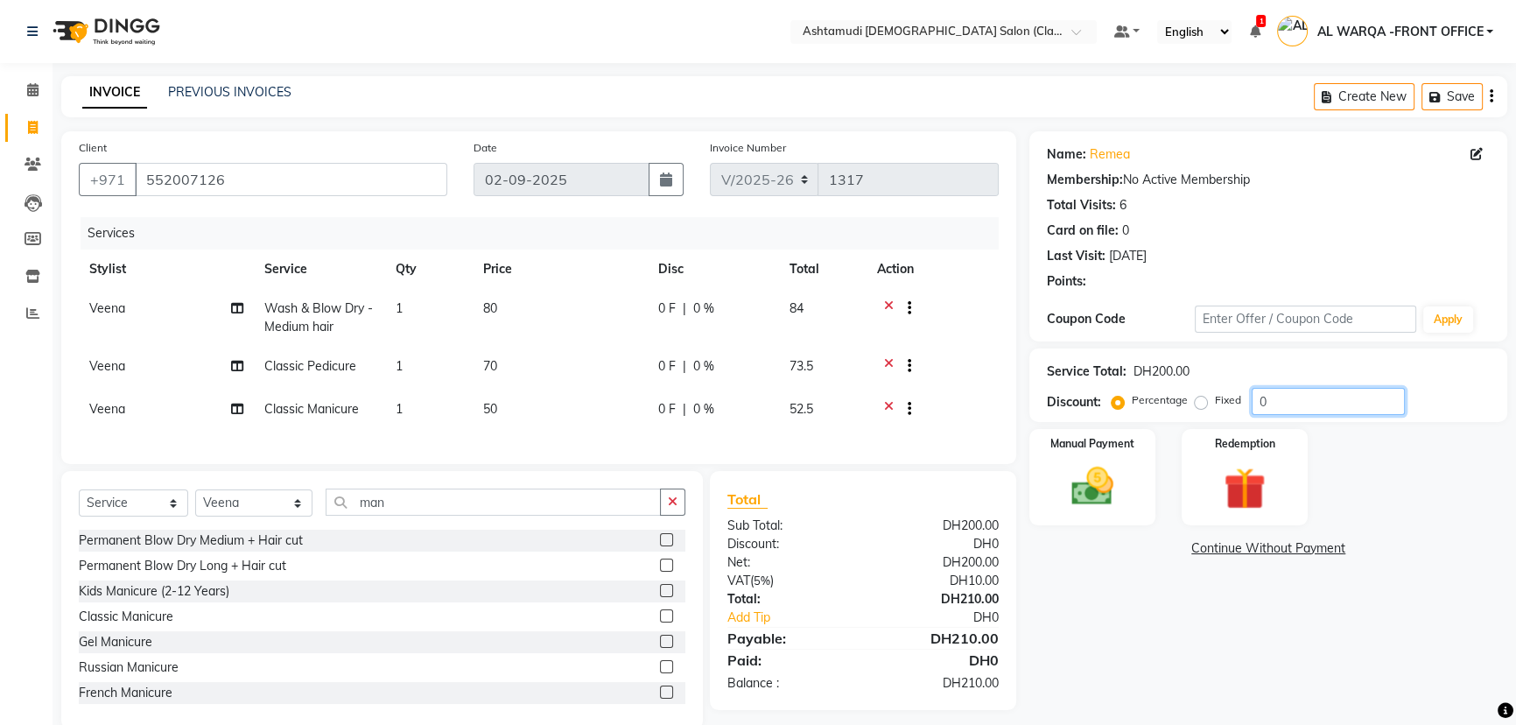
click at [1283, 400] on input "0" at bounding box center [1328, 401] width 153 height 27
type input "0"
click at [892, 405] on icon at bounding box center [889, 411] width 10 height 22
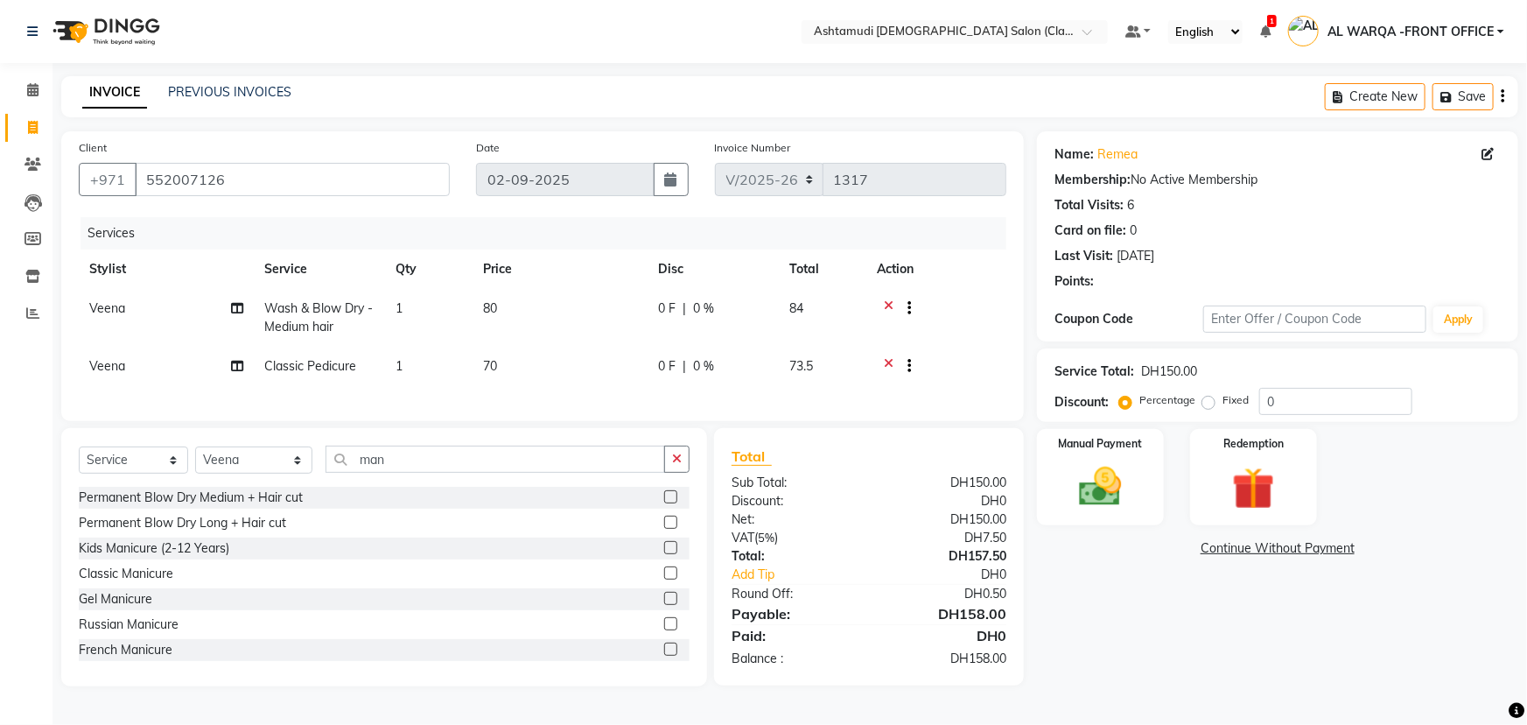
click at [892, 361] on icon at bounding box center [889, 368] width 10 height 22
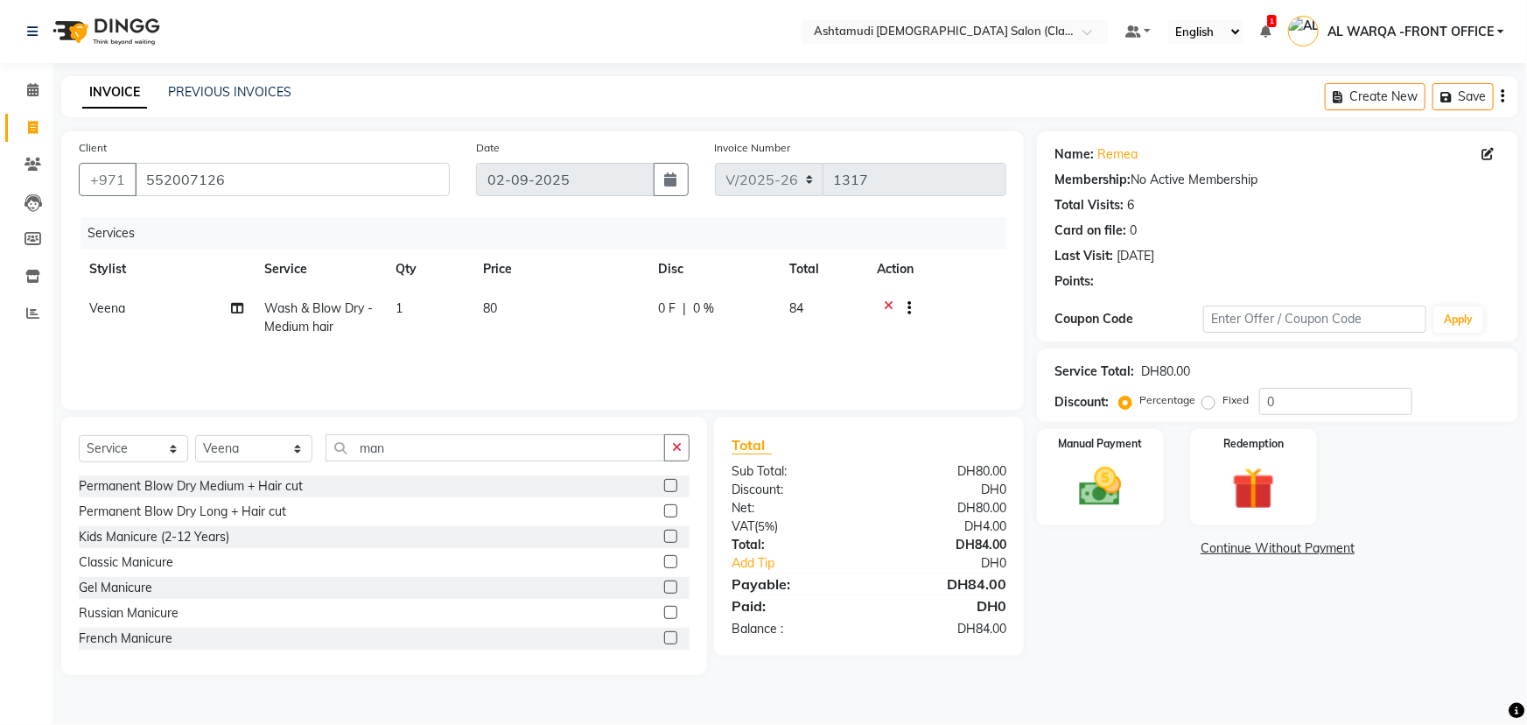
click at [887, 303] on icon at bounding box center [889, 310] width 10 height 22
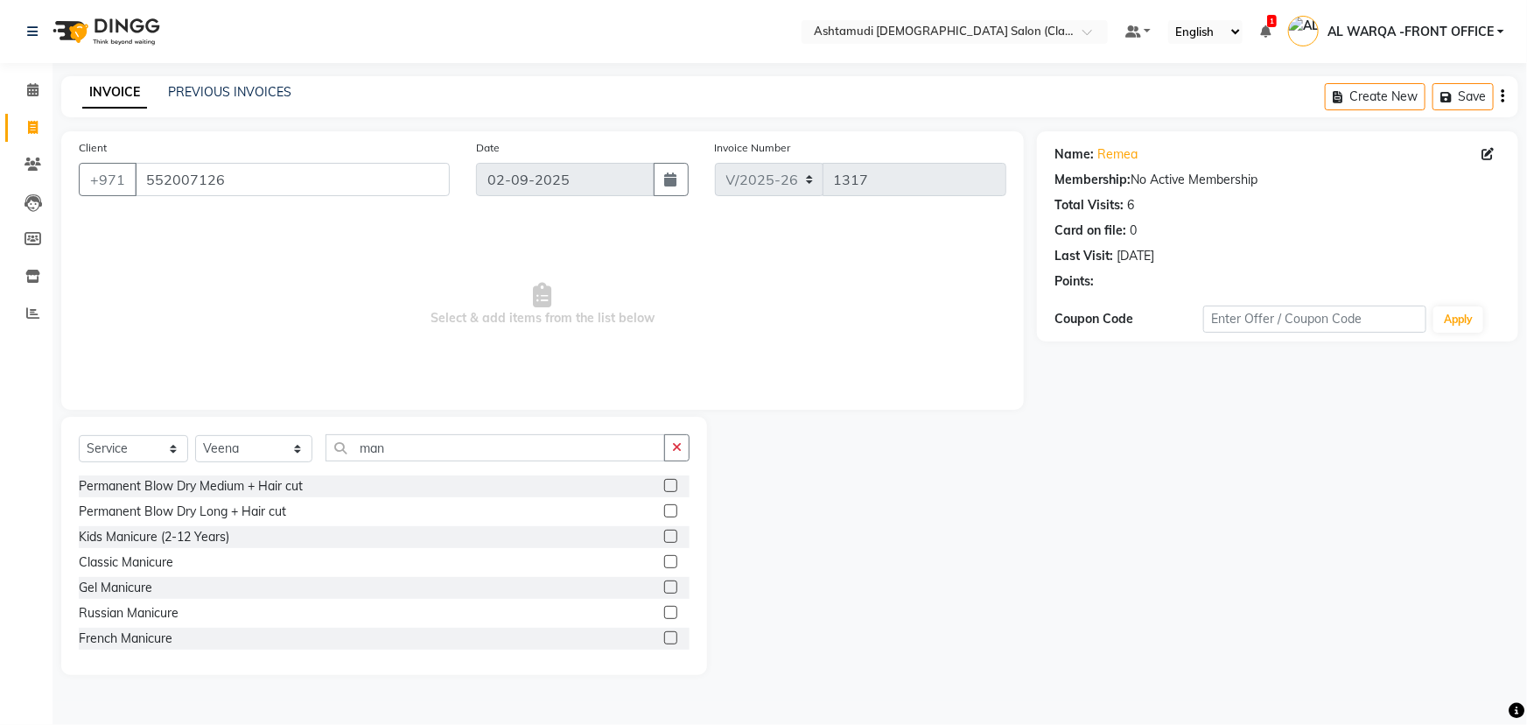
click at [890, 499] on div at bounding box center [872, 546] width 330 height 258
click at [32, 90] on icon at bounding box center [32, 89] width 11 height 13
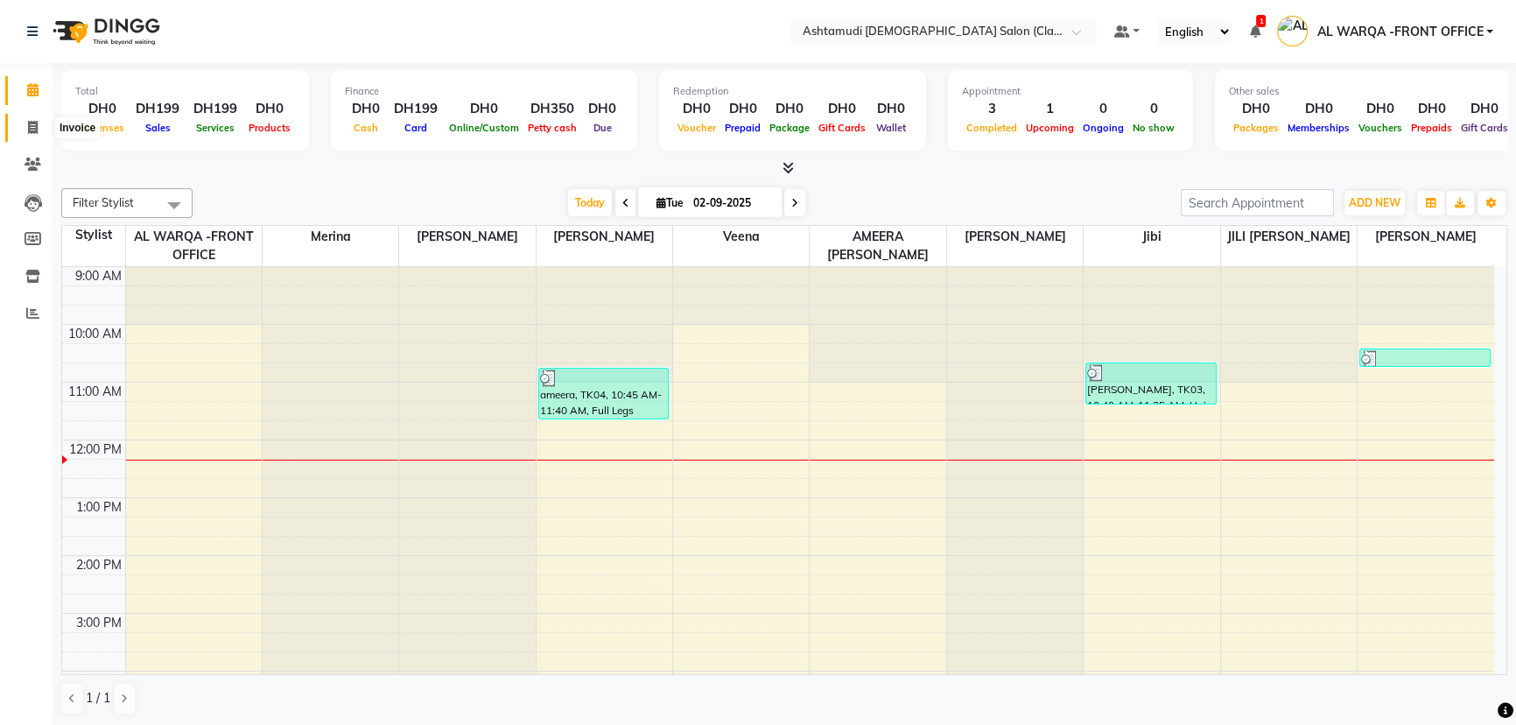
click at [39, 126] on span at bounding box center [33, 128] width 31 height 20
select select "service"
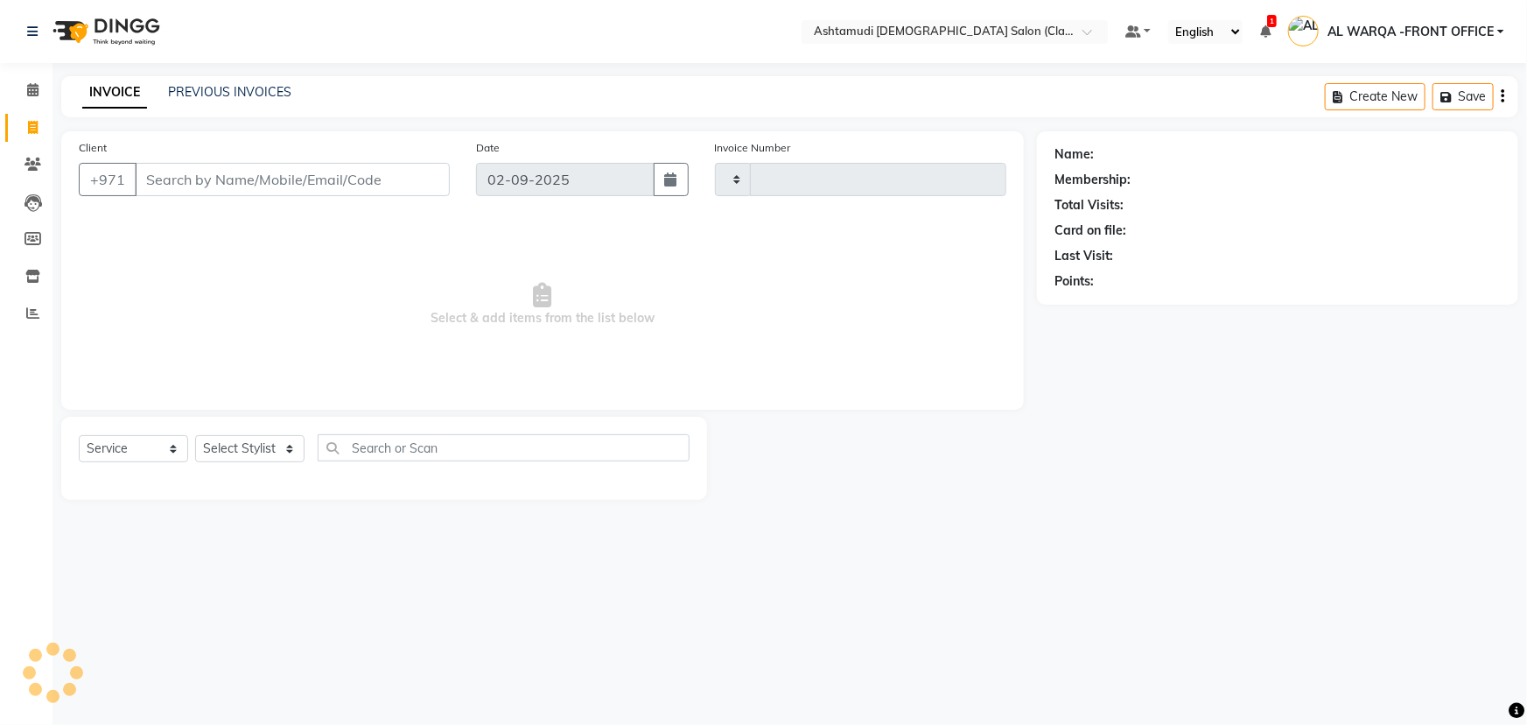
type input "1317"
select select "8201"
click at [1182, 621] on div "Select Location × Ashtamudi [DEMOGRAPHIC_DATA] Salon (Classic Touch ) – Al Warq…" at bounding box center [763, 362] width 1527 height 725
click at [31, 91] on icon at bounding box center [32, 89] width 11 height 13
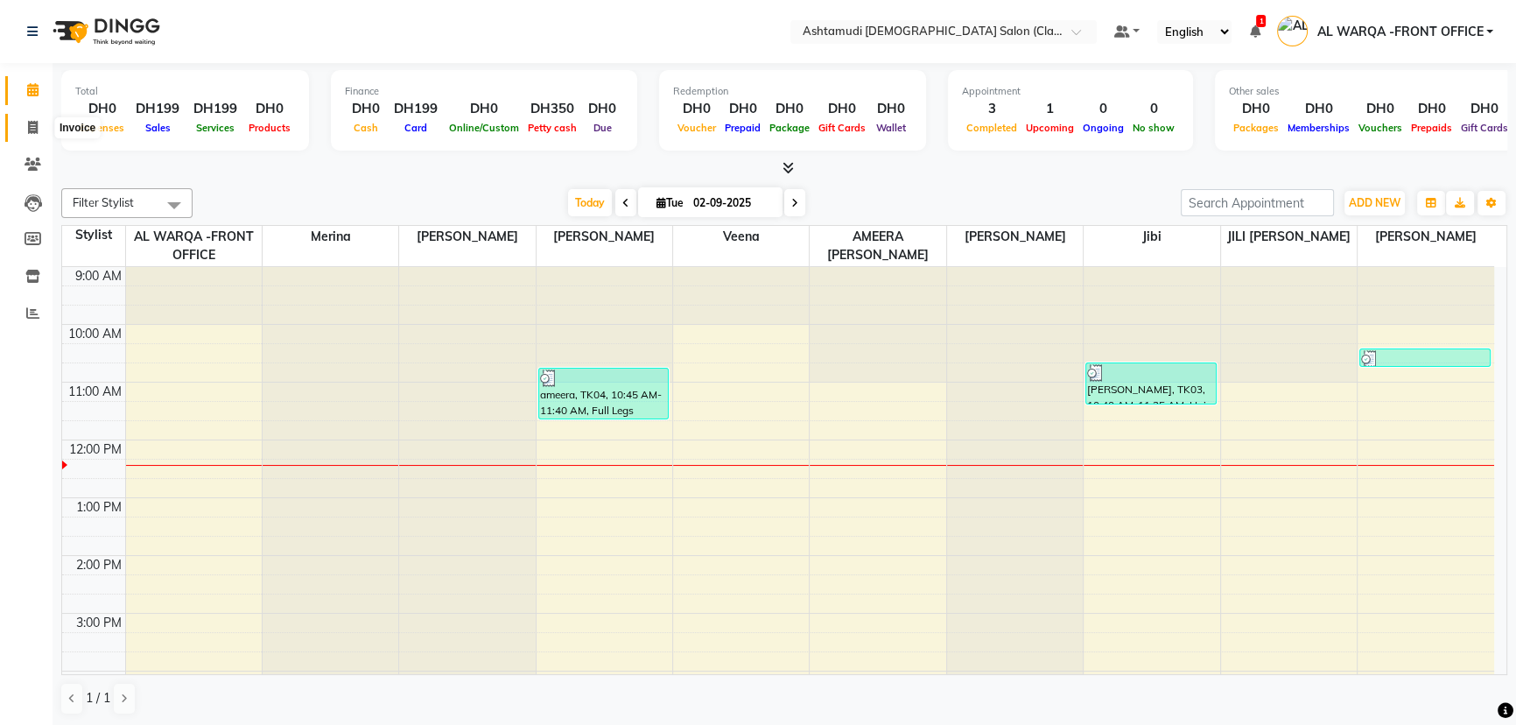
click at [31, 126] on icon at bounding box center [33, 127] width 10 height 13
select select "service"
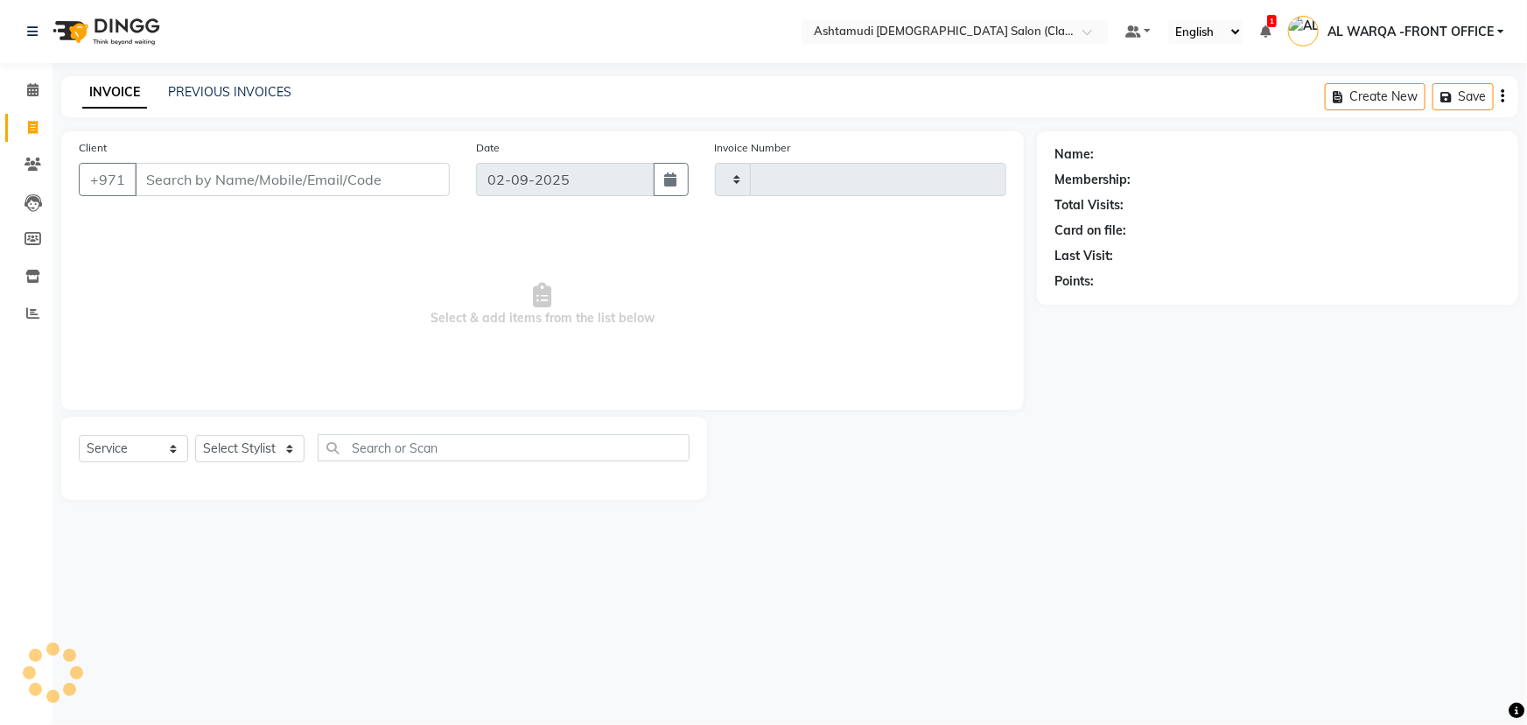
type input "1317"
select select "8201"
click at [158, 182] on input "Client" at bounding box center [292, 179] width 315 height 33
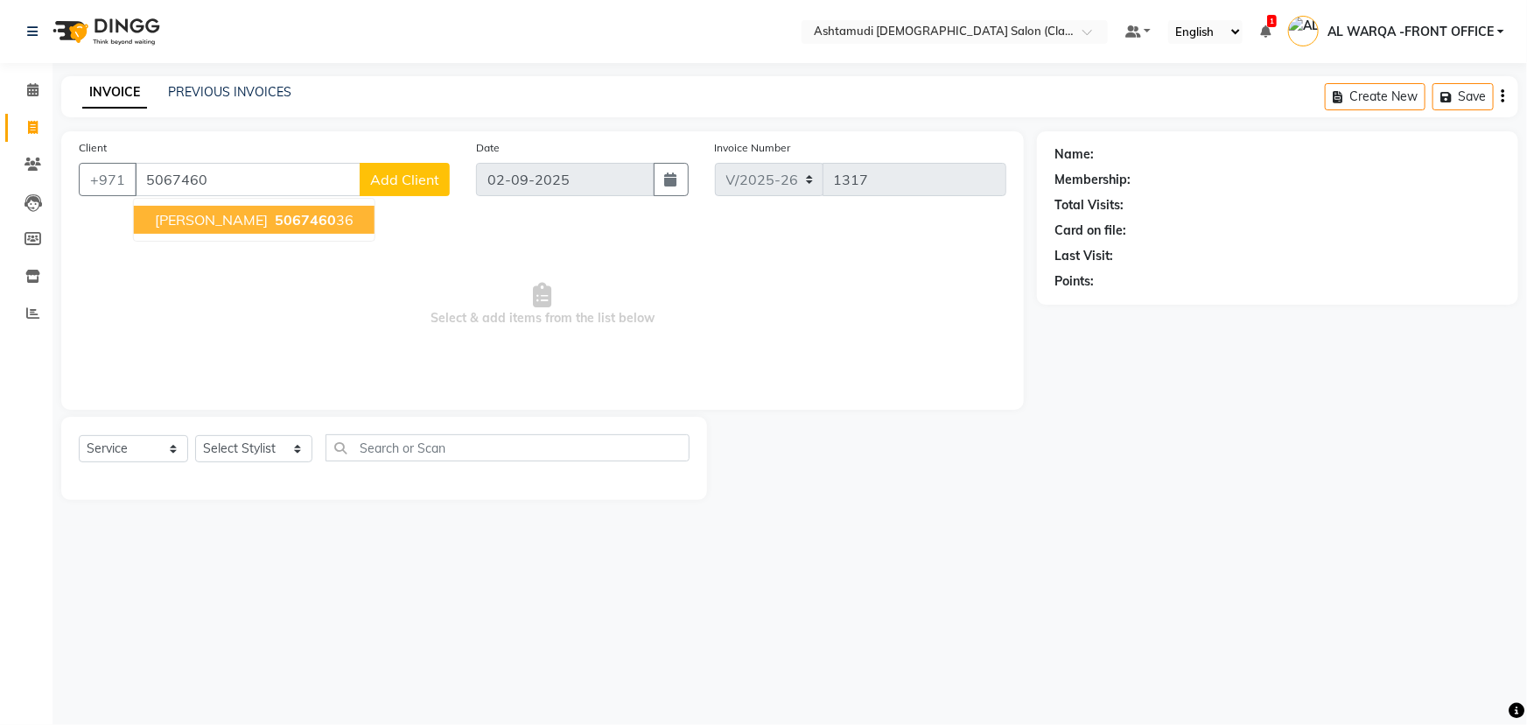
click at [275, 225] on span "5067460" at bounding box center [305, 220] width 61 height 18
type input "506746036"
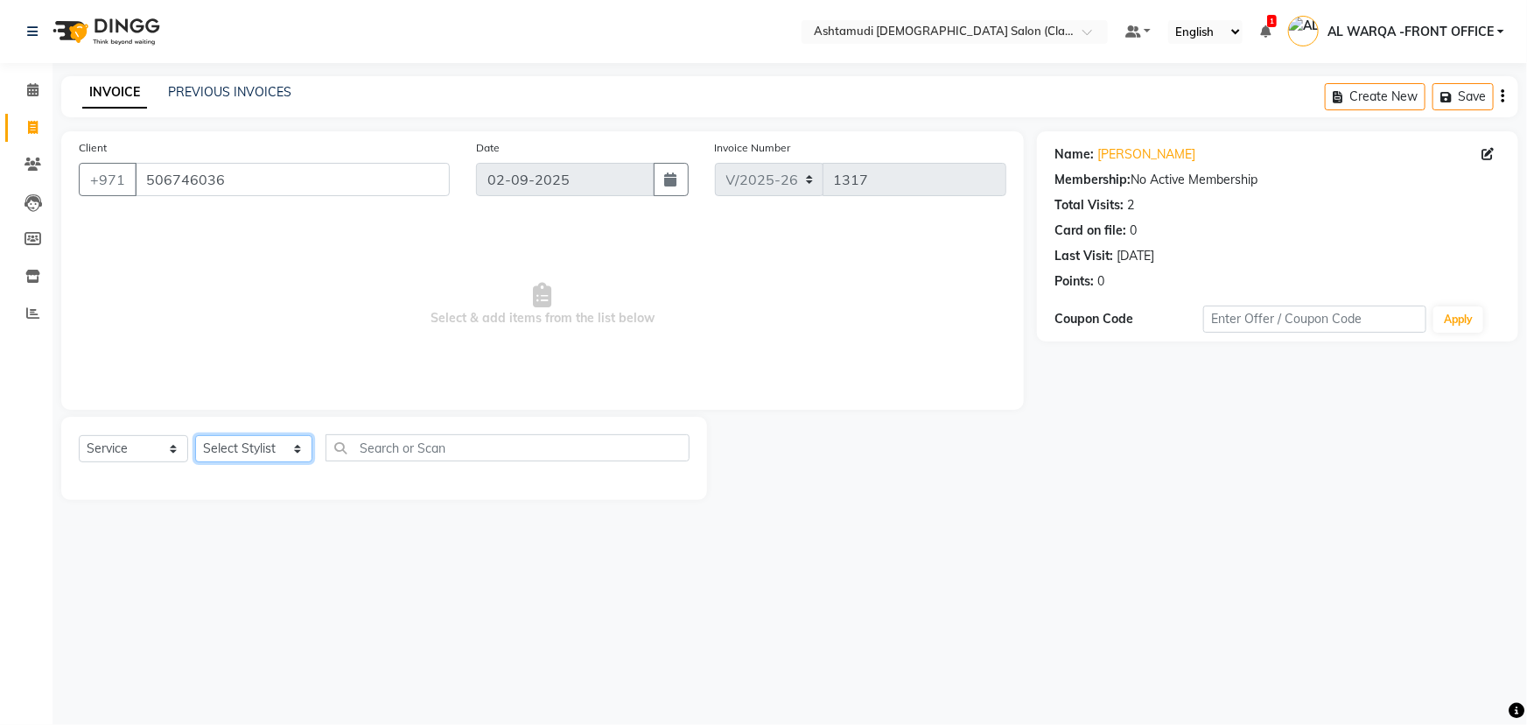
click at [296, 446] on select "Select Stylist AL WARQA -FRONT OFFICE AMEERA [PERSON_NAME] [PERSON_NAME] JILI […" at bounding box center [253, 448] width 117 height 27
click at [773, 592] on div "Select Location × Ashtamudi [DEMOGRAPHIC_DATA] Salon (Classic Touch ) – Al Warq…" at bounding box center [763, 362] width 1527 height 725
click at [293, 447] on select "Select Stylist AL WARQA -FRONT OFFICE AMEERA [PERSON_NAME] [PERSON_NAME] JILI […" at bounding box center [253, 448] width 117 height 27
select select "80345"
click at [195, 435] on select "Select Stylist AL WARQA -FRONT OFFICE AMEERA [PERSON_NAME] [PERSON_NAME] JILI […" at bounding box center [253, 448] width 117 height 27
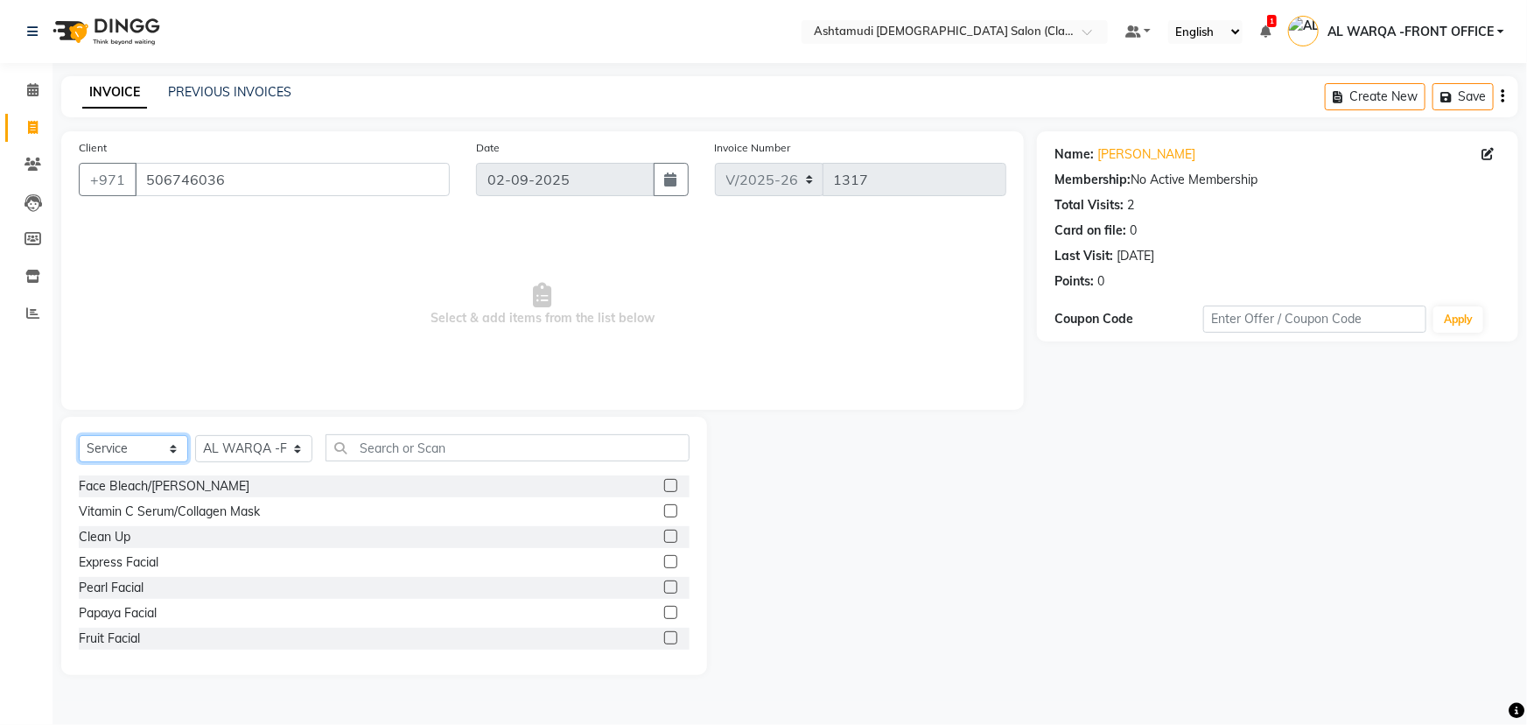
click at [164, 446] on select "Select Service Product Membership Package Voucher Prepaid Gift Card" at bounding box center [133, 448] width 109 height 27
select select "package"
click at [79, 435] on select "Select Service Product Membership Package Voucher Prepaid Gift Card" at bounding box center [133, 448] width 109 height 27
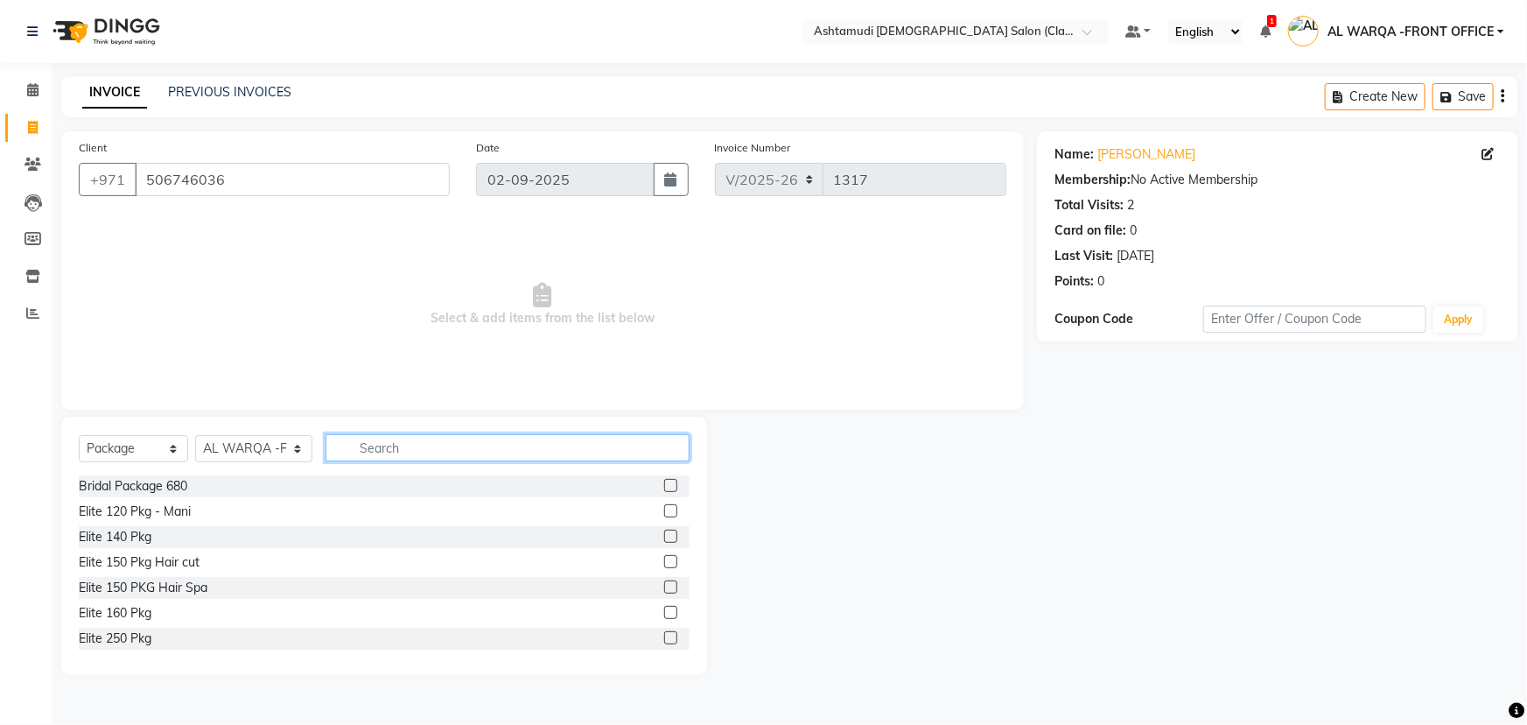
click at [380, 452] on input "text" at bounding box center [508, 447] width 364 height 27
type input "[PERSON_NAME]"
click at [664, 562] on label at bounding box center [670, 561] width 13 height 13
click at [664, 562] on input "checkbox" at bounding box center [669, 562] width 11 height 11
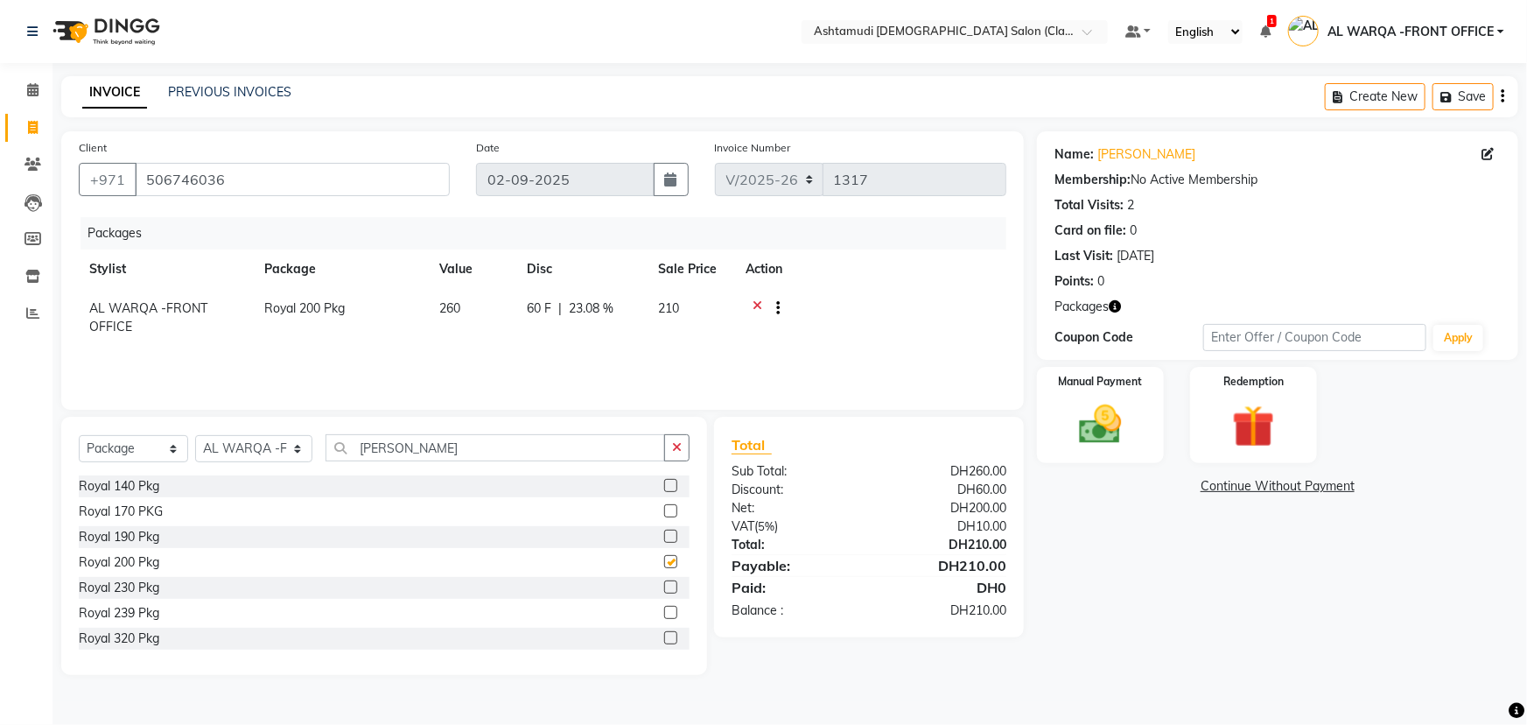
checkbox input "false"
click at [1101, 422] on img at bounding box center [1101, 424] width 72 height 51
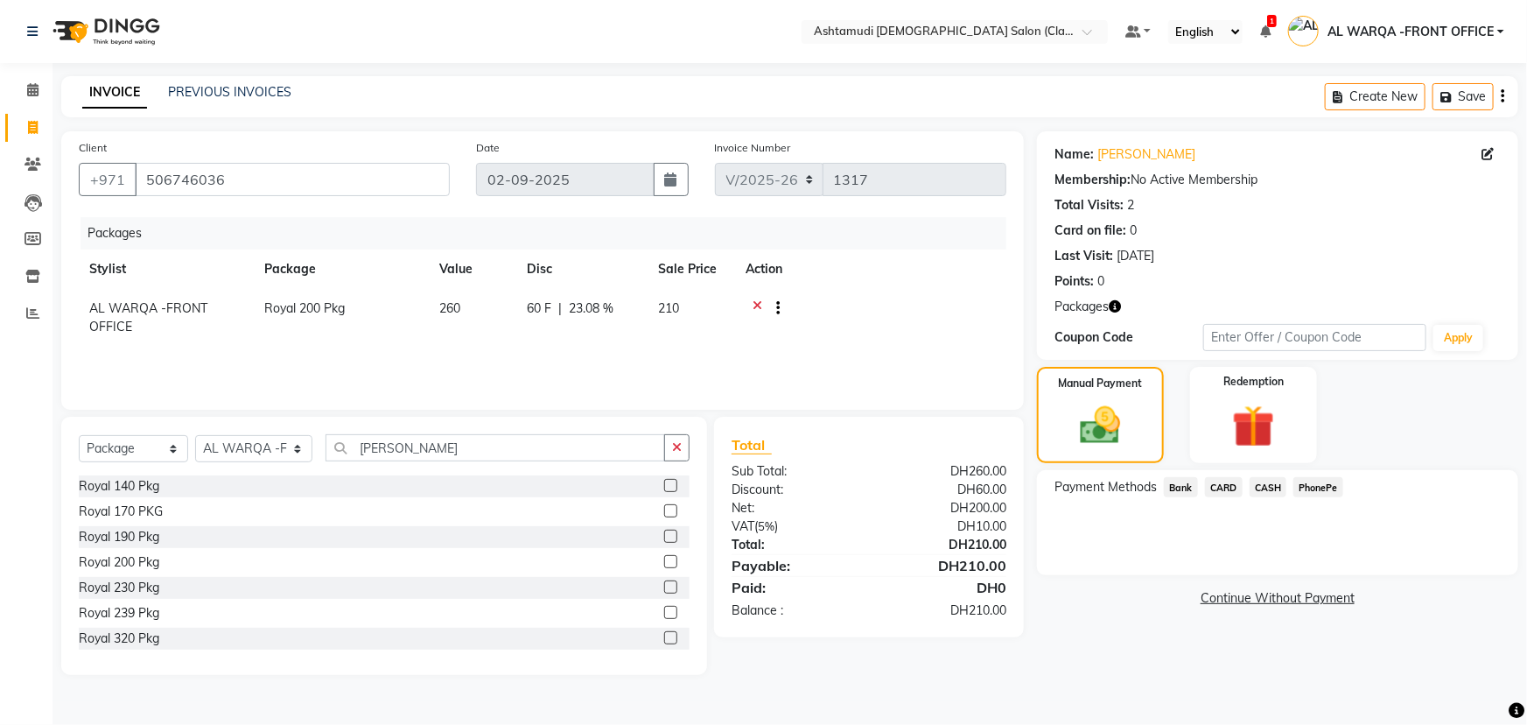
click at [1272, 488] on span "CASH" at bounding box center [1269, 487] width 38 height 20
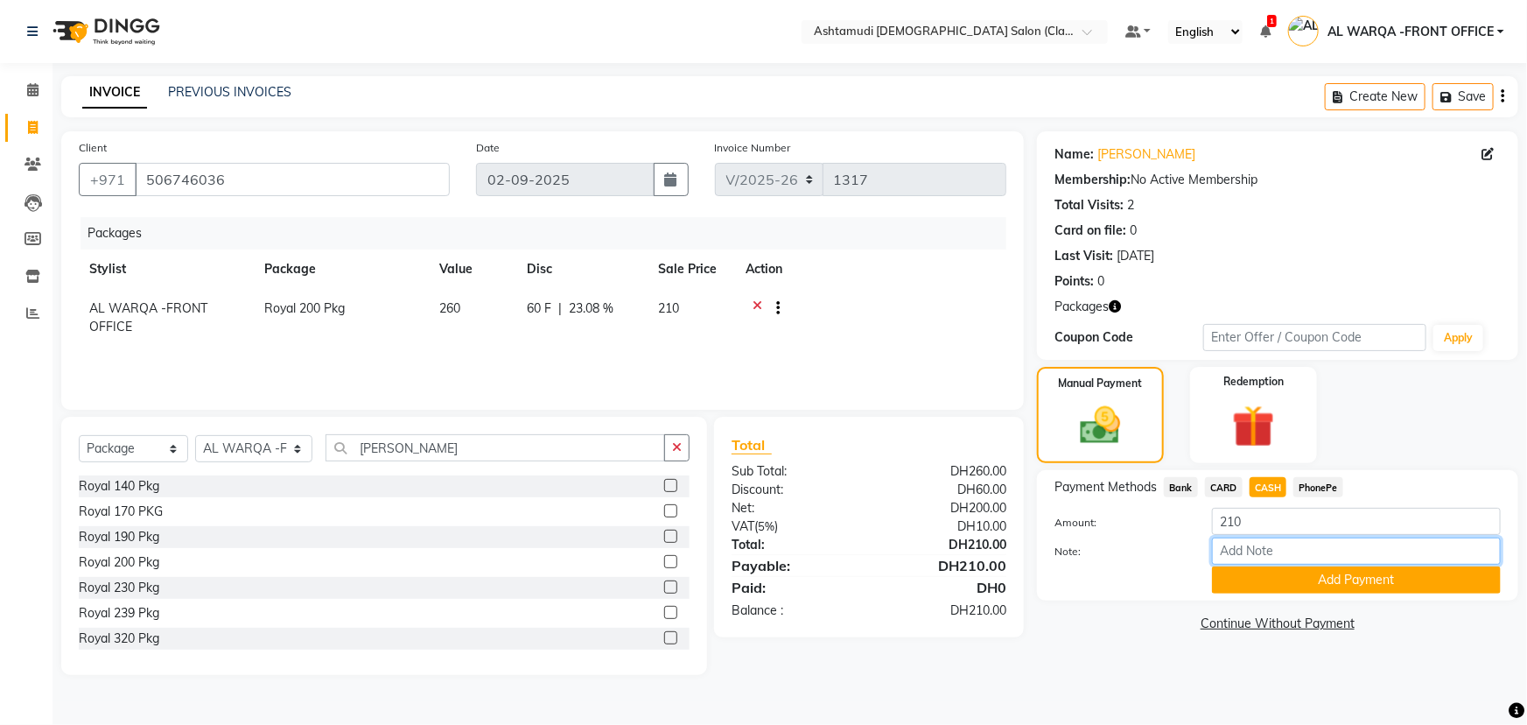
click at [1261, 551] on input "Note:" at bounding box center [1356, 550] width 289 height 27
type input "veena"
click at [1367, 584] on button "Add Payment" at bounding box center [1356, 579] width 289 height 27
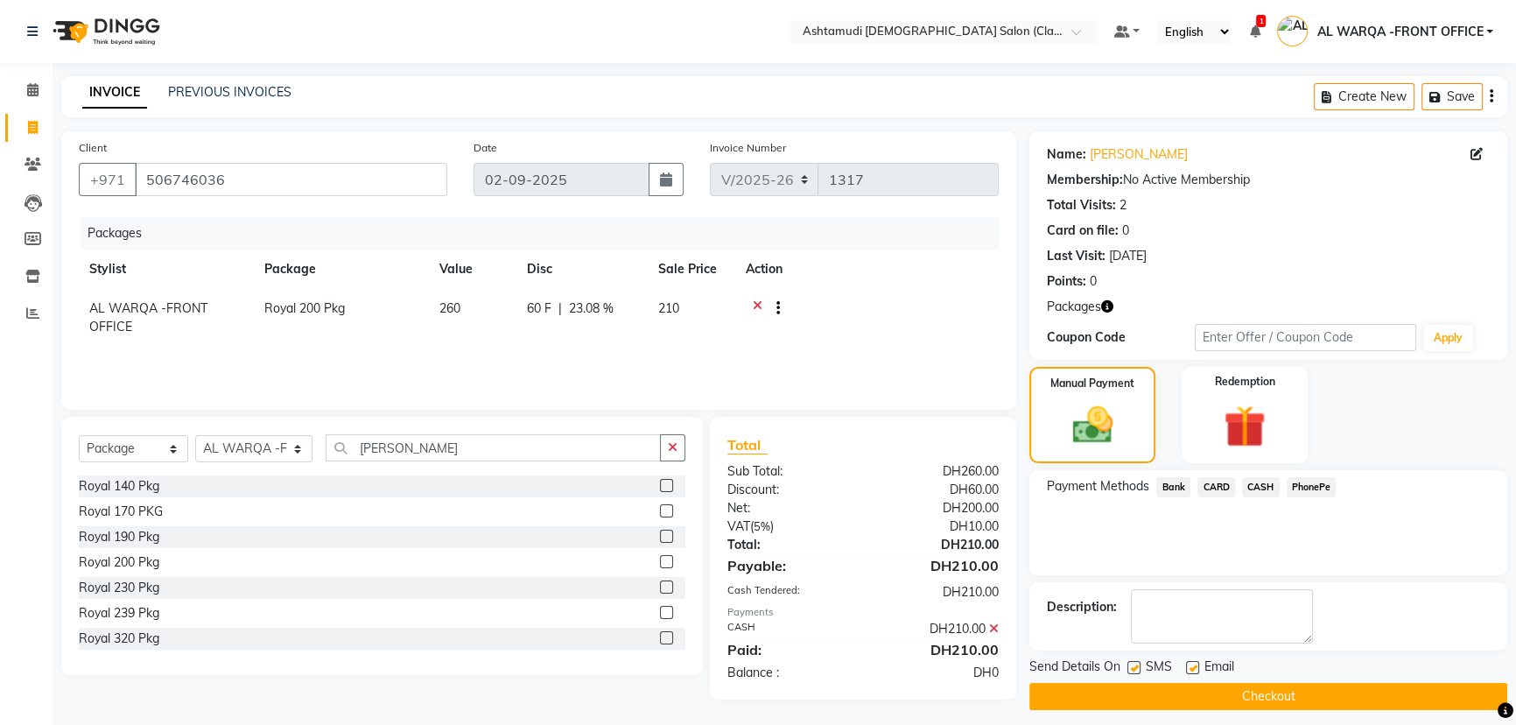
scroll to position [10, 0]
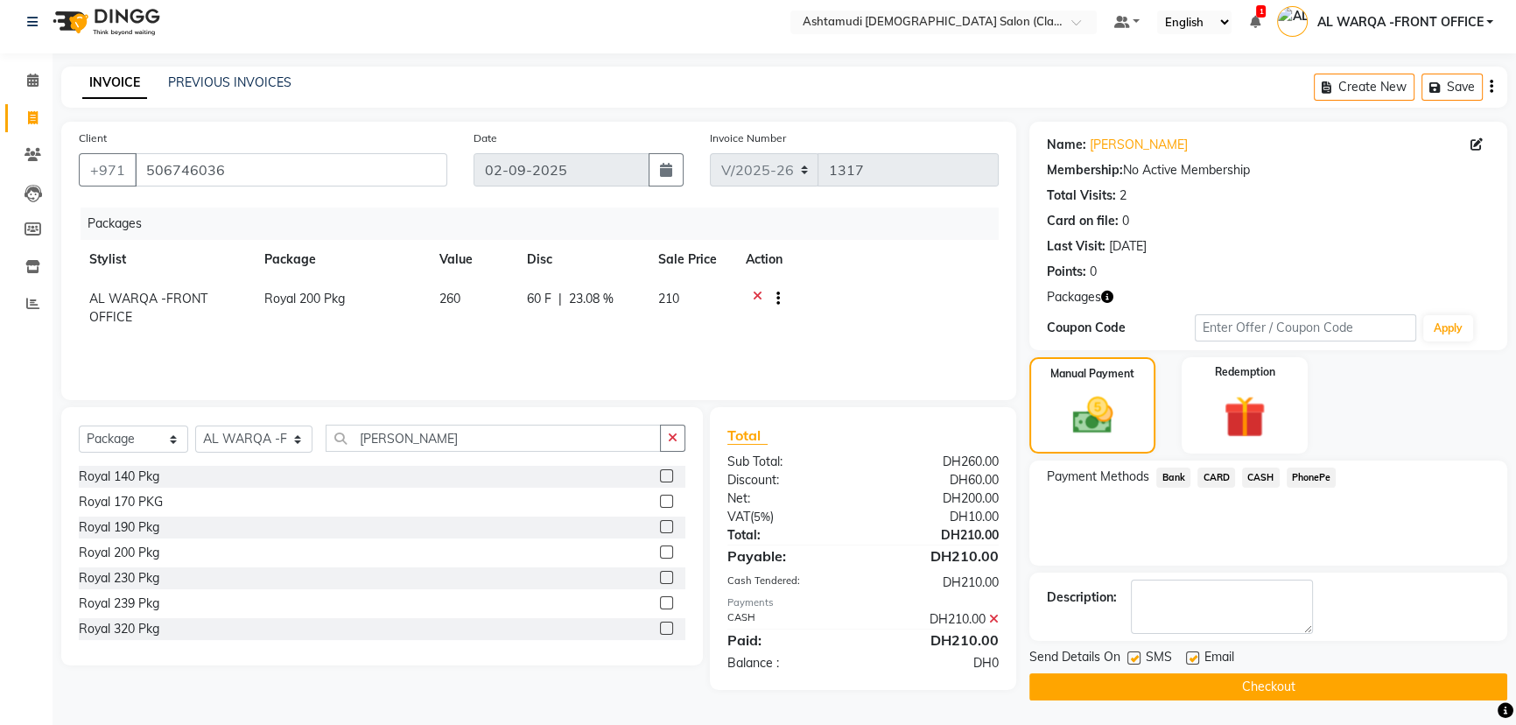
click at [1281, 683] on button "Checkout" at bounding box center [1268, 686] width 478 height 27
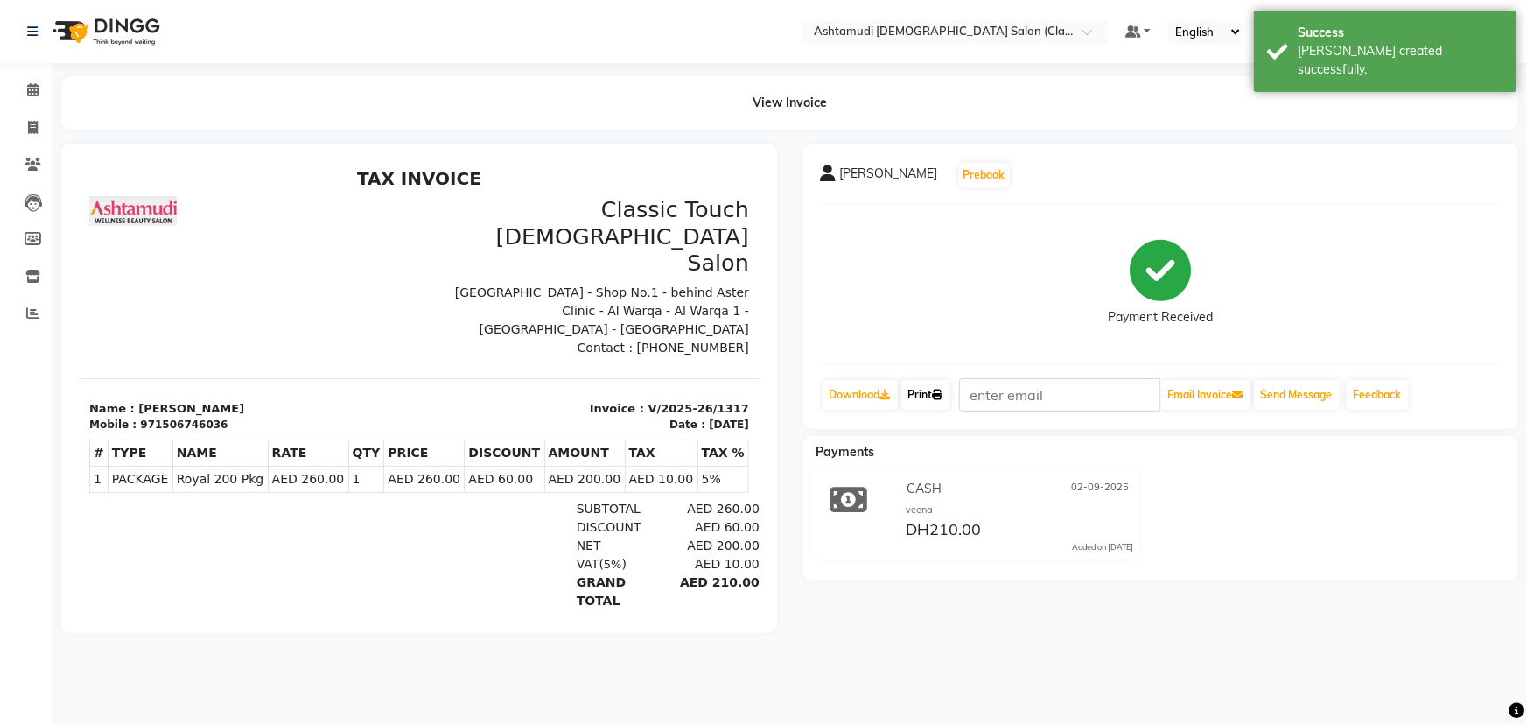
click at [929, 389] on link "Print" at bounding box center [925, 395] width 49 height 30
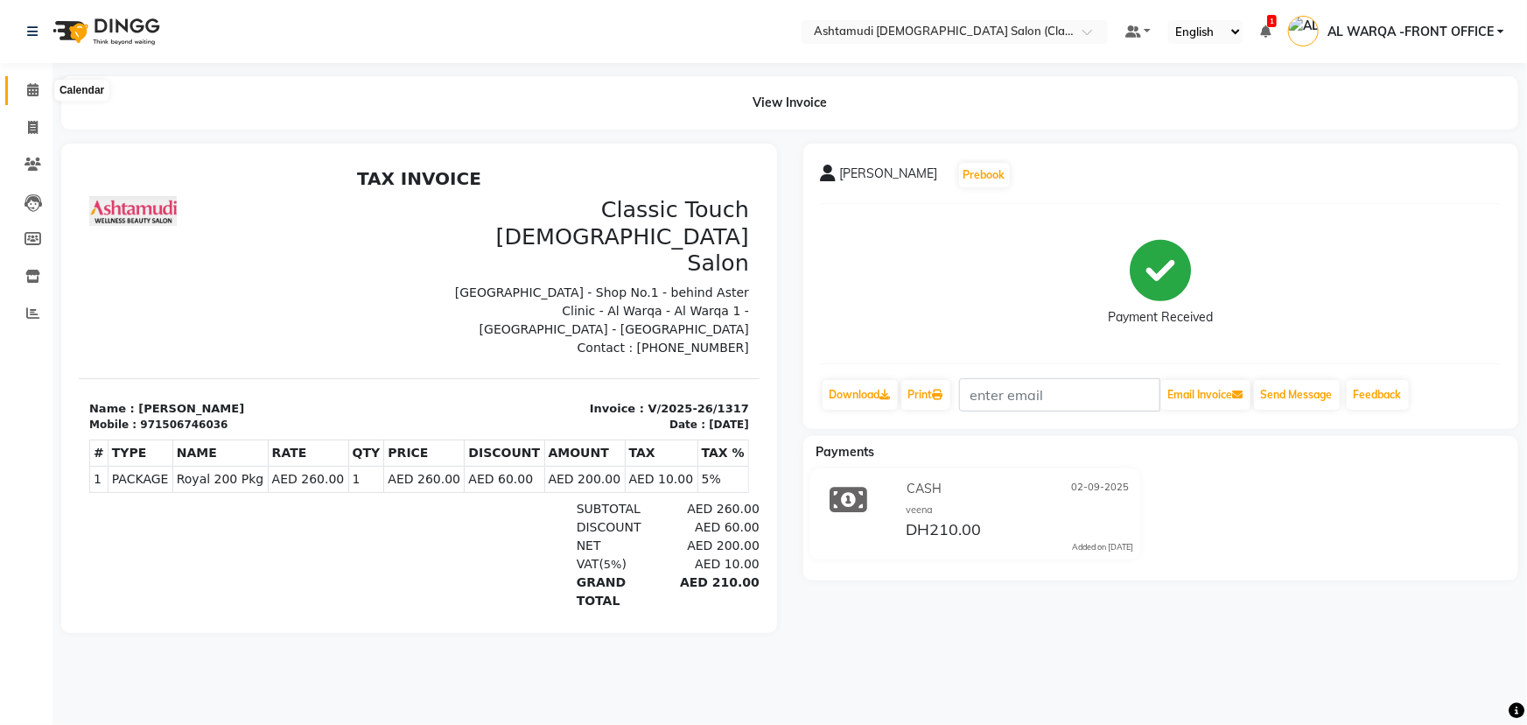
click at [28, 89] on icon at bounding box center [32, 89] width 11 height 13
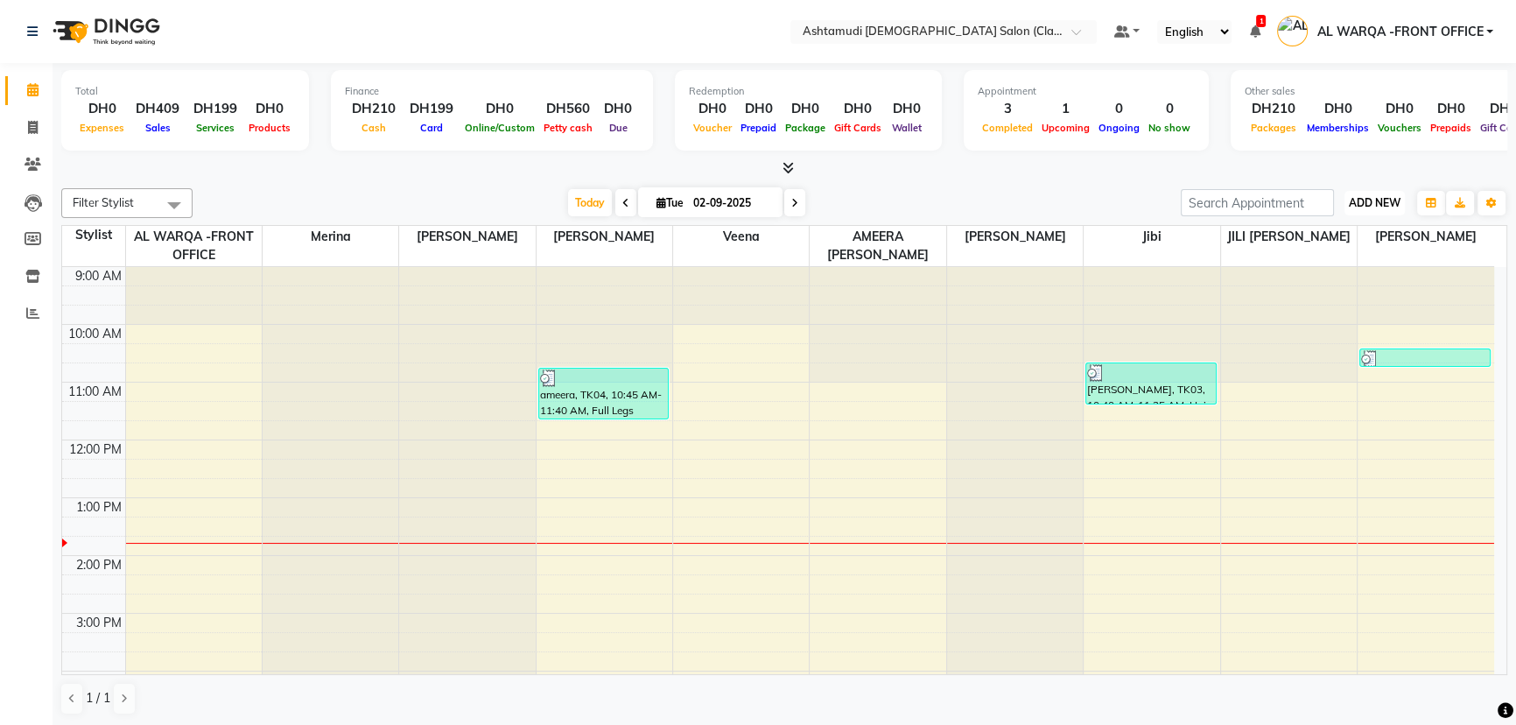
click at [1379, 200] on span "ADD NEW" at bounding box center [1375, 202] width 52 height 13
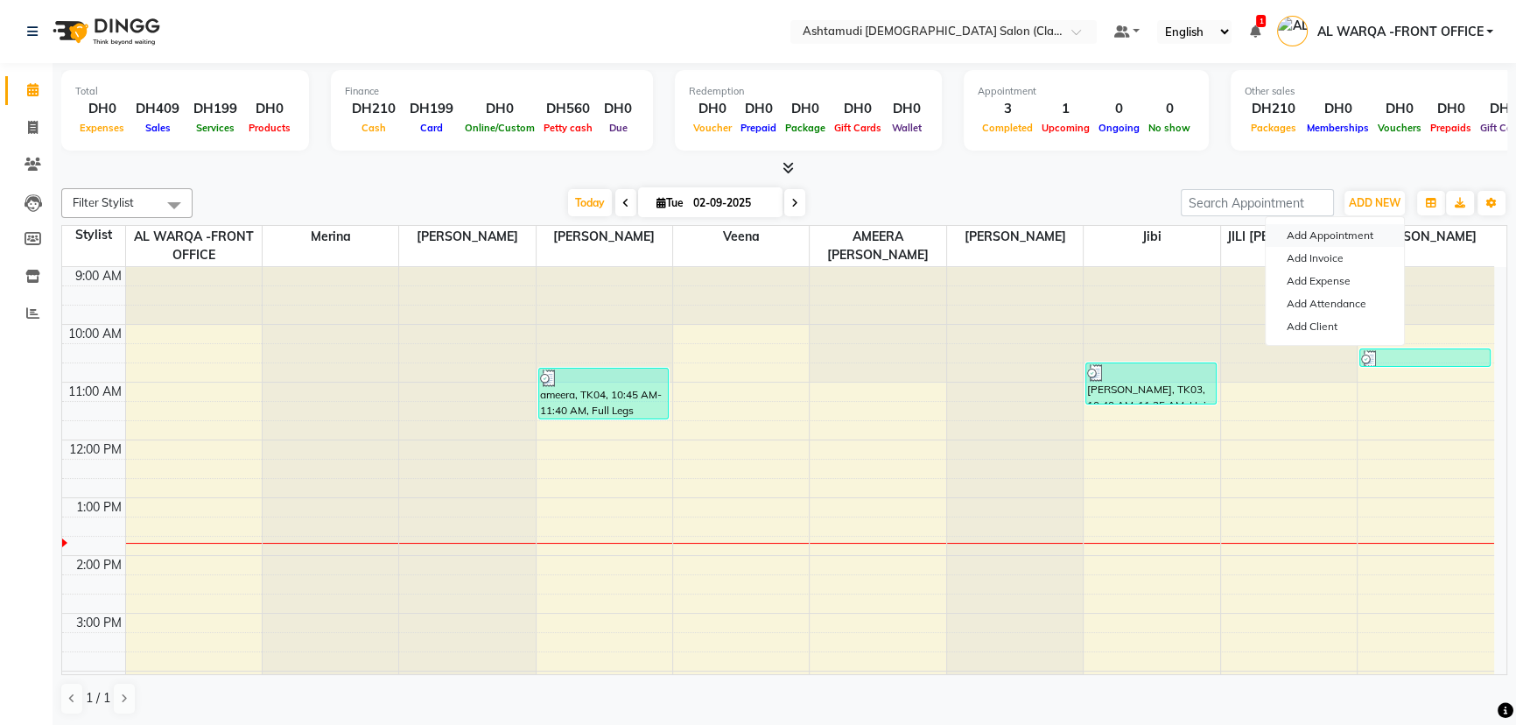
click at [1341, 234] on button "Add Appointment" at bounding box center [1335, 235] width 138 height 23
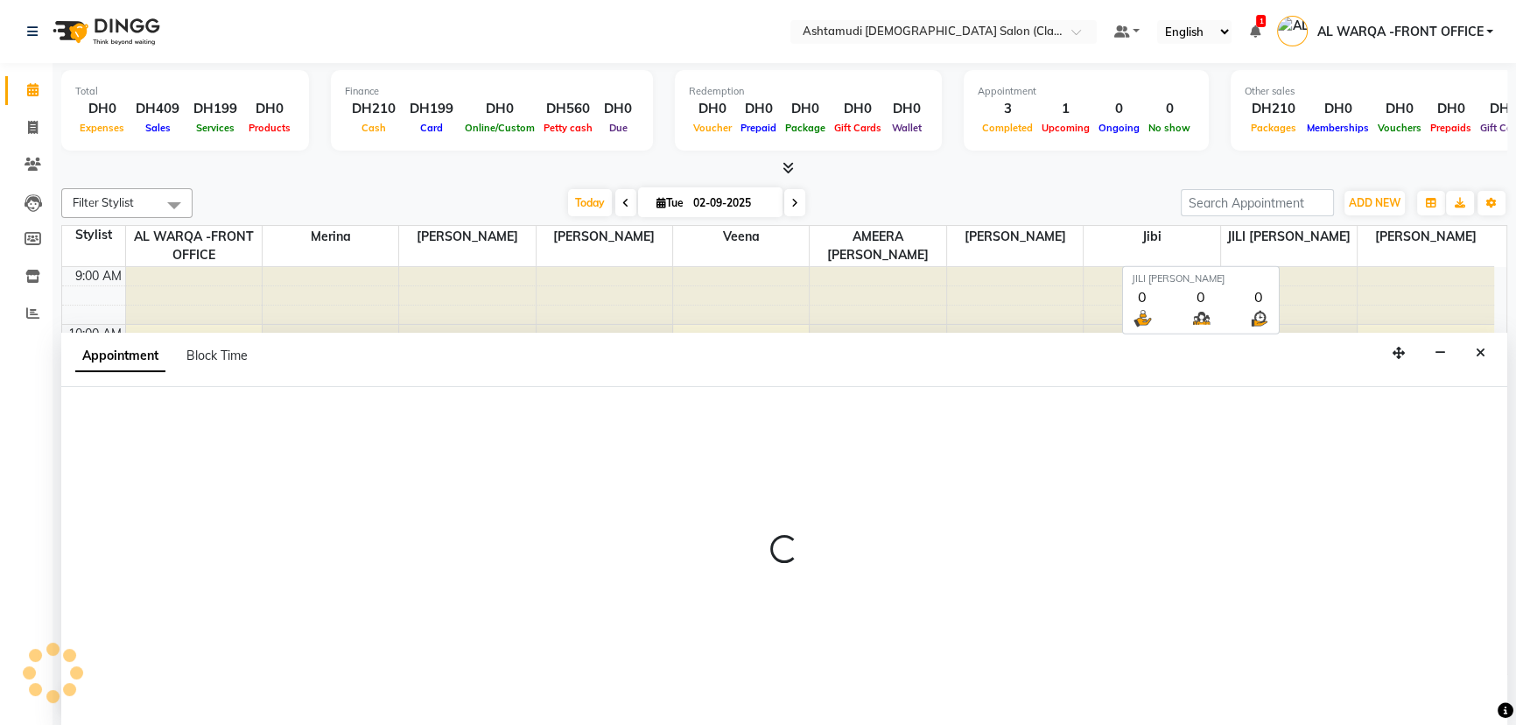
select select "600"
select select "tentative"
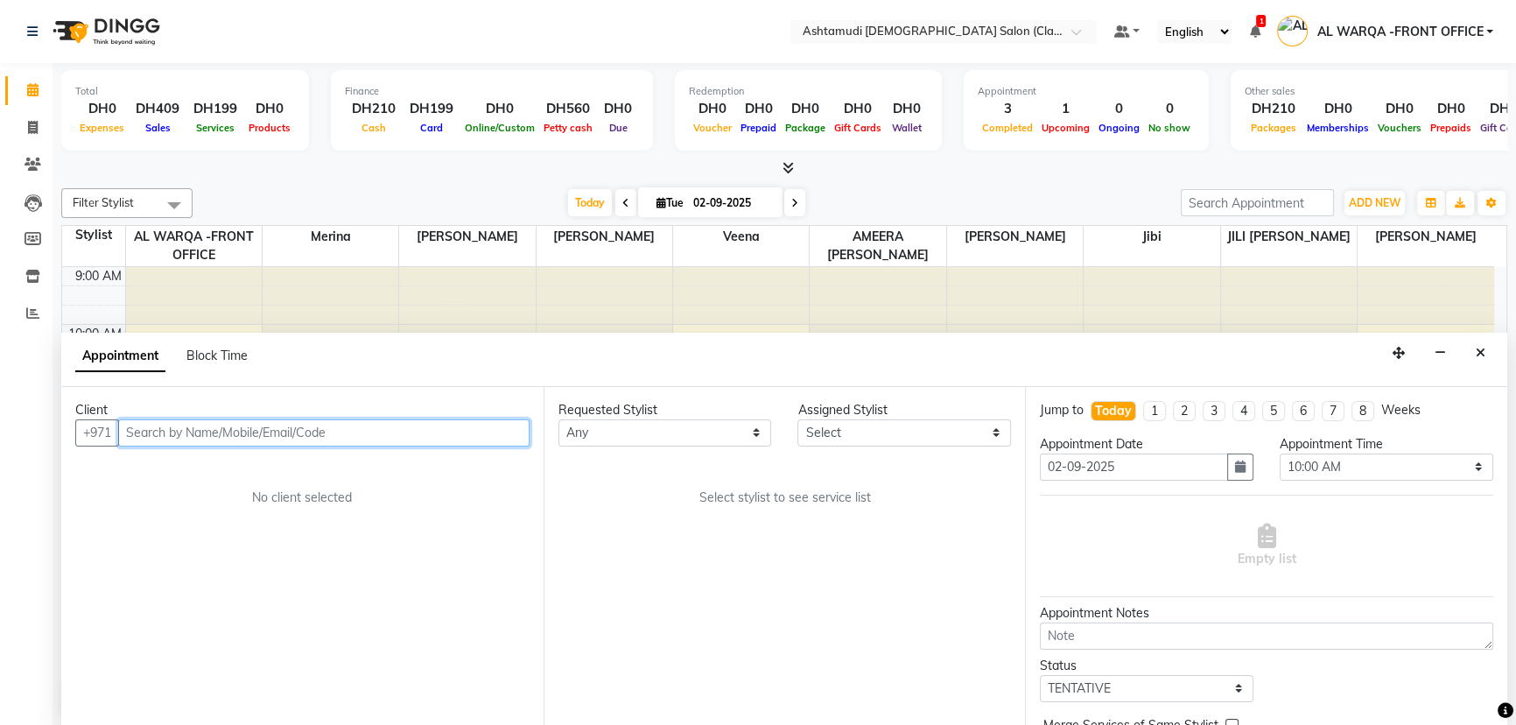
click at [175, 430] on input "text" at bounding box center [323, 432] width 411 height 27
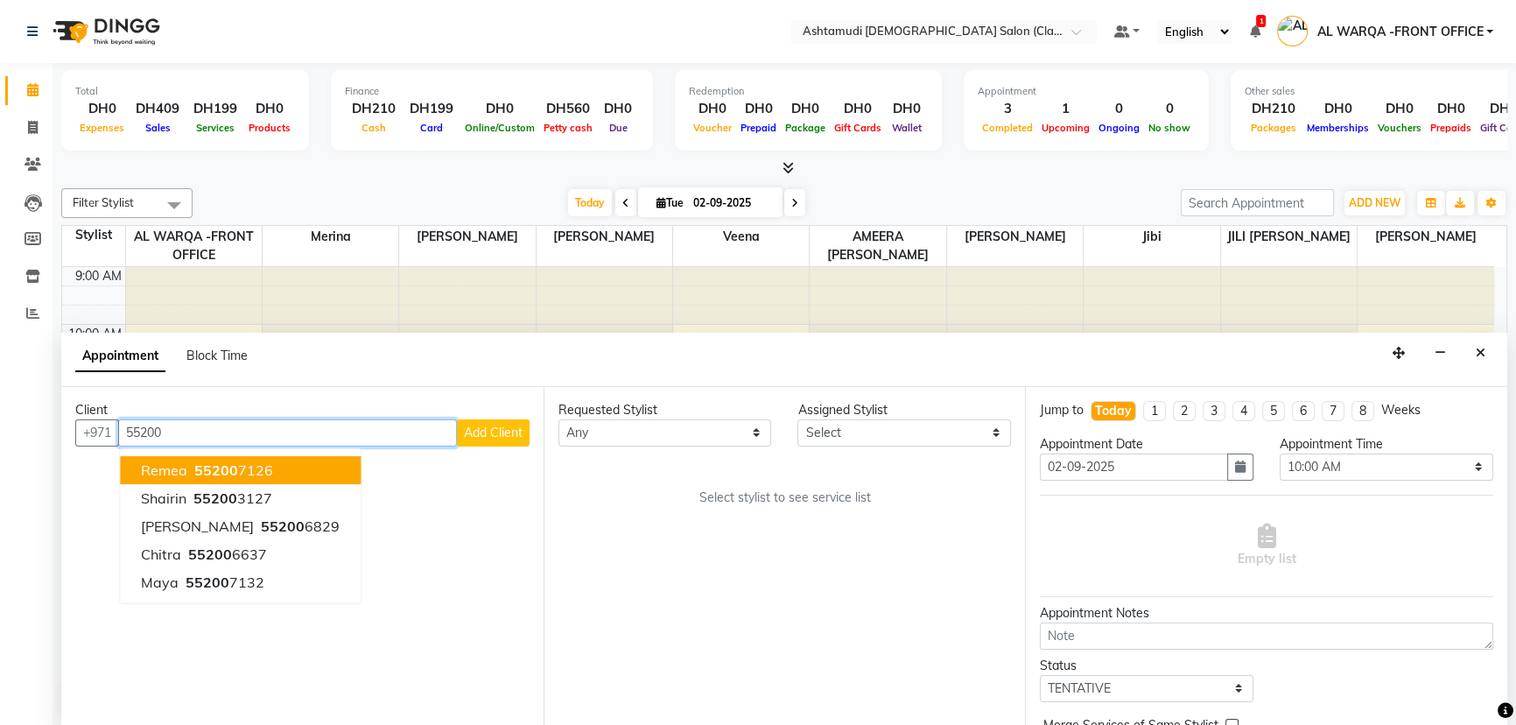
click at [194, 467] on span "55200" at bounding box center [216, 470] width 44 height 18
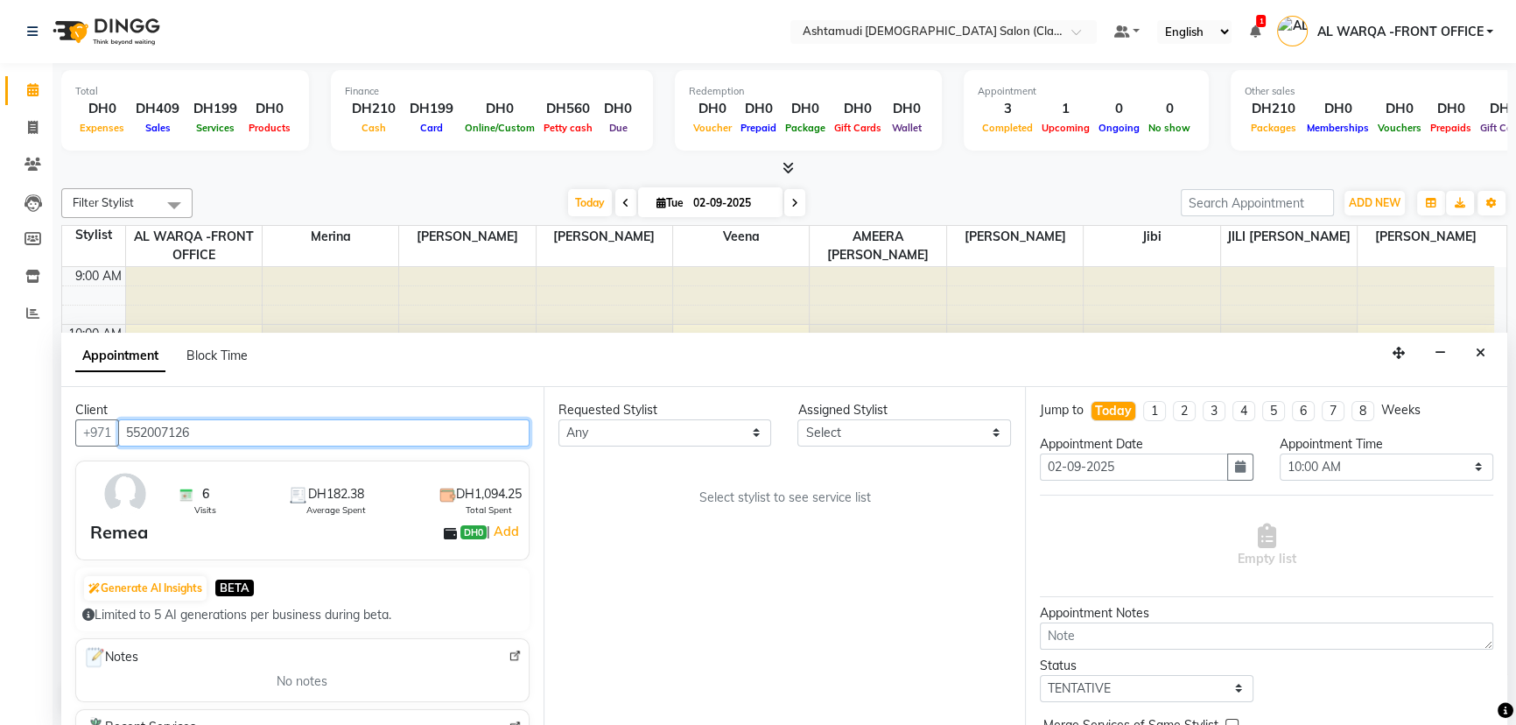
type input "552007126"
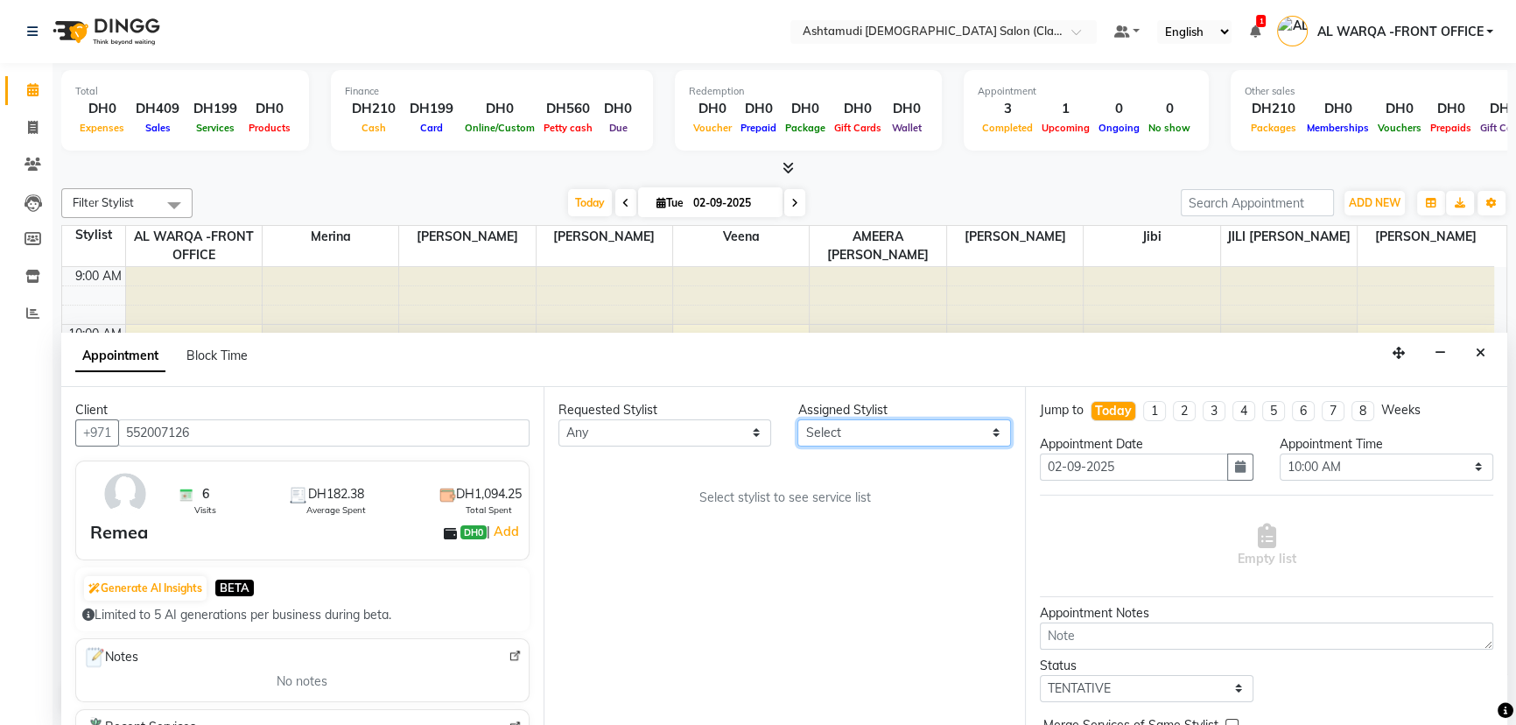
click at [972, 429] on select "Select AL WARQA -FRONT OFFICE AMEERA [PERSON_NAME] [PERSON_NAME] JILI [PERSON_N…" at bounding box center [904, 432] width 214 height 27
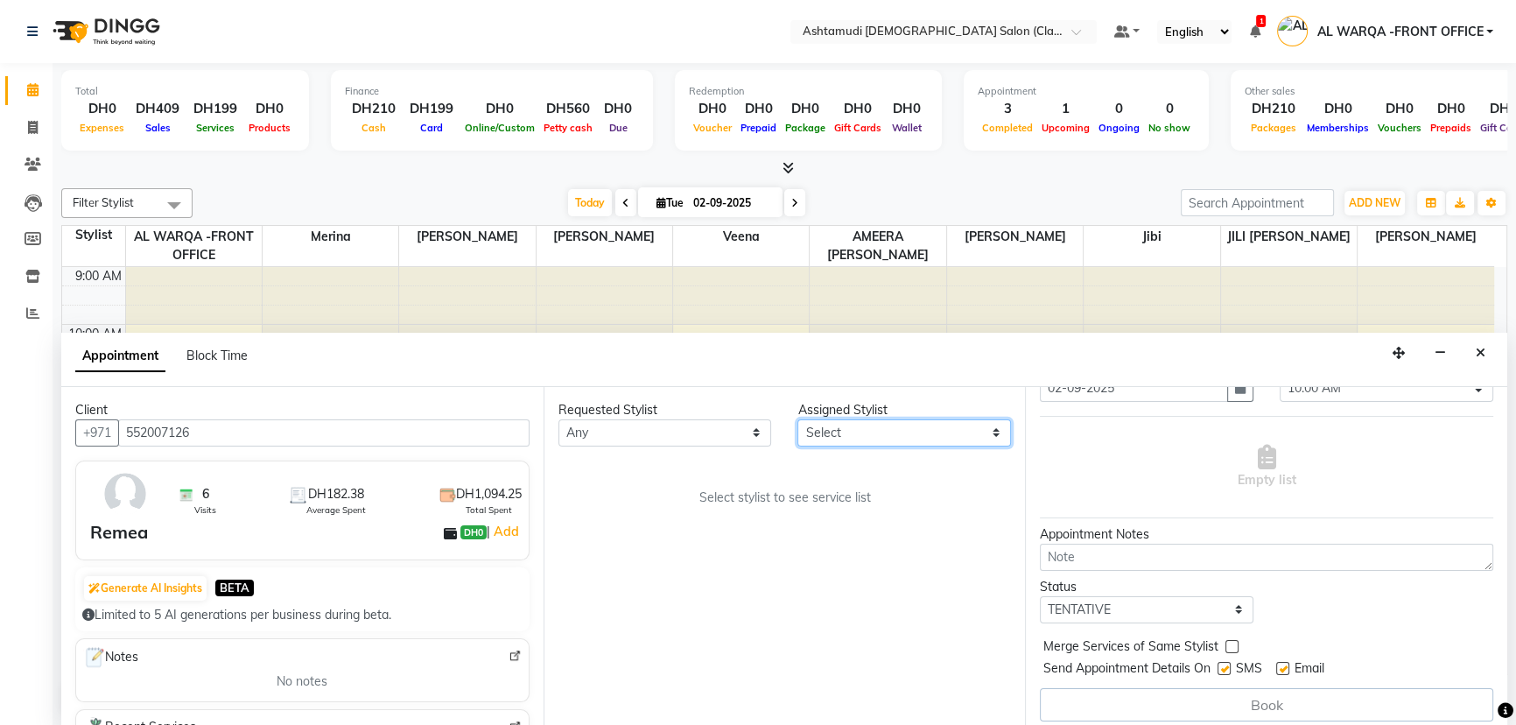
click at [951, 428] on select "Select AL WARQA -FRONT OFFICE AMEERA [PERSON_NAME] [PERSON_NAME] JILI [PERSON_N…" at bounding box center [904, 432] width 214 height 27
select select "88890"
click at [797, 419] on select "Select AL WARQA -FRONT OFFICE AMEERA [PERSON_NAME] [PERSON_NAME] JILI [PERSON_N…" at bounding box center [904, 432] width 214 height 27
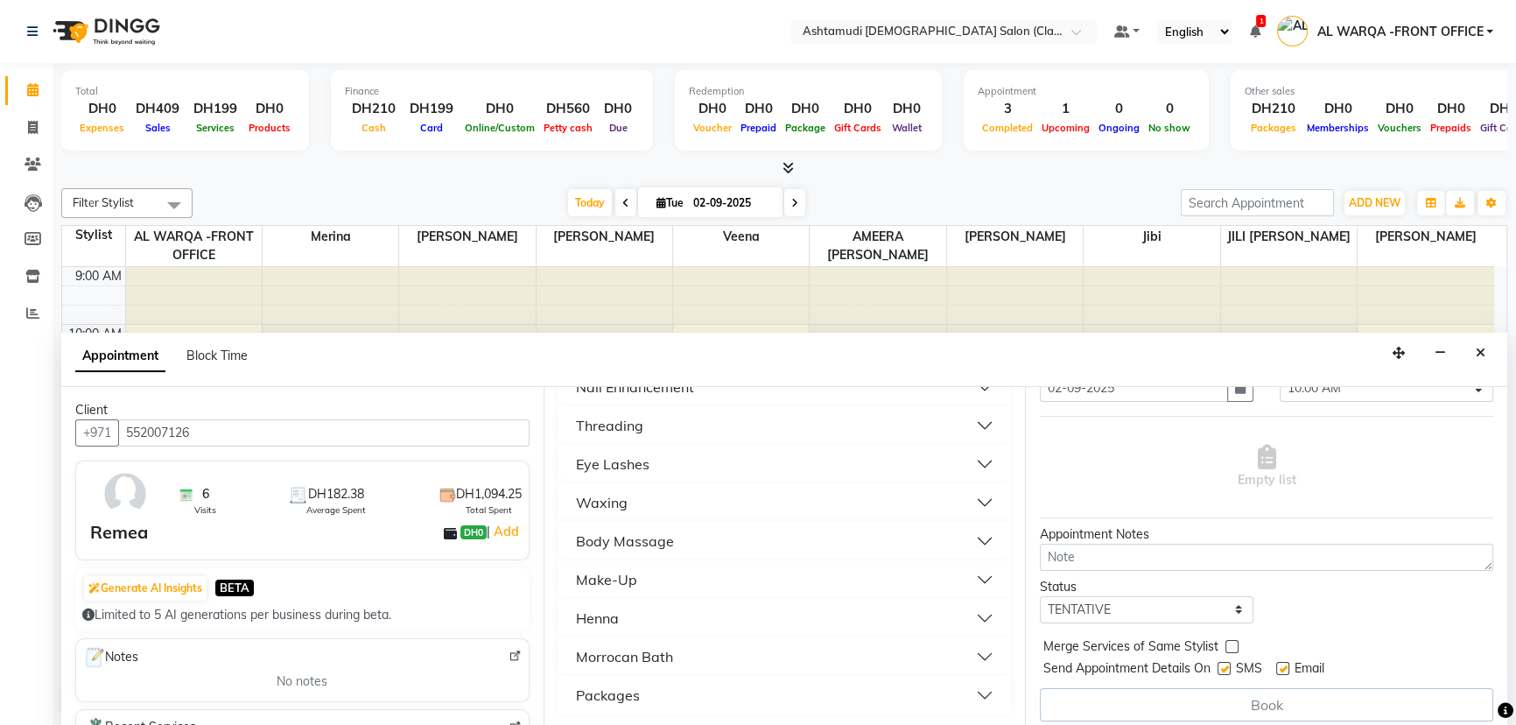
click at [836, 691] on button "Packages" at bounding box center [784, 695] width 439 height 32
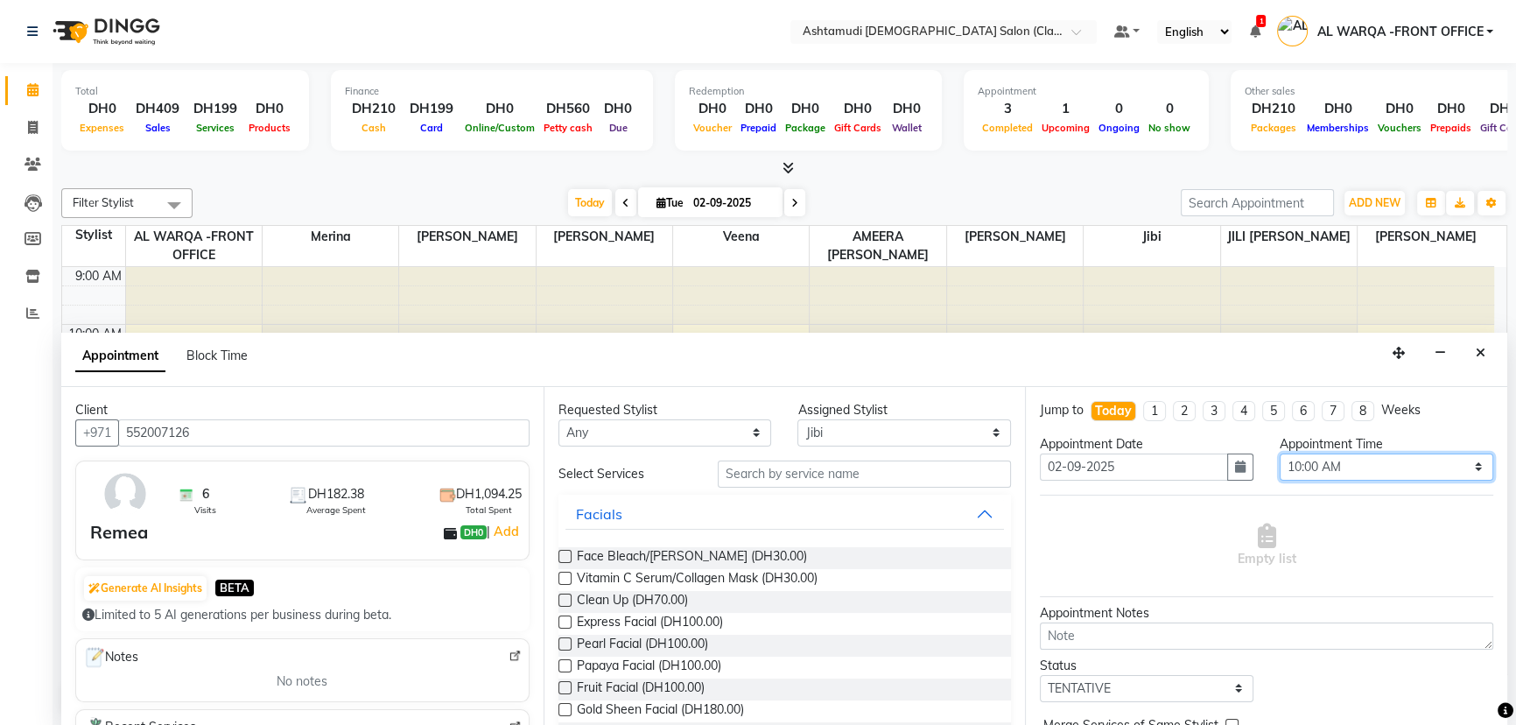
click at [1391, 467] on select "Select 10:00 AM 10:30 AM 11:00 AM 11:30 AM 12:00 PM 12:30 PM 01:00 PM 01:30 PM …" at bounding box center [1387, 466] width 214 height 27
click at [1280, 453] on select "Select 10:00 AM 10:30 AM 11:00 AM 11:30 AM 12:00 PM 12:30 PM 01:00 PM 01:30 PM …" at bounding box center [1387, 466] width 214 height 27
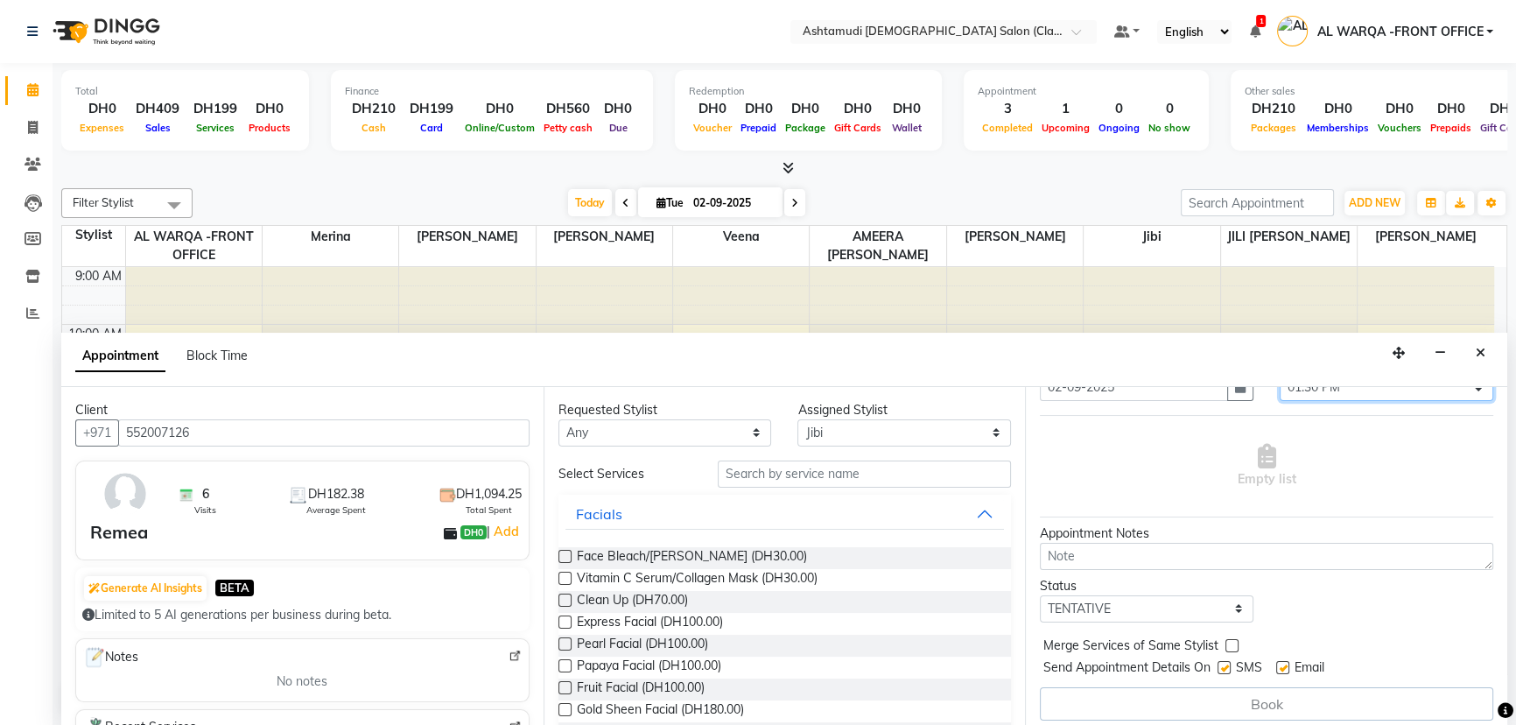
scroll to position [86, 0]
click at [1237, 697] on div "Book" at bounding box center [1266, 697] width 453 height 33
click at [1257, 694] on div "Book" at bounding box center [1266, 697] width 453 height 33
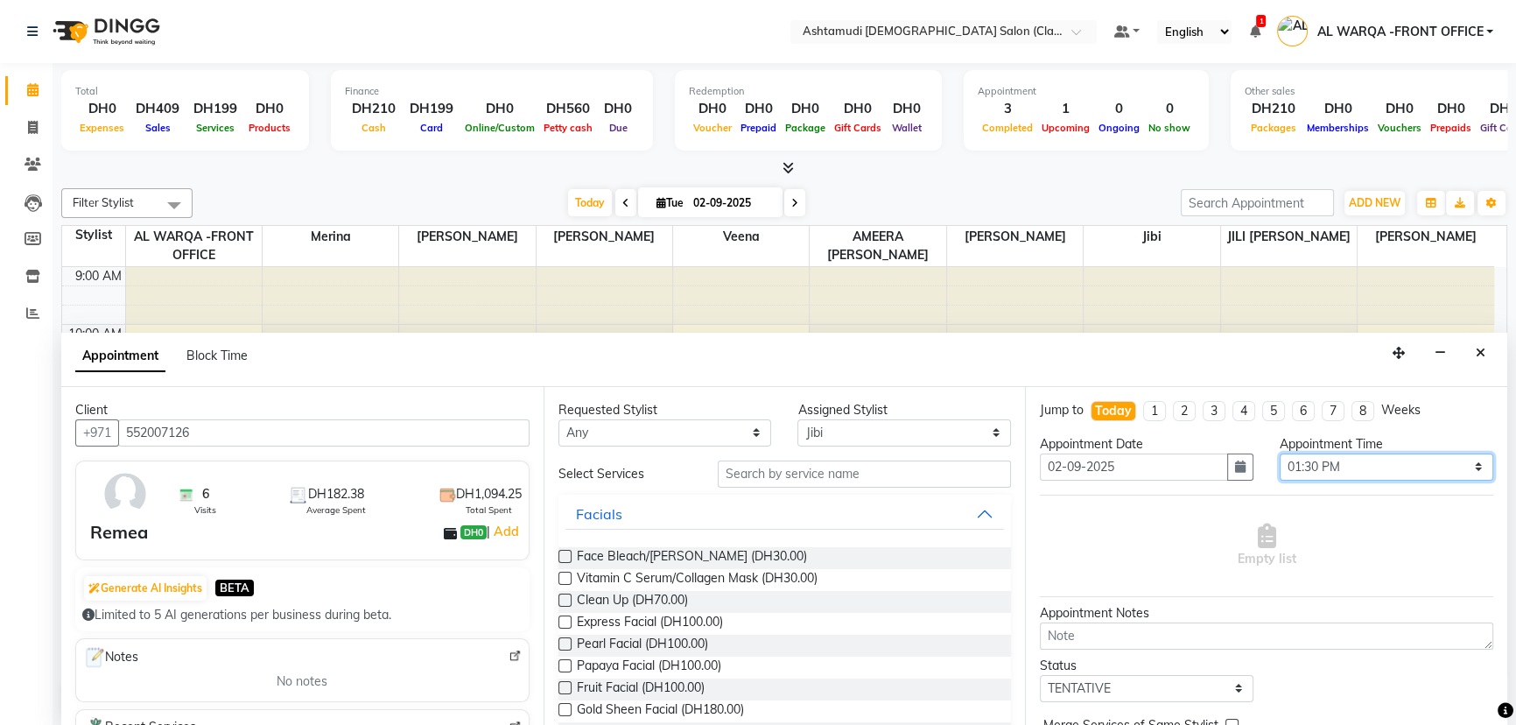
click at [1454, 467] on select "Select 10:00 AM 10:30 AM 11:00 AM 11:30 AM 12:00 PM 12:30 PM 01:00 PM 01:30 PM …" at bounding box center [1387, 466] width 214 height 27
select select "840"
click at [1280, 453] on select "Select 10:00 AM 10:30 AM 11:00 AM 11:30 AM 12:00 PM 12:30 PM 01:00 PM 01:30 PM …" at bounding box center [1387, 466] width 214 height 27
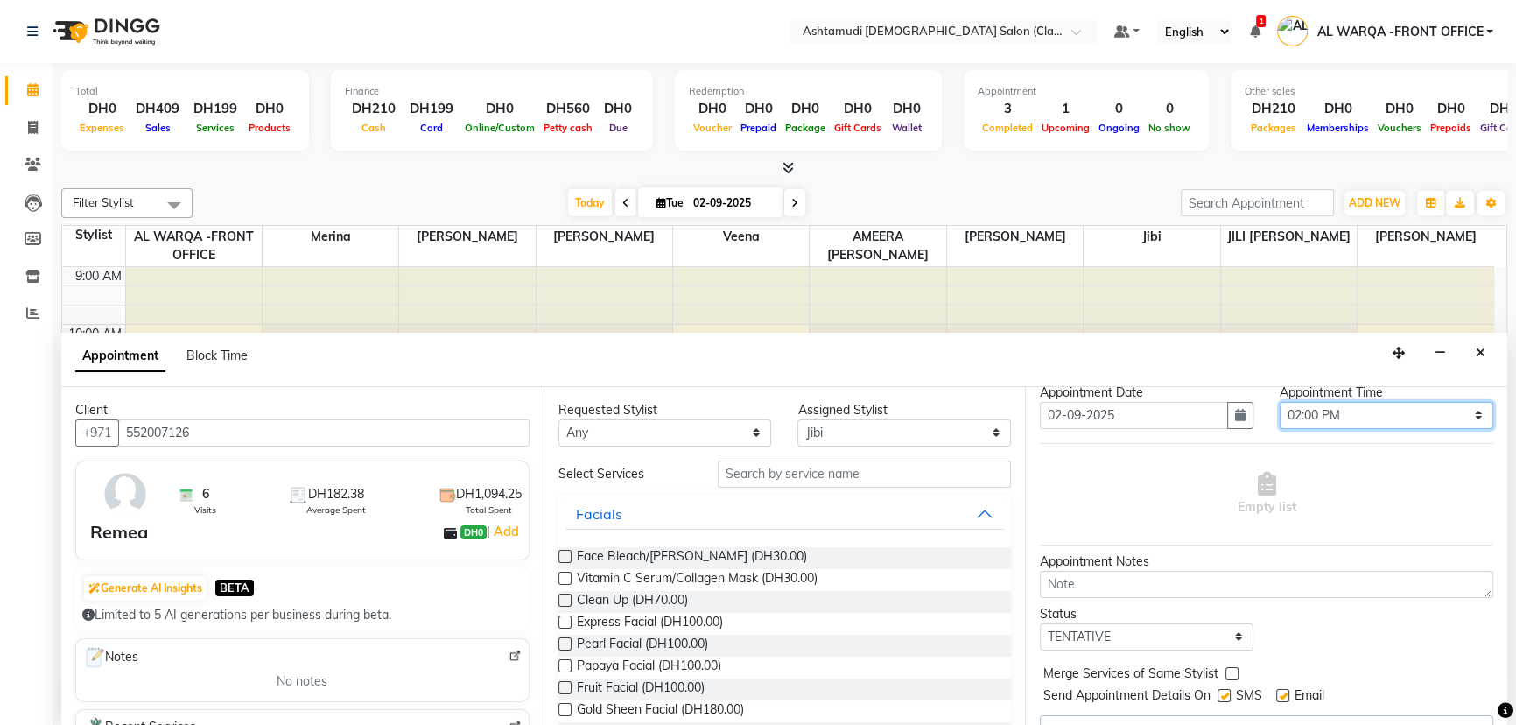
scroll to position [86, 0]
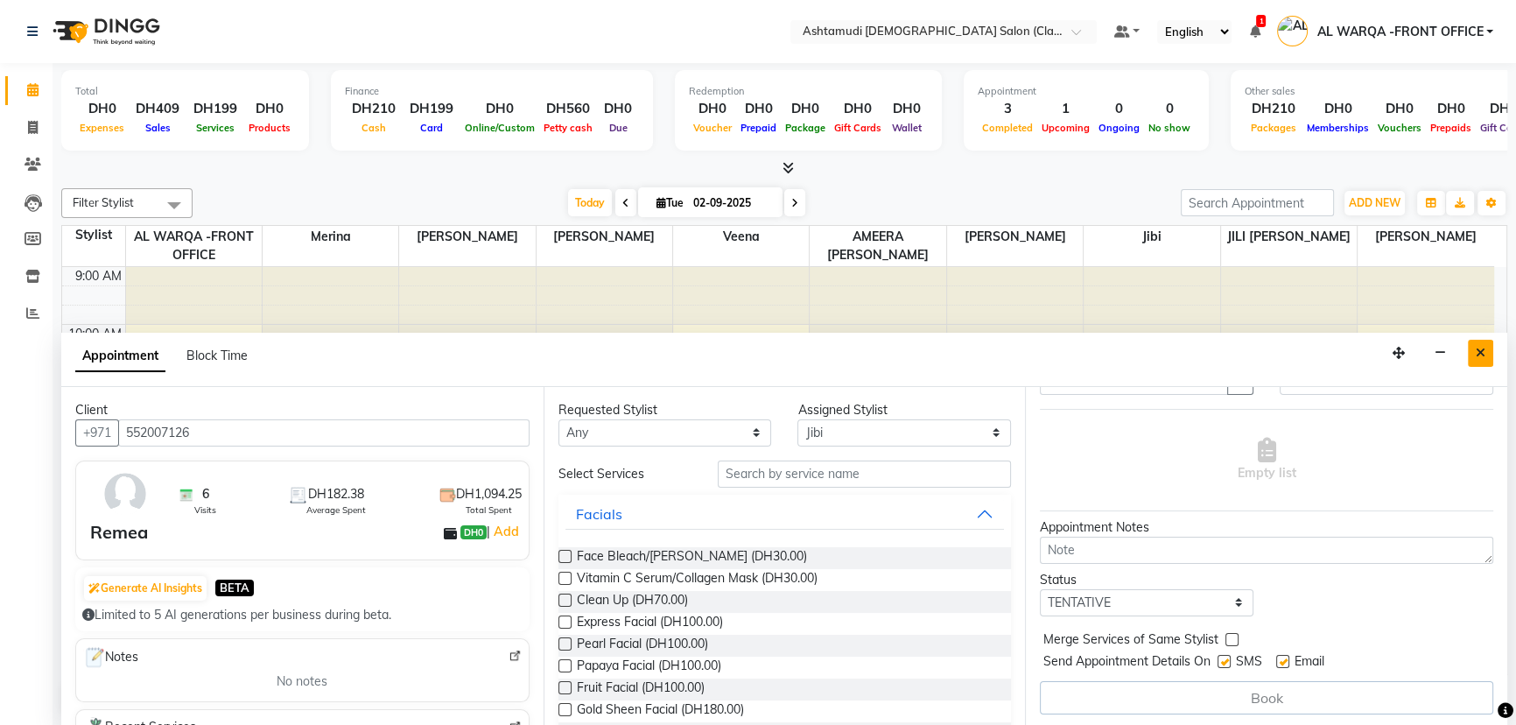
click at [1479, 351] on icon "Close" at bounding box center [1481, 353] width 10 height 12
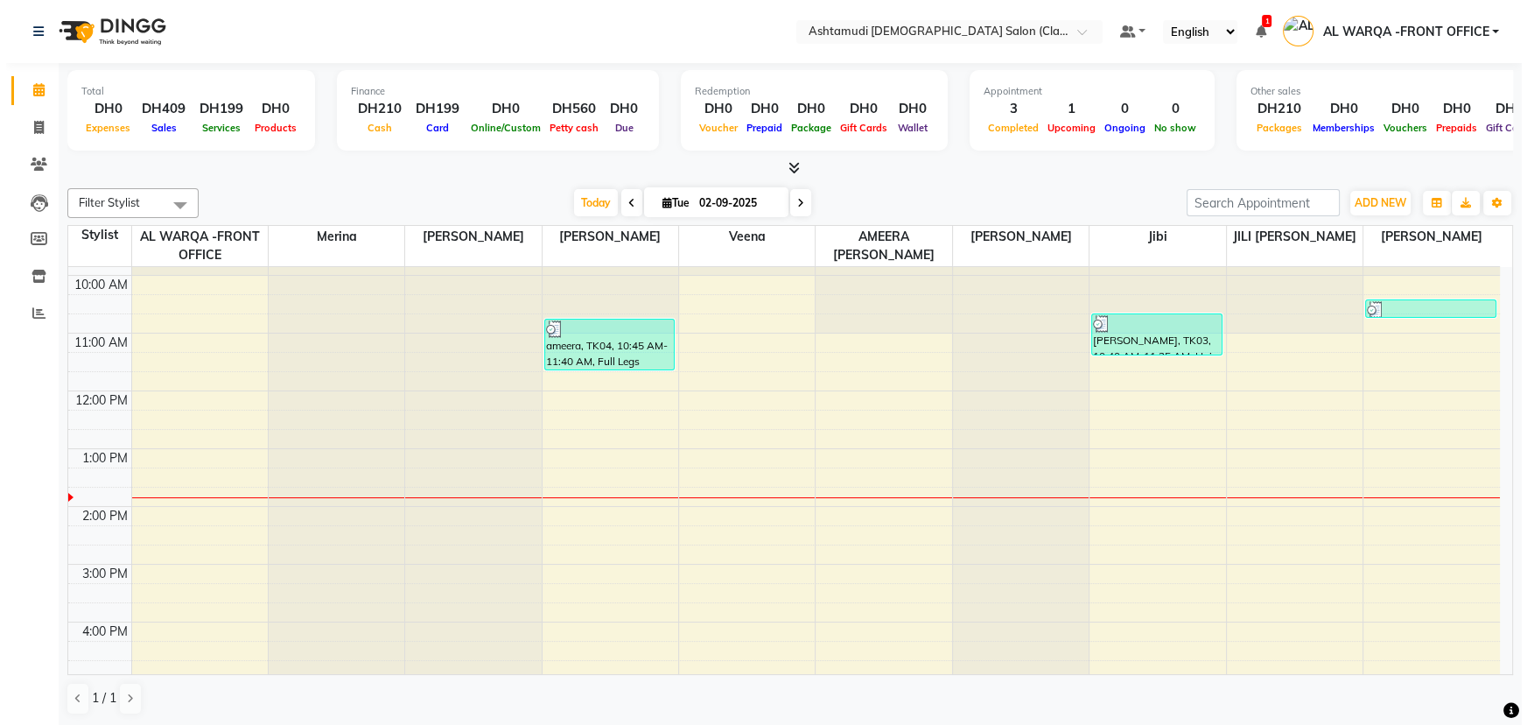
scroll to position [0, 0]
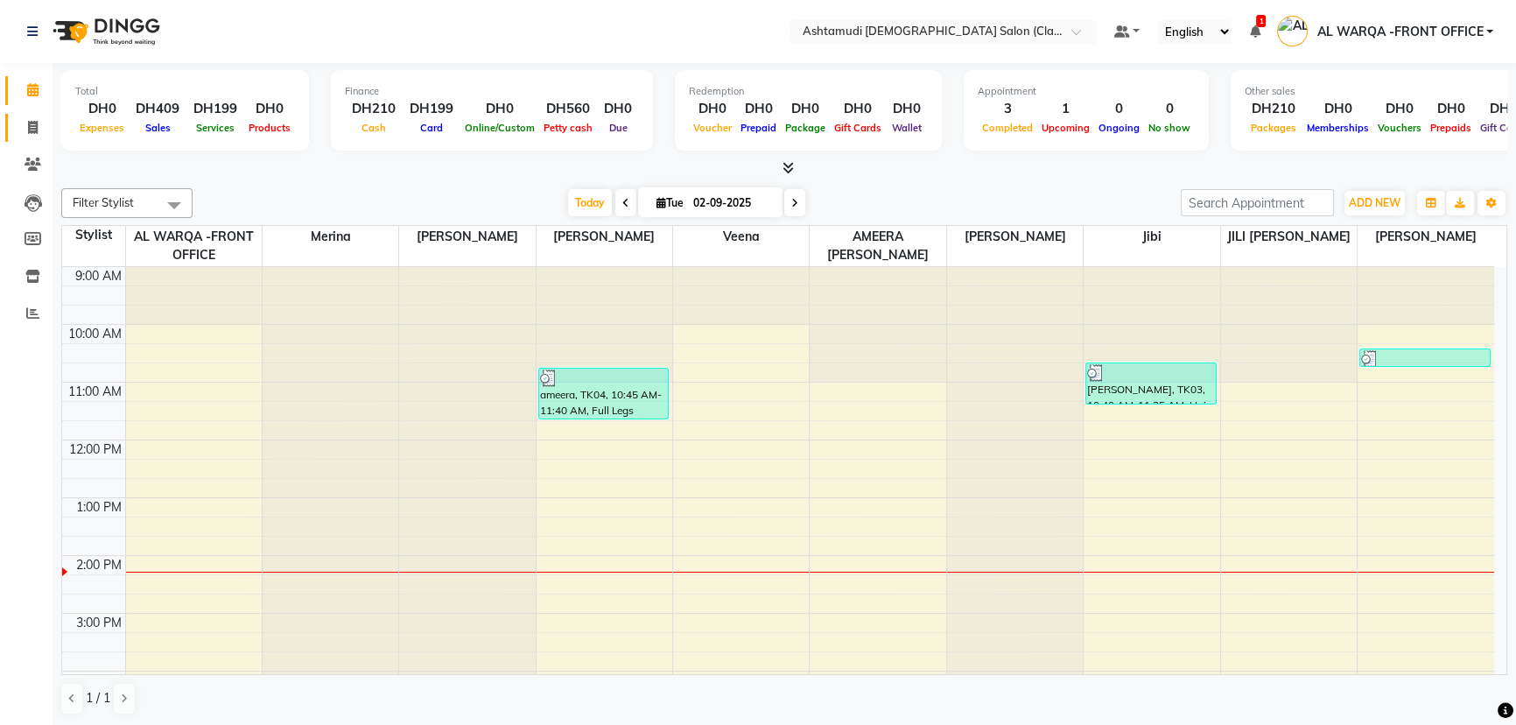
click at [41, 124] on span at bounding box center [33, 128] width 31 height 20
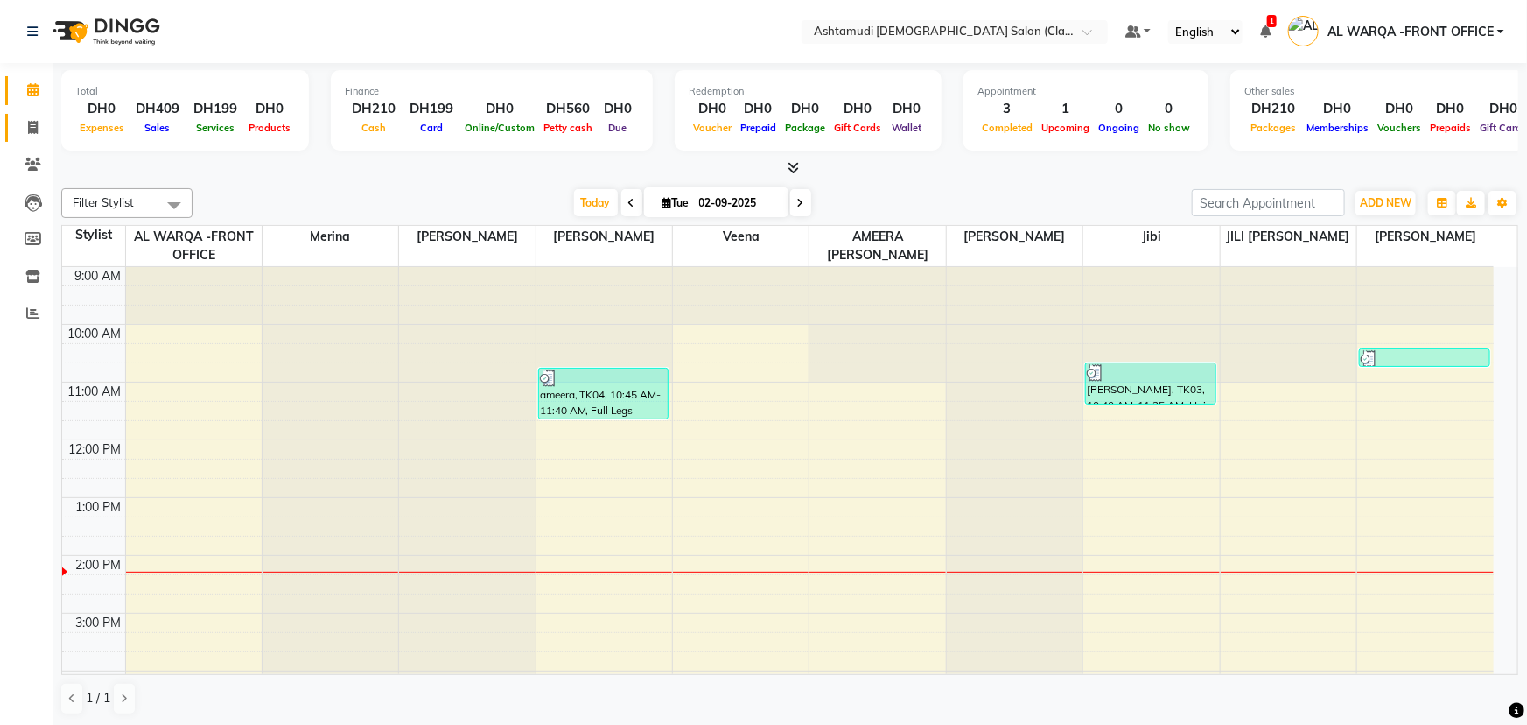
select select "service"
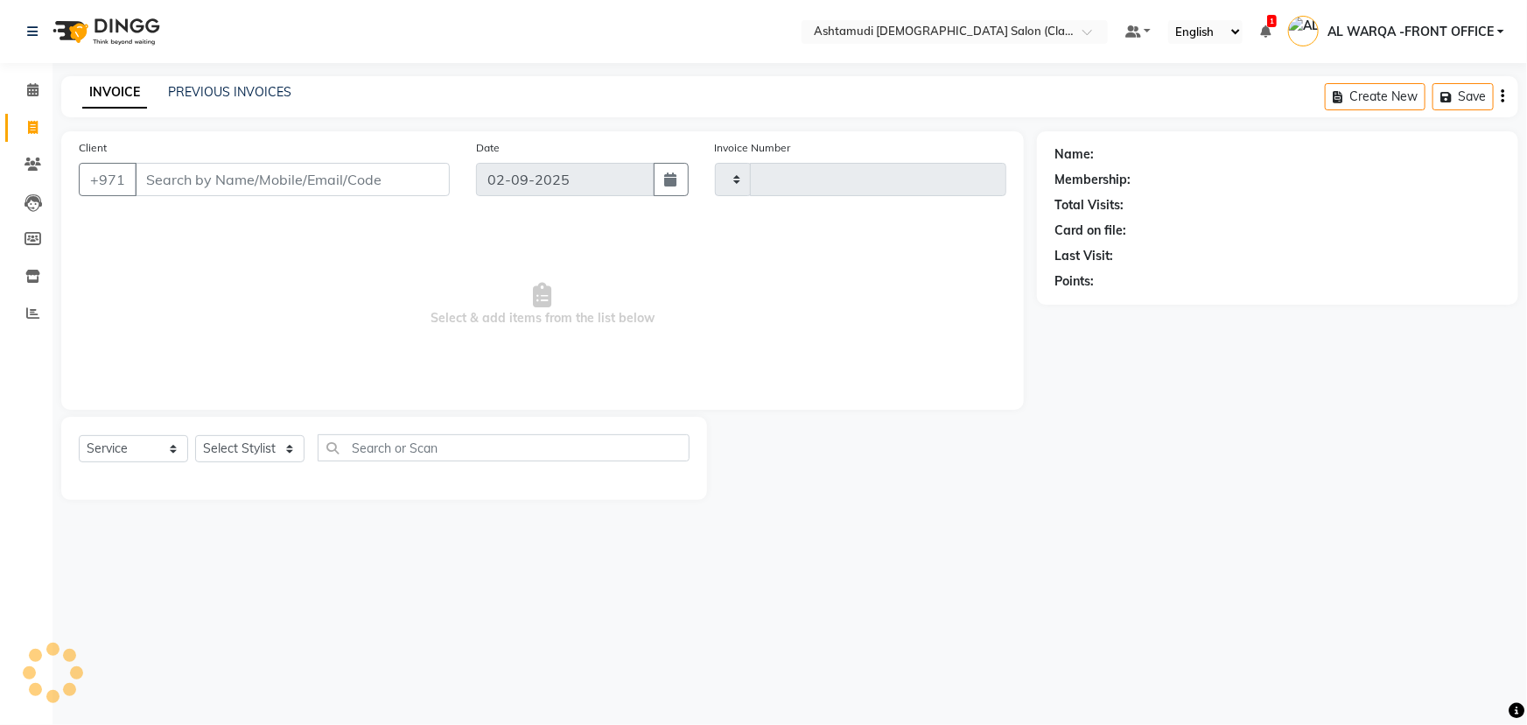
type input "1318"
select select "8201"
click at [184, 184] on input "Client" at bounding box center [292, 179] width 315 height 33
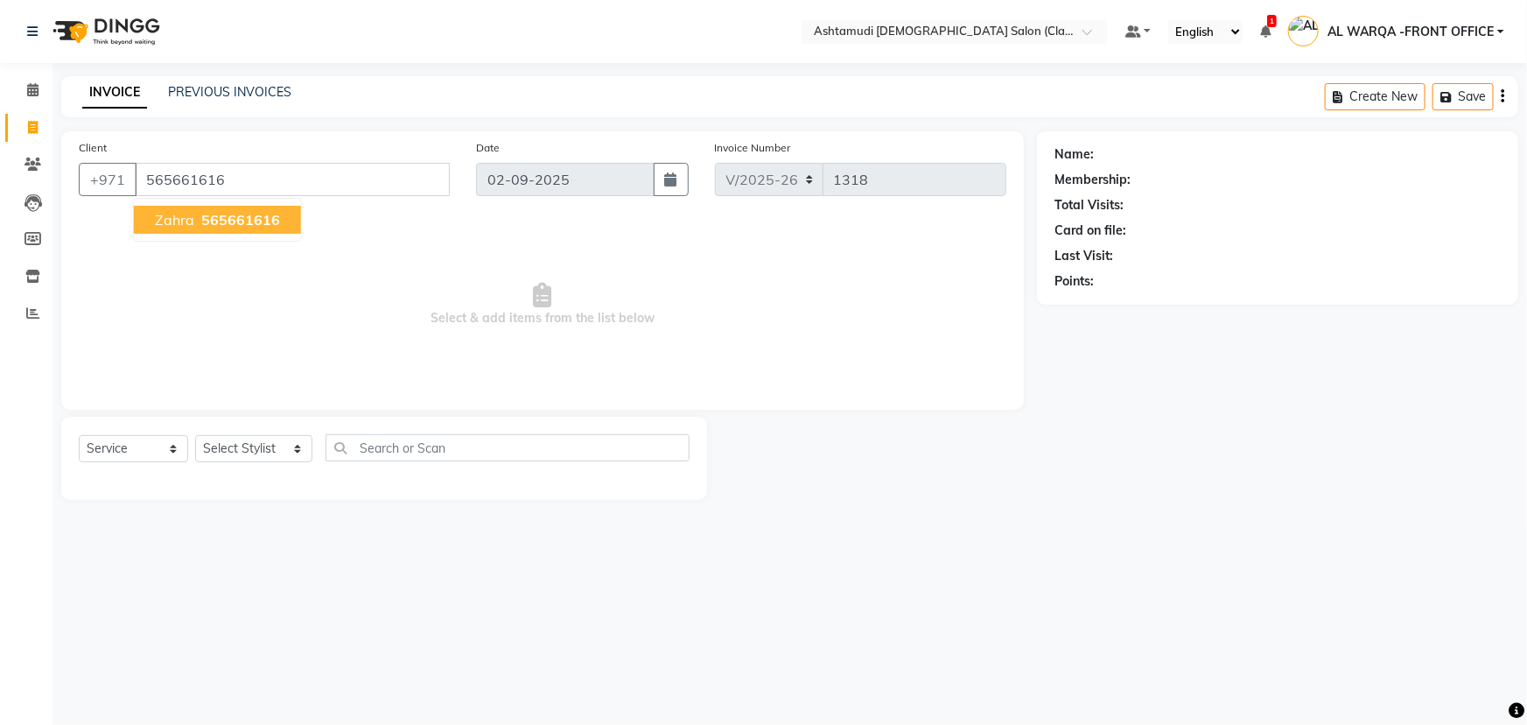
type input "565661616"
click at [251, 221] on span "565661616" at bounding box center [240, 220] width 79 height 18
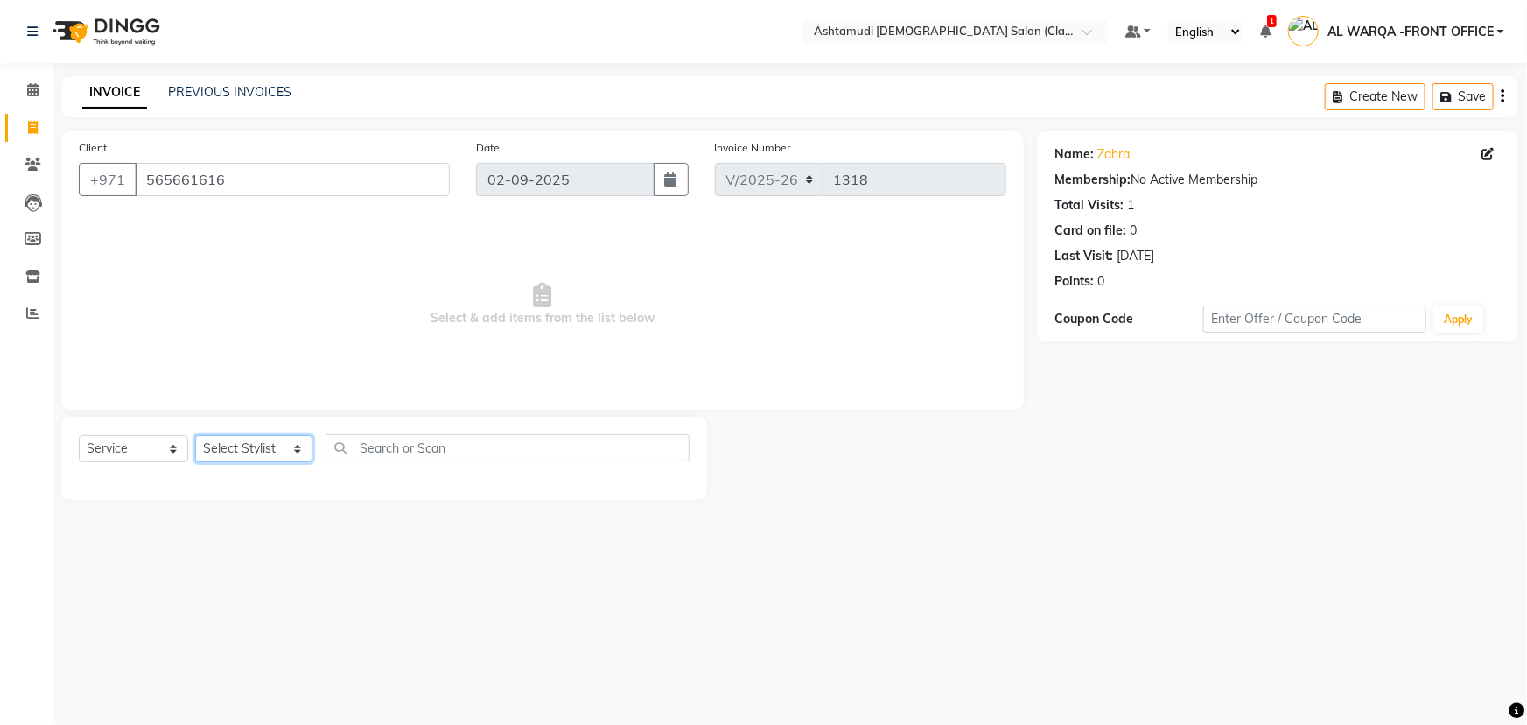
click at [274, 450] on select "Select Stylist AL WARQA -FRONT OFFICE AMEERA [PERSON_NAME] [PERSON_NAME] JILI […" at bounding box center [253, 448] width 117 height 27
select select "88890"
click at [195, 435] on select "Select Stylist AL WARQA -FRONT OFFICE AMEERA [PERSON_NAME] [PERSON_NAME] JILI […" at bounding box center [253, 448] width 117 height 27
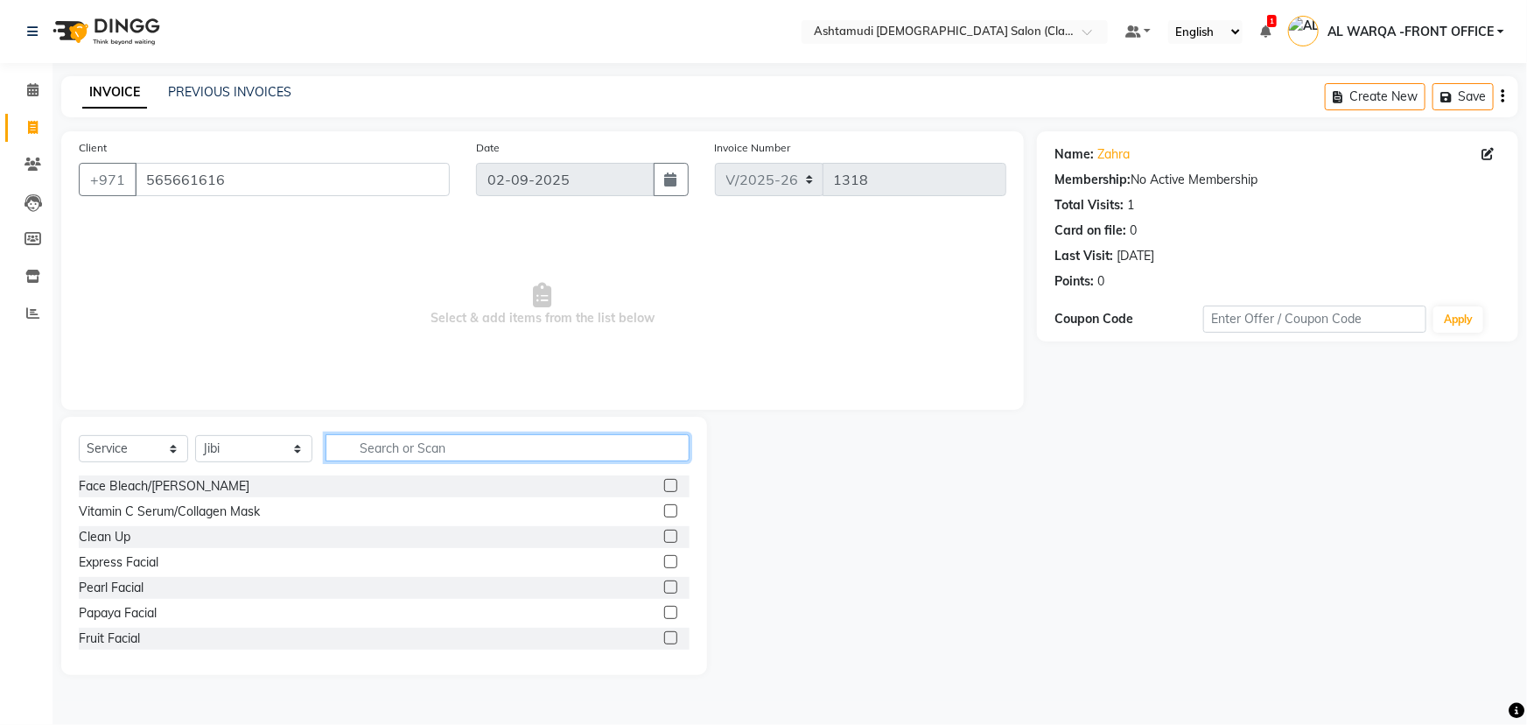
click at [454, 449] on input "text" at bounding box center [508, 447] width 364 height 27
type input "hair"
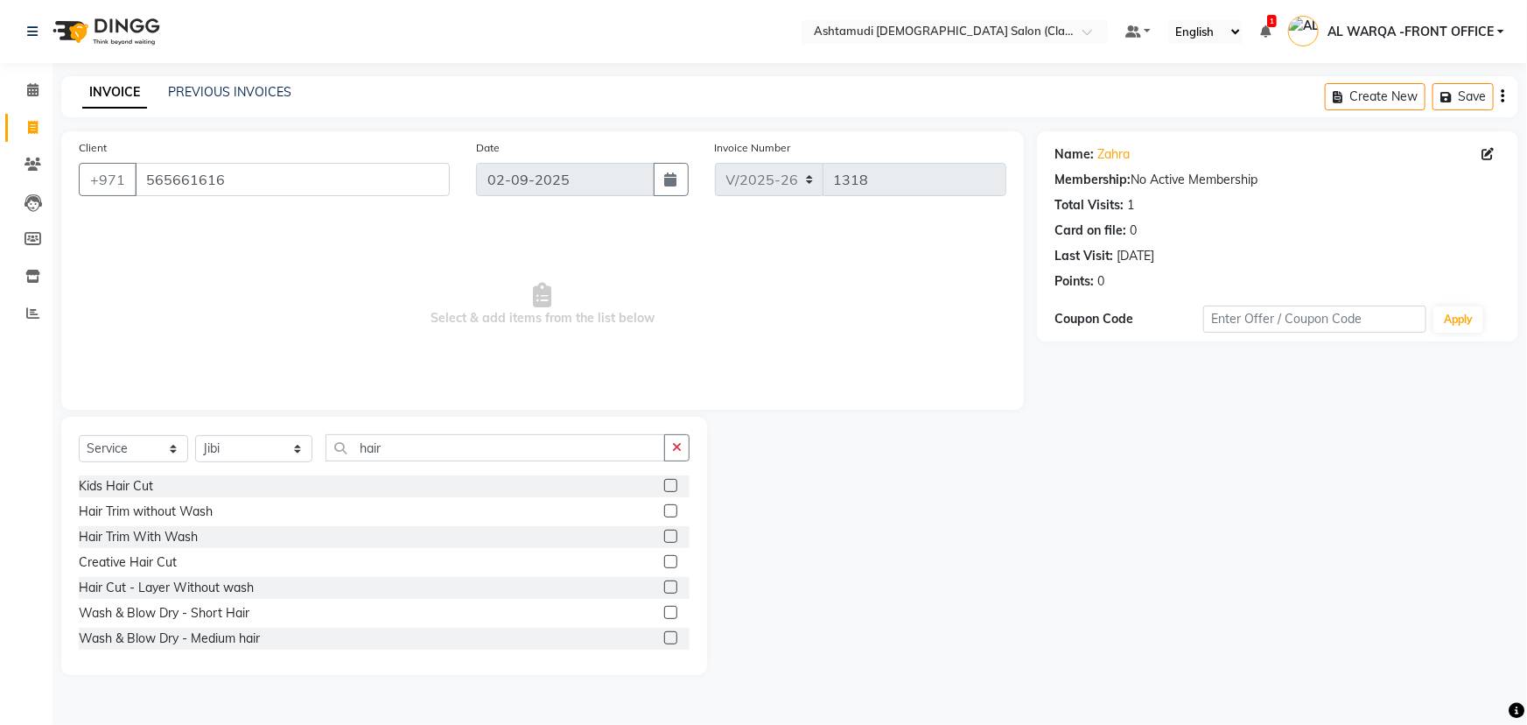
click at [664, 639] on label at bounding box center [670, 637] width 13 height 13
click at [664, 639] on input "checkbox" at bounding box center [669, 638] width 11 height 11
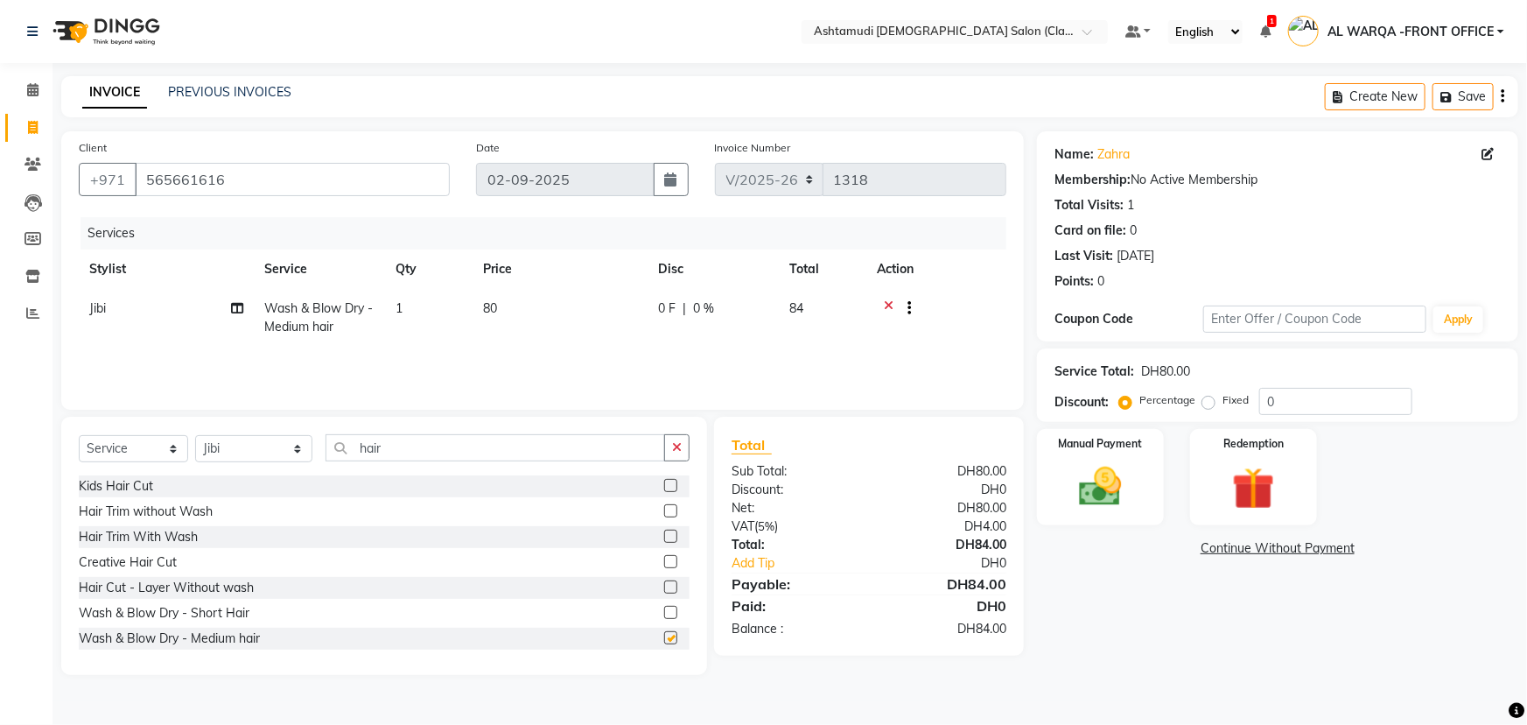
checkbox input "false"
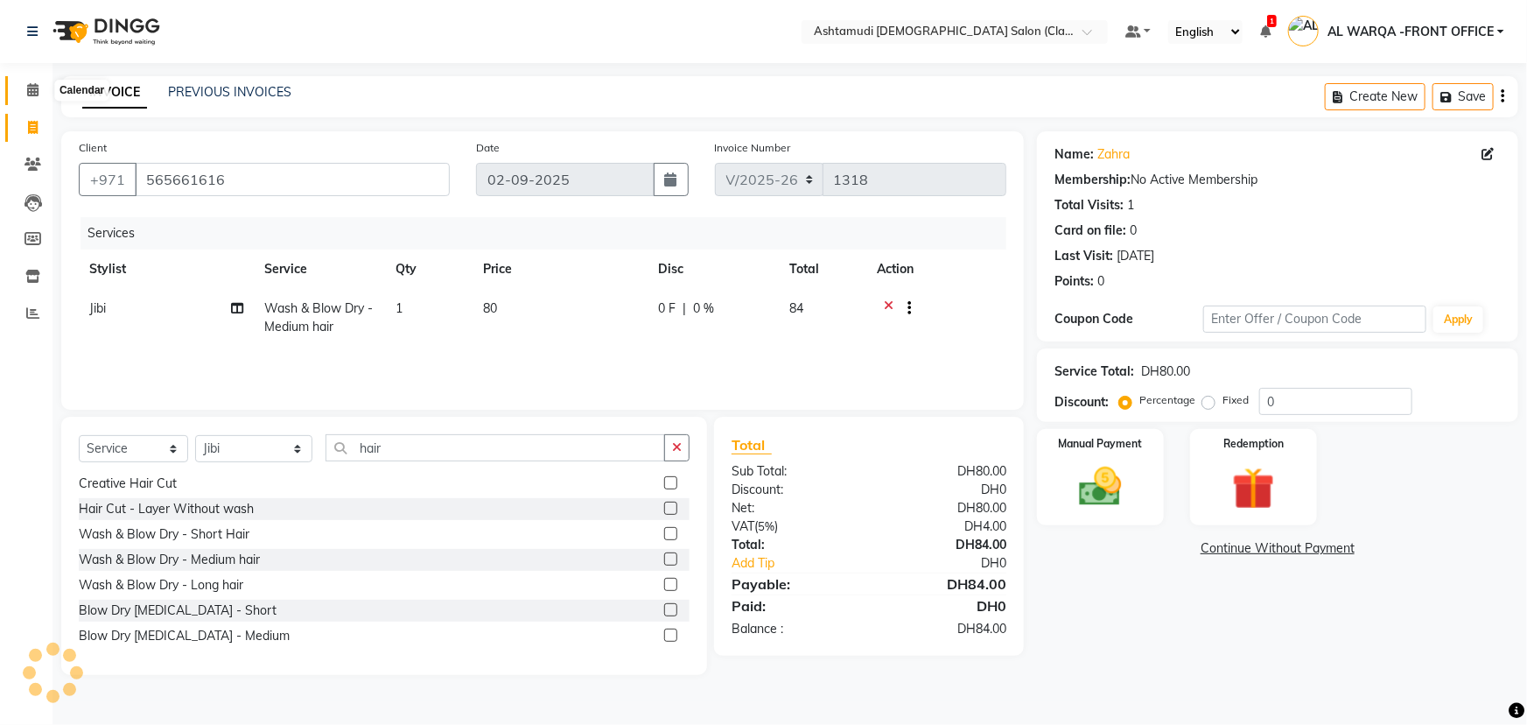
click at [29, 91] on icon at bounding box center [32, 89] width 11 height 13
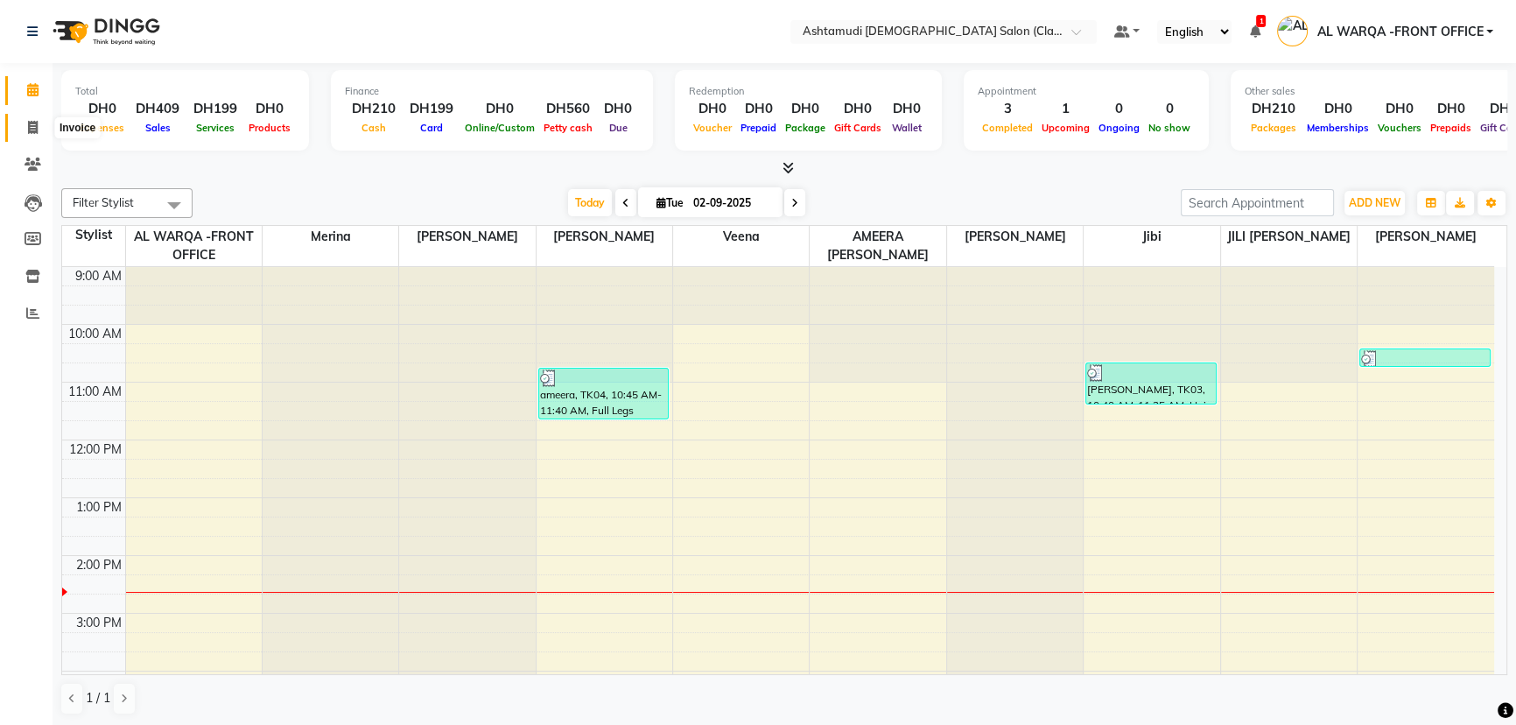
click at [33, 126] on icon at bounding box center [33, 127] width 10 height 13
select select "service"
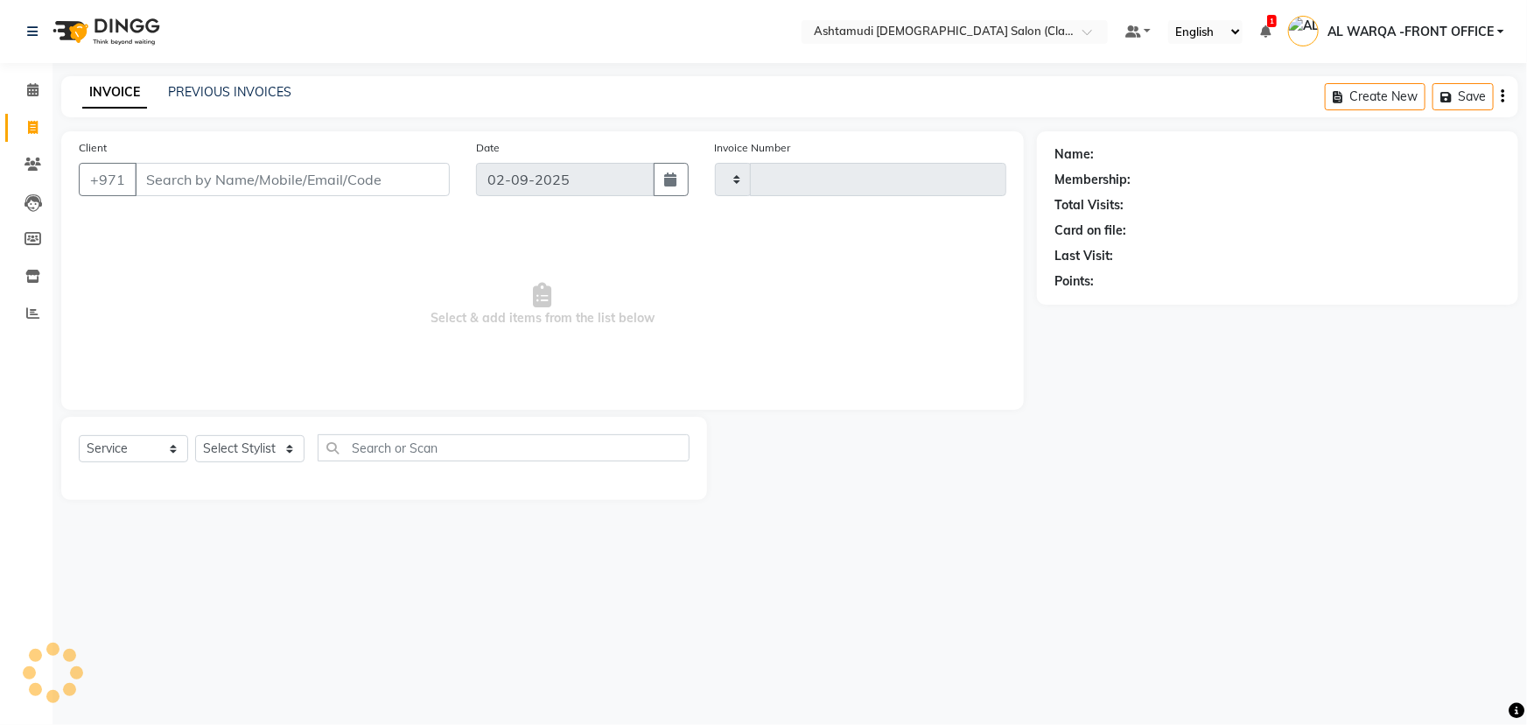
type input "1318"
select select "8201"
click at [189, 183] on input "Client" at bounding box center [292, 179] width 315 height 33
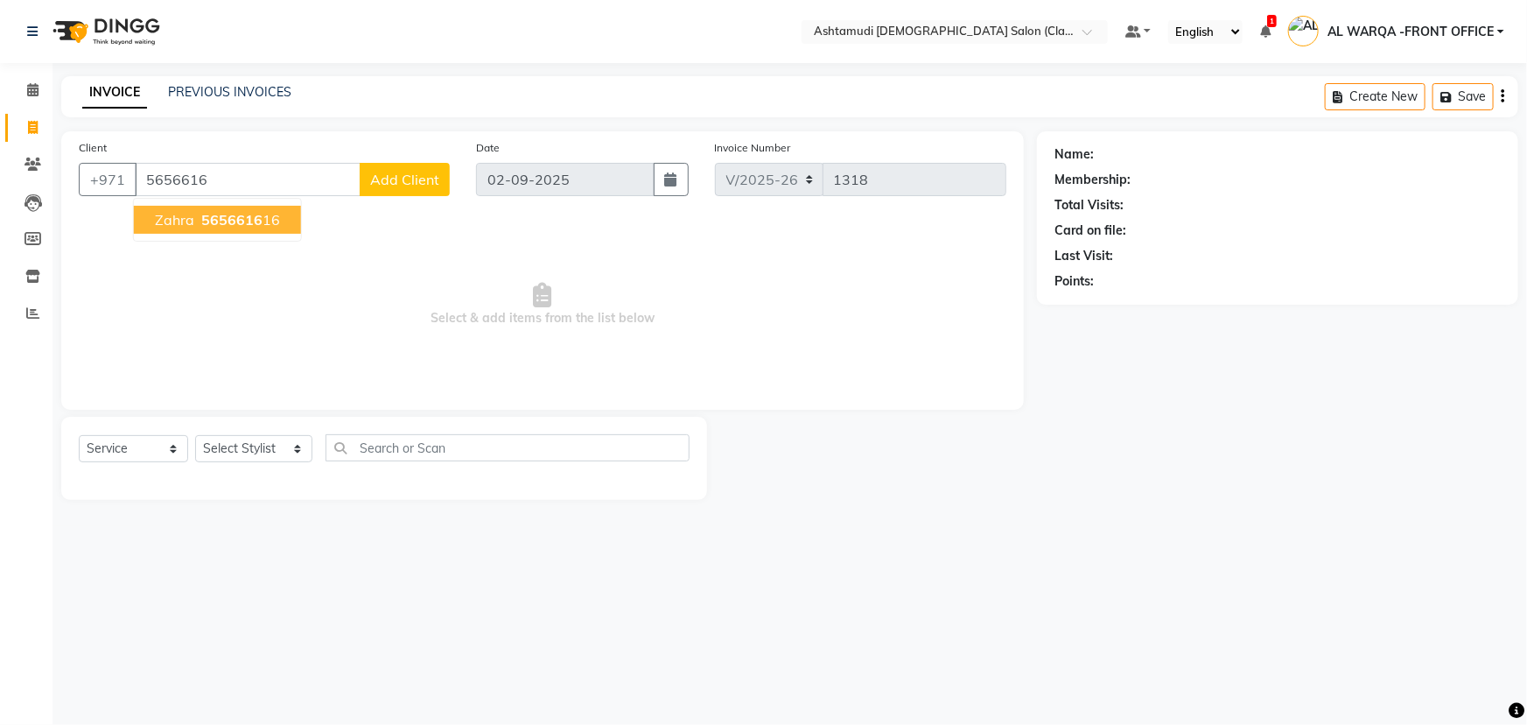
click at [214, 218] on span "5656616" at bounding box center [231, 220] width 61 height 18
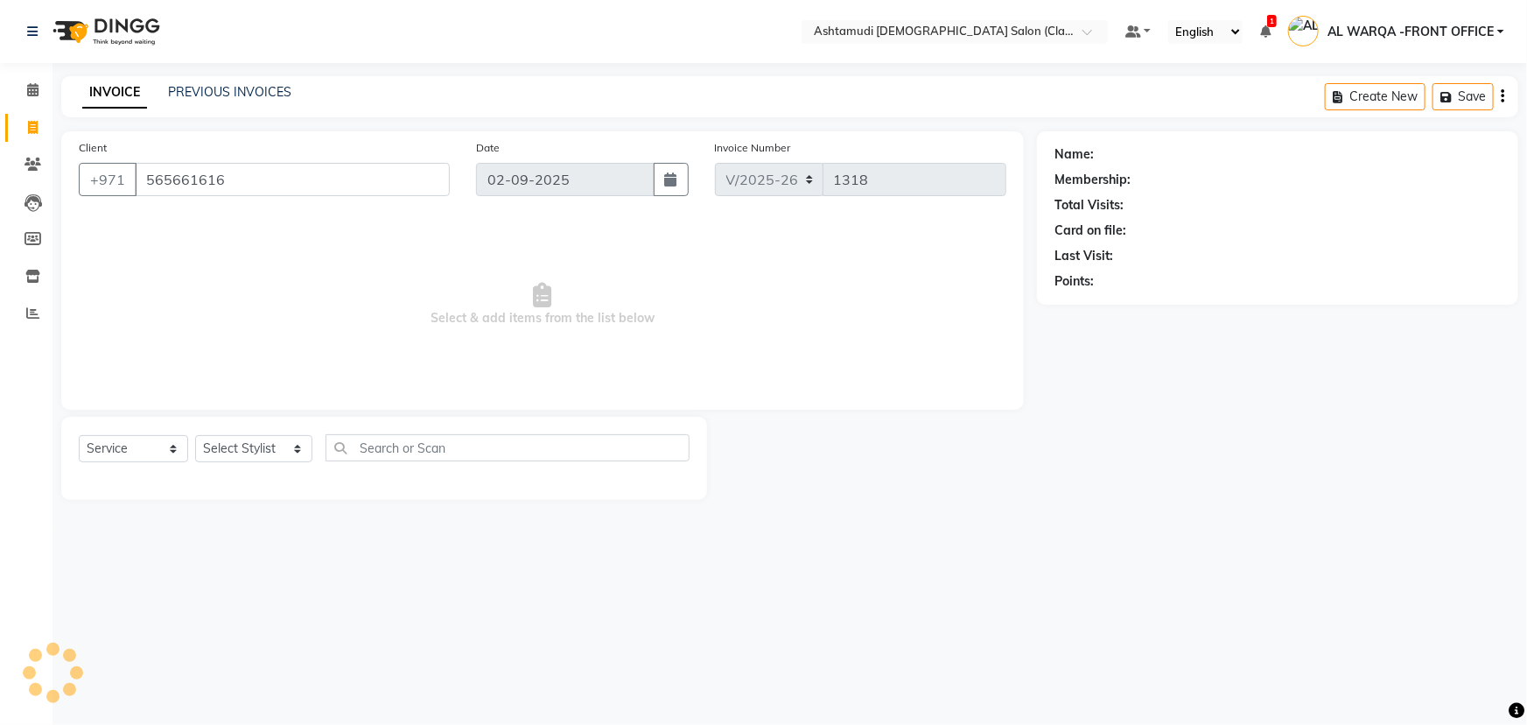
type input "565661616"
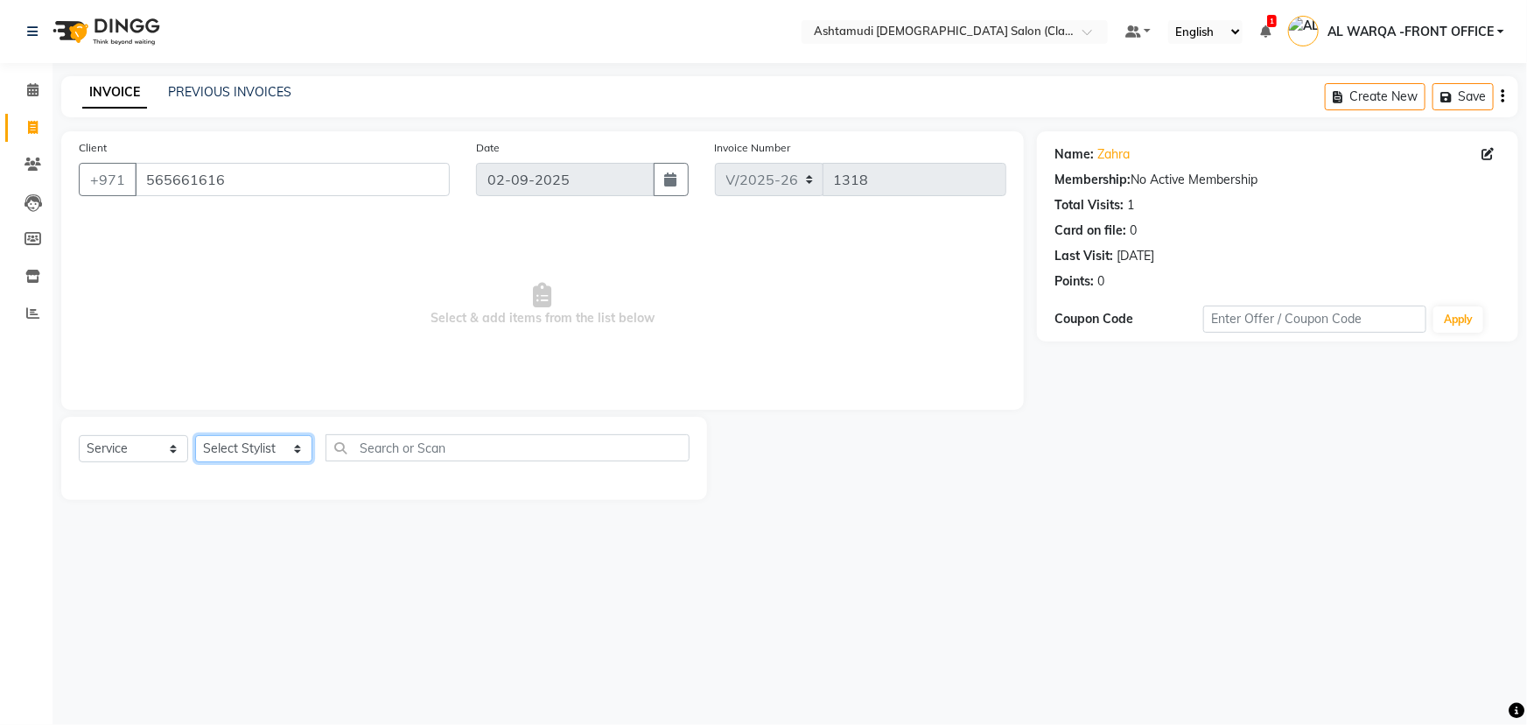
click at [291, 446] on select "Select Stylist AL WARQA -FRONT OFFICE AMEERA [PERSON_NAME] [PERSON_NAME] JILI […" at bounding box center [253, 448] width 117 height 27
select select "88890"
click at [195, 435] on select "Select Stylist AL WARQA -FRONT OFFICE AMEERA [PERSON_NAME] [PERSON_NAME] JILI […" at bounding box center [253, 448] width 117 height 27
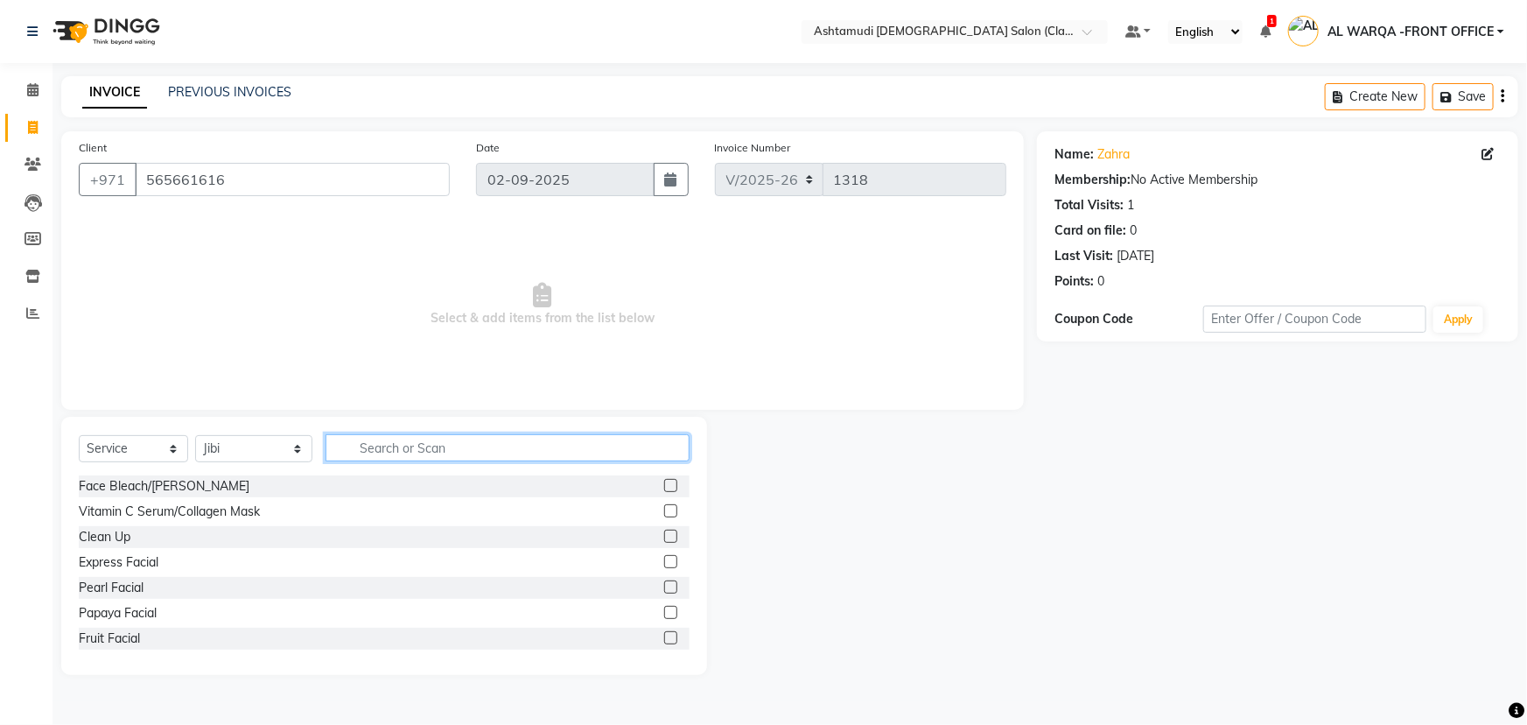
click at [381, 452] on input "text" at bounding box center [508, 447] width 364 height 27
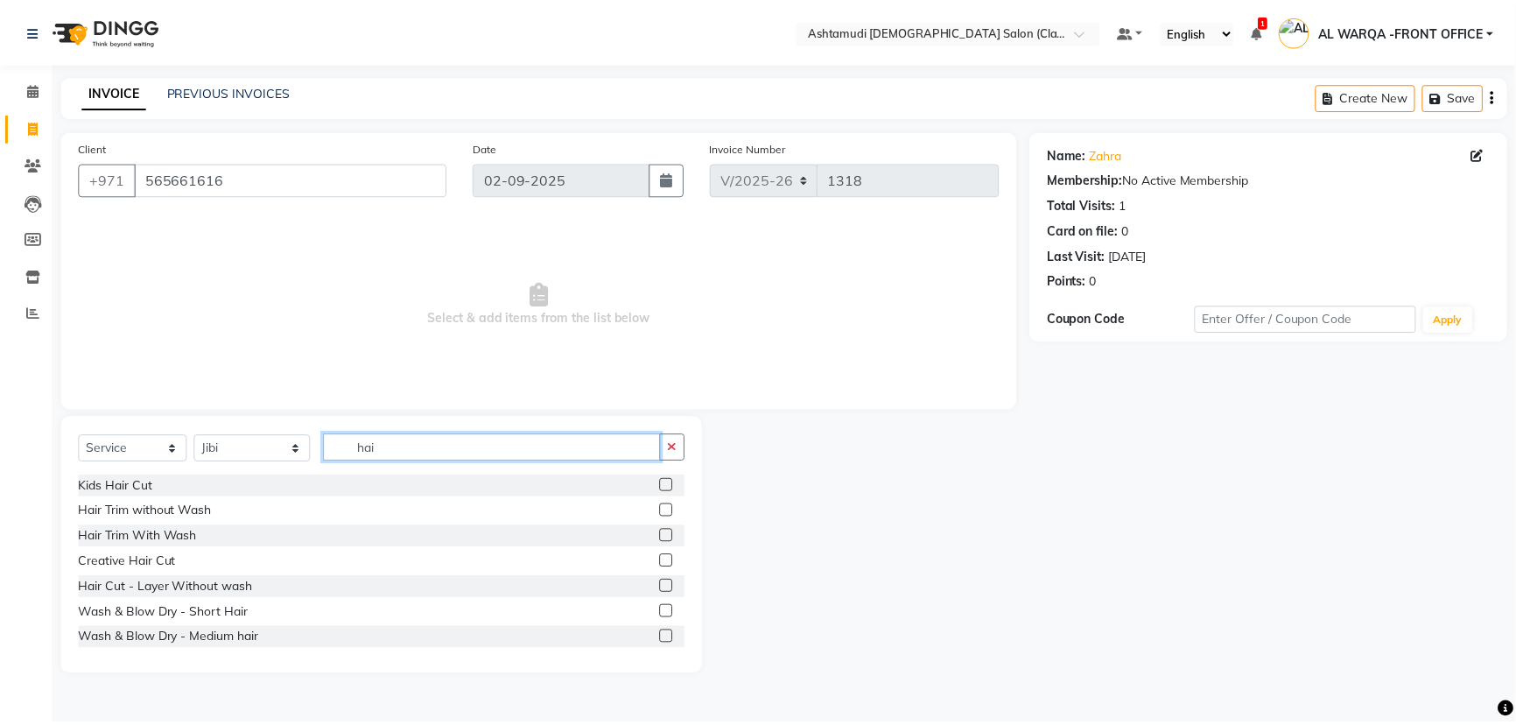
scroll to position [79, 0]
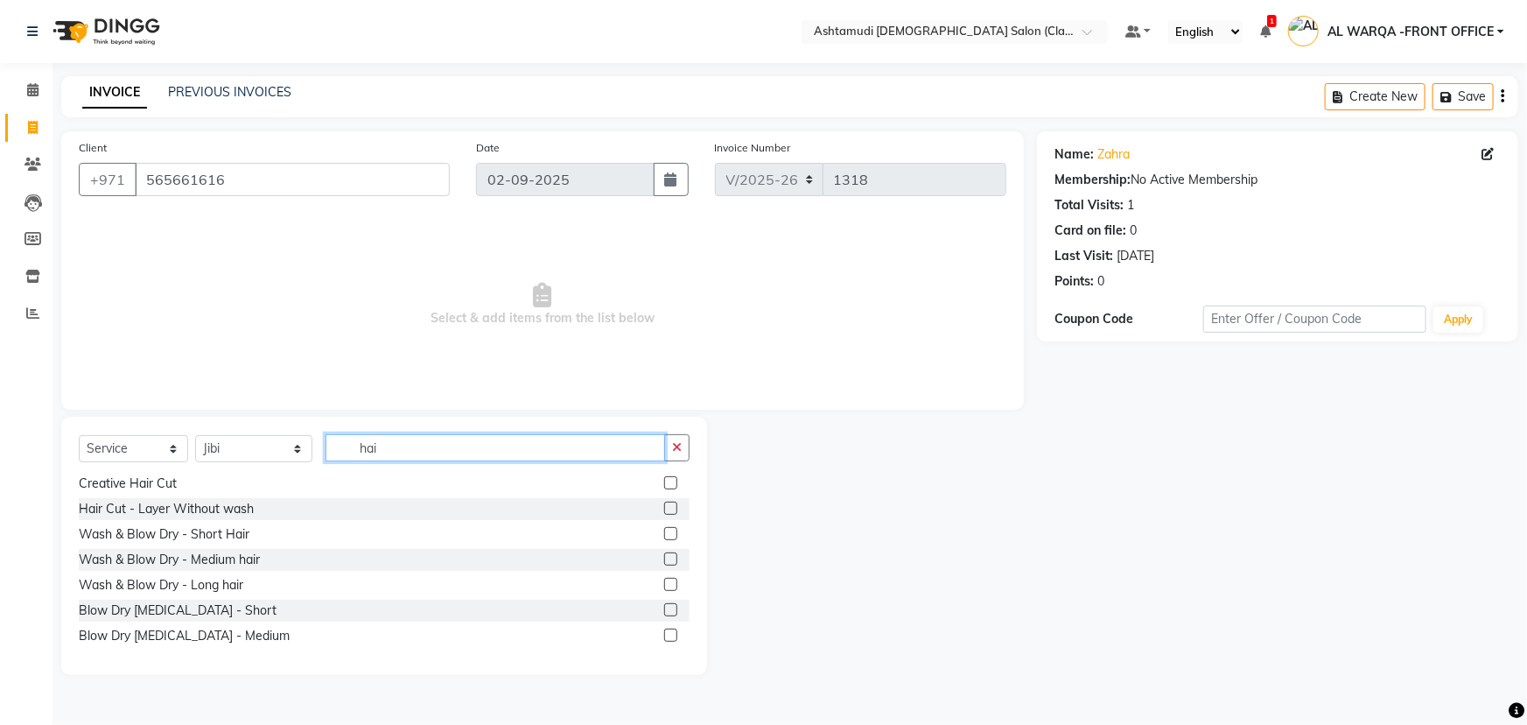
type input "hai"
click at [664, 558] on label at bounding box center [670, 558] width 13 height 13
click at [664, 558] on input "checkbox" at bounding box center [669, 559] width 11 height 11
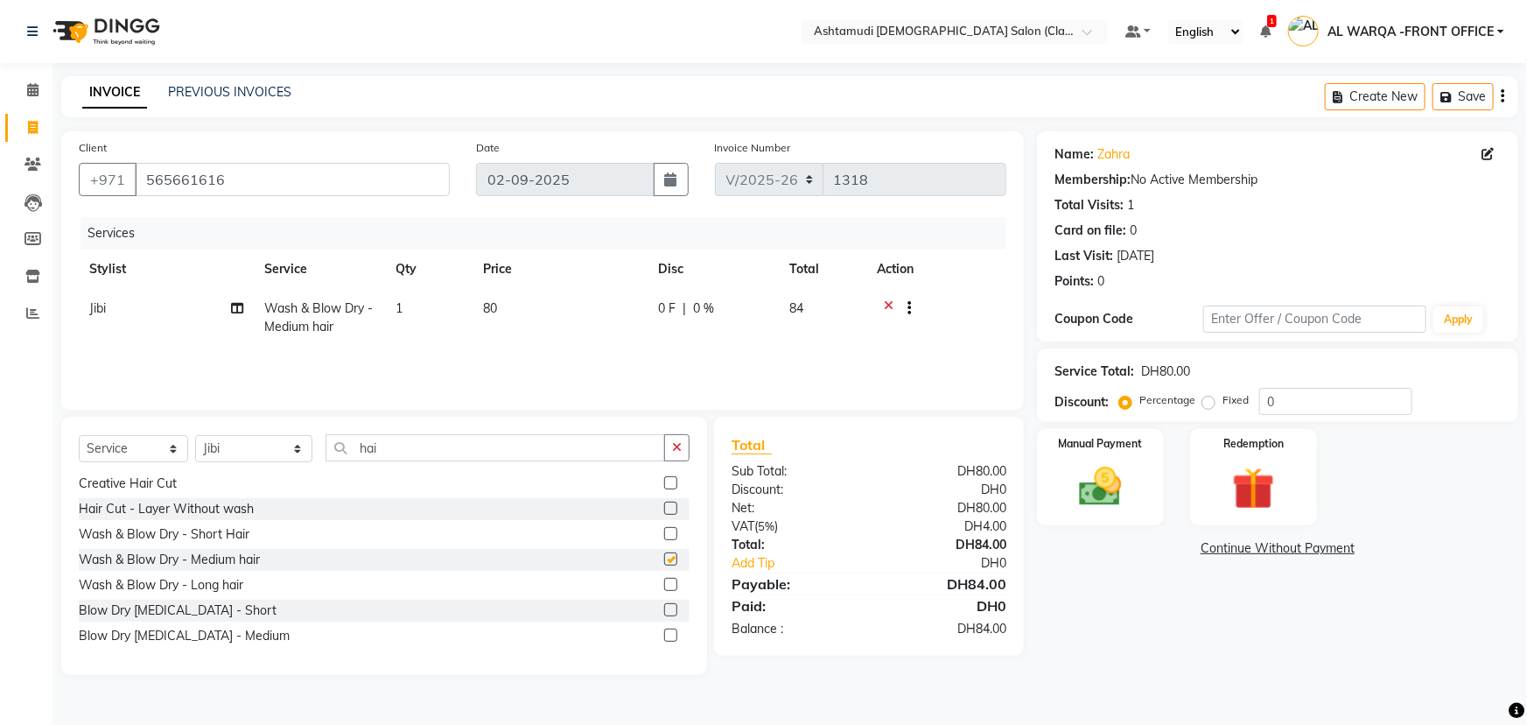
checkbox input "false"
click at [1278, 401] on input "0" at bounding box center [1335, 401] width 153 height 27
type input "025"
click at [1105, 473] on img at bounding box center [1101, 486] width 72 height 51
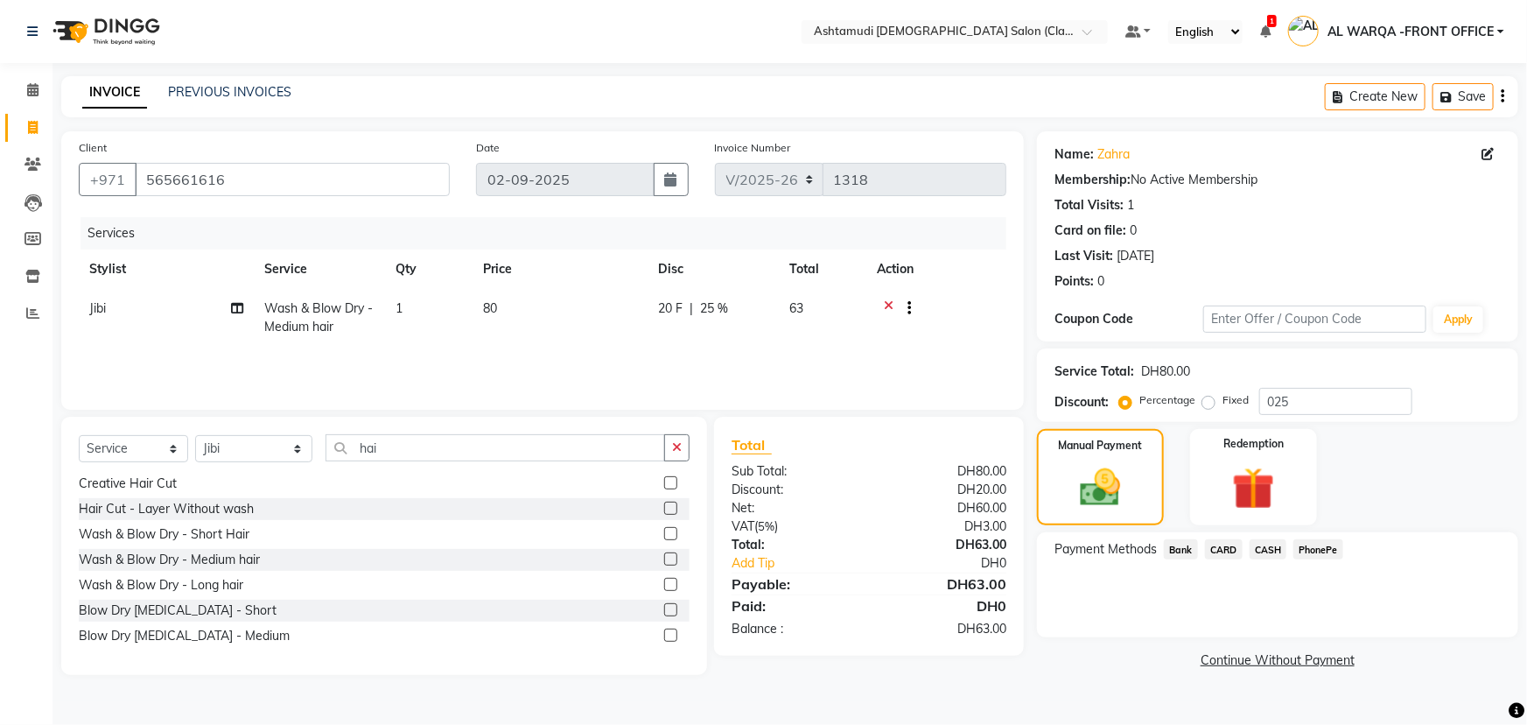
click at [1228, 551] on span "CARD" at bounding box center [1224, 549] width 38 height 20
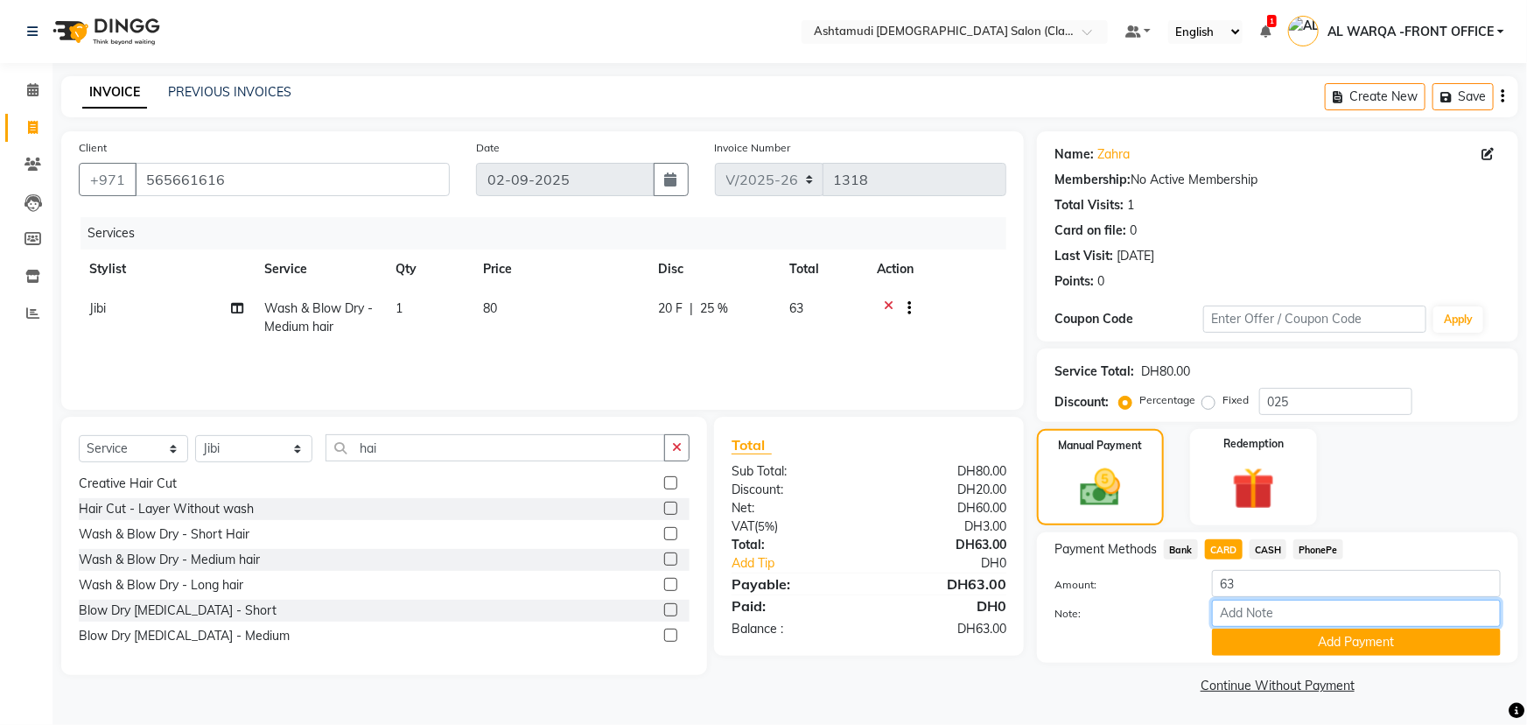
click at [1257, 614] on input "Note:" at bounding box center [1356, 613] width 289 height 27
type input "veena"
click at [1347, 642] on button "Add Payment" at bounding box center [1356, 641] width 289 height 27
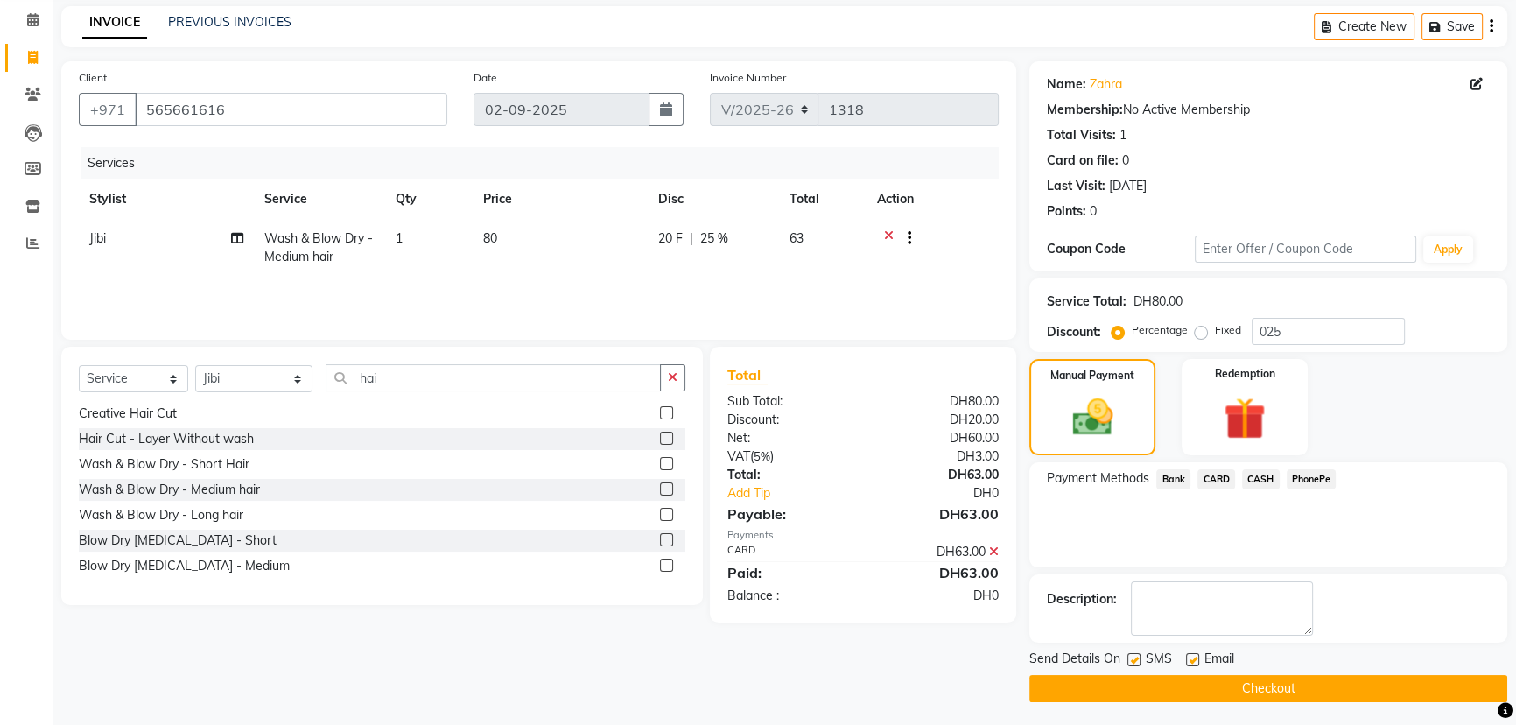
scroll to position [72, 0]
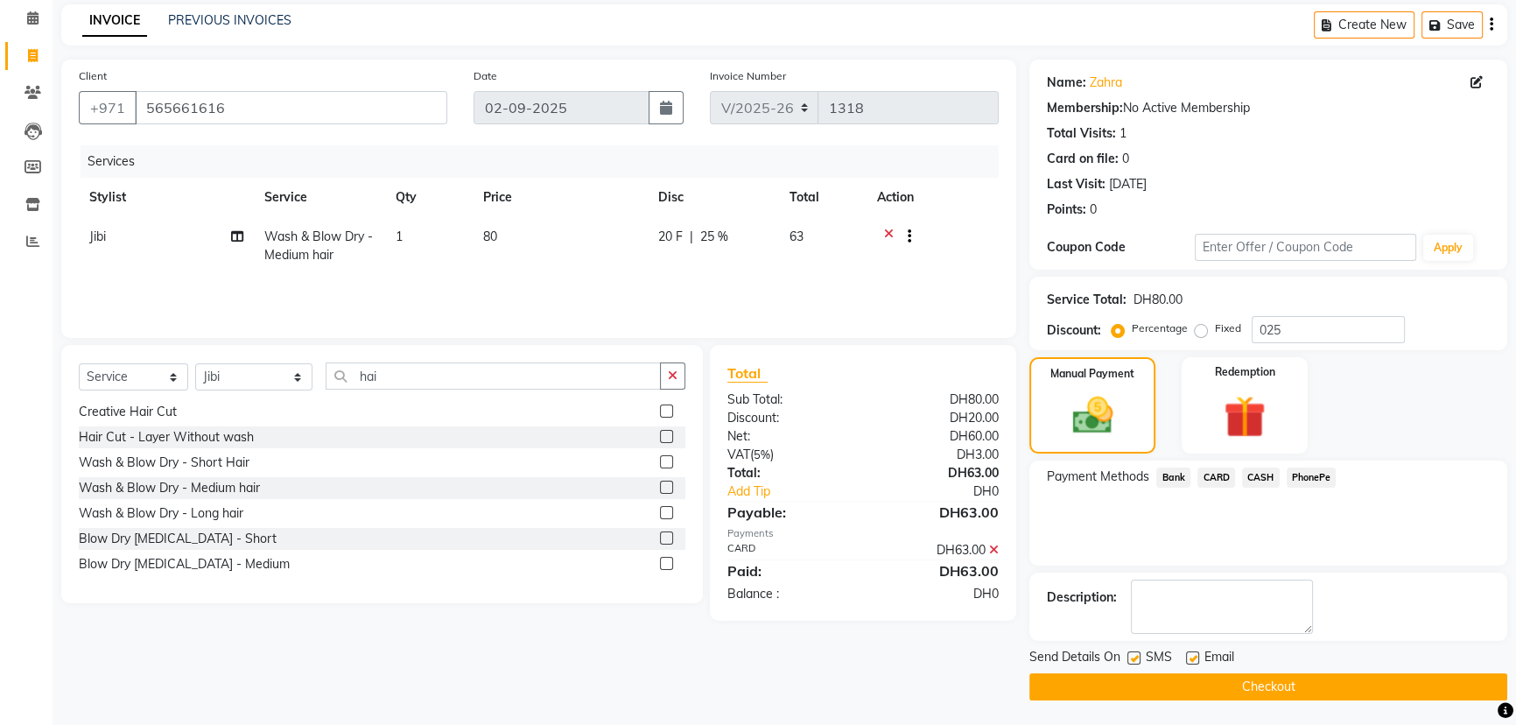
click at [1313, 684] on button "Checkout" at bounding box center [1268, 686] width 478 height 27
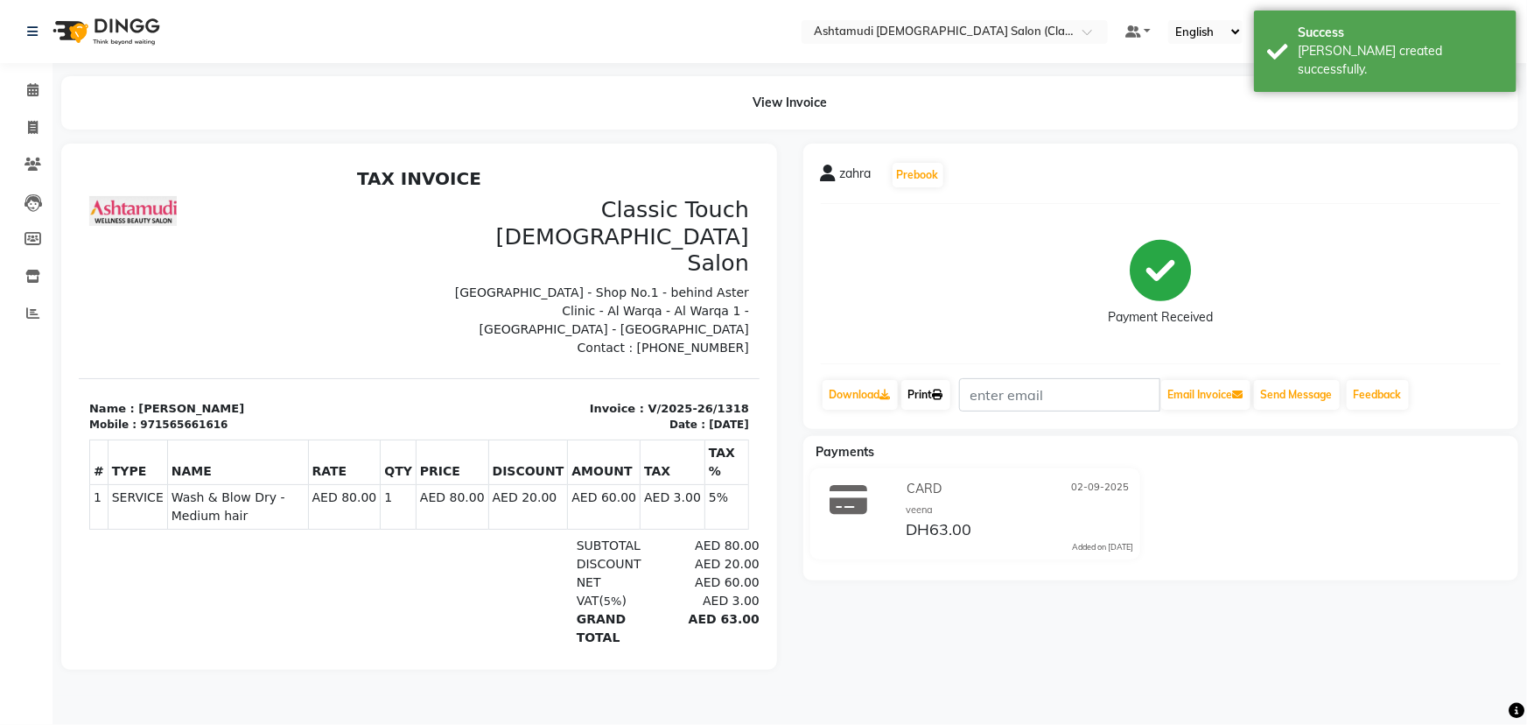
click at [926, 394] on link "Print" at bounding box center [925, 395] width 49 height 30
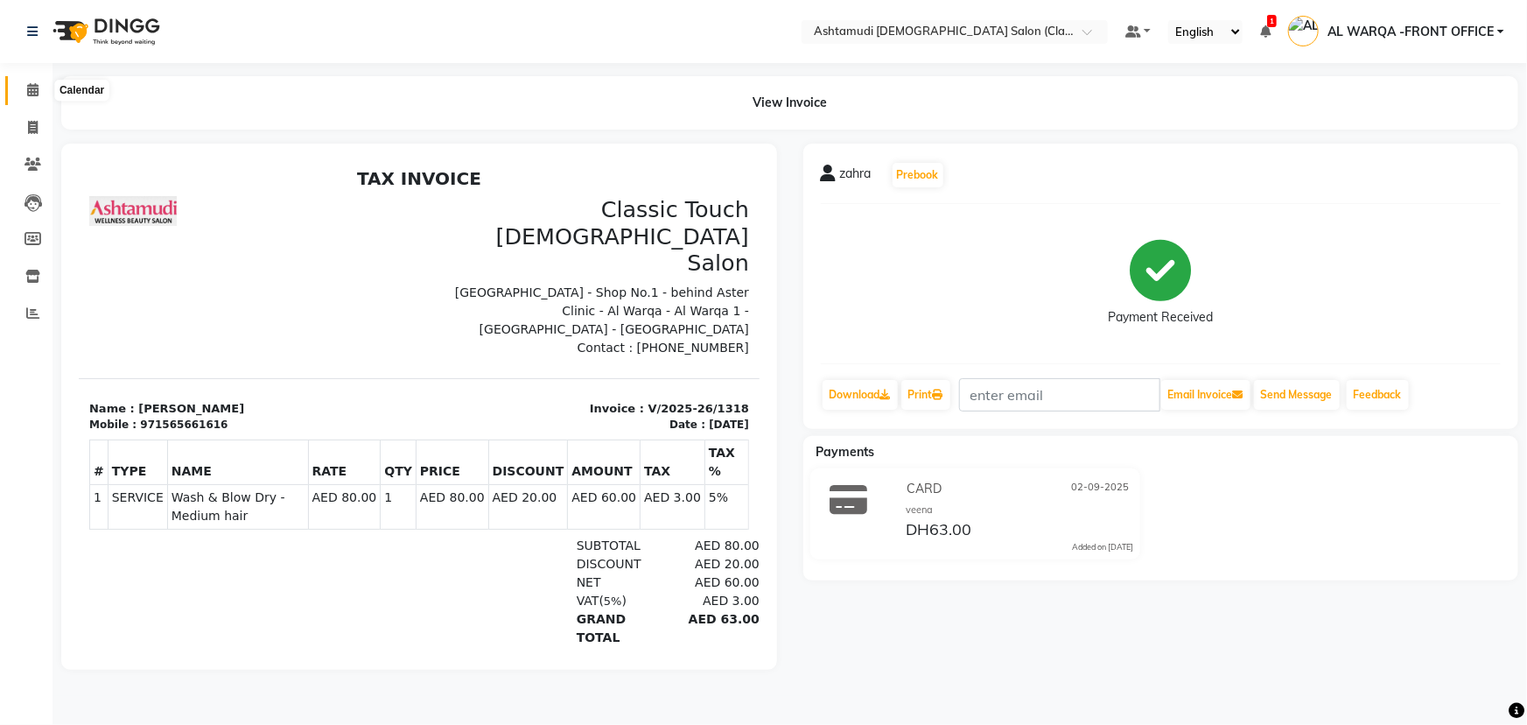
click at [33, 89] on icon at bounding box center [32, 89] width 11 height 13
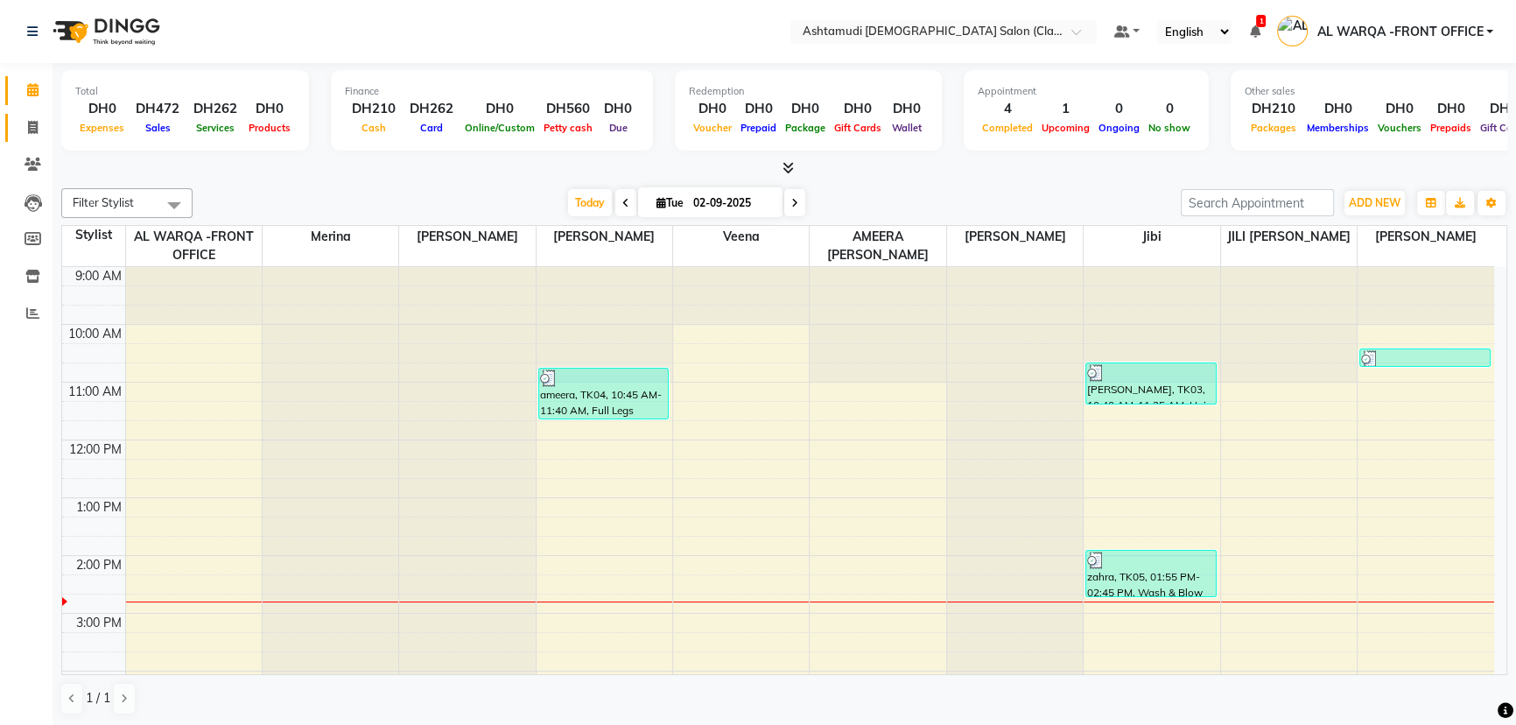
click at [35, 129] on icon at bounding box center [33, 127] width 10 height 13
select select "service"
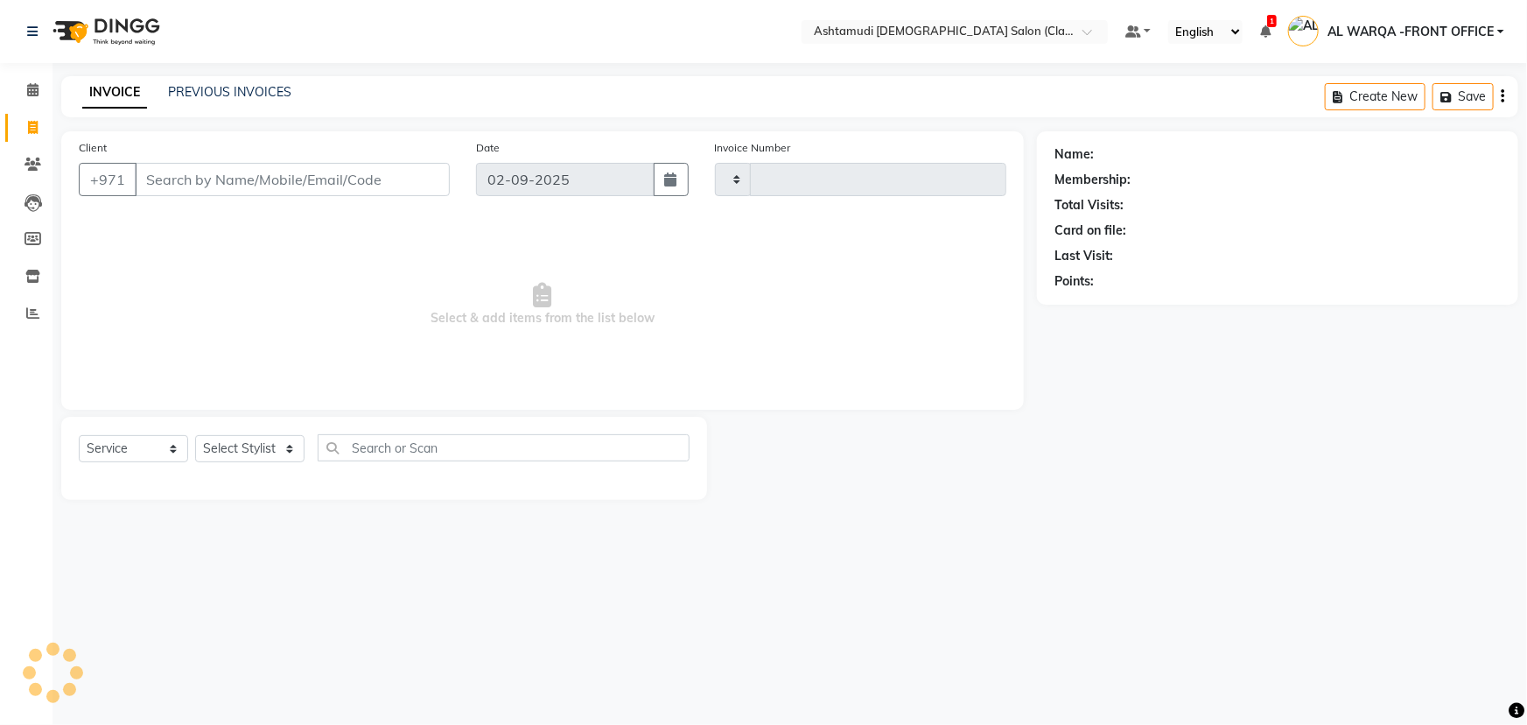
type input "1319"
select select "8201"
click at [189, 179] on input "Client" at bounding box center [292, 179] width 315 height 33
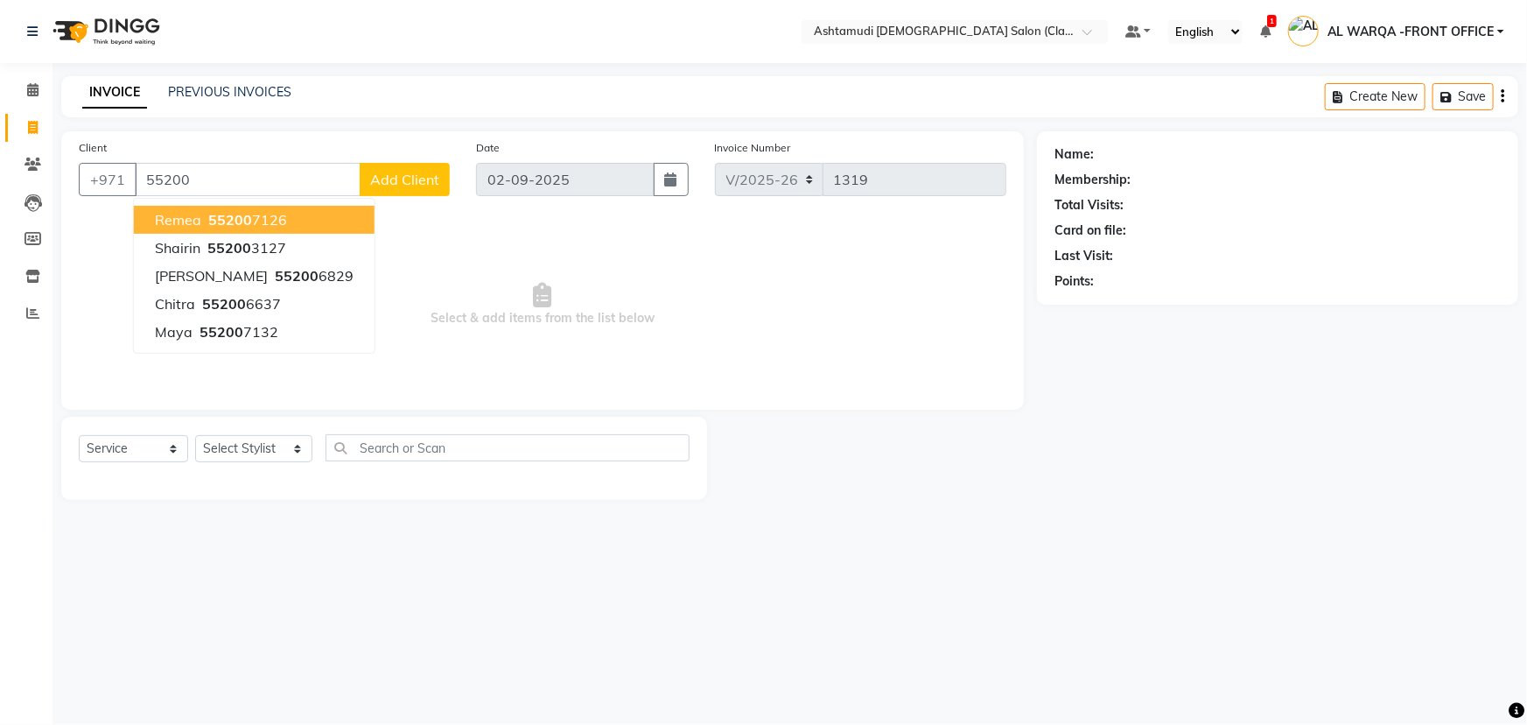
click at [202, 215] on button "Remea 55200 7126" at bounding box center [254, 220] width 241 height 28
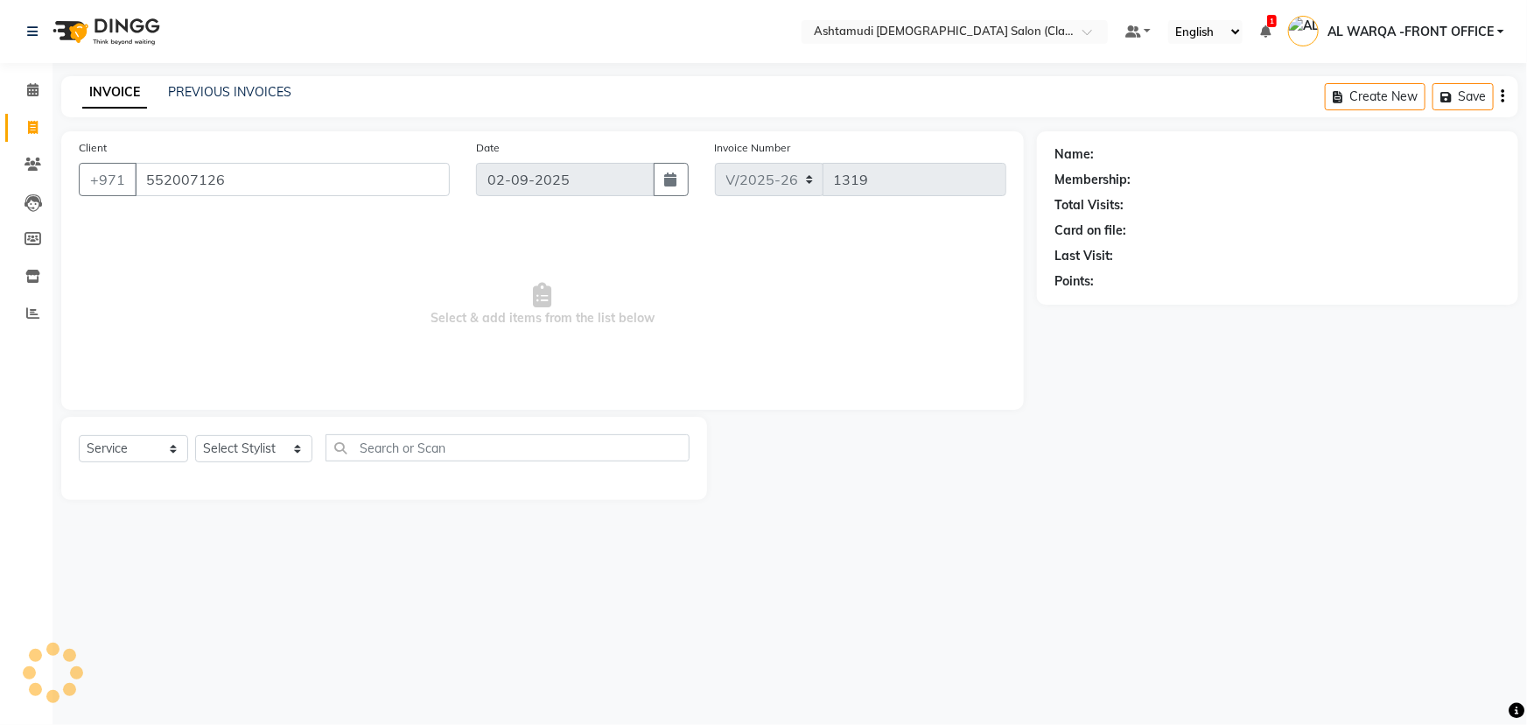
type input "552007126"
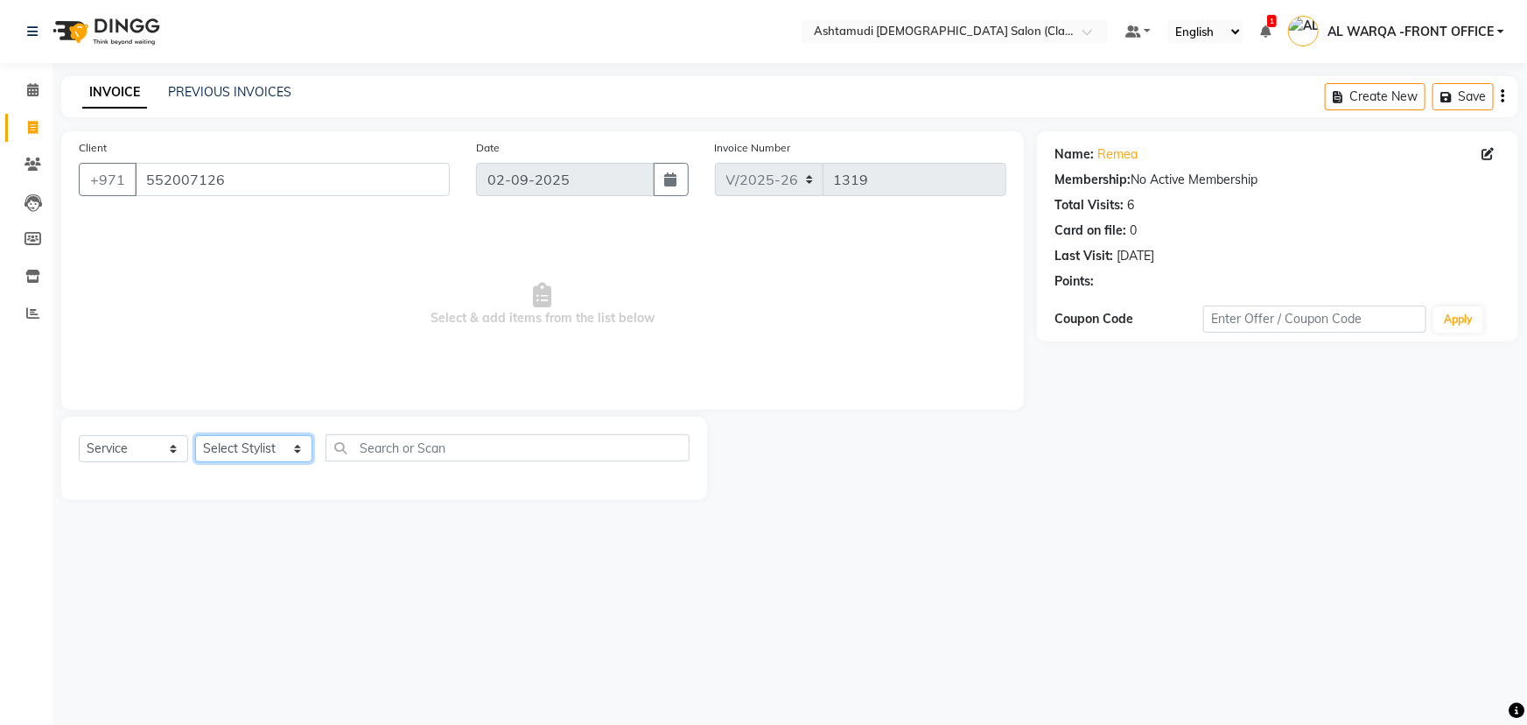
click at [254, 449] on select "Select Stylist AL WARQA -FRONT OFFICE AMEERA [PERSON_NAME] [PERSON_NAME] JILI […" at bounding box center [253, 448] width 117 height 27
select select "80345"
click at [195, 435] on select "Select Stylist AL WARQA -FRONT OFFICE AMEERA [PERSON_NAME] [PERSON_NAME] JILI […" at bounding box center [253, 448] width 117 height 27
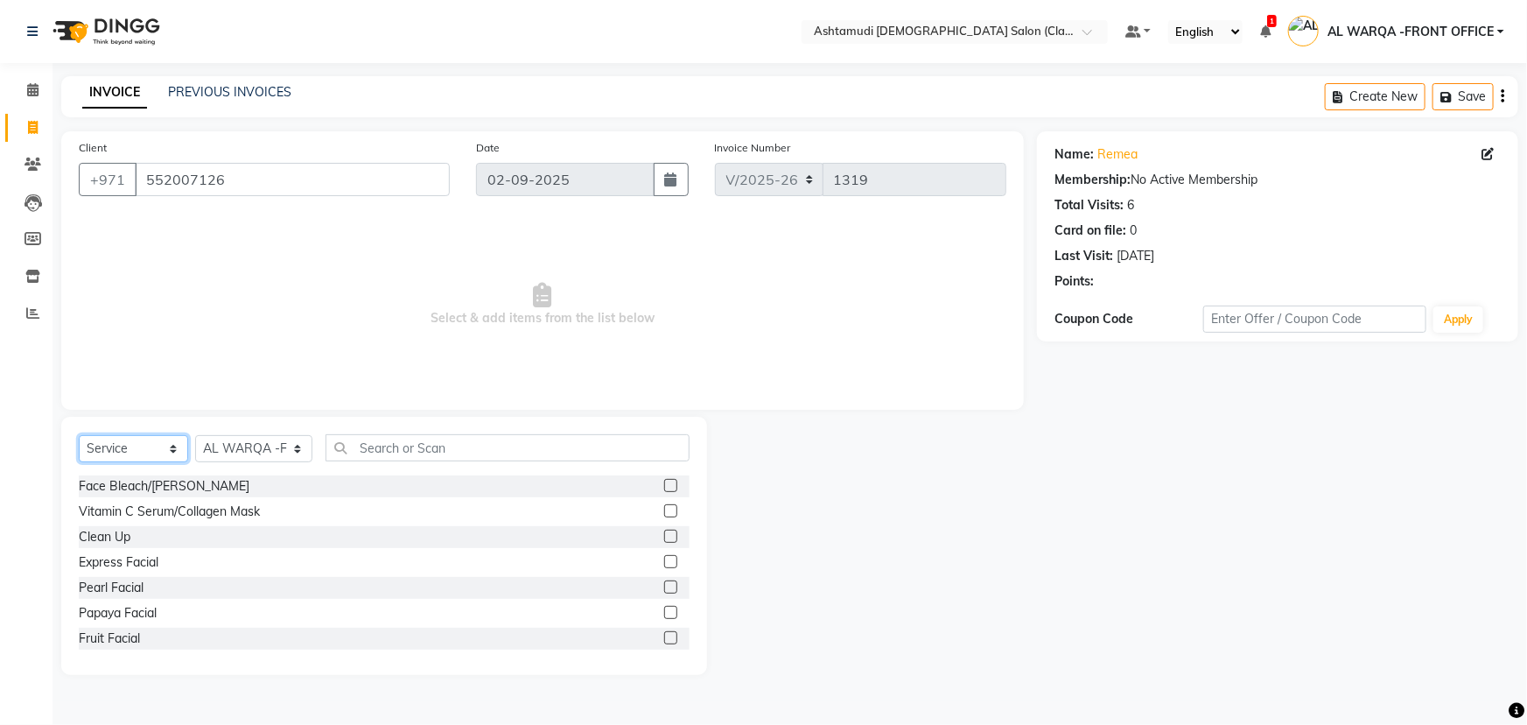
click at [163, 449] on select "Select Service Product Membership Package Voucher Prepaid Gift Card" at bounding box center [133, 448] width 109 height 27
select select "package"
click at [79, 435] on select "Select Service Product Membership Package Voucher Prepaid Gift Card" at bounding box center [133, 448] width 109 height 27
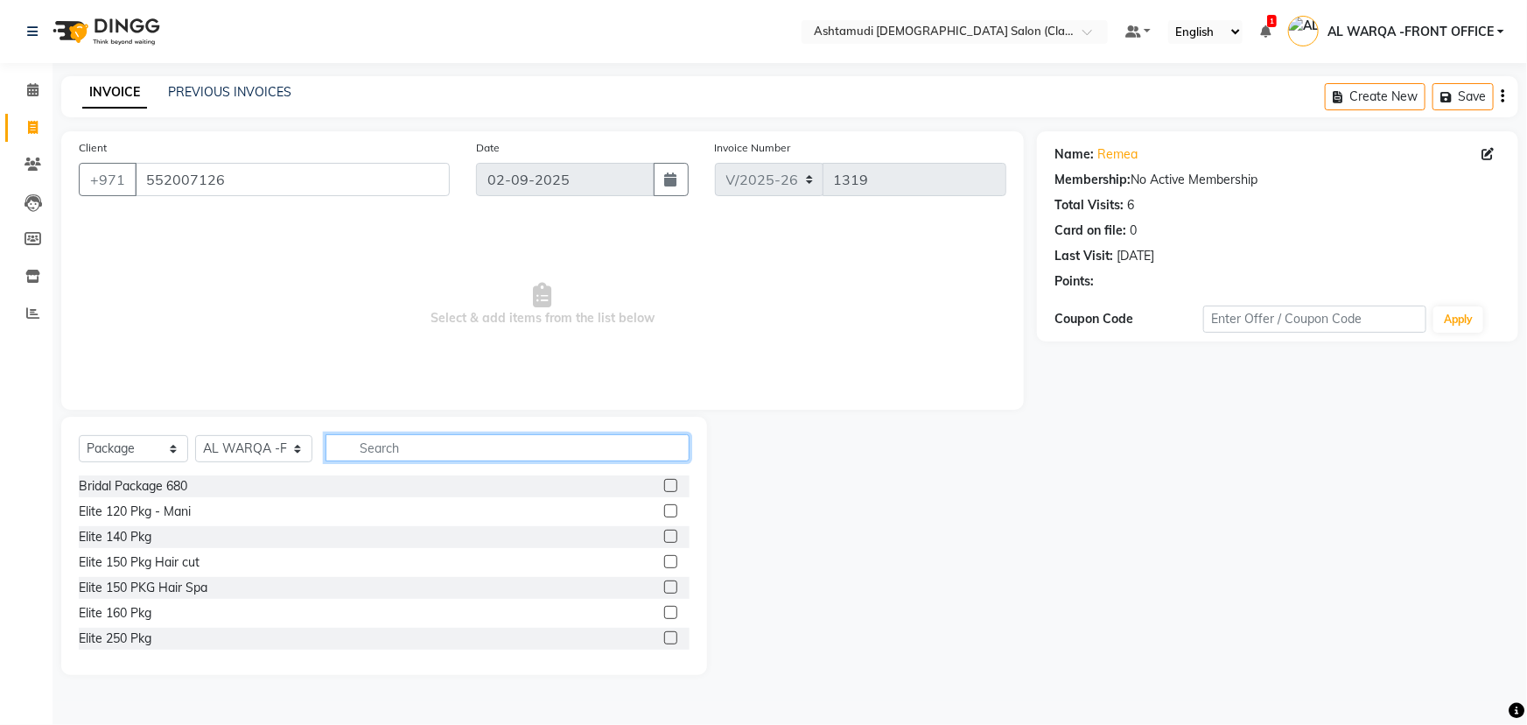
click at [413, 449] on input "text" at bounding box center [508, 447] width 364 height 27
type input "royal"
click at [664, 560] on label at bounding box center [670, 561] width 13 height 13
click at [664, 560] on input "checkbox" at bounding box center [669, 562] width 11 height 11
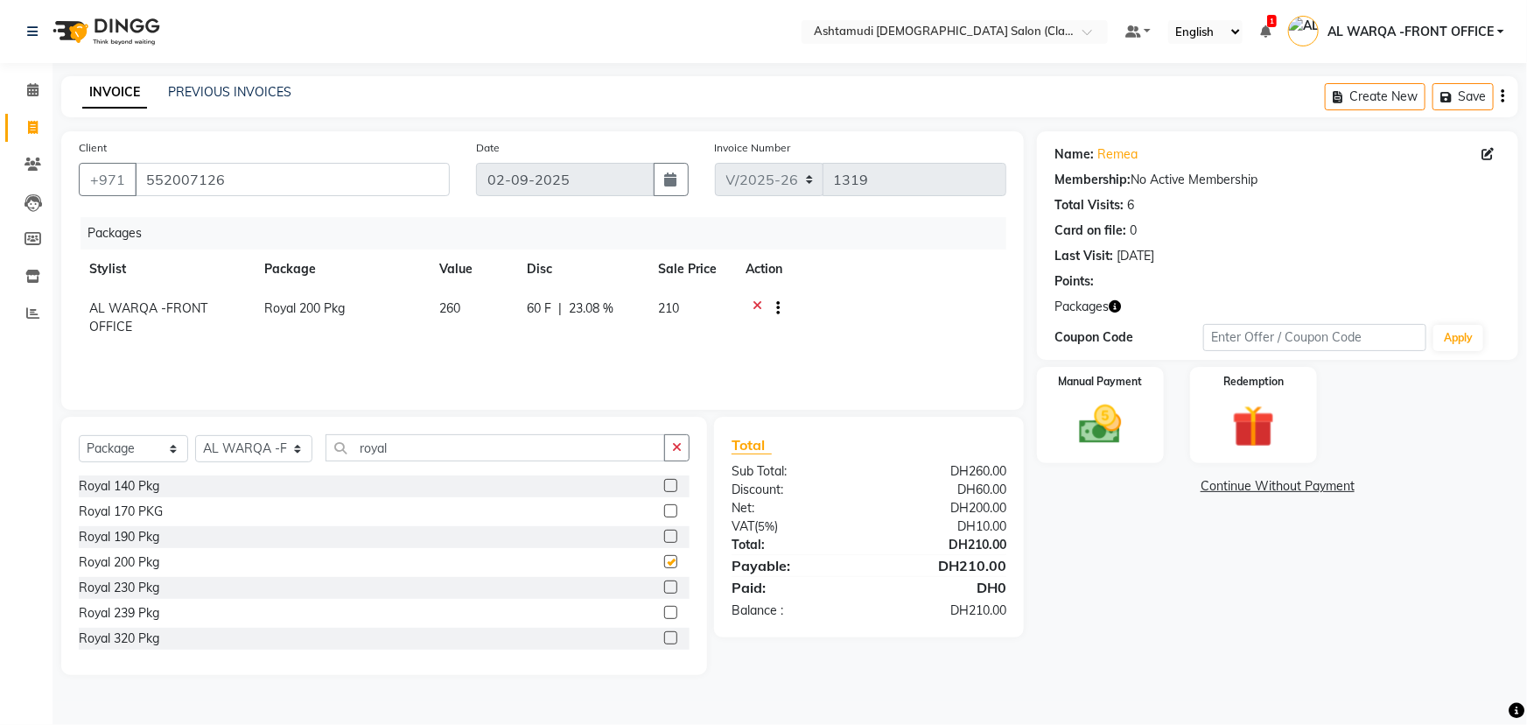
checkbox input "false"
click at [298, 450] on select "Select Stylist AL WARQA -FRONT OFFICE AMEERA [PERSON_NAME] [PERSON_NAME] JILI […" at bounding box center [253, 448] width 117 height 27
select select "82443"
click at [195, 435] on select "Select Stylist AL WARQA -FRONT OFFICE AMEERA [PERSON_NAME] [PERSON_NAME] JILI […" at bounding box center [253, 448] width 117 height 27
click at [171, 450] on select "Select Service Product Membership Package Voucher Prepaid Gift Card" at bounding box center [133, 448] width 109 height 27
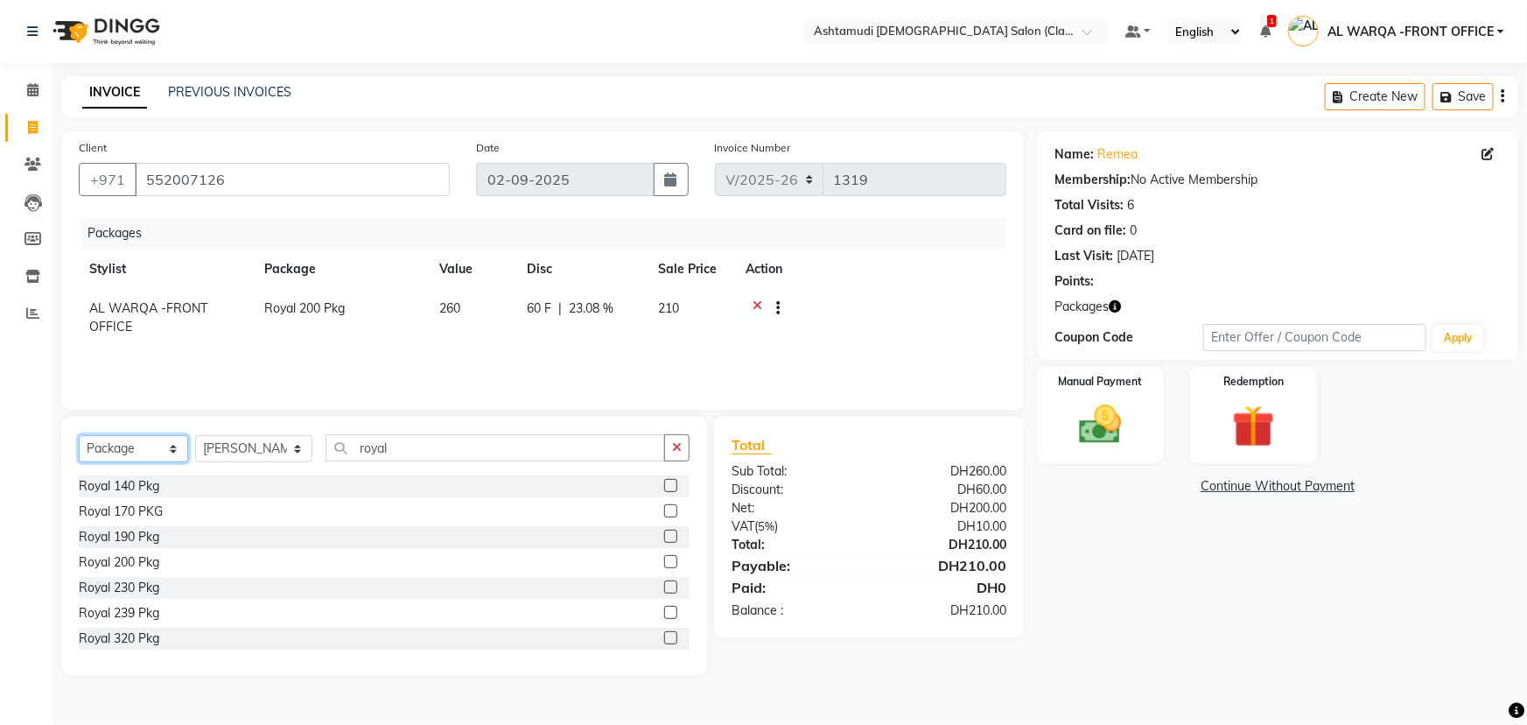
select select "service"
click at [79, 435] on select "Select Service Product Membership Package Voucher Prepaid Gift Card" at bounding box center [133, 448] width 109 height 27
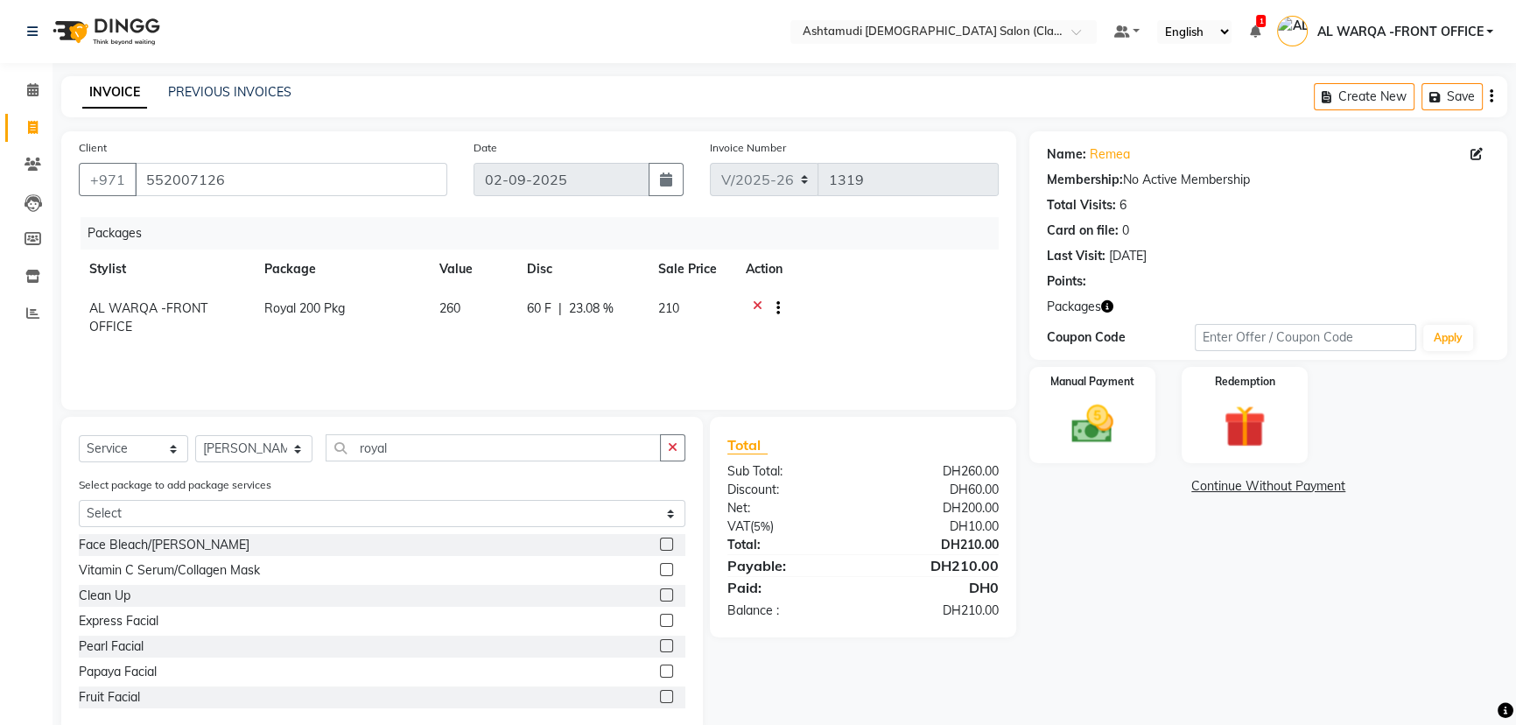
click at [660, 543] on label at bounding box center [666, 543] width 13 height 13
click at [660, 543] on input "checkbox" at bounding box center [665, 544] width 11 height 11
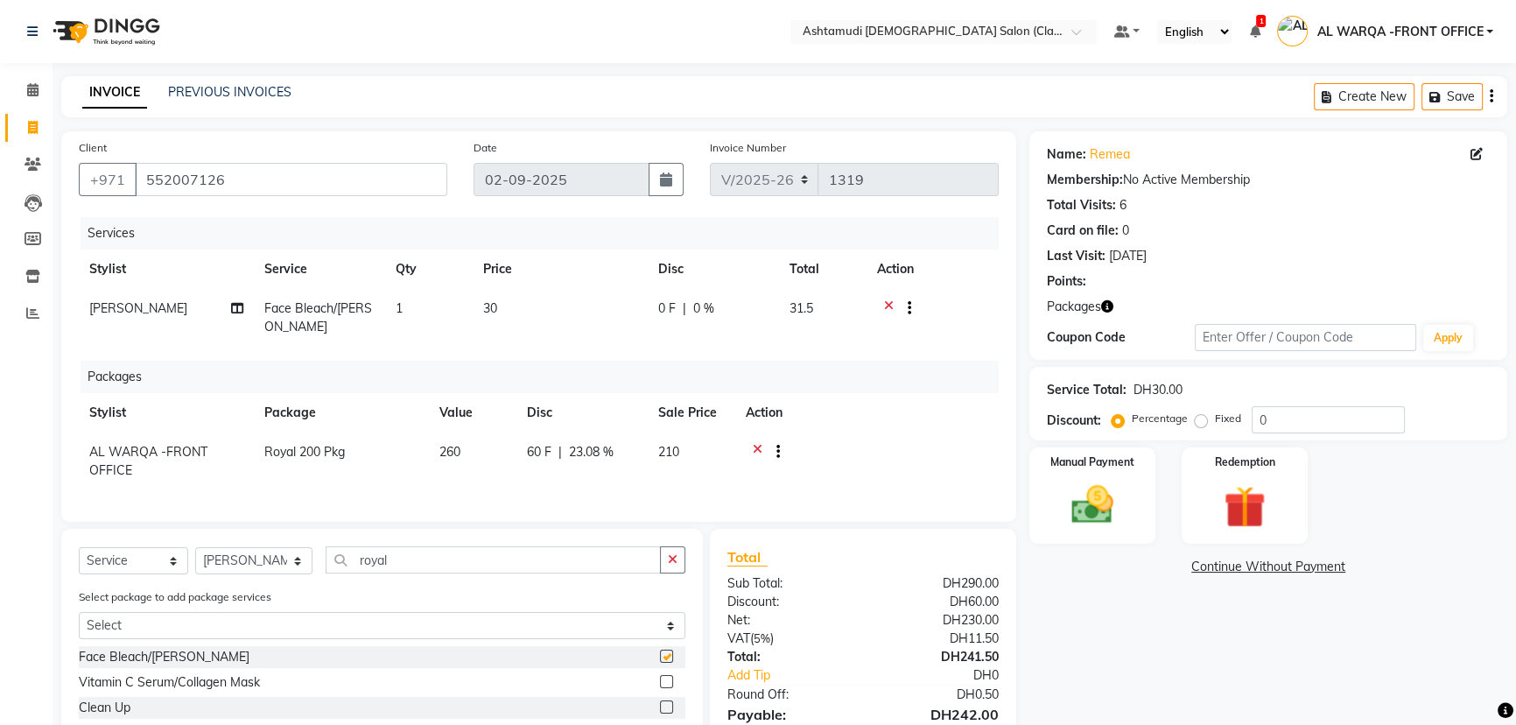
checkbox input "false"
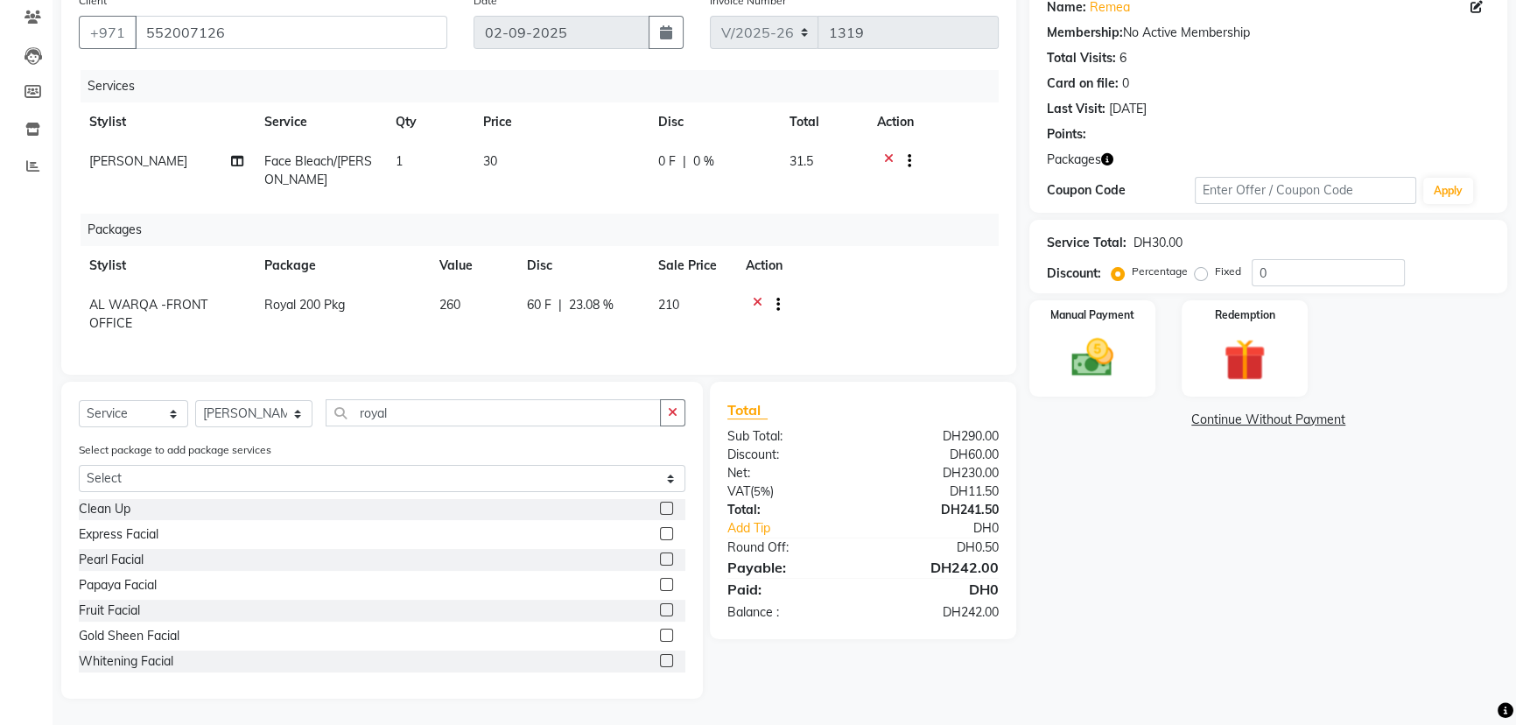
scroll to position [79, 0]
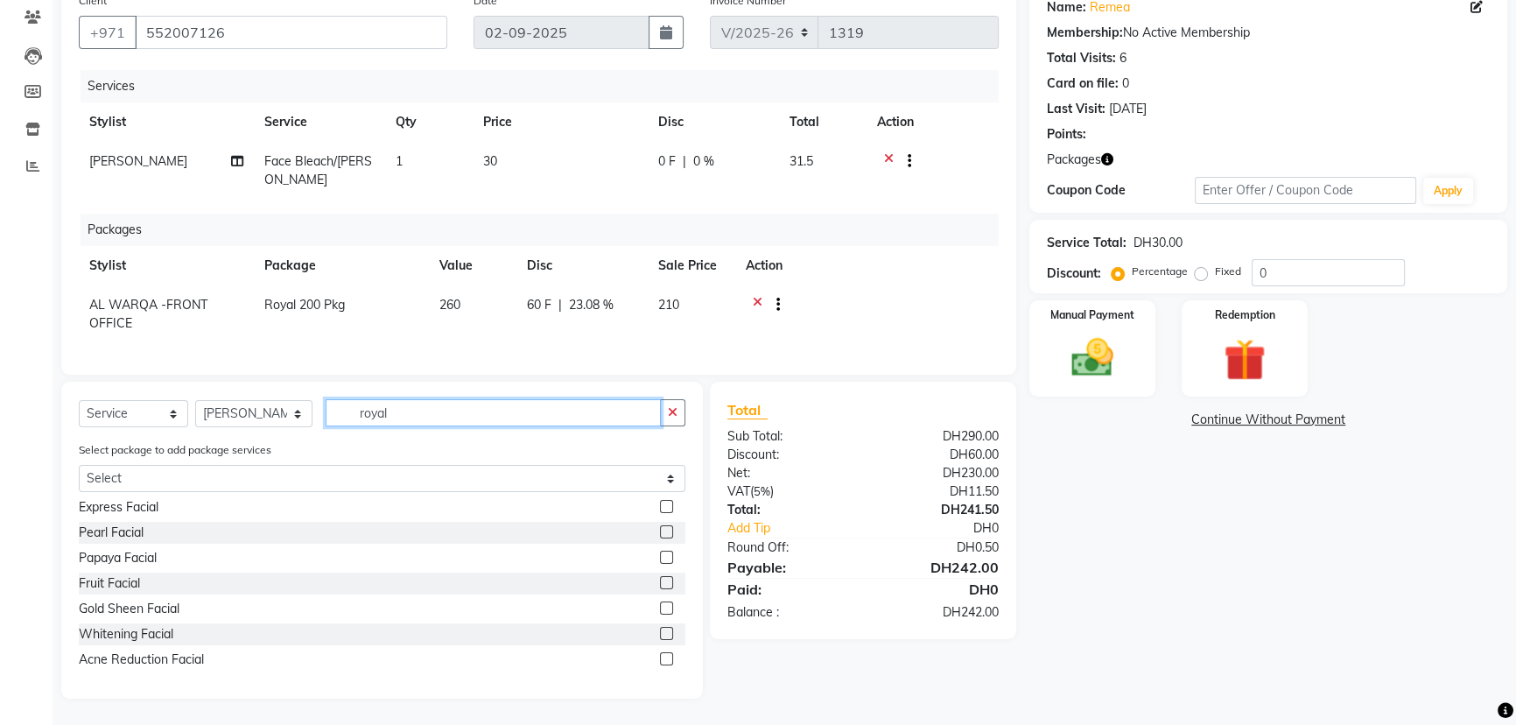
click at [400, 414] on input "royal" at bounding box center [493, 412] width 335 height 27
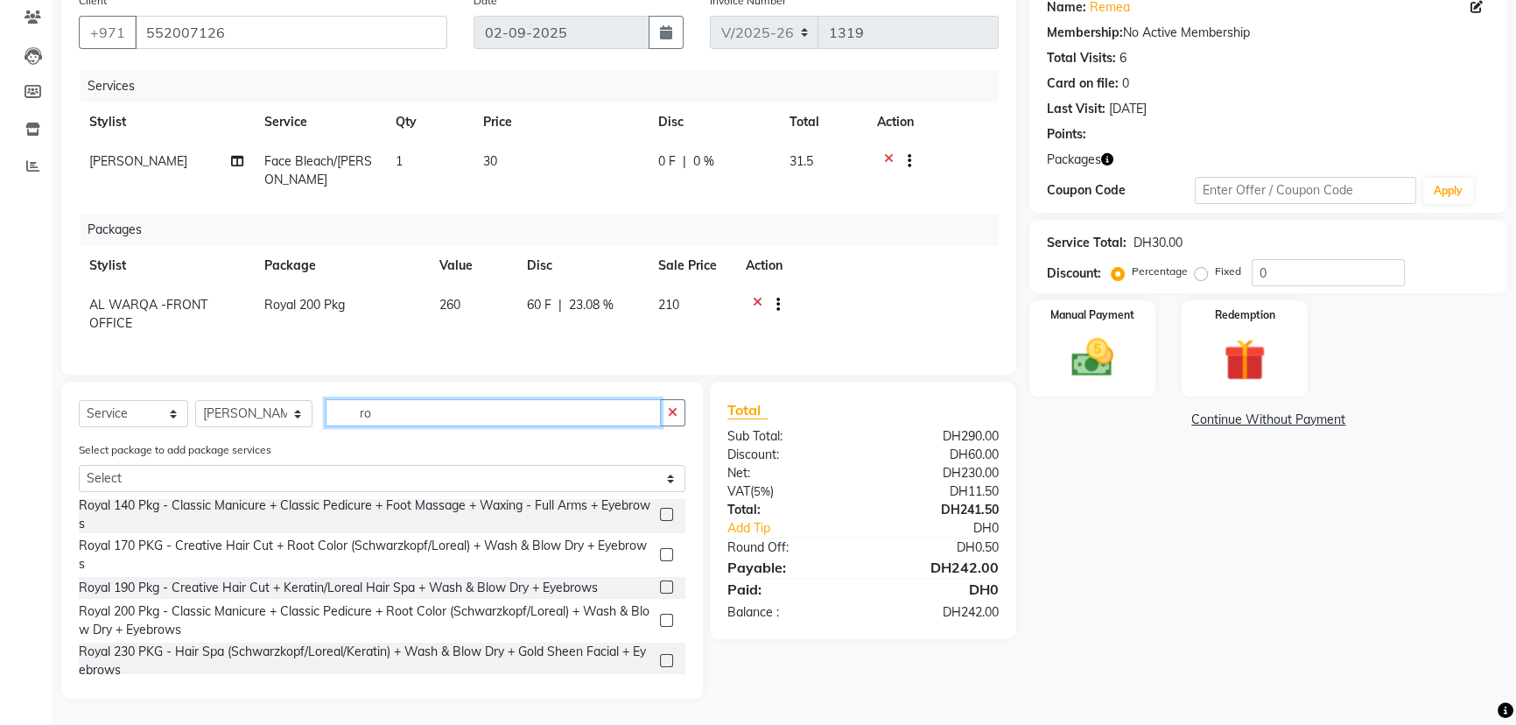
type input "r"
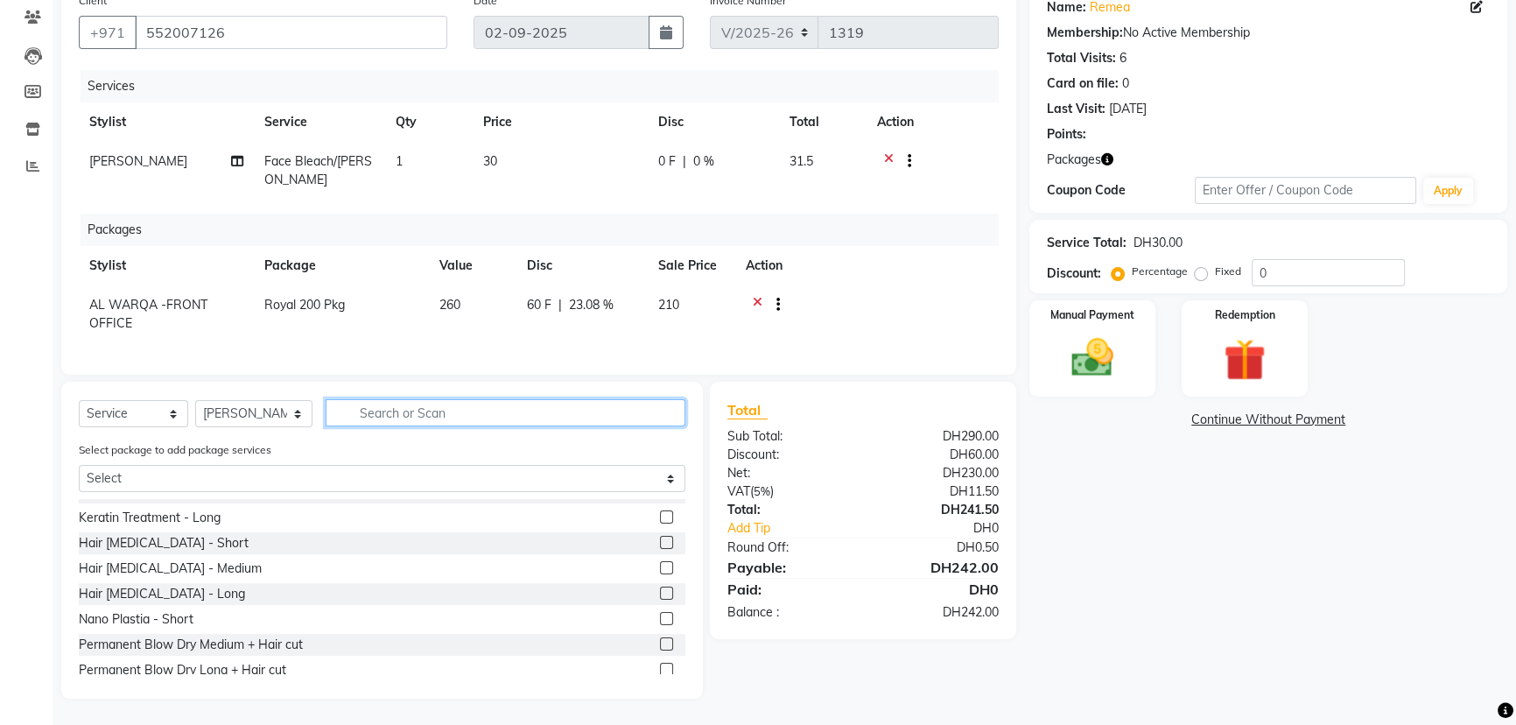
scroll to position [1084, 0]
click at [351, 412] on input "text" at bounding box center [506, 412] width 360 height 27
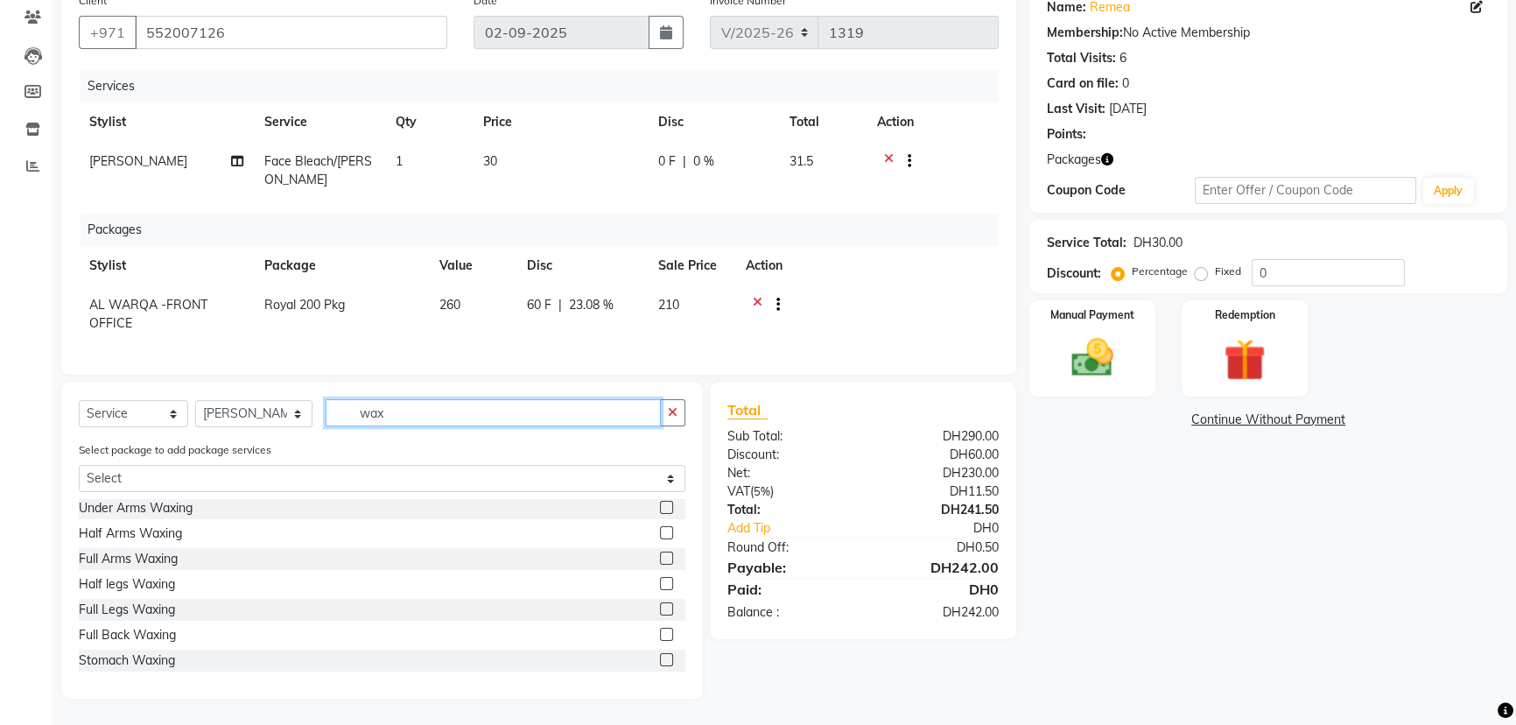
scroll to position [79, 0]
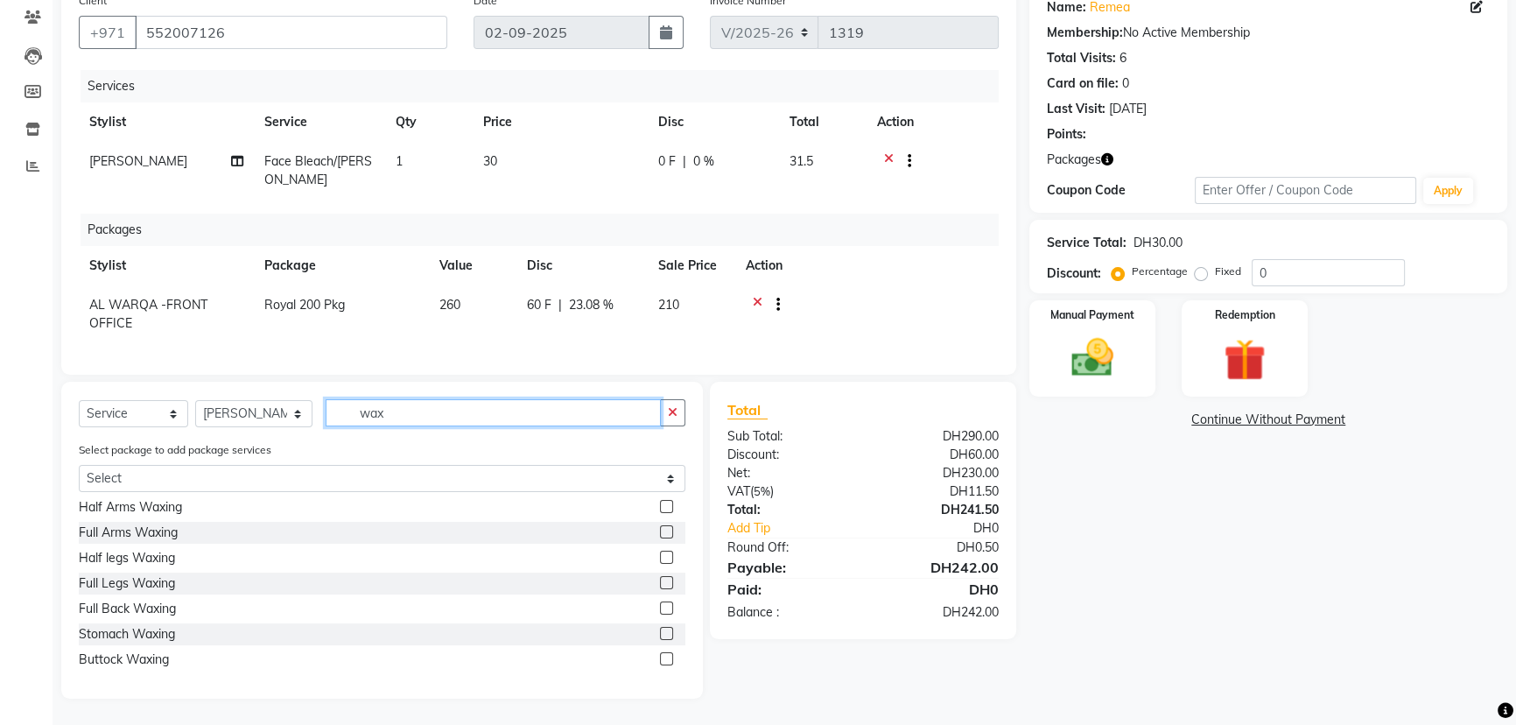
type input "wax"
click at [660, 556] on label at bounding box center [666, 557] width 13 height 13
click at [660, 556] on input "checkbox" at bounding box center [665, 557] width 11 height 11
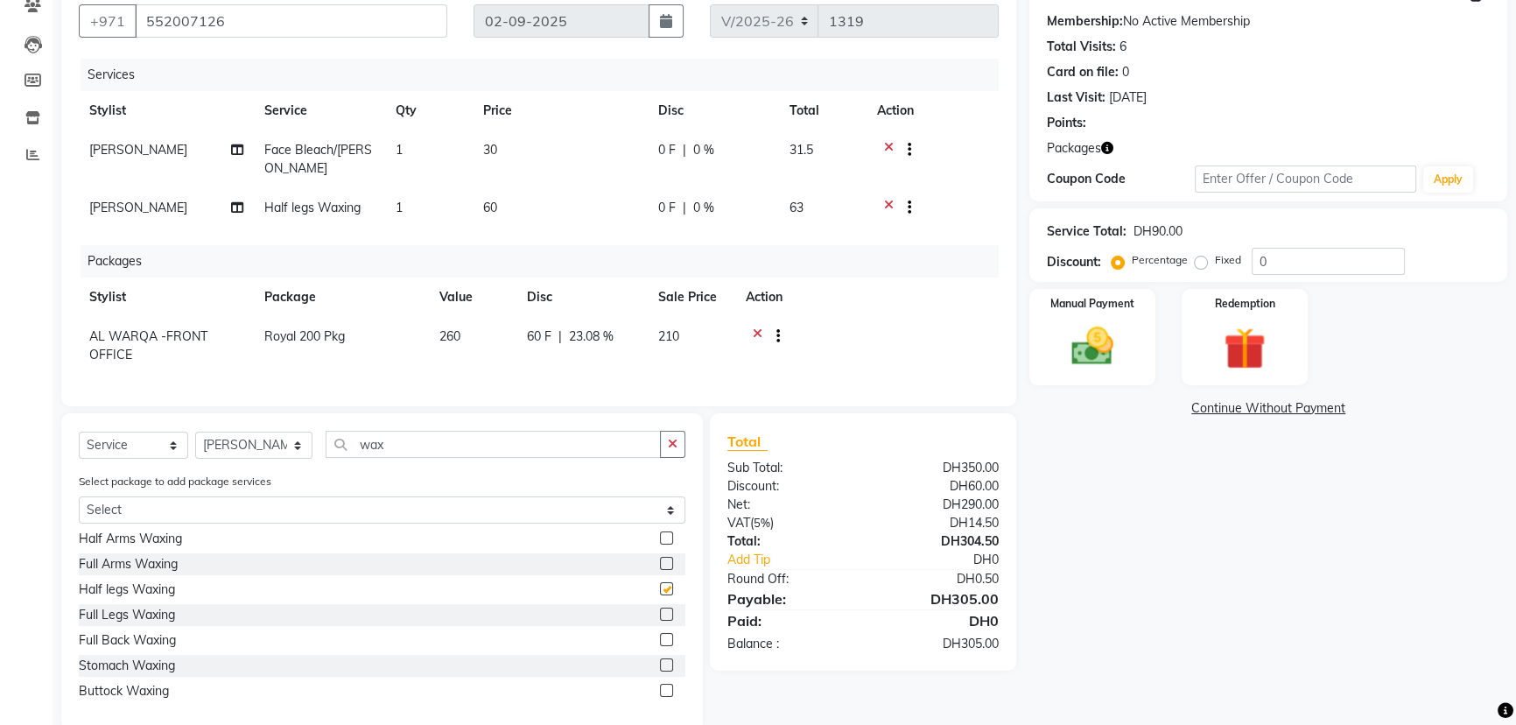
checkbox input "false"
click at [1278, 259] on input "0" at bounding box center [1328, 261] width 153 height 27
click at [1108, 343] on img at bounding box center [1092, 346] width 71 height 50
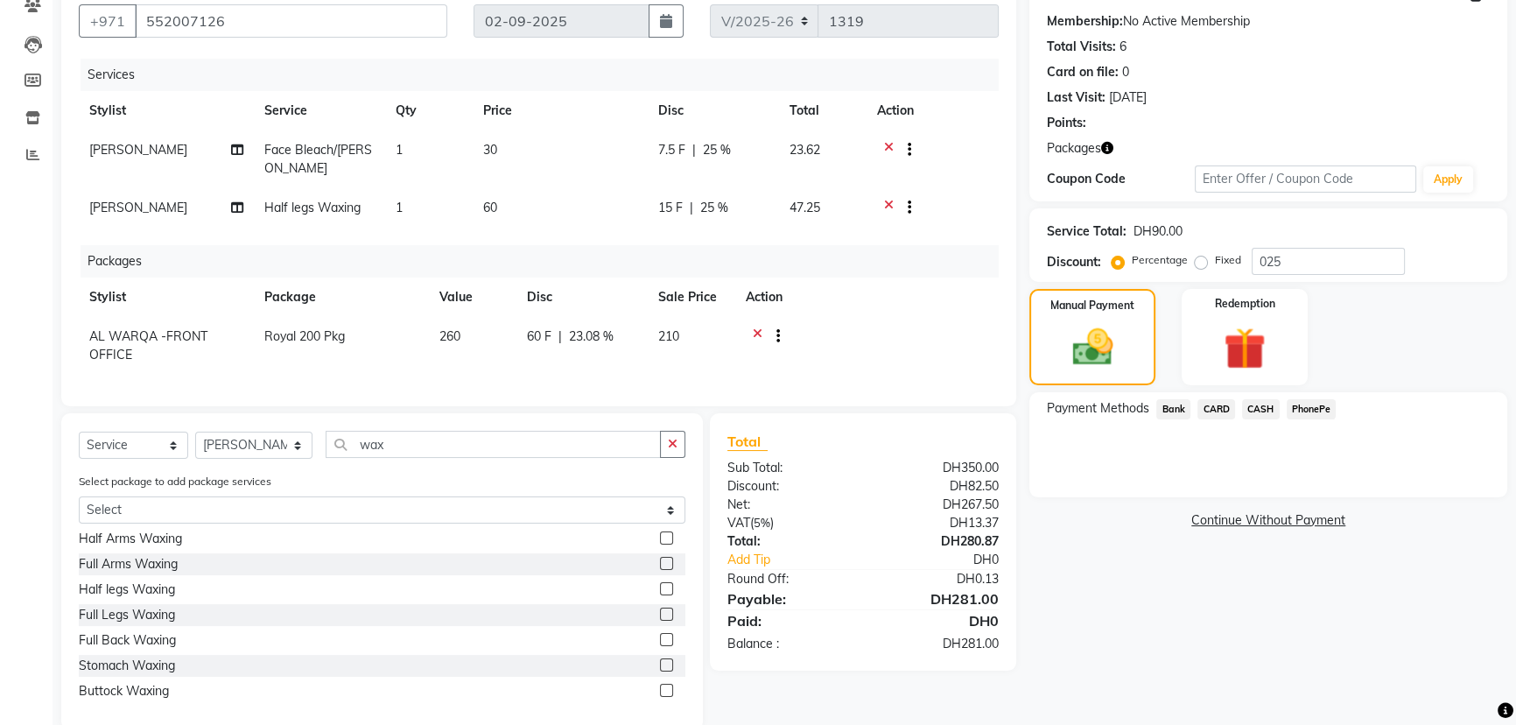
click at [1103, 602] on div "Name: Remea Membership: No Active Membership Total Visits: 6 Card on file: 0 La…" at bounding box center [1274, 351] width 491 height 757
click at [1285, 261] on input "025" at bounding box center [1328, 261] width 153 height 27
type input "025"
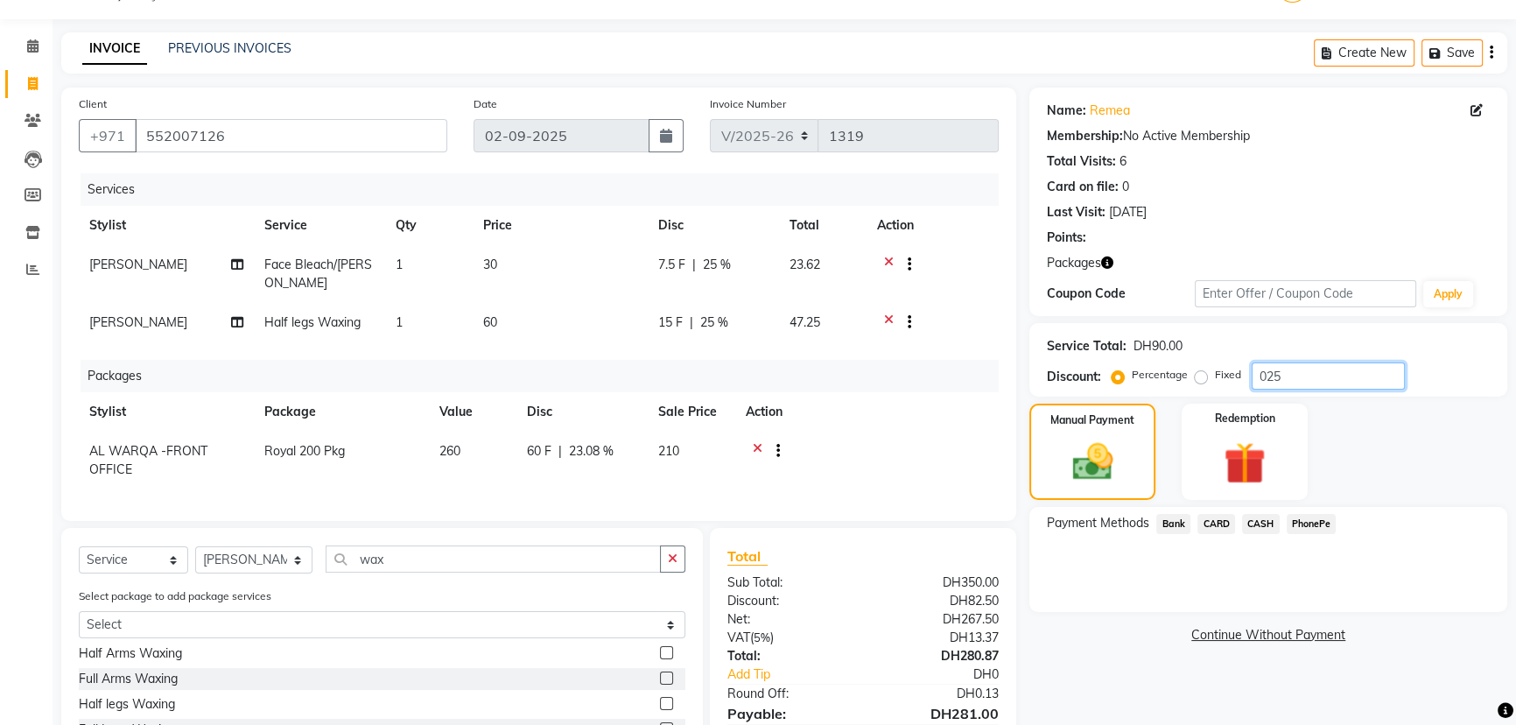
scroll to position [0, 0]
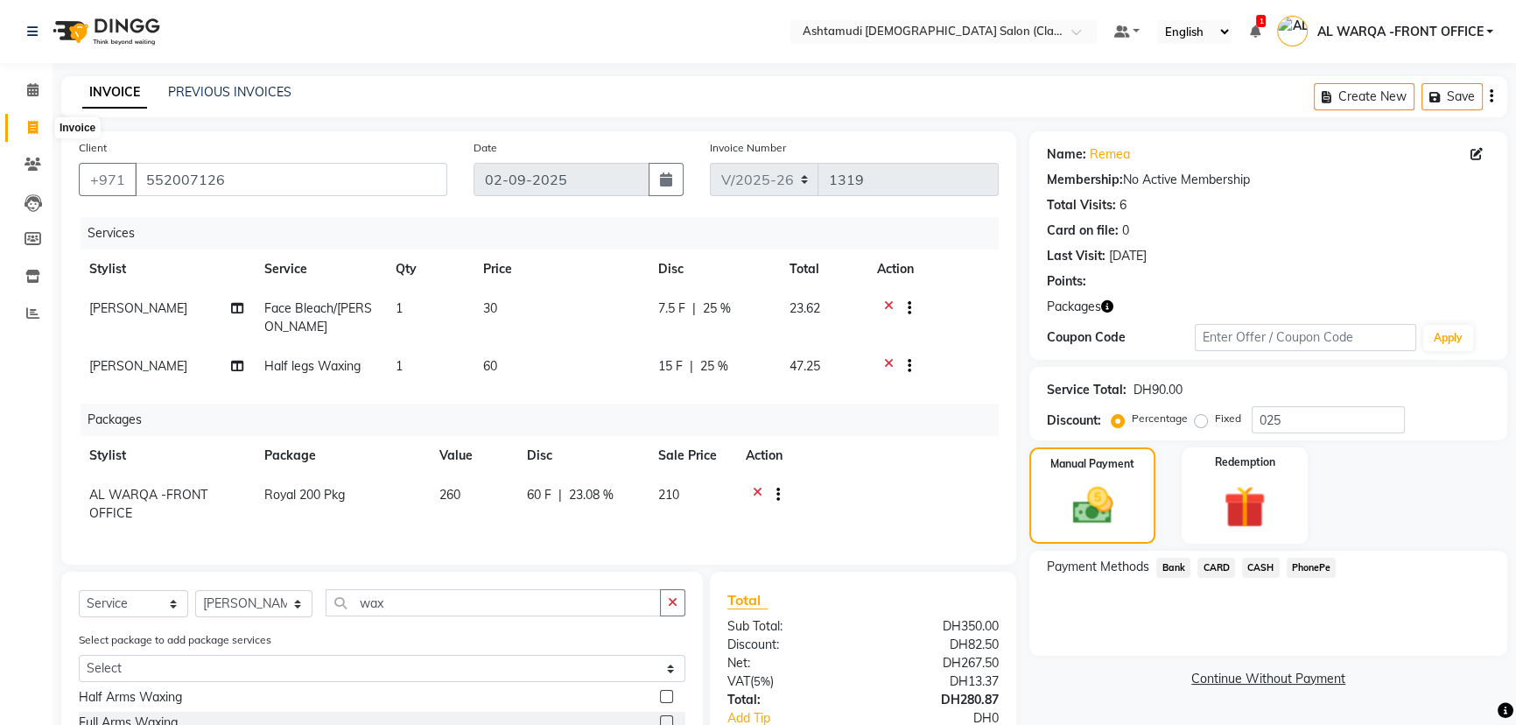
click at [32, 123] on icon at bounding box center [33, 127] width 10 height 13
select select "service"
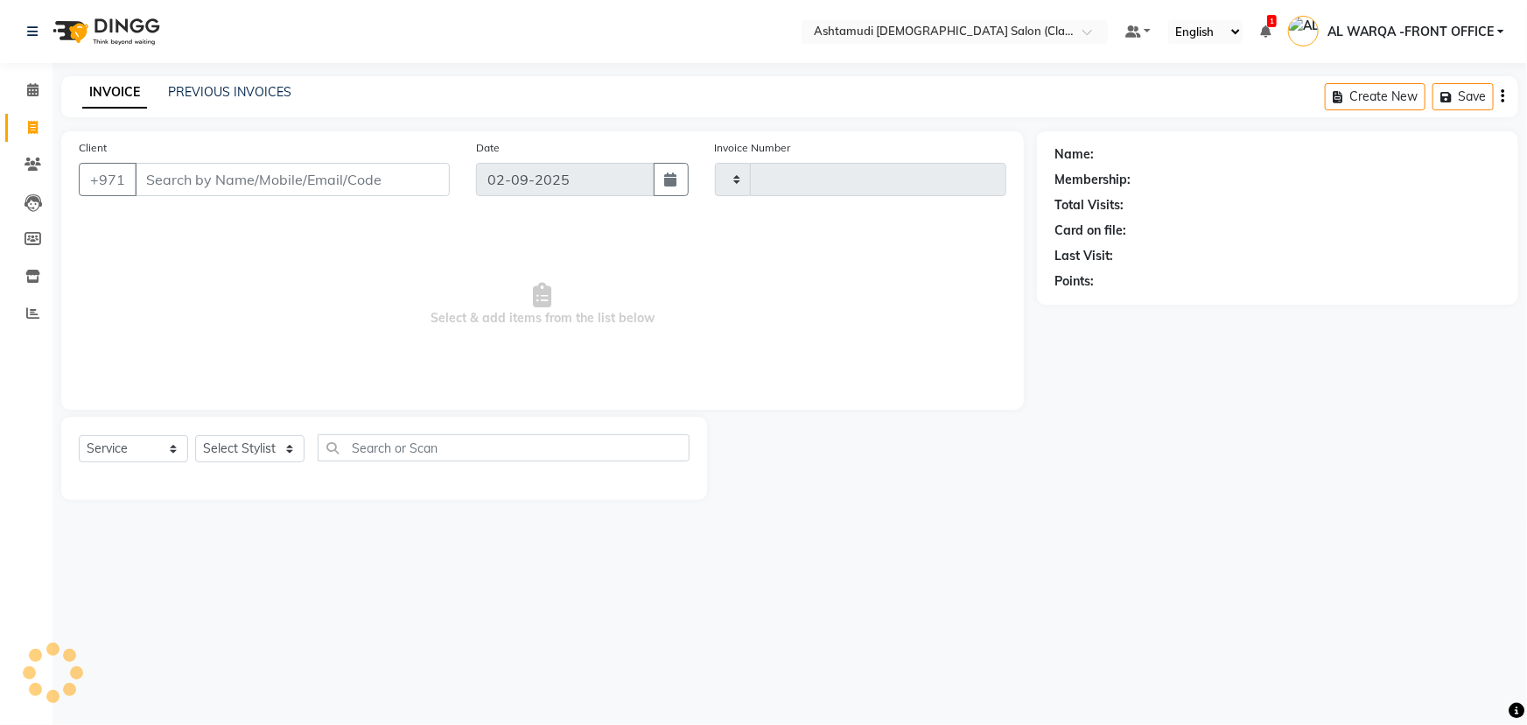
type input "1319"
select select "8201"
click at [186, 181] on input "Client" at bounding box center [292, 179] width 315 height 33
click at [203, 181] on input "Client" at bounding box center [292, 179] width 315 height 33
click at [207, 175] on input "Client" at bounding box center [292, 179] width 315 height 33
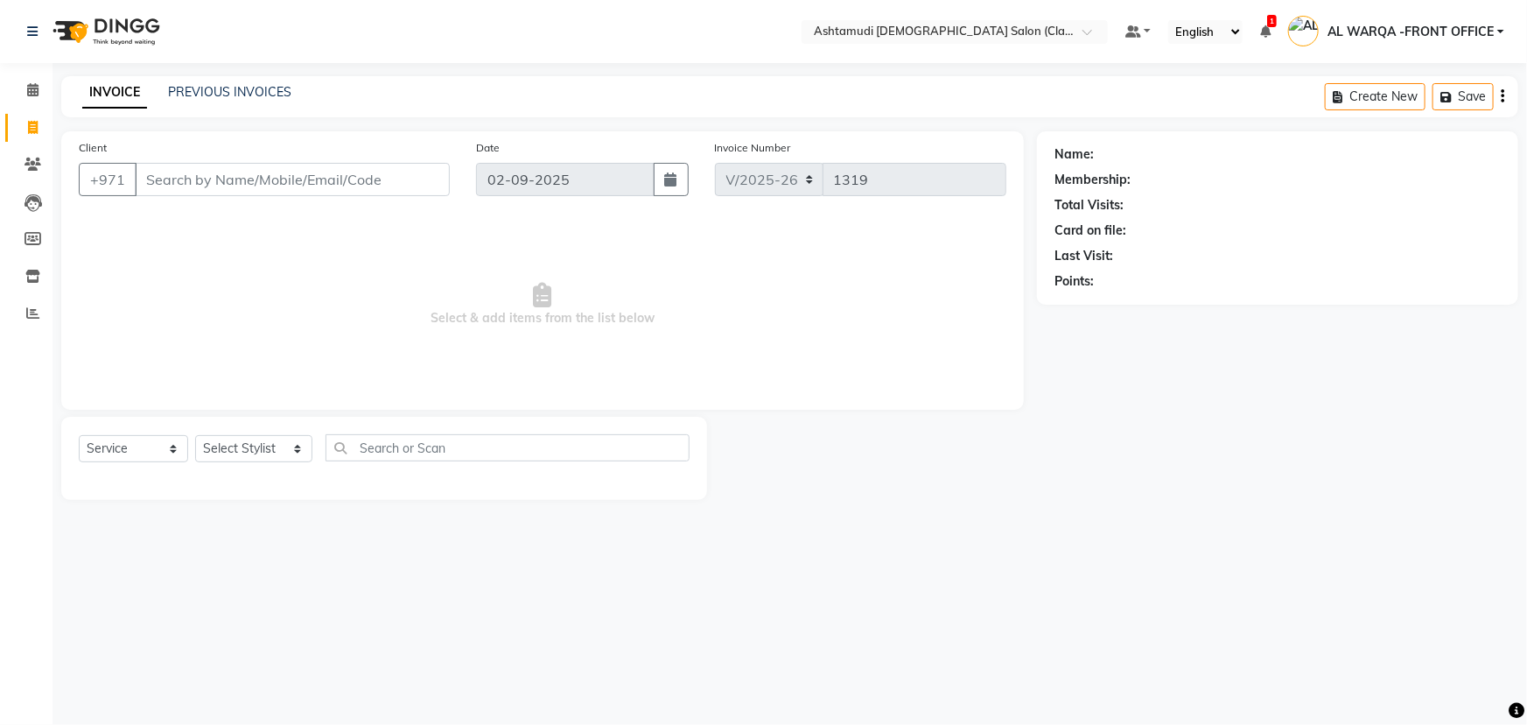
click at [187, 175] on input "Client" at bounding box center [292, 179] width 315 height 33
type input "551080425"
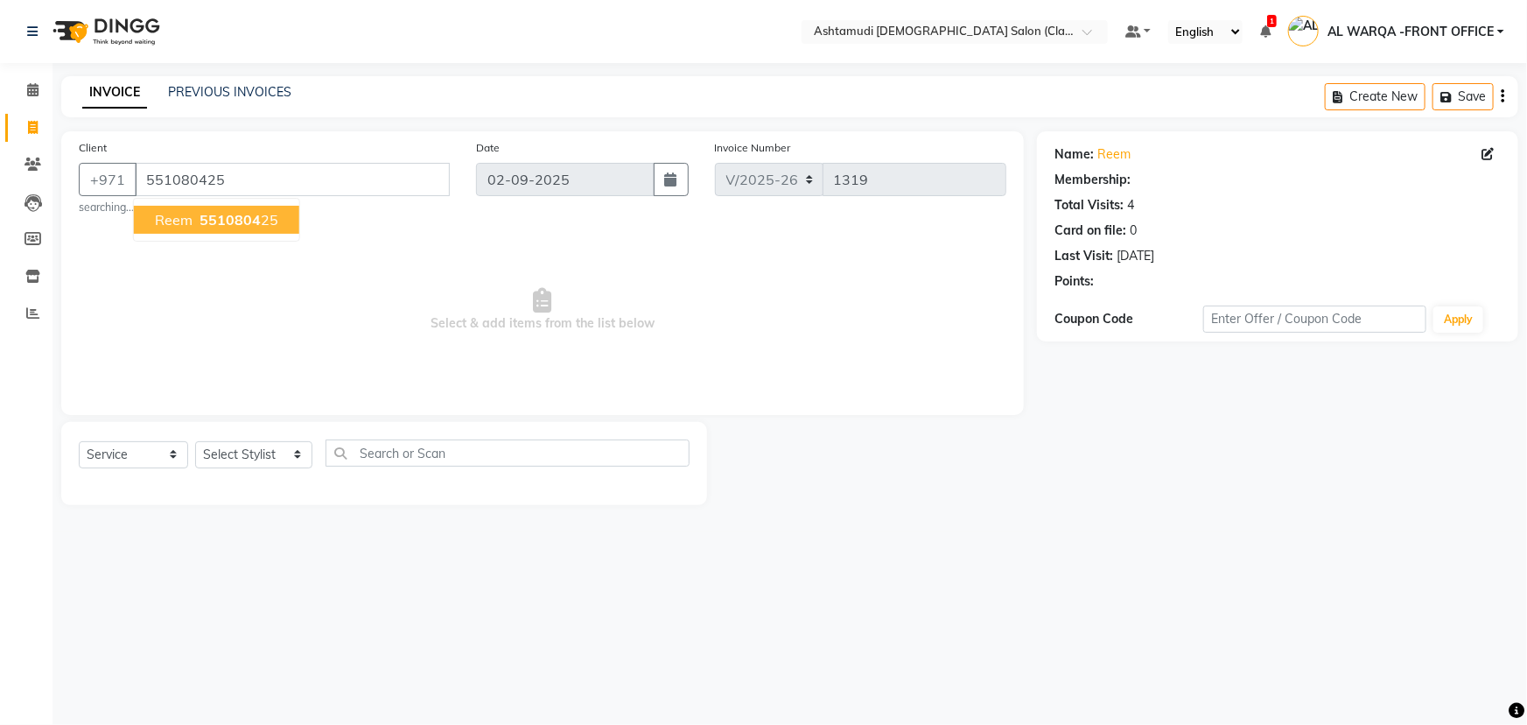
select select "1: Object"
click at [242, 216] on span "5510804" at bounding box center [230, 220] width 61 height 18
select select "1: Object"
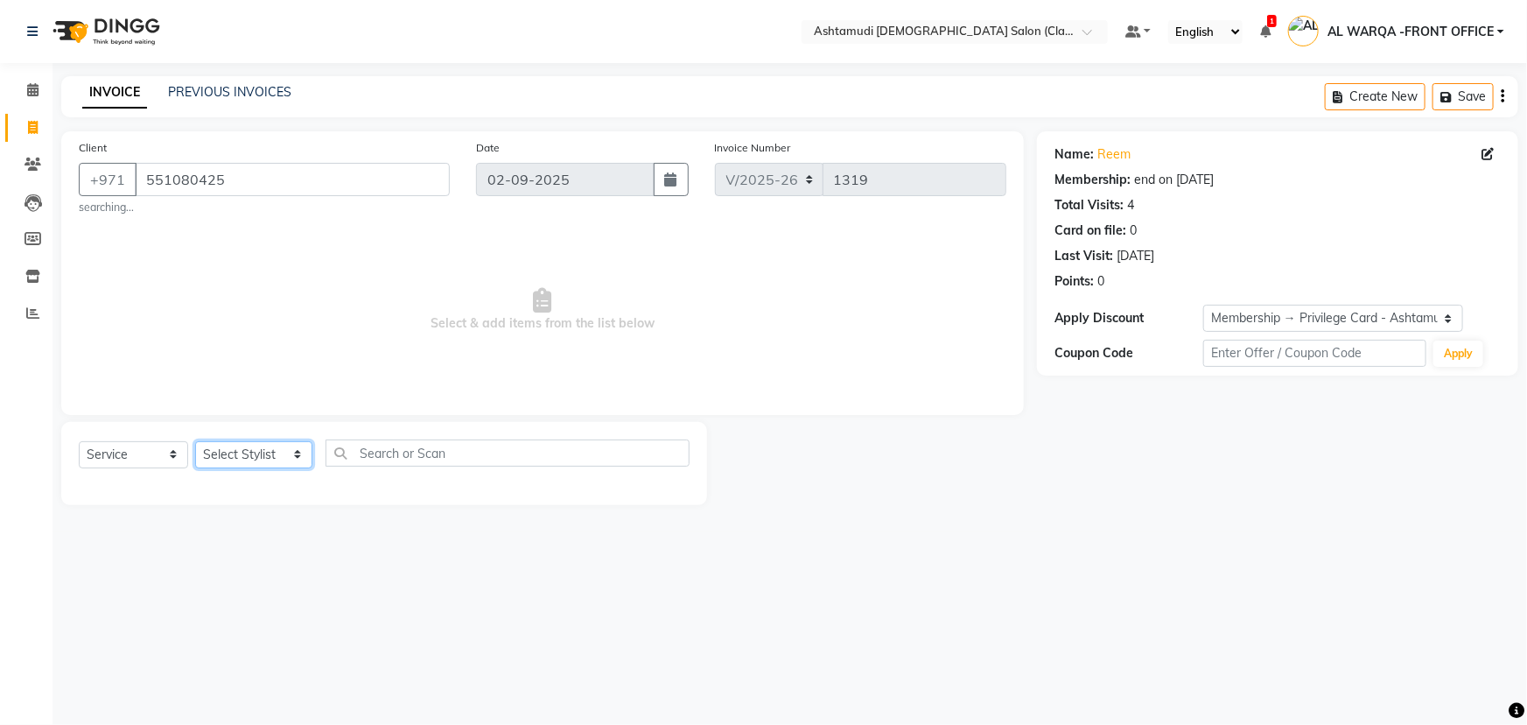
click at [298, 457] on select "Select Stylist AL WARQA -FRONT OFFICE AMEERA [PERSON_NAME] [PERSON_NAME] JILI […" at bounding box center [253, 454] width 117 height 27
select select "82443"
click at [195, 441] on select "Select Stylist AL WARQA -FRONT OFFICE AMEERA [PERSON_NAME] [PERSON_NAME] JILI […" at bounding box center [253, 454] width 117 height 27
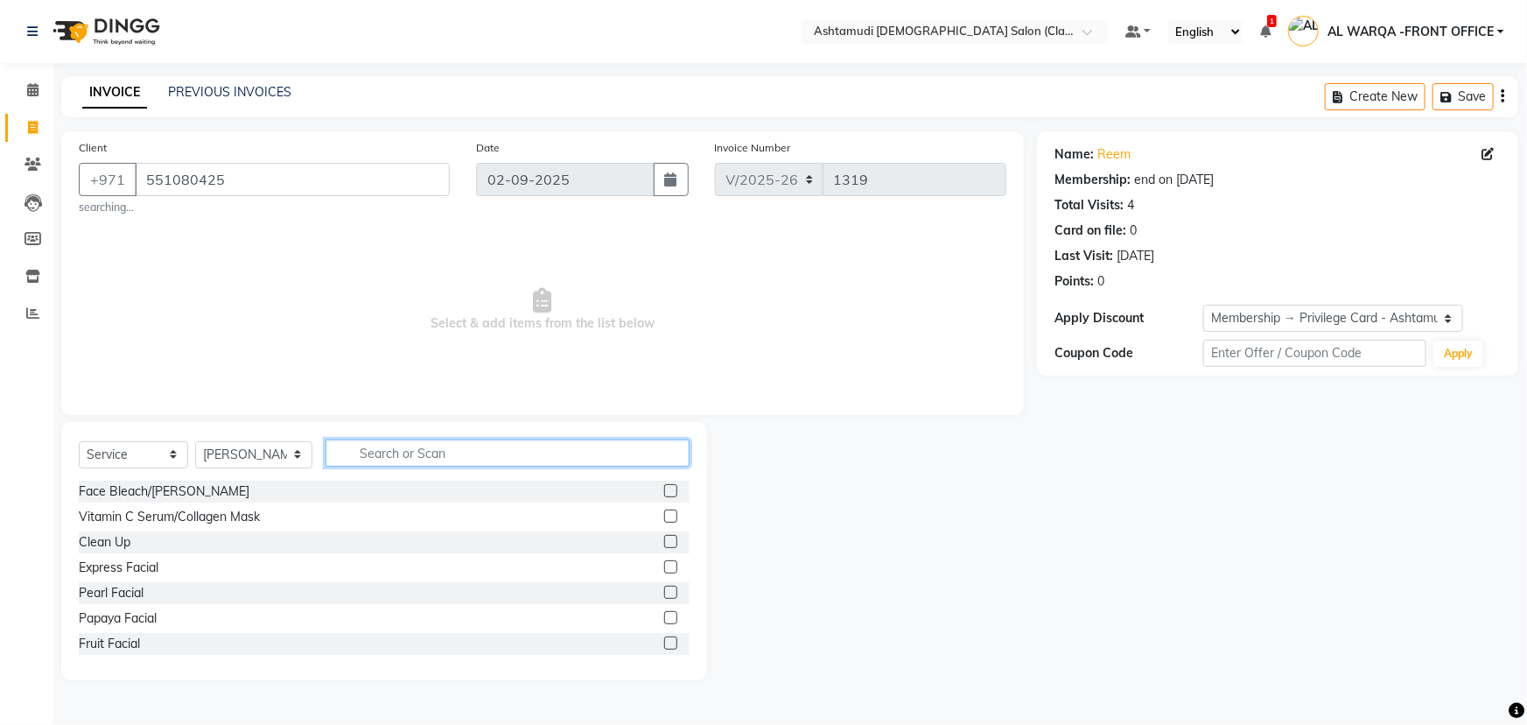
click at [411, 455] on input "text" at bounding box center [508, 452] width 364 height 27
type input "ey"
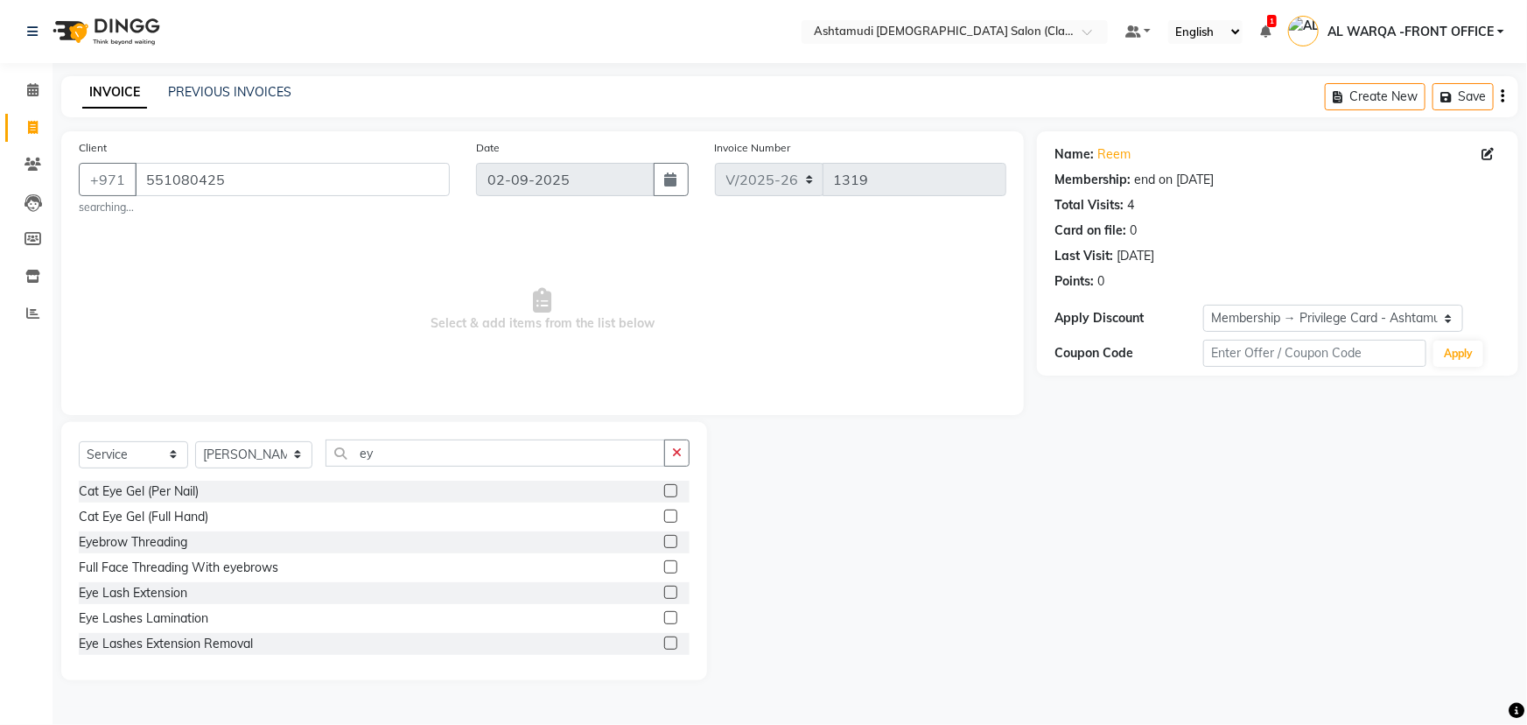
click at [664, 541] on label at bounding box center [670, 541] width 13 height 13
click at [664, 541] on input "checkbox" at bounding box center [669, 542] width 11 height 11
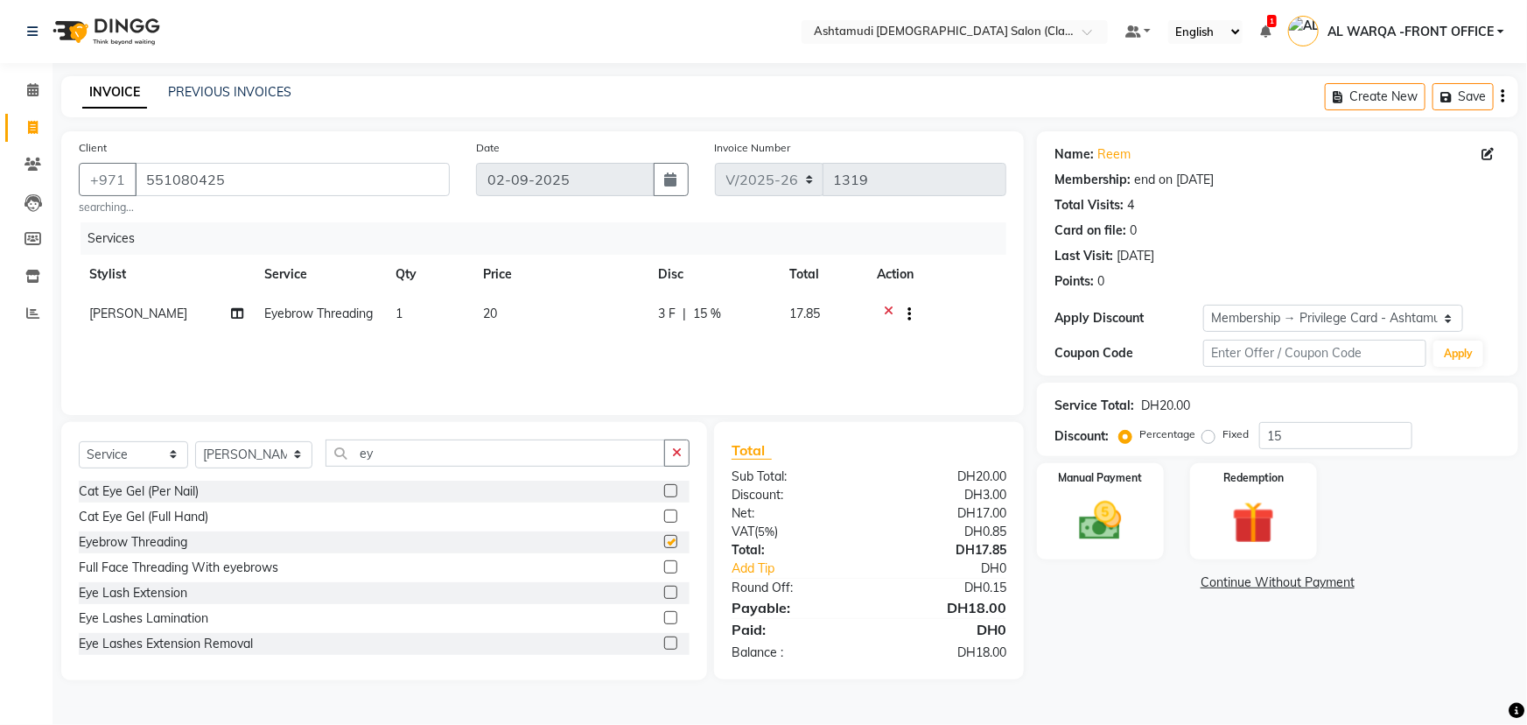
checkbox input "false"
click at [1120, 523] on img at bounding box center [1101, 520] width 72 height 51
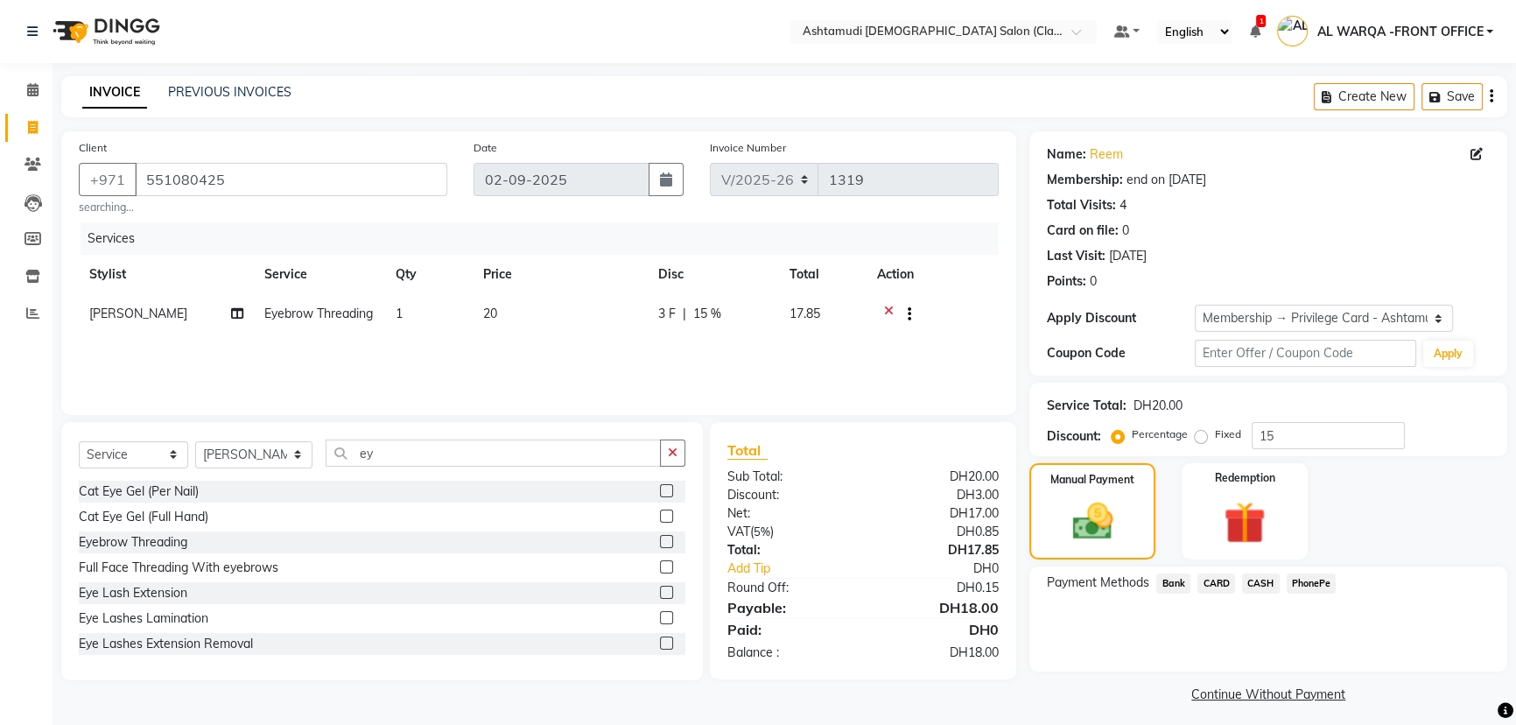
click at [1223, 580] on span "CARD" at bounding box center [1216, 583] width 38 height 20
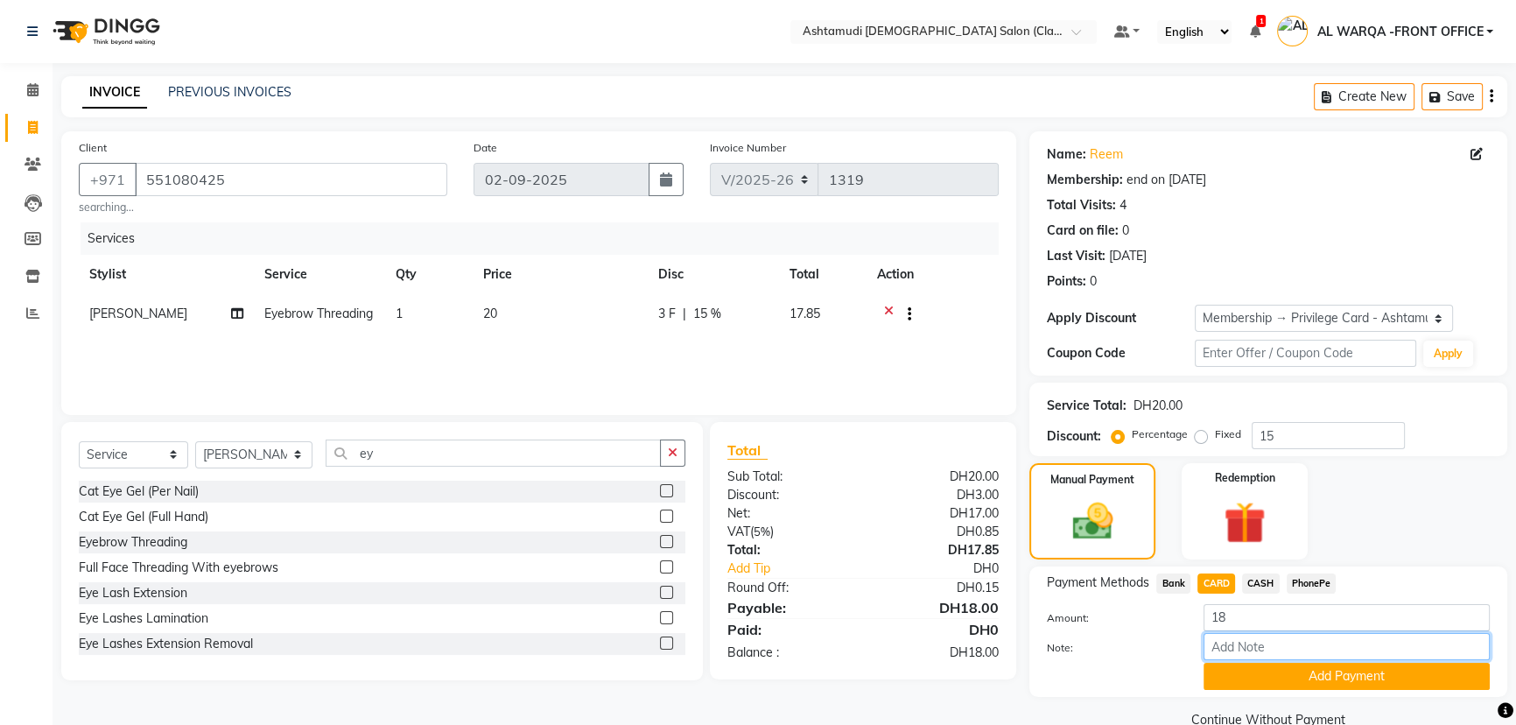
click at [1249, 643] on input "Note:" at bounding box center [1346, 646] width 286 height 27
type input "veena"
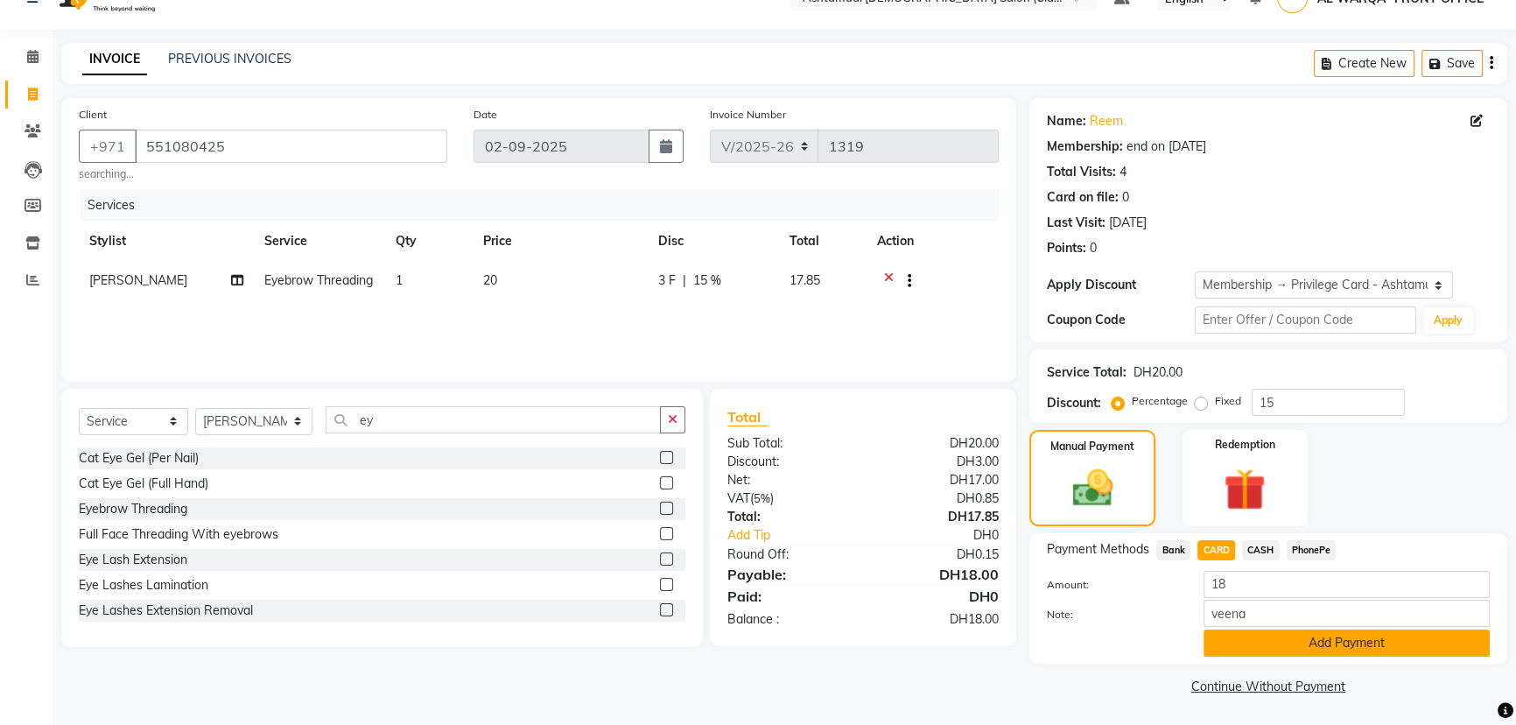
click at [1342, 641] on button "Add Payment" at bounding box center [1346, 642] width 286 height 27
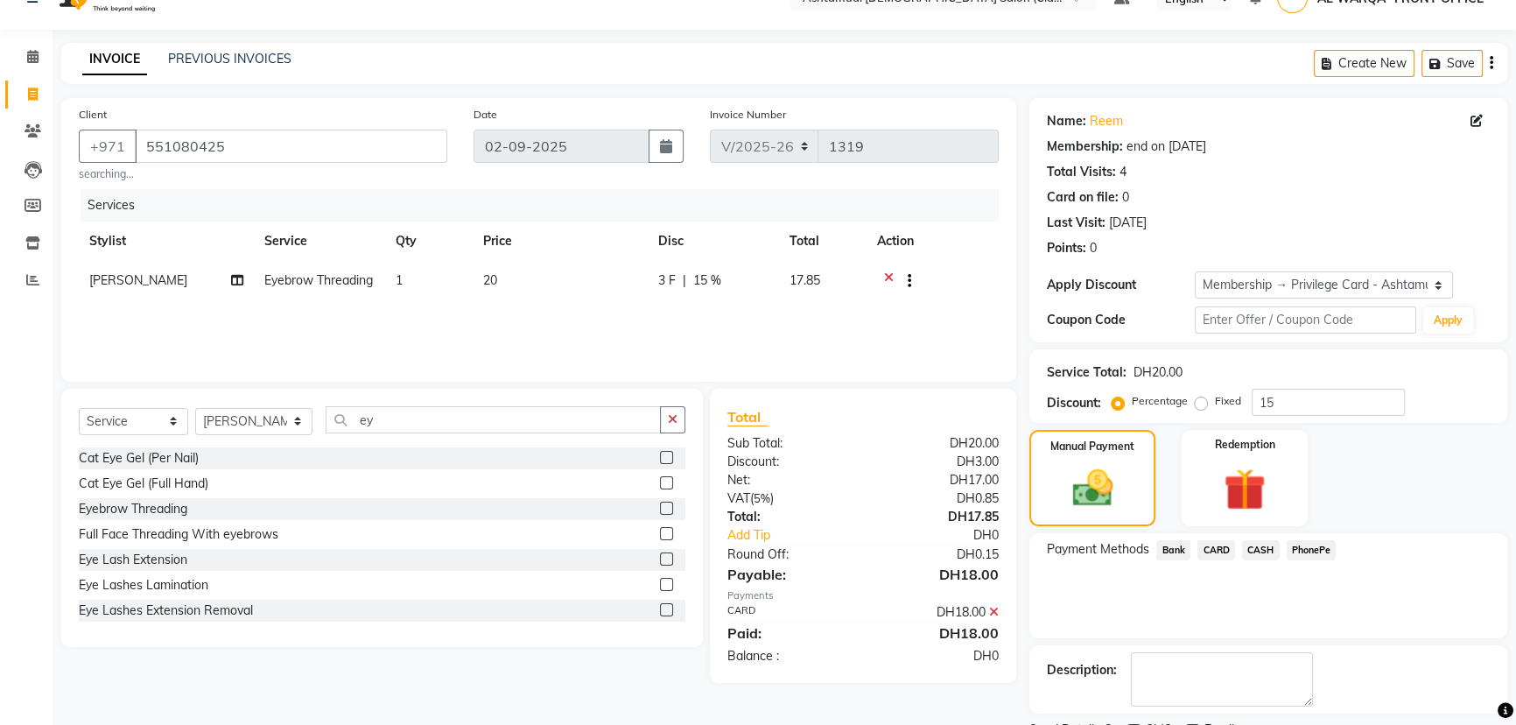
scroll to position [106, 0]
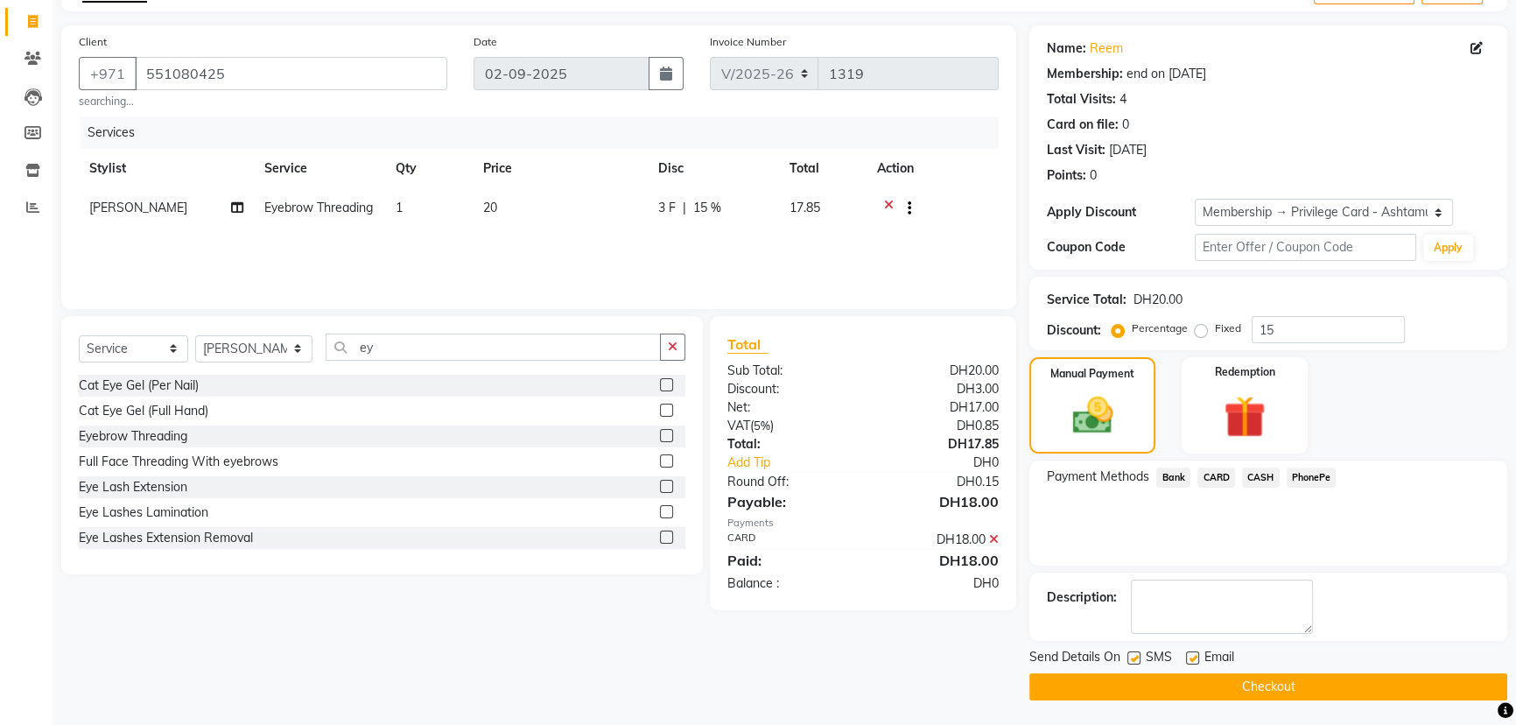
click at [1261, 684] on button "Checkout" at bounding box center [1268, 686] width 478 height 27
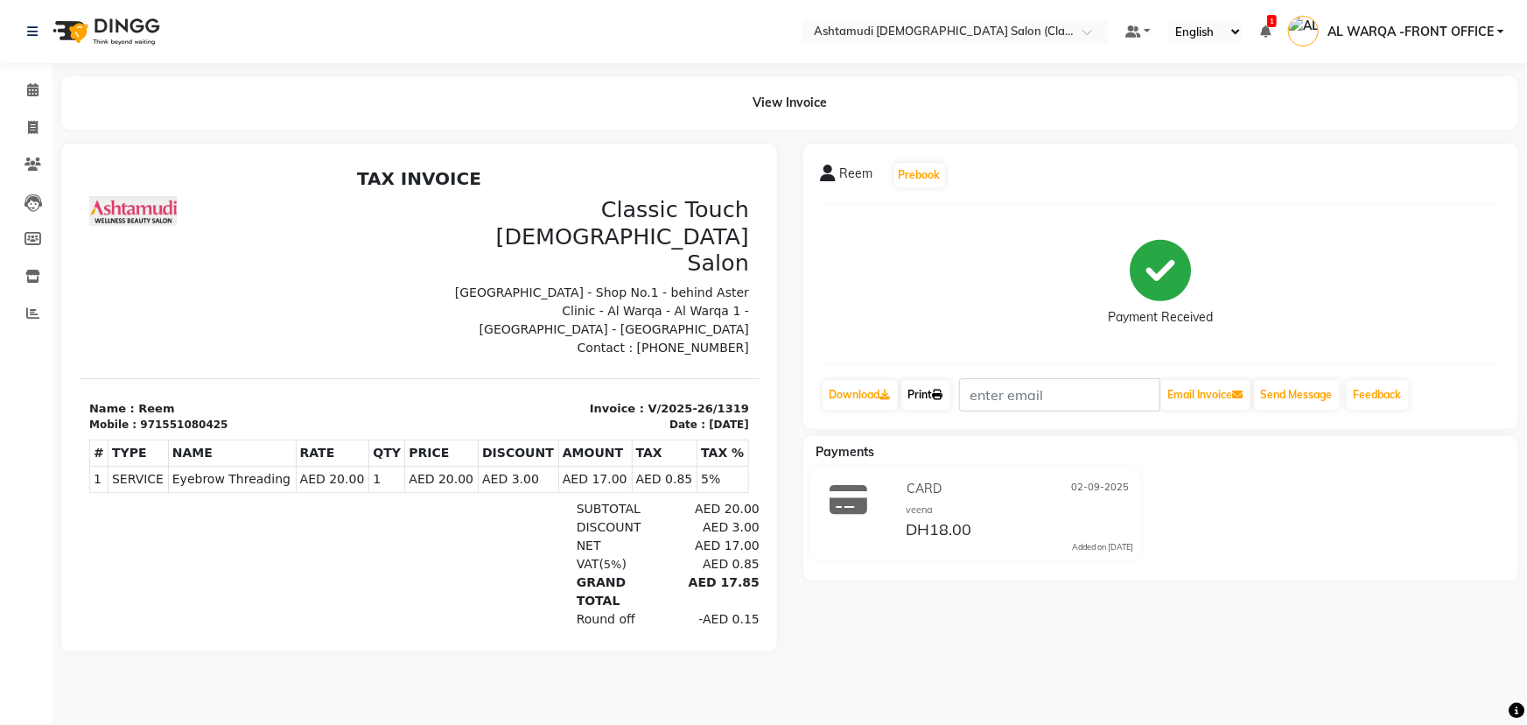
click at [928, 393] on link "Print" at bounding box center [925, 395] width 49 height 30
click at [31, 91] on icon at bounding box center [32, 89] width 11 height 13
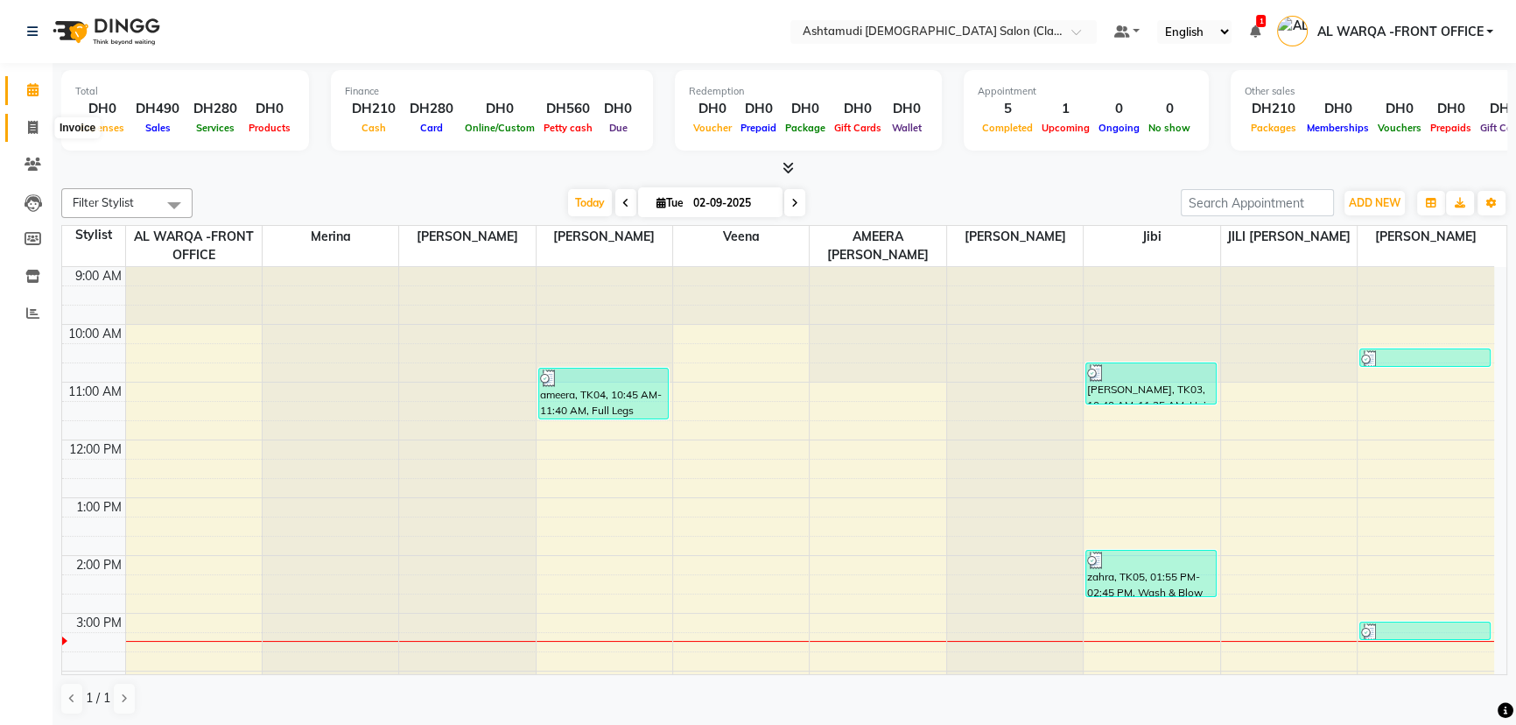
click at [28, 131] on icon at bounding box center [33, 127] width 10 height 13
select select "service"
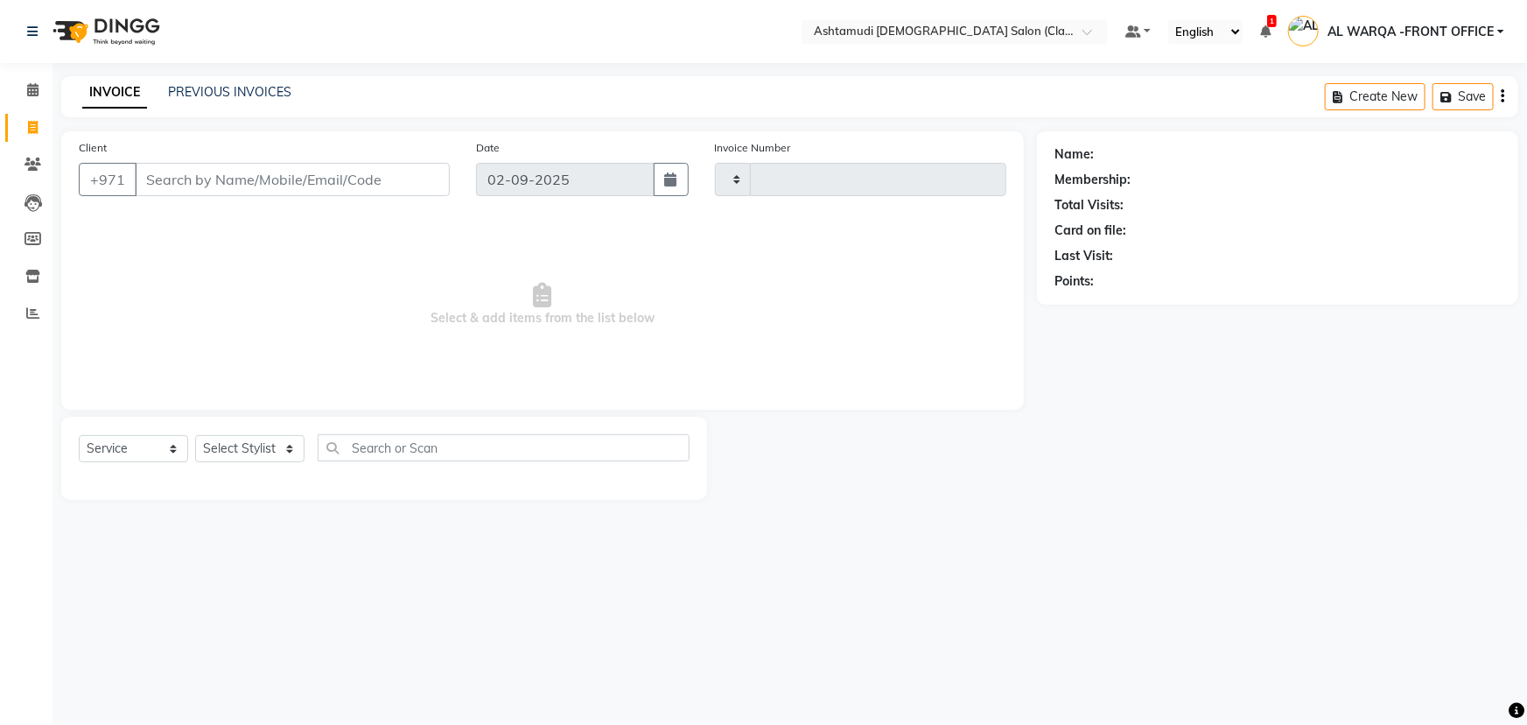
type input "1320"
select select "8201"
click at [172, 447] on select "Select Service Product Membership Package Voucher Prepaid Gift Card" at bounding box center [133, 448] width 109 height 27
select select "package"
click at [79, 435] on select "Select Service Product Membership Package Voucher Prepaid Gift Card" at bounding box center [133, 448] width 109 height 27
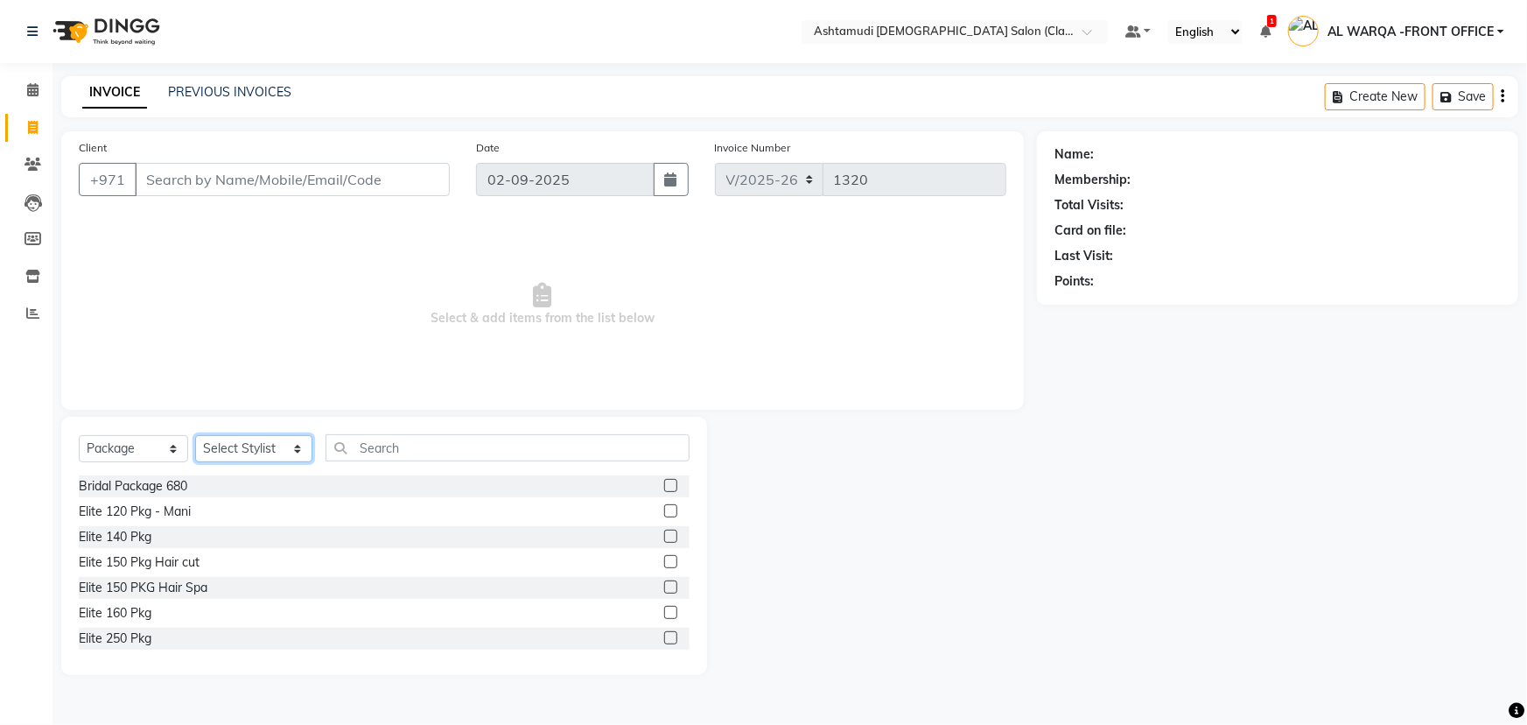
click at [291, 445] on select "Select Stylist AL WARQA -FRONT OFFICE AMEERA [PERSON_NAME] [PERSON_NAME] JILI […" at bounding box center [253, 448] width 117 height 27
select select "80345"
click at [195, 435] on select "Select Stylist AL WARQA -FRONT OFFICE AMEERA [PERSON_NAME] [PERSON_NAME] JILI […" at bounding box center [253, 448] width 117 height 27
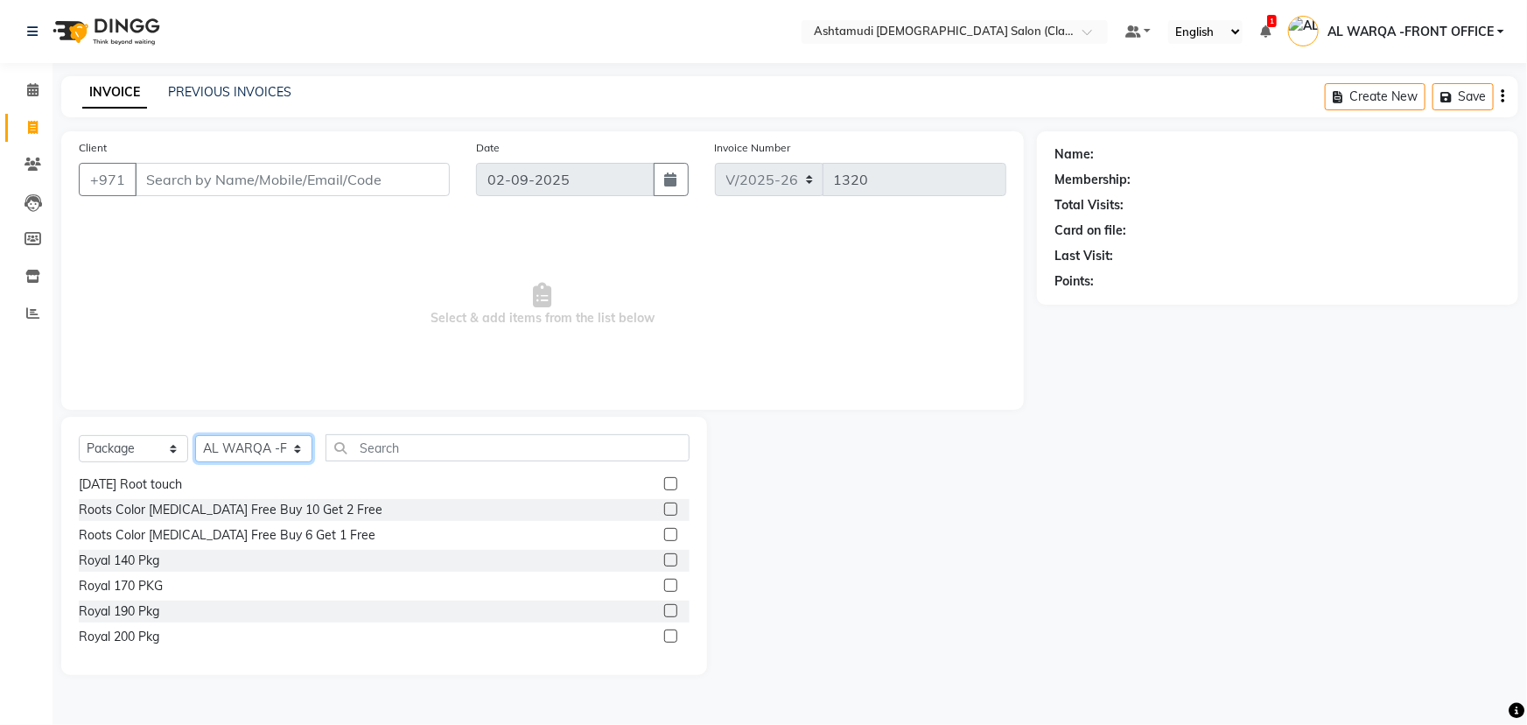
scroll to position [318, 0]
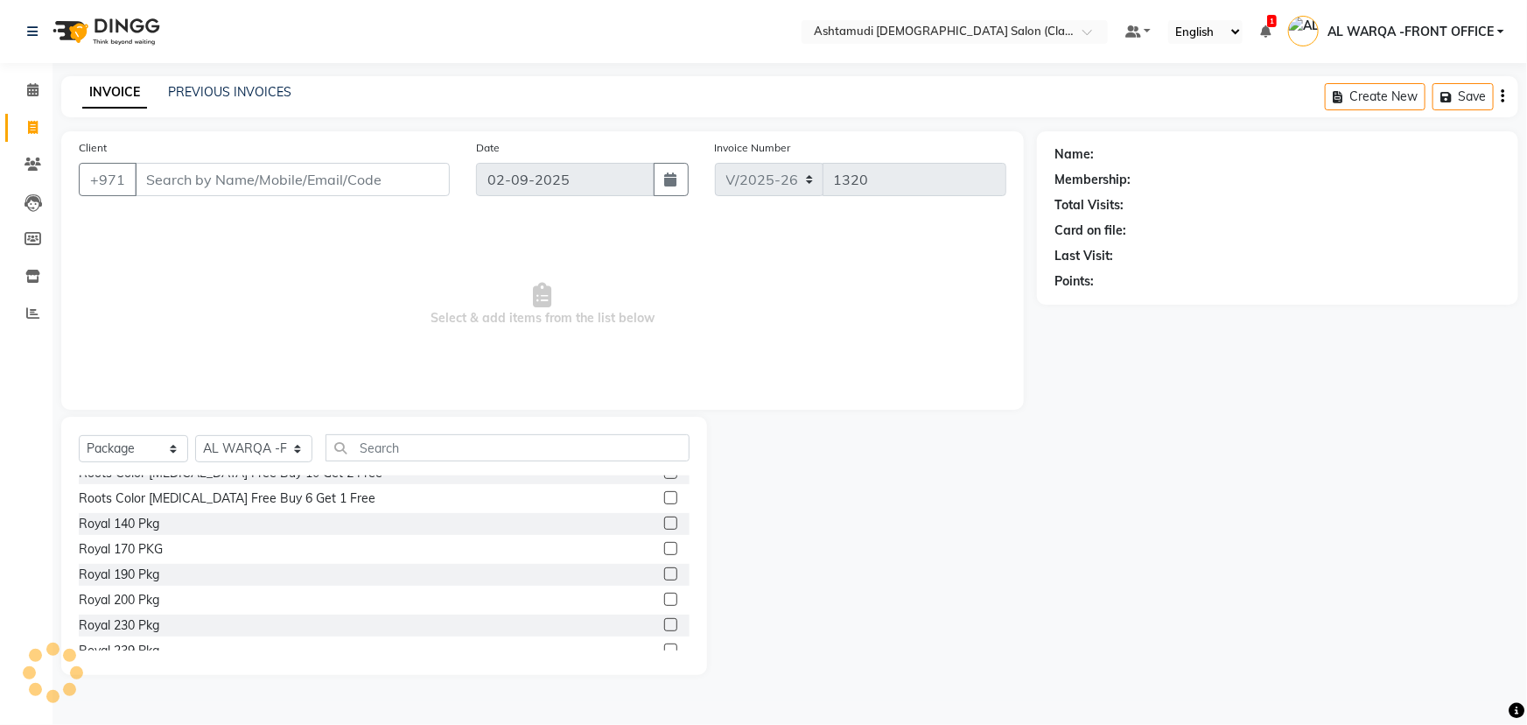
click at [664, 596] on label at bounding box center [670, 599] width 13 height 13
click at [664, 596] on input "checkbox" at bounding box center [669, 599] width 11 height 11
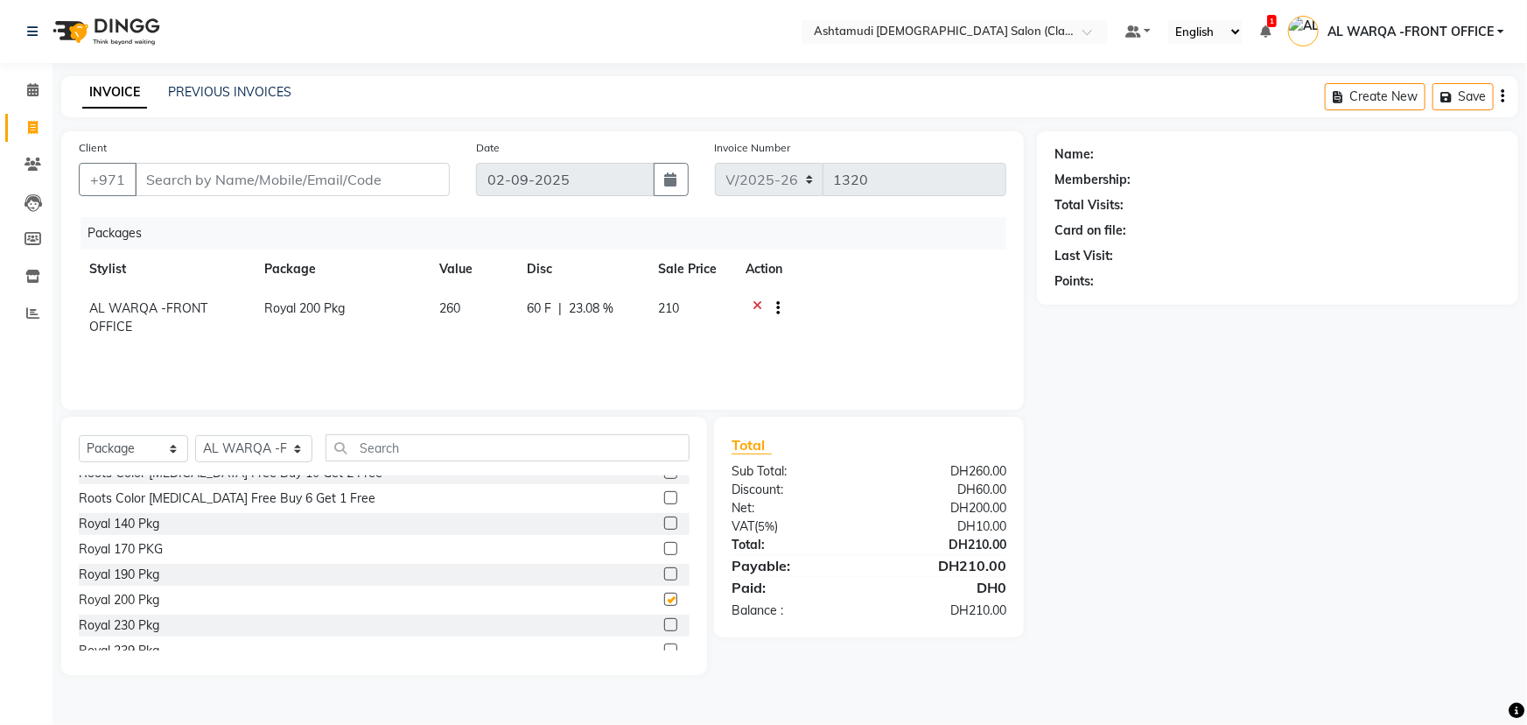
checkbox input "false"
click at [176, 450] on select "Select Service Product Membership Package Voucher Prepaid Gift Card" at bounding box center [133, 448] width 109 height 27
select select "service"
click at [79, 435] on select "Select Service Product Membership Package Voucher Prepaid Gift Card" at bounding box center [133, 448] width 109 height 27
click at [298, 452] on select "Select Stylist AL WARQA -FRONT OFFICE AMEERA [PERSON_NAME] [PERSON_NAME] JILI […" at bounding box center [253, 448] width 117 height 27
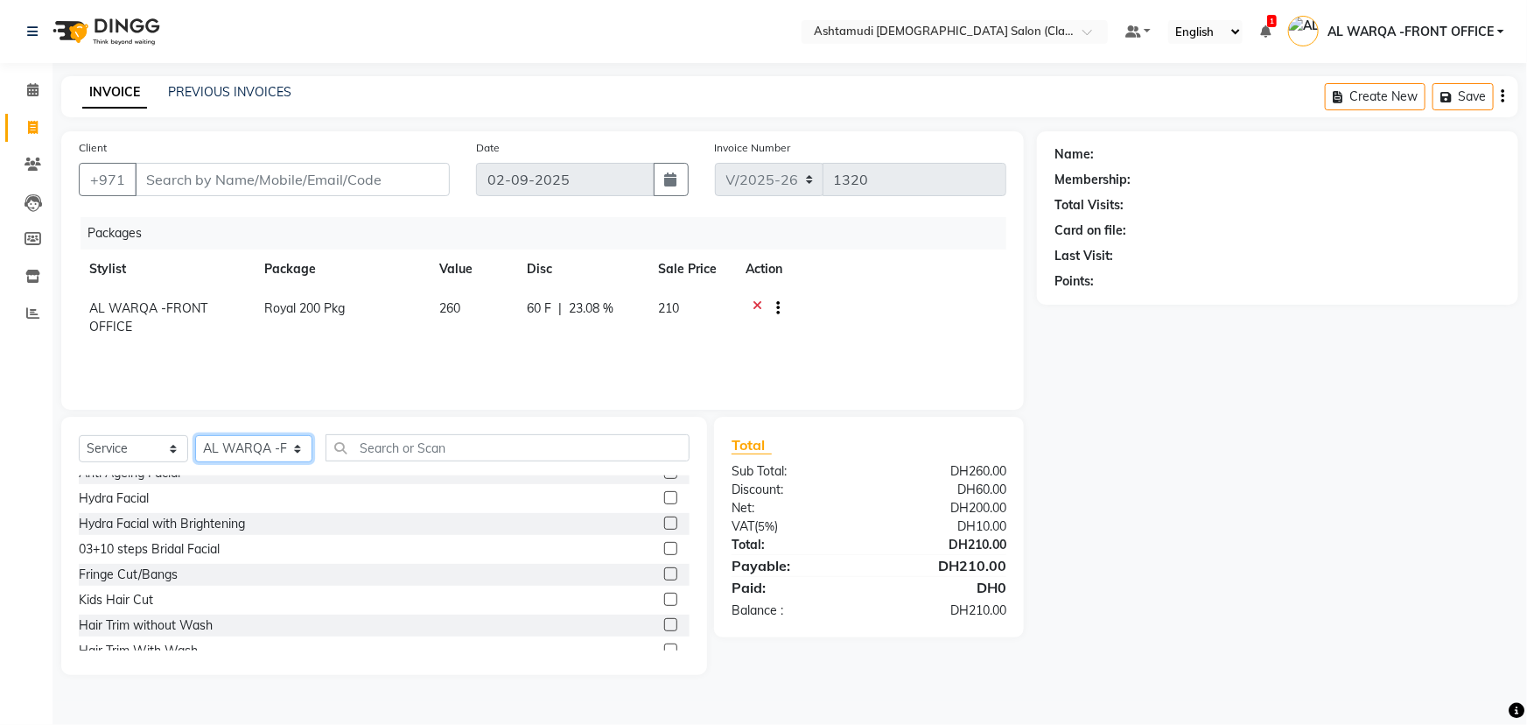
select select "82443"
click at [195, 435] on select "Select Stylist AL WARQA -FRONT OFFICE AMEERA [PERSON_NAME] [PERSON_NAME] JILI […" at bounding box center [253, 448] width 117 height 27
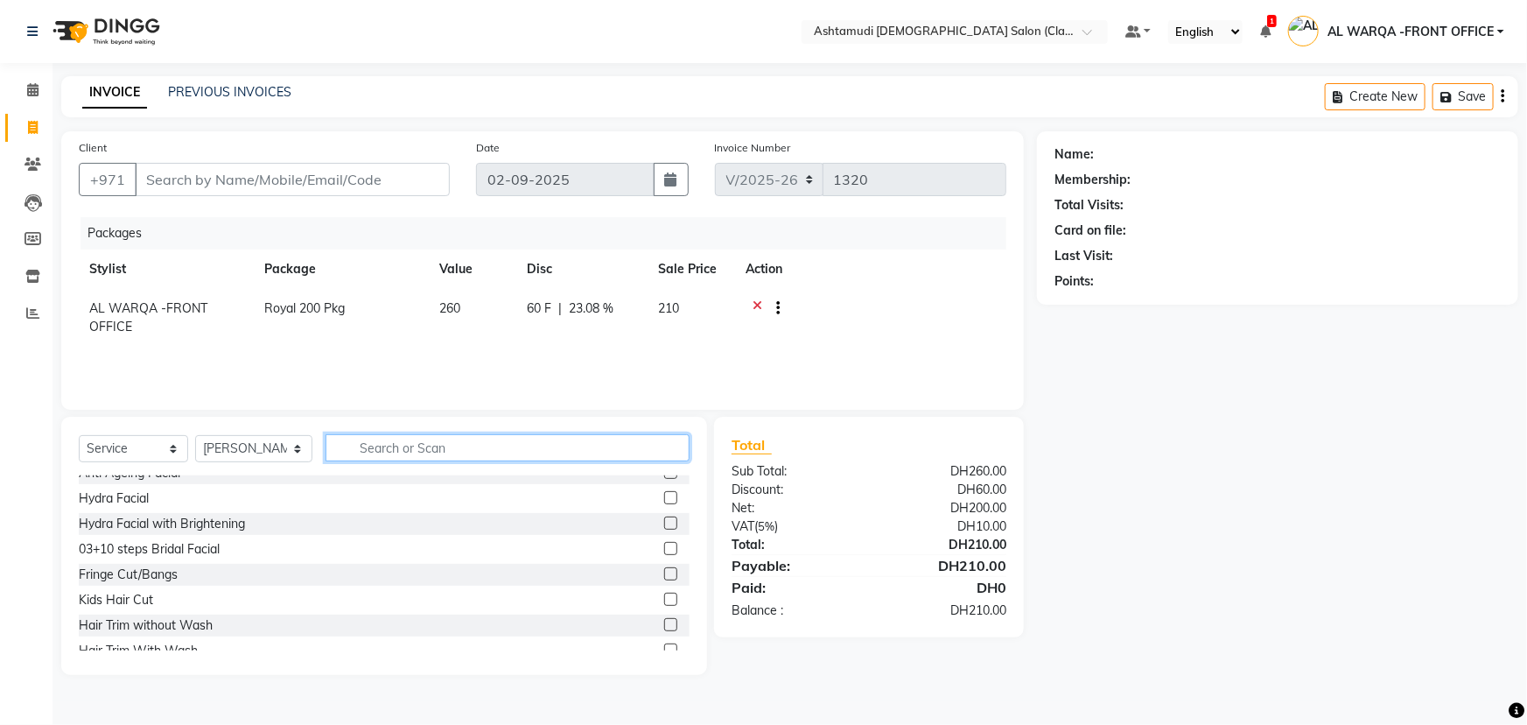
click at [399, 447] on input "text" at bounding box center [508, 447] width 364 height 27
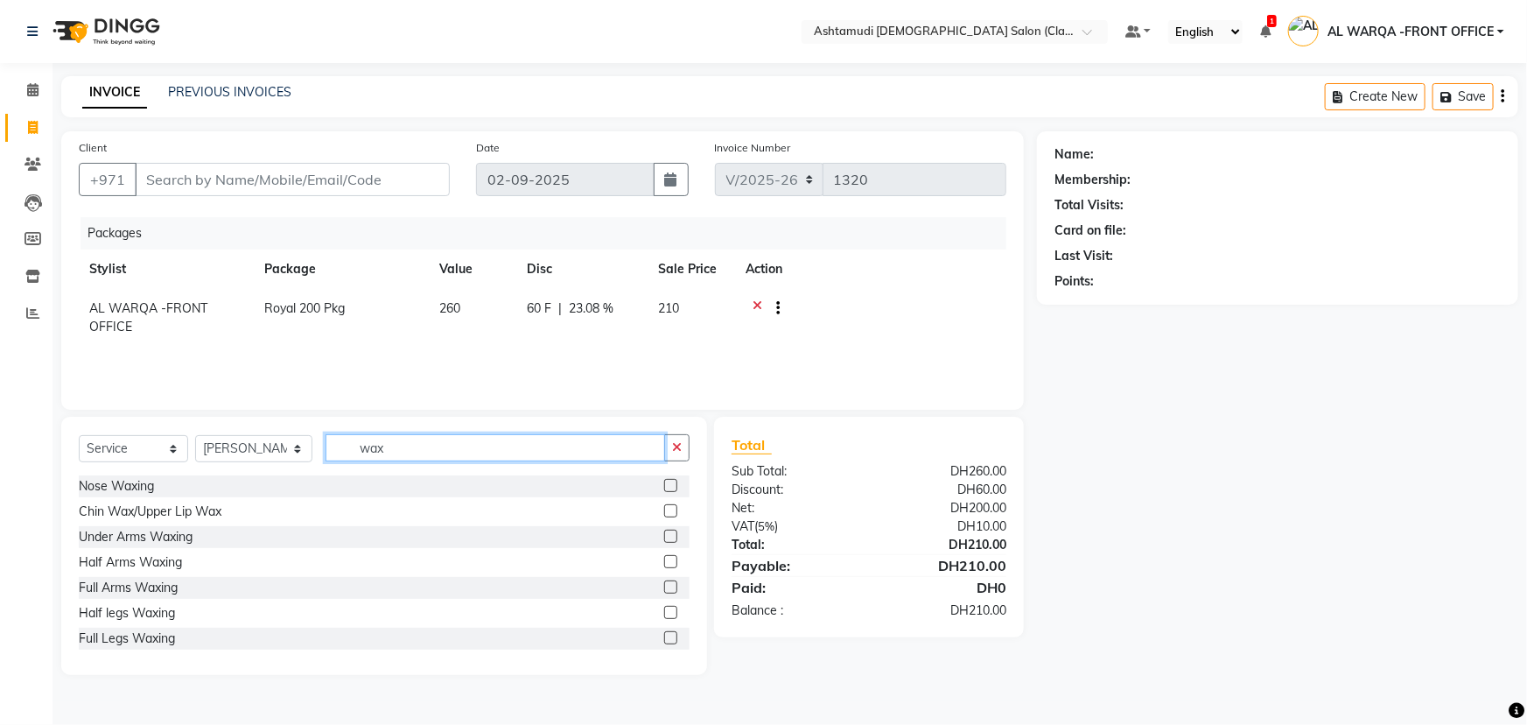
type input "wax"
click at [664, 611] on label at bounding box center [670, 612] width 13 height 13
click at [664, 611] on input "checkbox" at bounding box center [669, 612] width 11 height 11
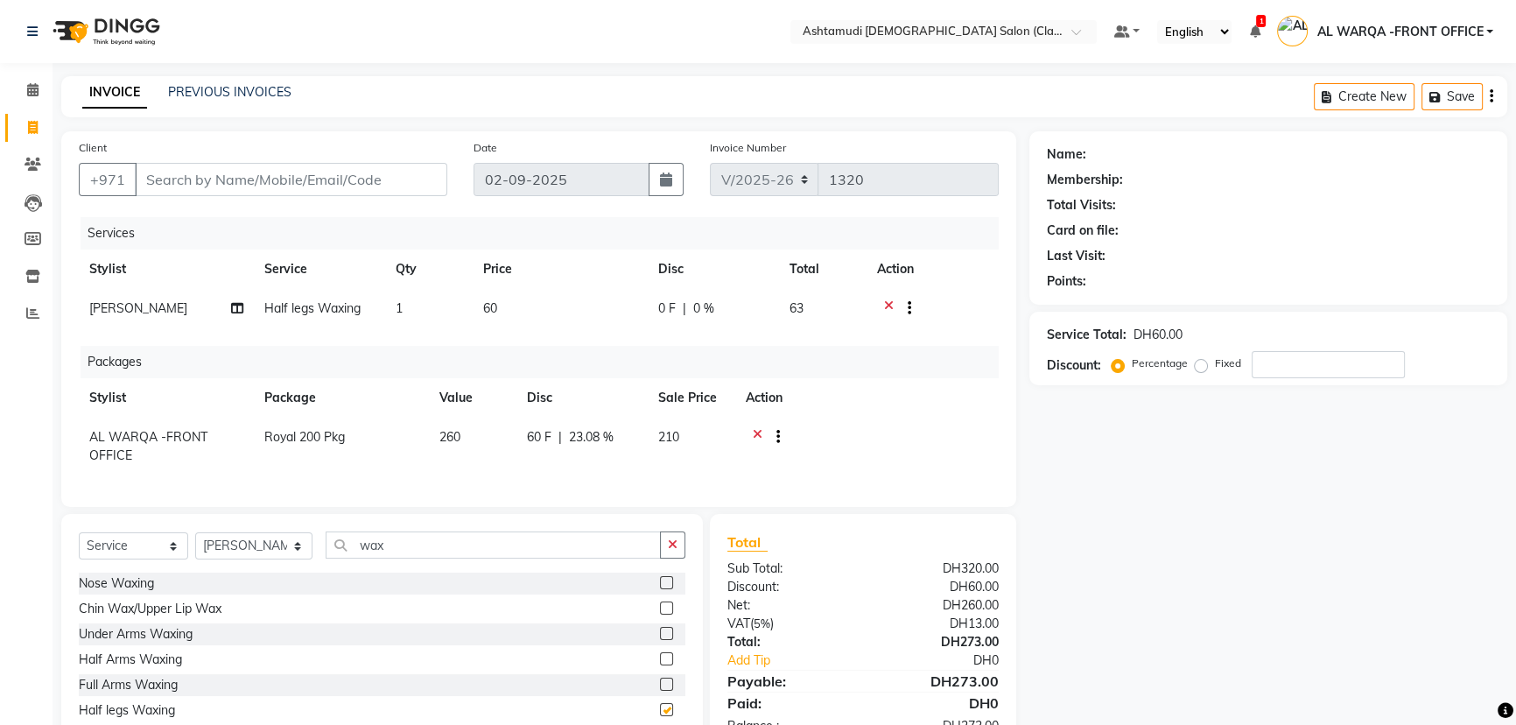
checkbox input "false"
click at [395, 558] on input "wax" at bounding box center [493, 544] width 335 height 27
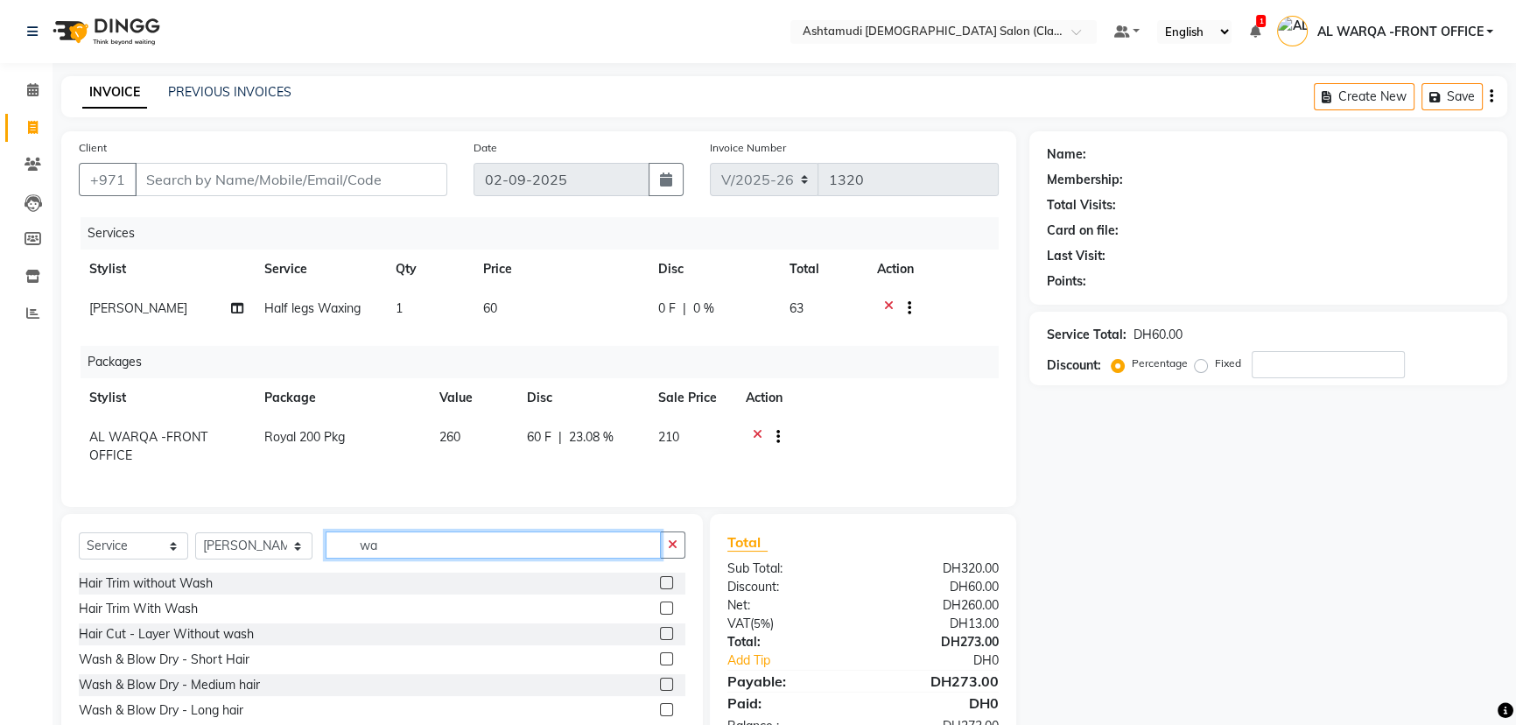
type input "w"
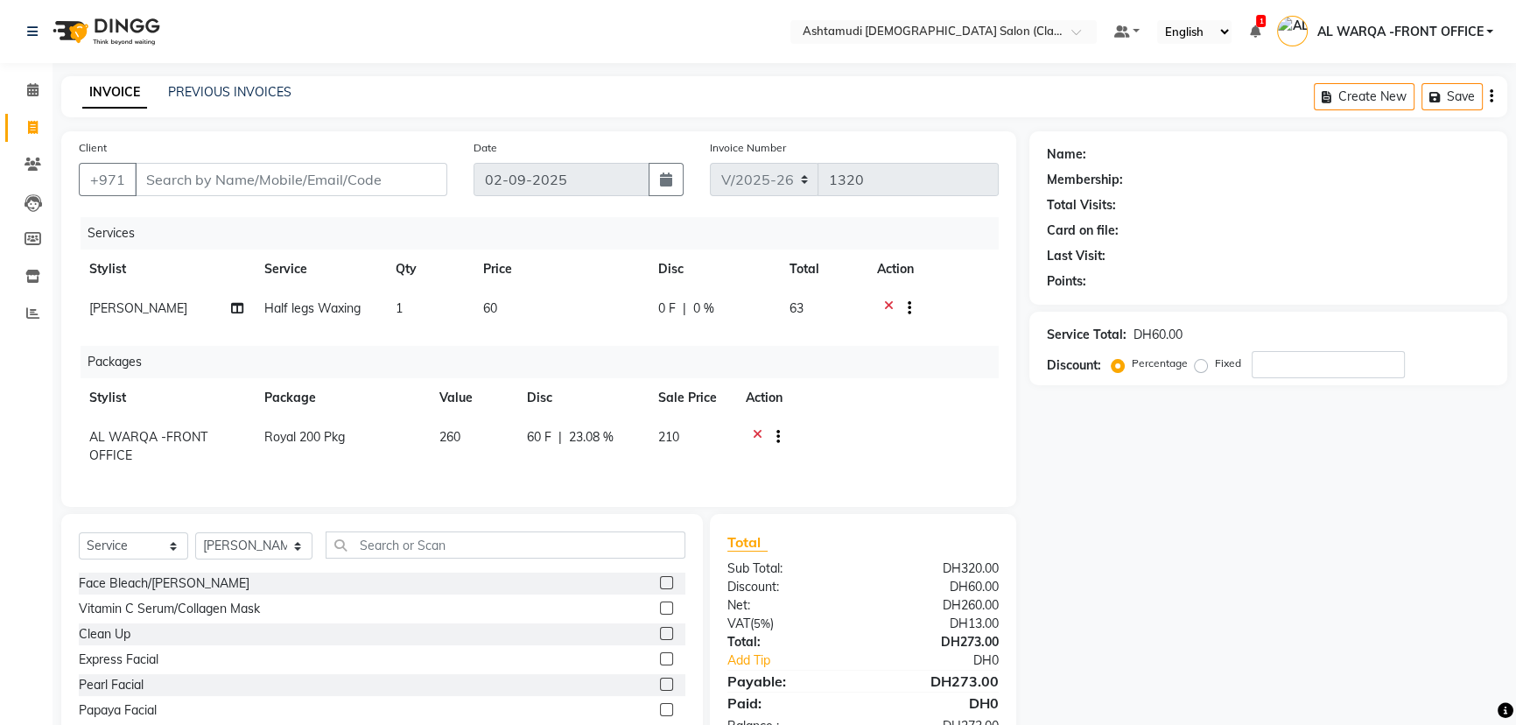
click at [660, 589] on label at bounding box center [666, 582] width 13 height 13
click at [660, 589] on input "checkbox" at bounding box center [665, 583] width 11 height 11
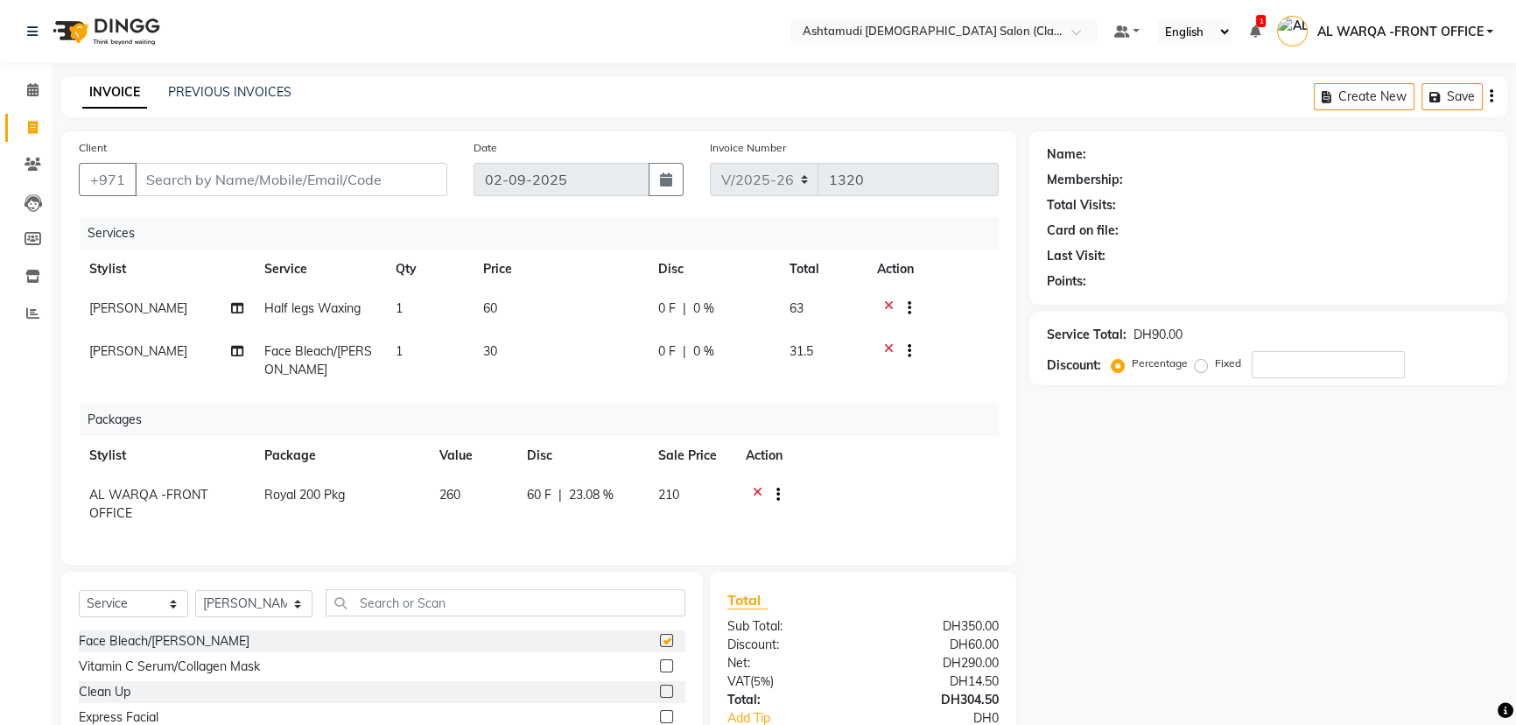
checkbox input "false"
click at [274, 179] on input "Client" at bounding box center [291, 179] width 312 height 33
type input "5"
type input "0"
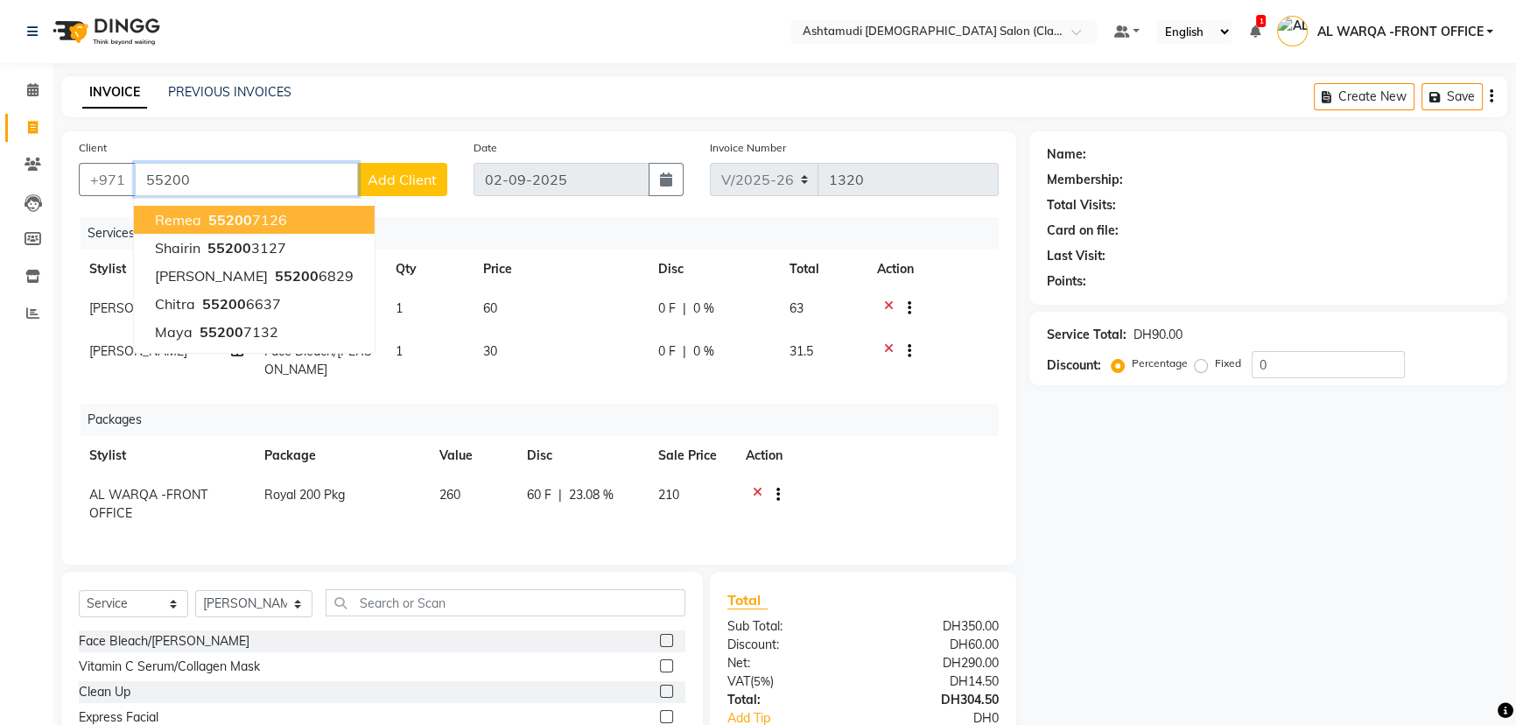
click at [244, 219] on span "55200" at bounding box center [230, 220] width 44 height 18
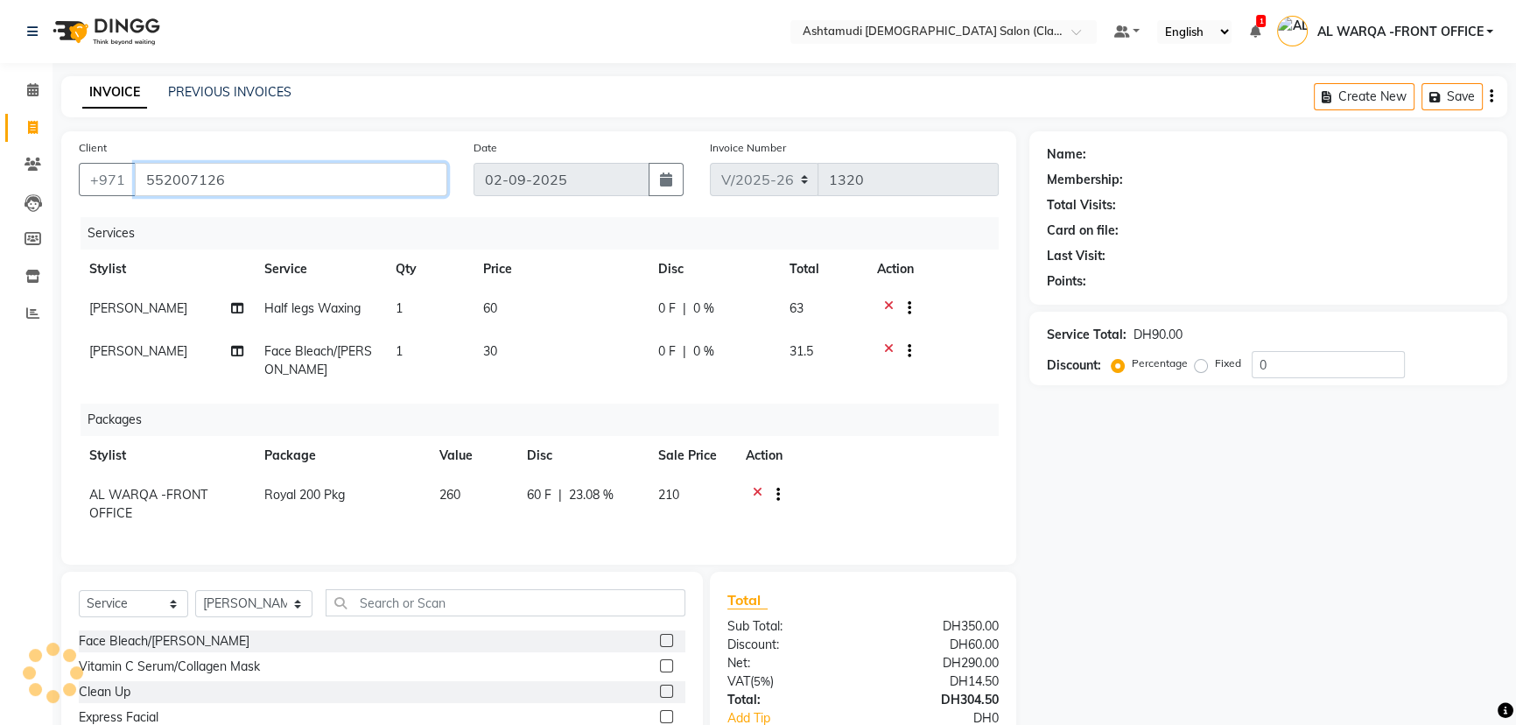
type input "552007126"
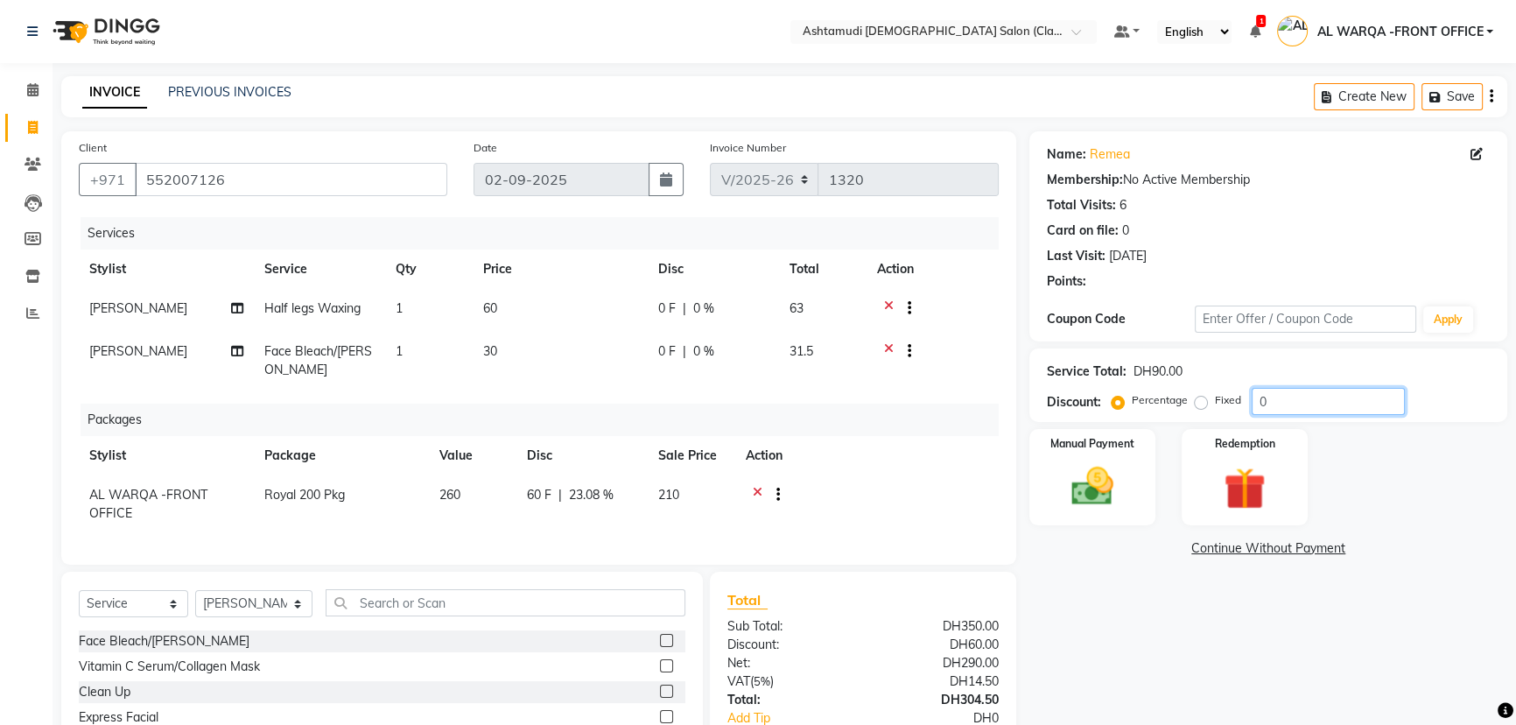
click at [1269, 402] on input "0" at bounding box center [1328, 401] width 153 height 27
type input "025"
click at [1098, 484] on img at bounding box center [1092, 486] width 71 height 50
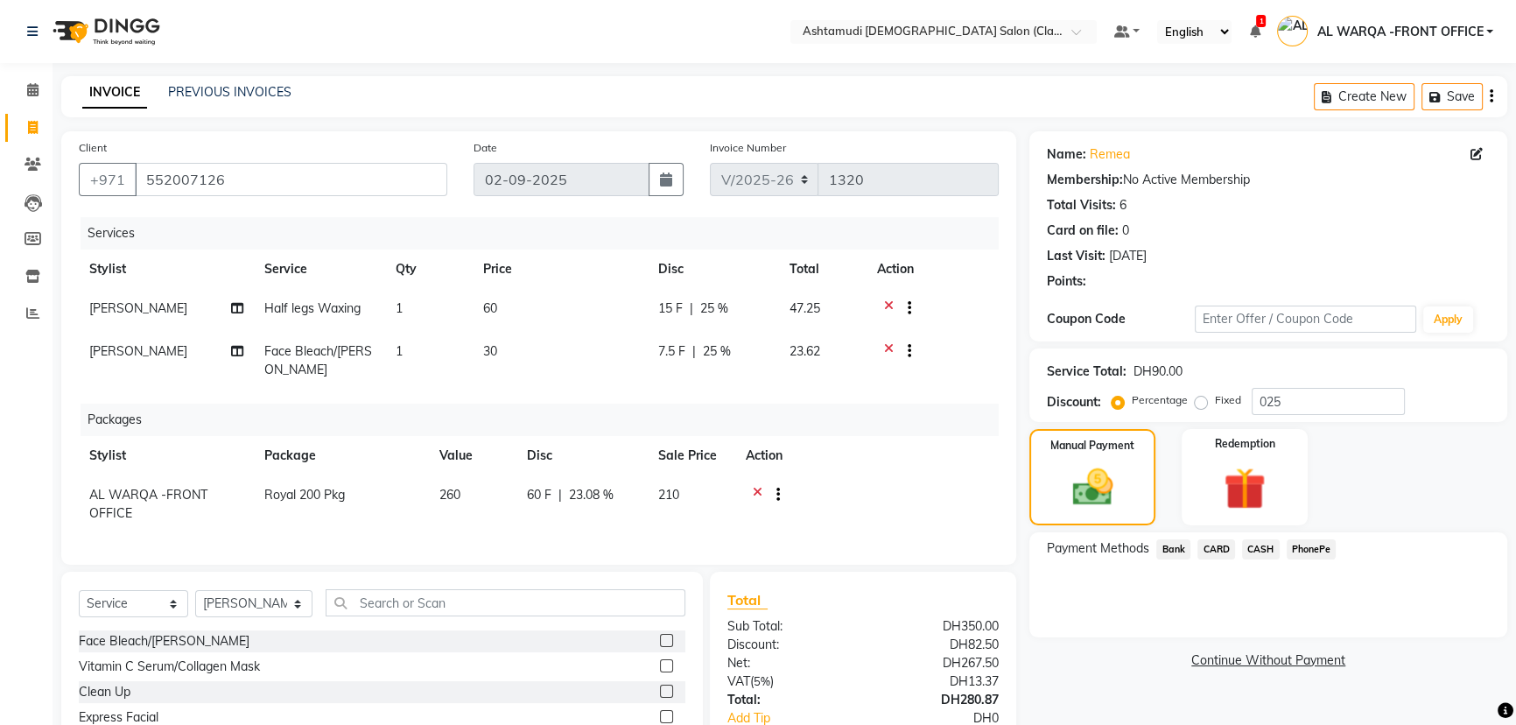
click at [1216, 550] on span "CARD" at bounding box center [1216, 549] width 38 height 20
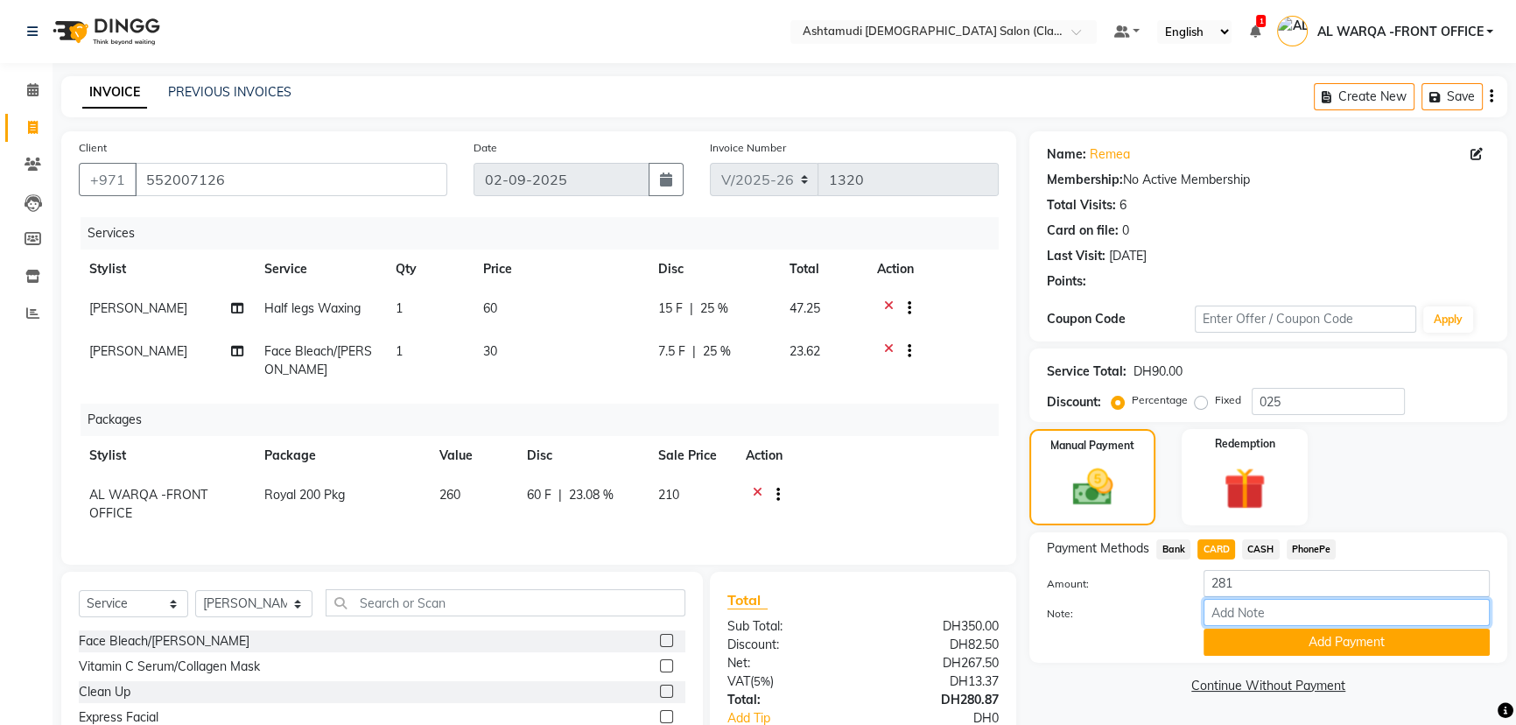
click at [1253, 613] on input "Note:" at bounding box center [1346, 612] width 286 height 27
type input "veena"
click at [1345, 639] on button "Add Payment" at bounding box center [1346, 641] width 286 height 27
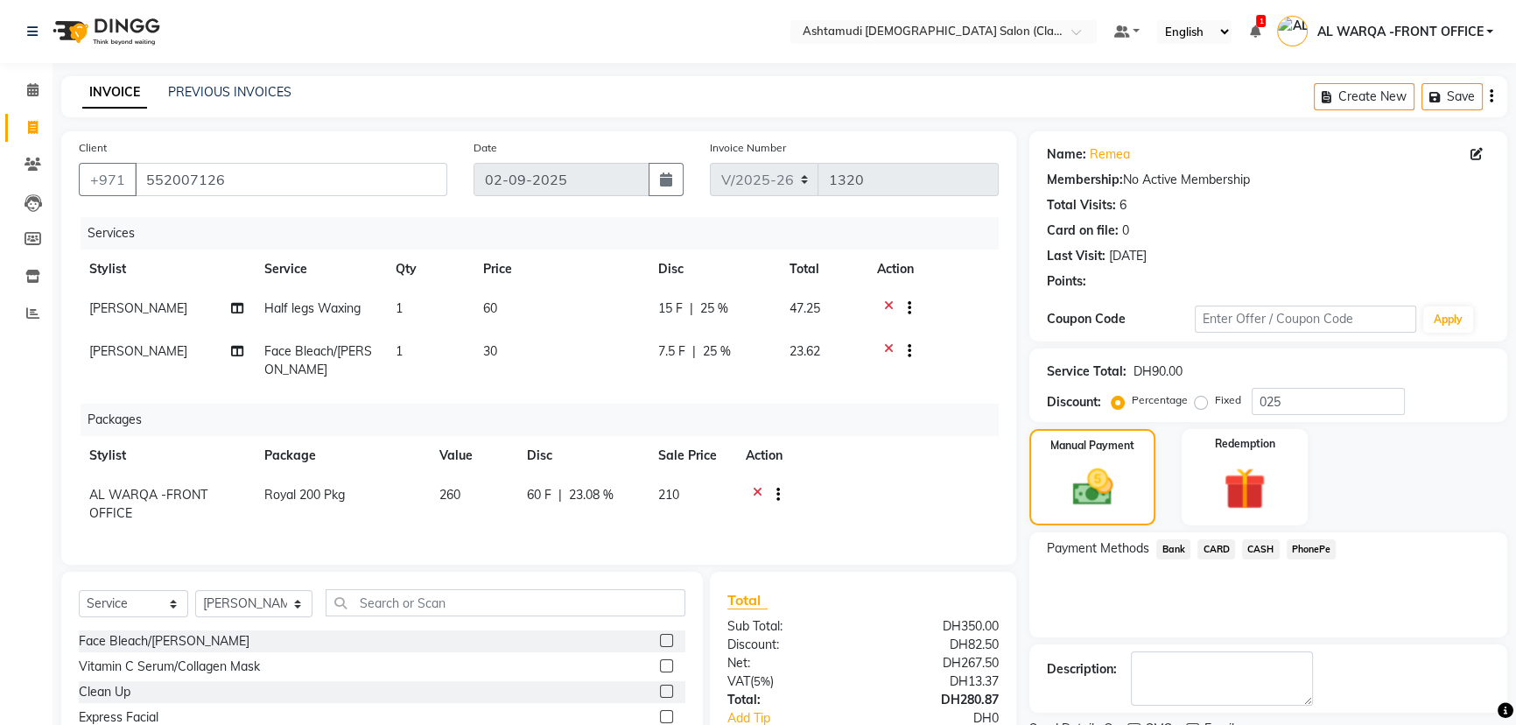
scroll to position [158, 0]
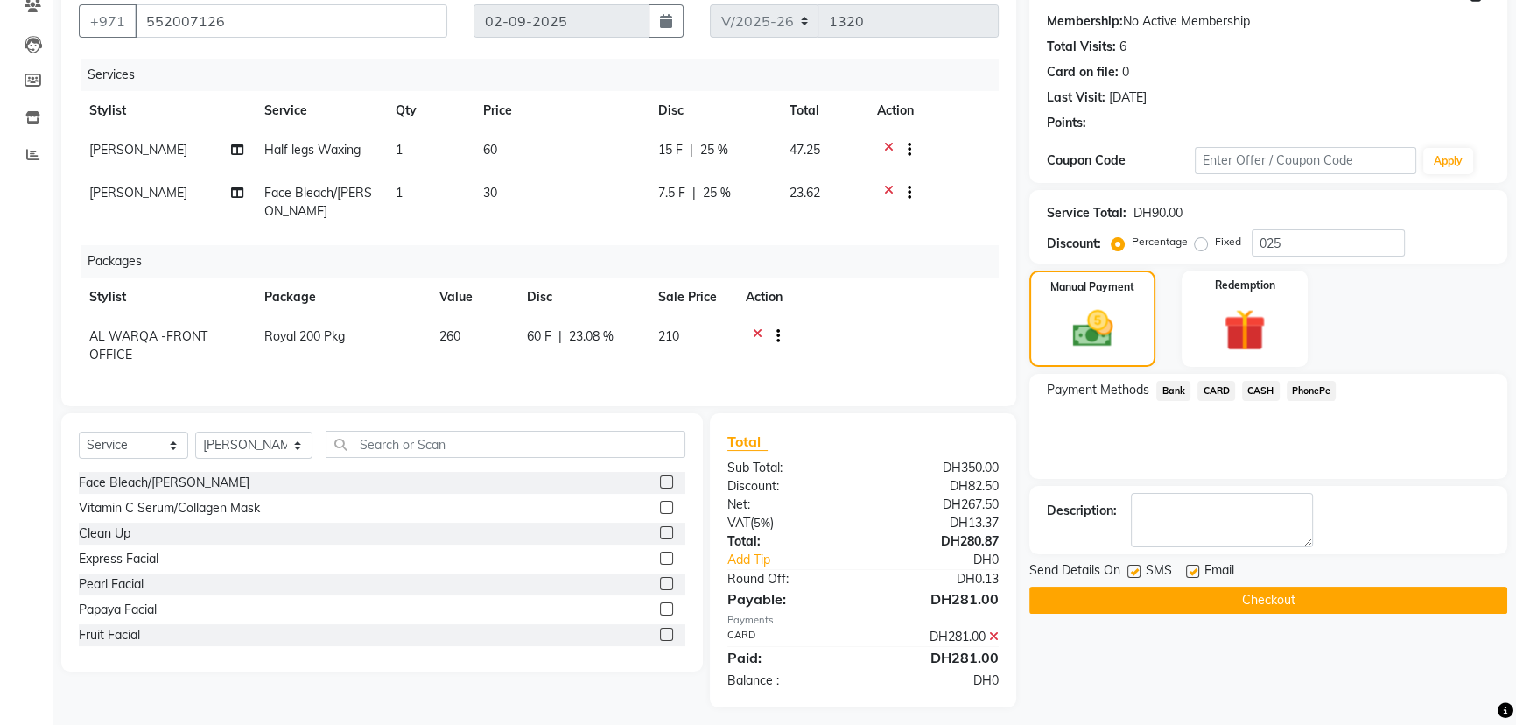
click at [1273, 600] on button "Checkout" at bounding box center [1268, 599] width 478 height 27
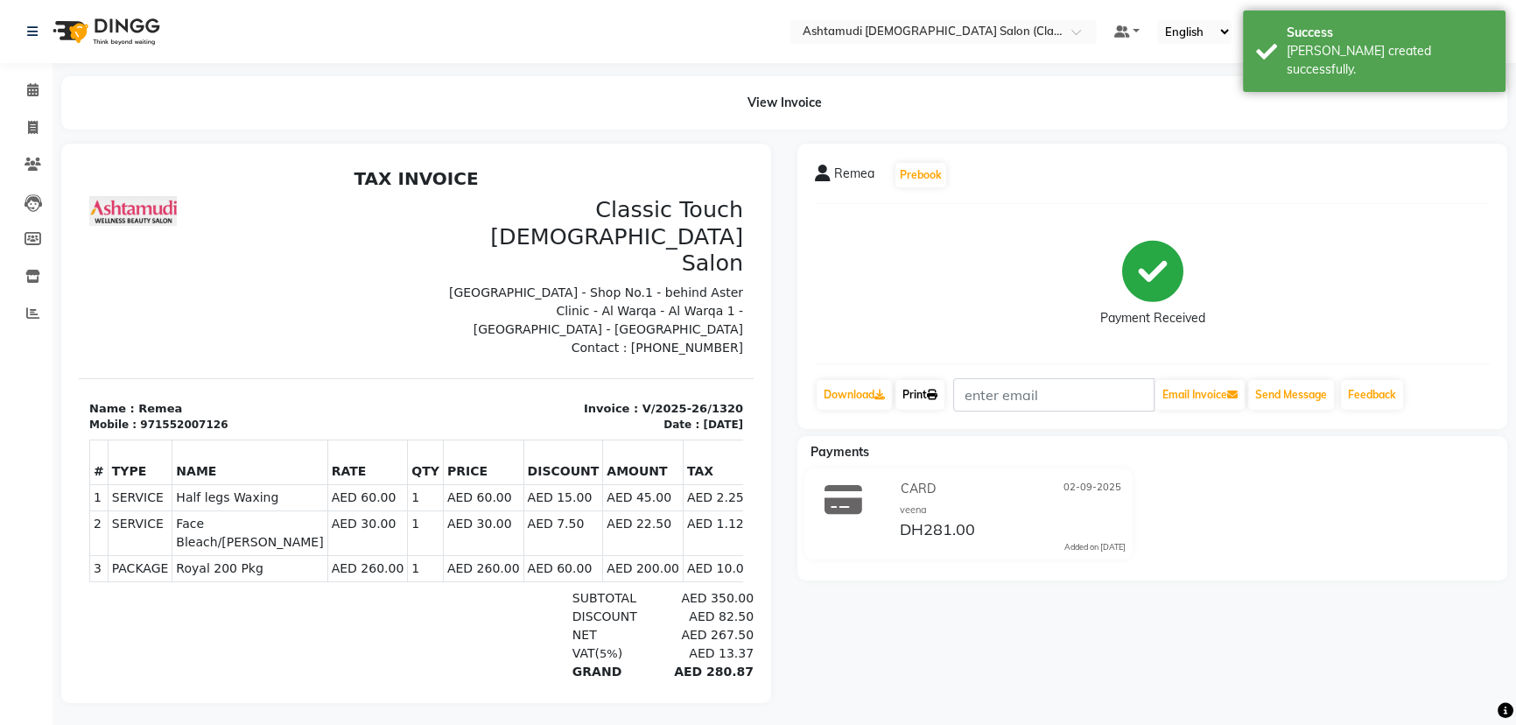
click at [937, 389] on icon at bounding box center [932, 394] width 11 height 11
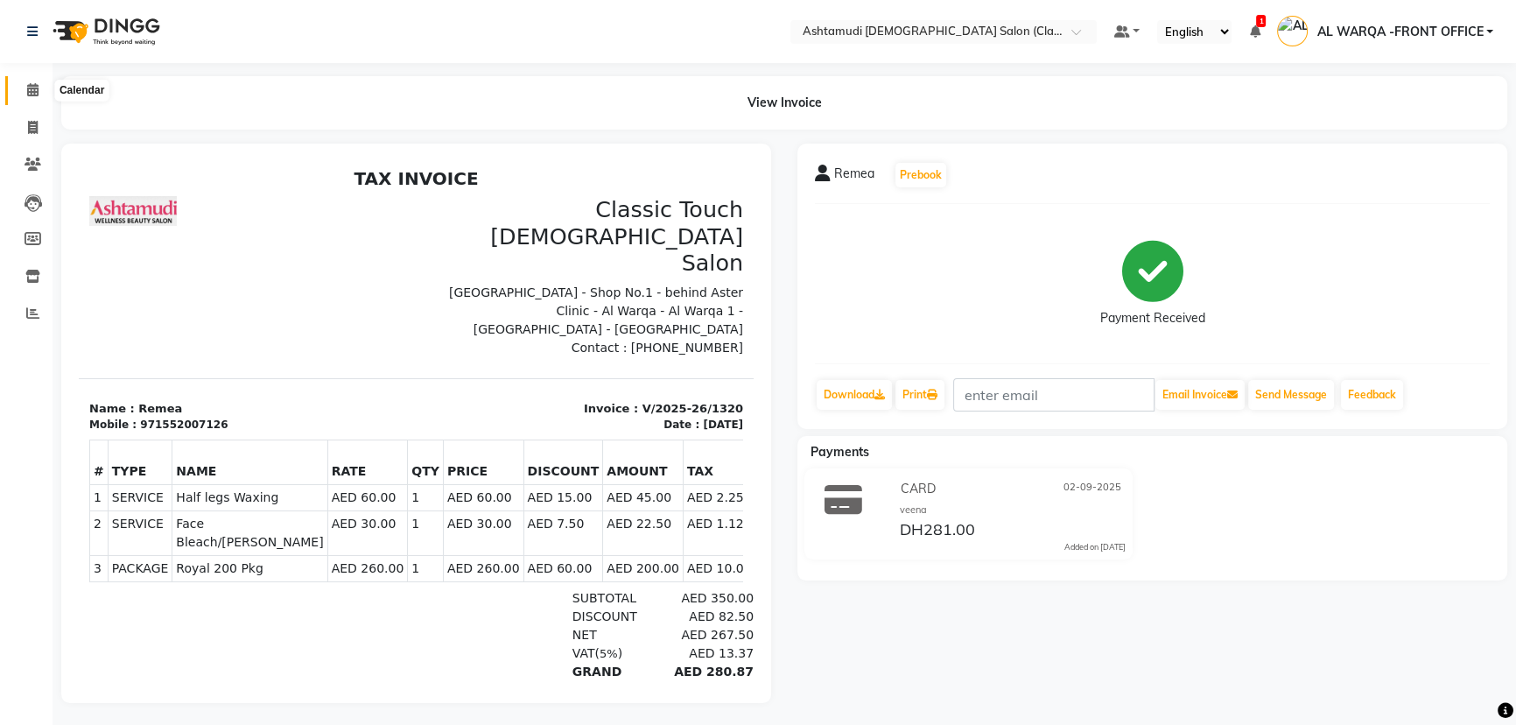
click at [32, 91] on icon at bounding box center [32, 89] width 11 height 13
